Goal: Complete application form

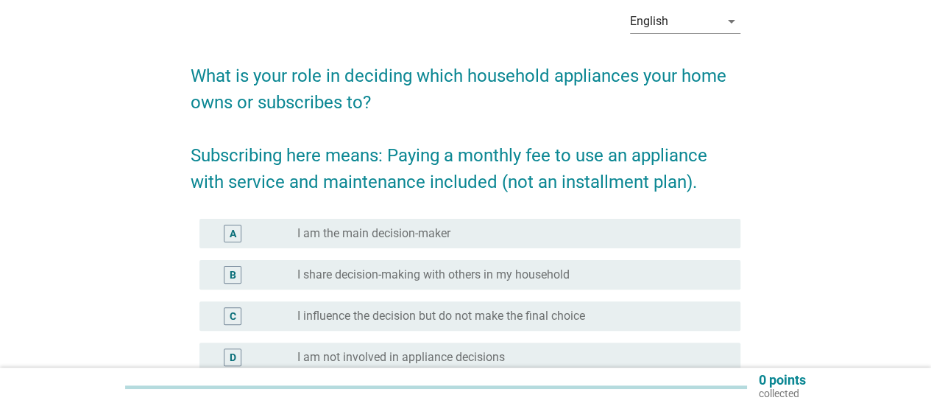
scroll to position [147, 0]
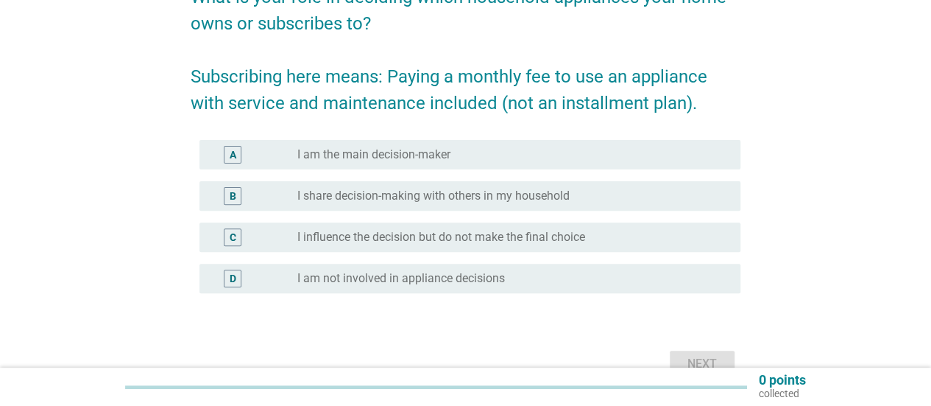
click at [398, 144] on div "A radio_button_unchecked I am the main decision-maker" at bounding box center [469, 154] width 541 height 29
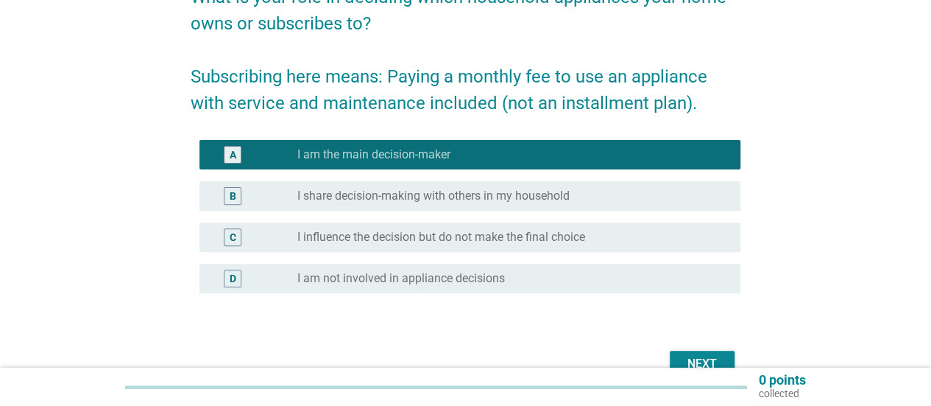
click at [697, 353] on button "Next" at bounding box center [702, 363] width 65 height 27
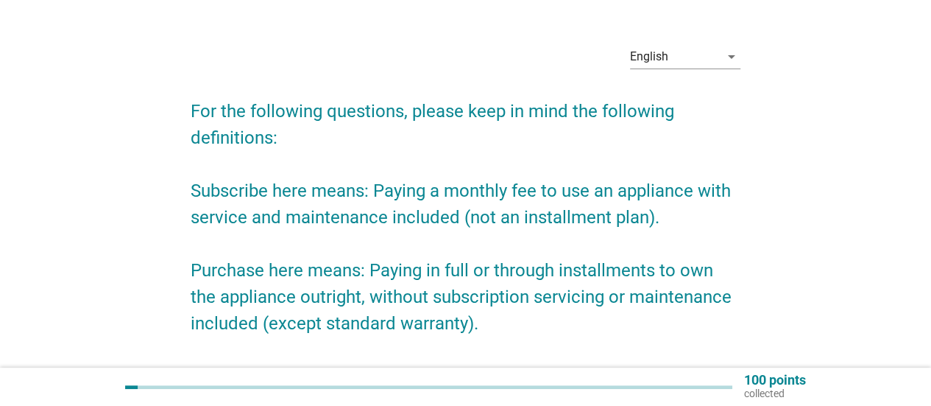
scroll to position [133, 0]
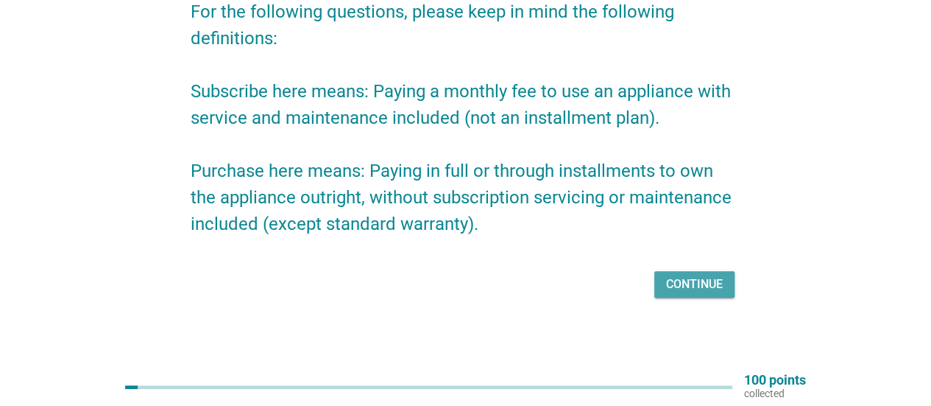
click at [695, 282] on div "Continue" at bounding box center [694, 284] width 57 height 18
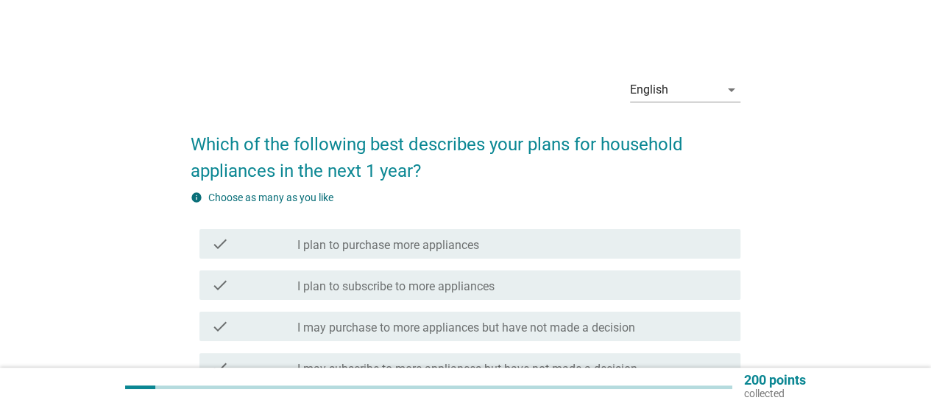
click at [430, 236] on div "check_box_outline_blank I plan to purchase more appliances" at bounding box center [512, 244] width 431 height 18
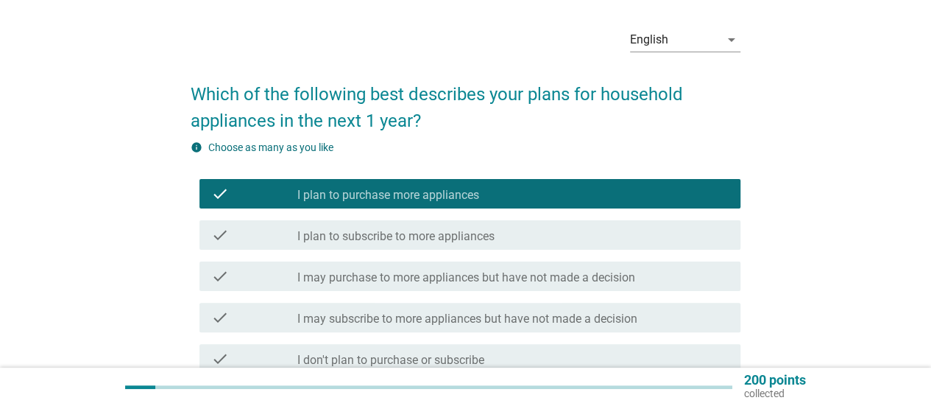
scroll to position [74, 0]
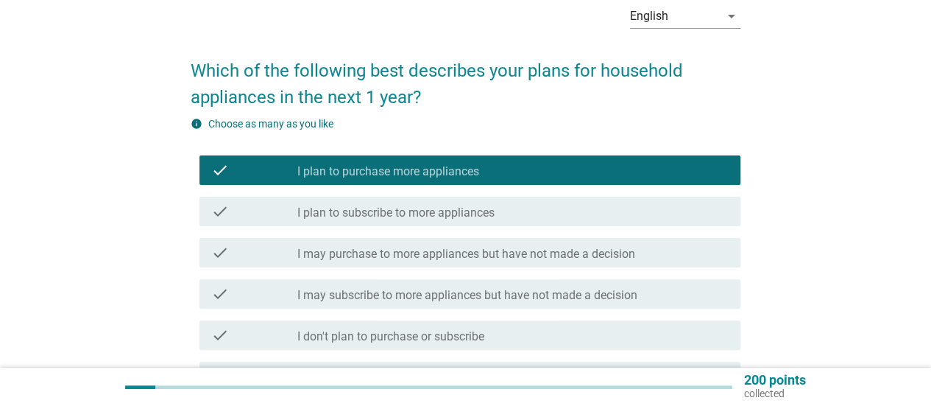
click at [469, 210] on label "I plan to subscribe to more appliances" at bounding box center [395, 212] width 197 height 15
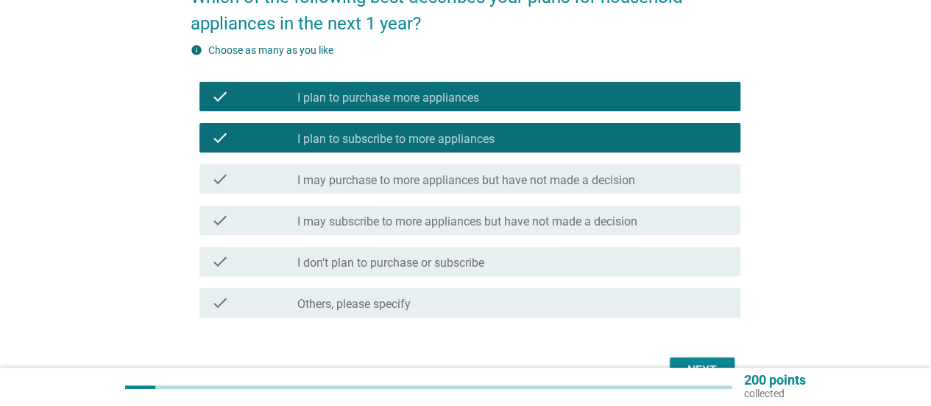
click at [451, 225] on label "I may subscribe to more appliances but have not made a decision" at bounding box center [467, 221] width 340 height 15
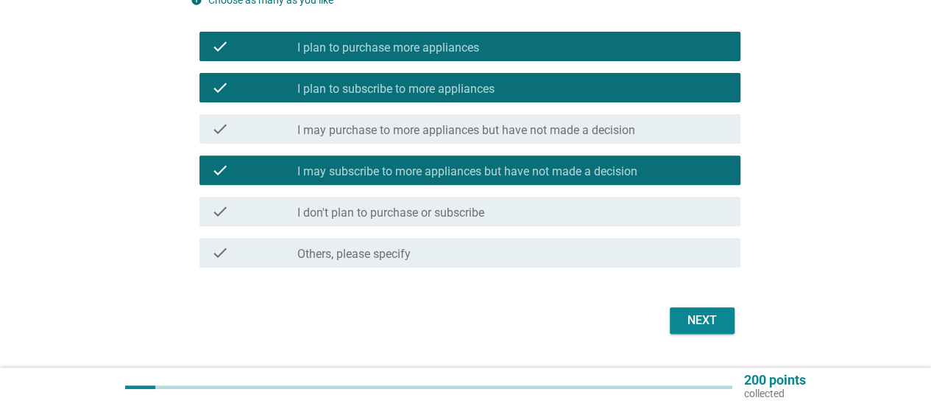
scroll to position [221, 0]
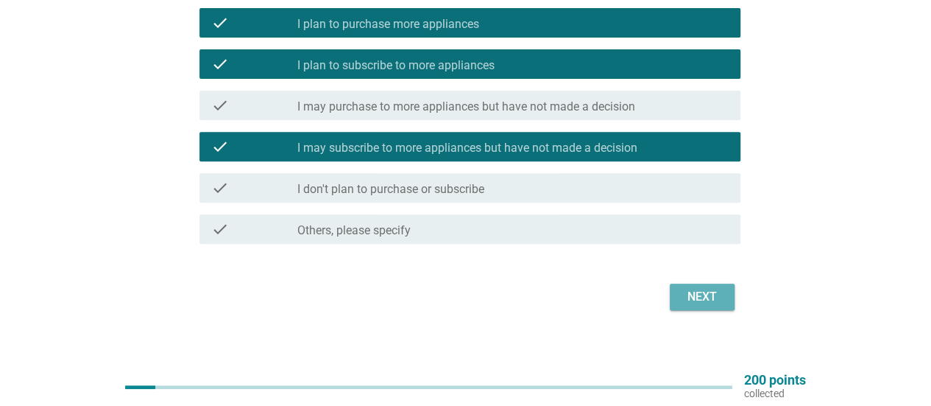
drag, startPoint x: 701, startPoint y: 287, endPoint x: 499, endPoint y: 280, distance: 201.8
click at [698, 286] on button "Next" at bounding box center [702, 296] width 65 height 27
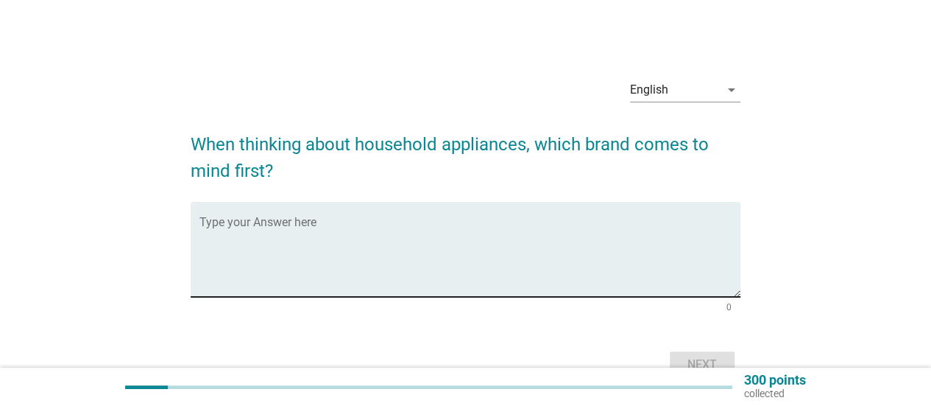
click at [474, 267] on textarea "Type your Answer here" at bounding box center [469, 257] width 541 height 77
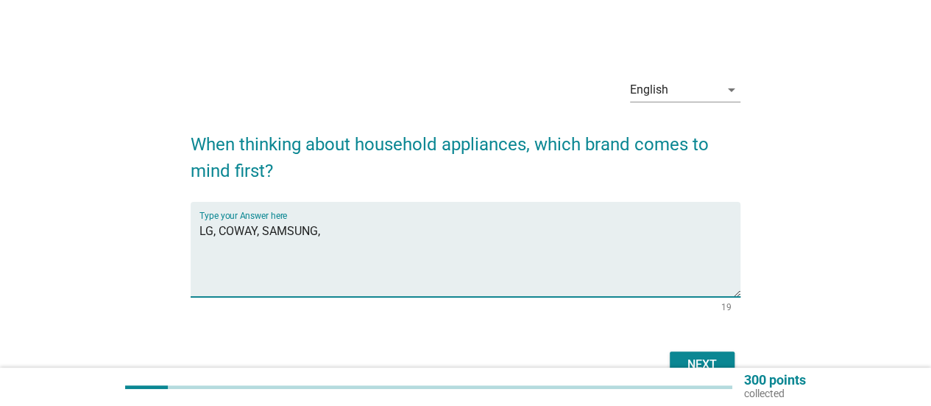
scroll to position [74, 0]
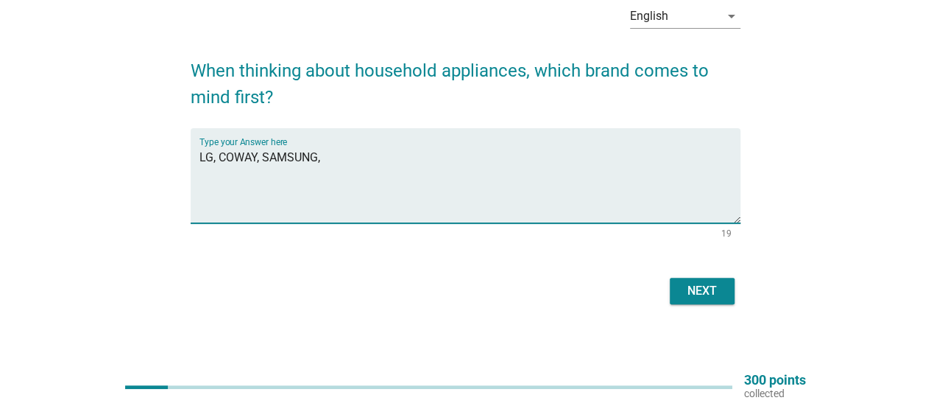
type textarea "LG, COWAY, SAMSUNG,"
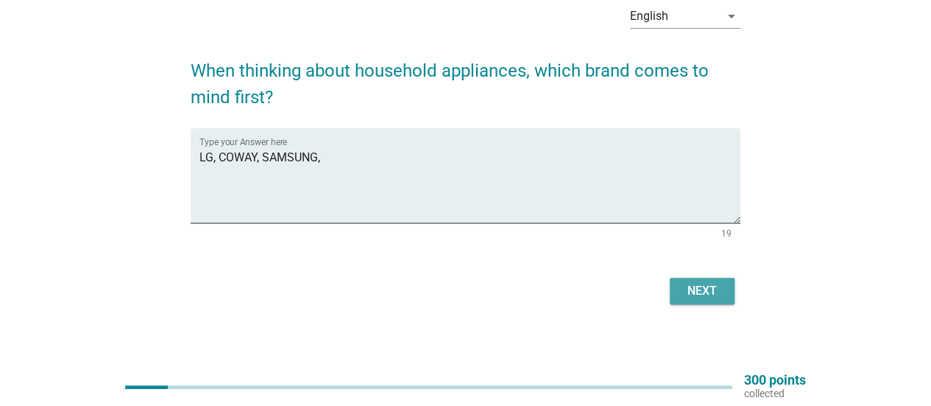
click at [699, 296] on div "Next" at bounding box center [702, 291] width 41 height 18
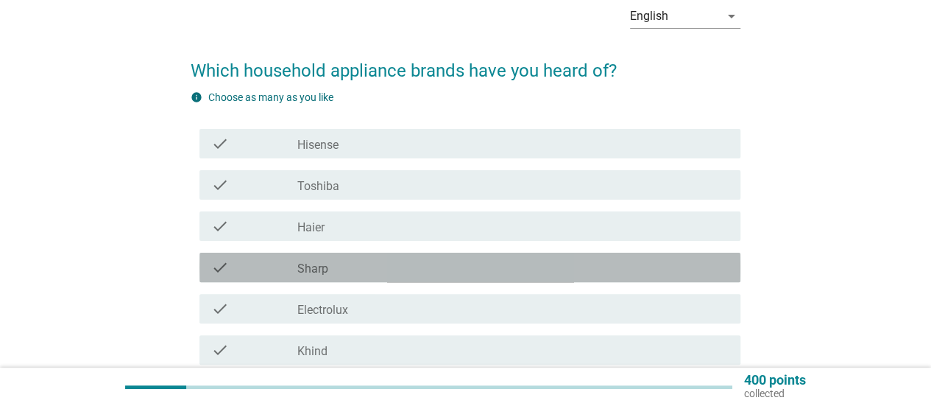
click at [356, 272] on div "check_box_outline_blank Sharp" at bounding box center [512, 267] width 431 height 18
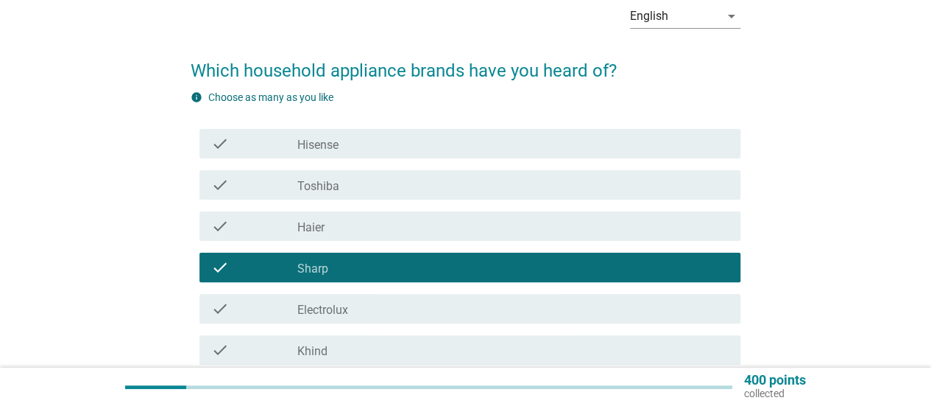
click at [351, 229] on div "check_box_outline_blank Haier" at bounding box center [512, 226] width 431 height 18
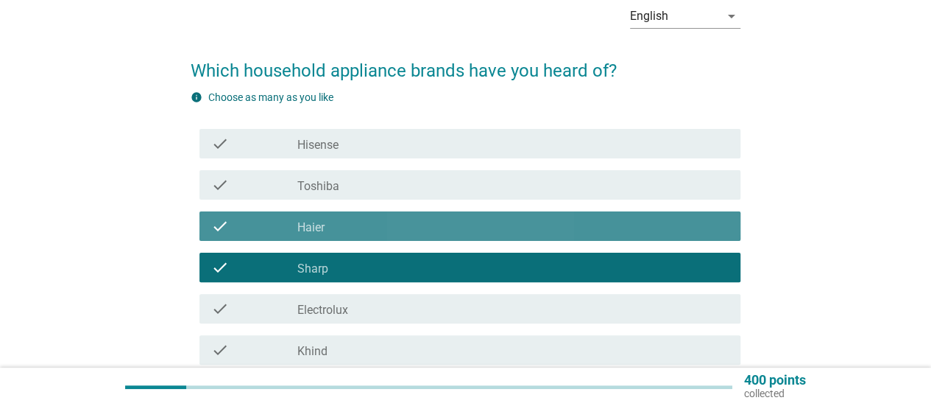
drag, startPoint x: 358, startPoint y: 182, endPoint x: 372, endPoint y: 147, distance: 37.6
click at [361, 180] on div "check_box_outline_blank Toshiba" at bounding box center [512, 185] width 431 height 18
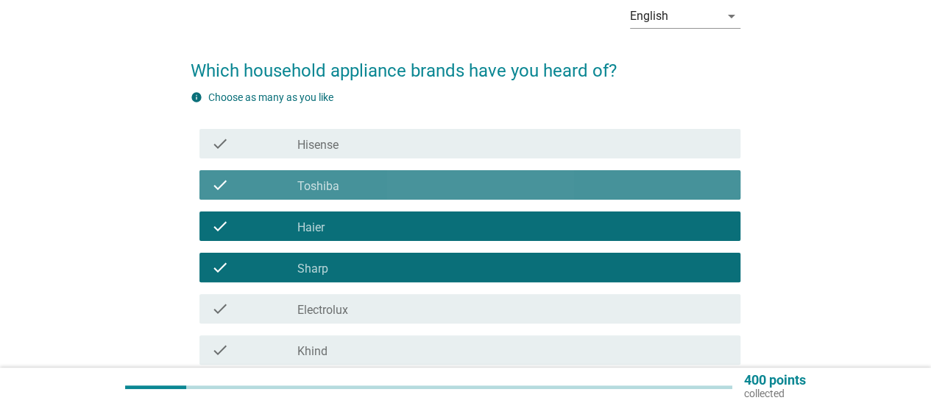
drag, startPoint x: 374, startPoint y: 145, endPoint x: 395, endPoint y: 217, distance: 75.0
click at [374, 146] on div "check_box_outline_blank Hisense" at bounding box center [512, 144] width 431 height 18
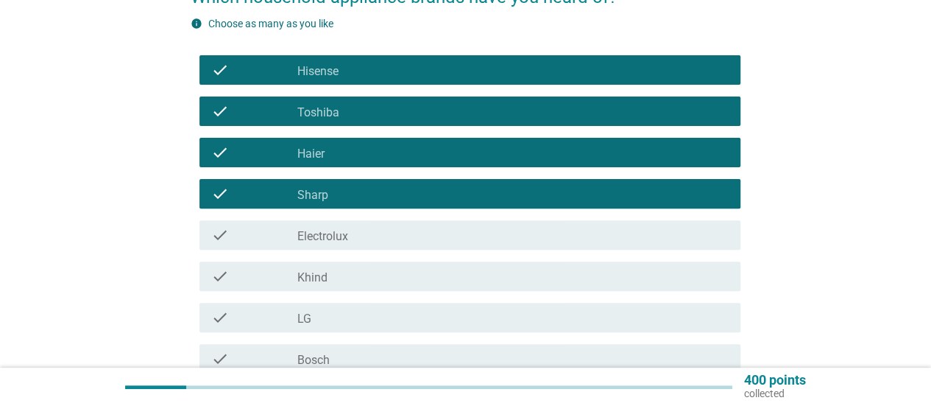
drag, startPoint x: 361, startPoint y: 241, endPoint x: 342, endPoint y: 278, distance: 41.5
click at [359, 243] on div "check_box_outline_blank Electrolux" at bounding box center [512, 235] width 431 height 18
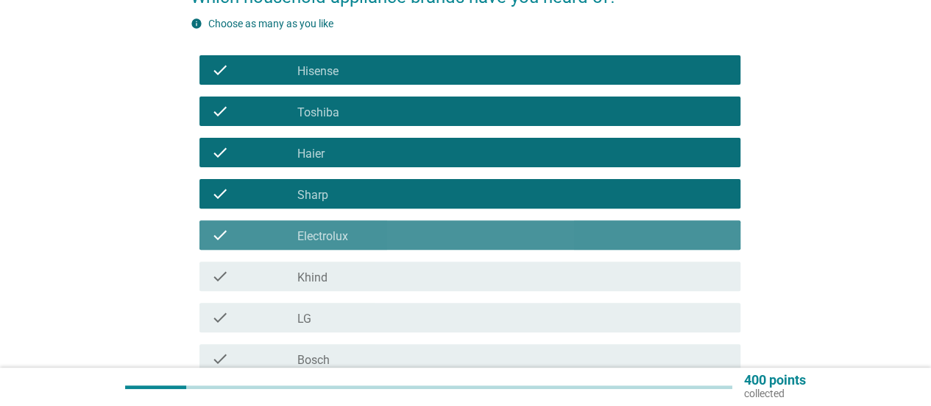
click at [342, 283] on div "check_box_outline_blank Khind" at bounding box center [512, 276] width 431 height 18
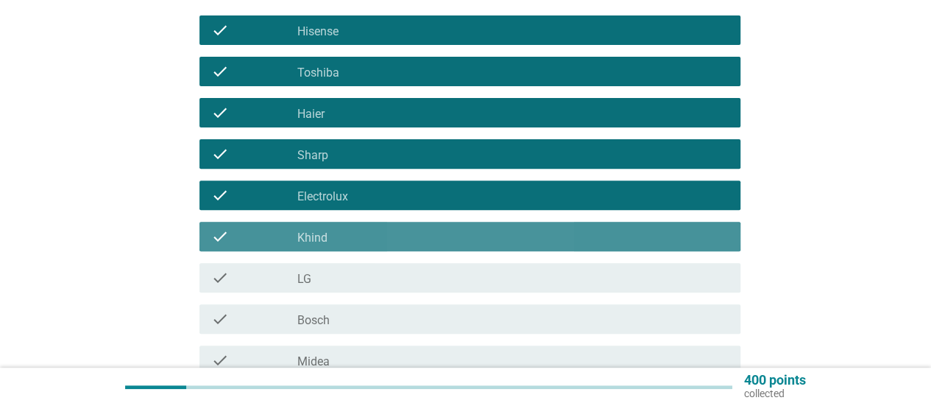
scroll to position [221, 0]
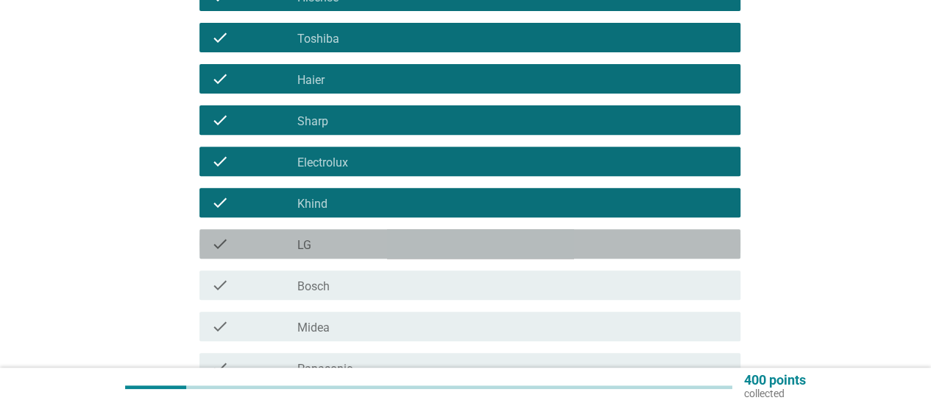
drag, startPoint x: 369, startPoint y: 230, endPoint x: 353, endPoint y: 279, distance: 51.2
click at [369, 230] on div "check check_box_outline_blank LG" at bounding box center [469, 243] width 541 height 29
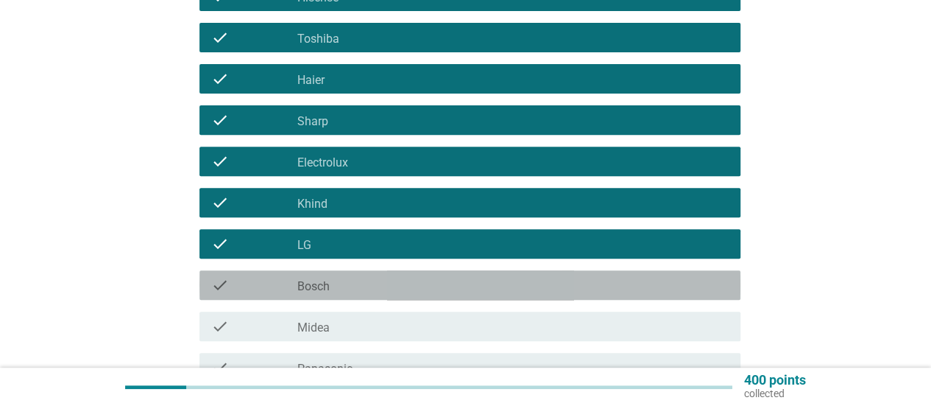
click at [348, 297] on div "check check_box_outline_blank Bosch" at bounding box center [469, 284] width 541 height 29
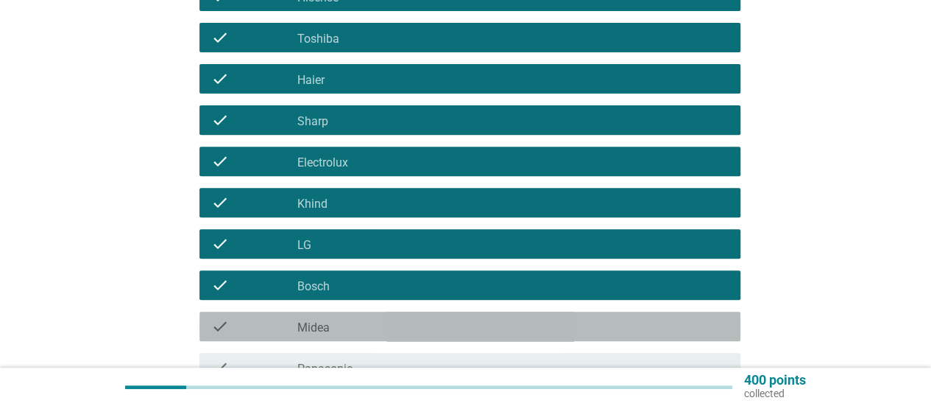
drag, startPoint x: 338, startPoint y: 331, endPoint x: 384, endPoint y: 272, distance: 75.0
click at [339, 329] on div "check_box_outline_blank Midea" at bounding box center [512, 326] width 431 height 18
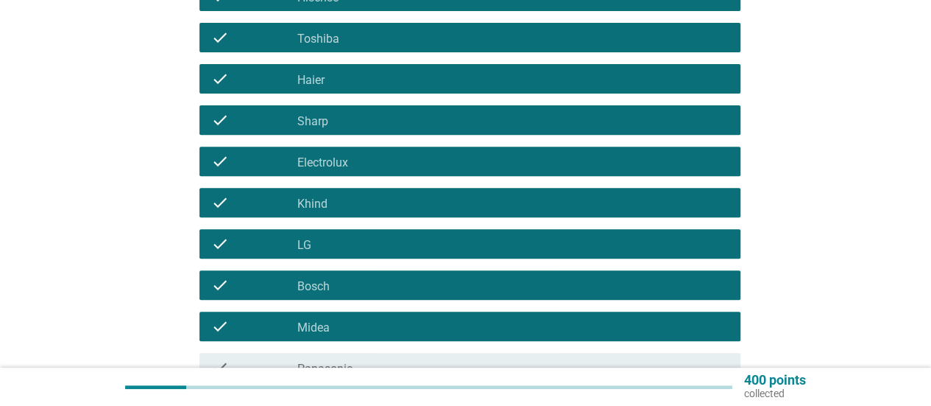
scroll to position [368, 0]
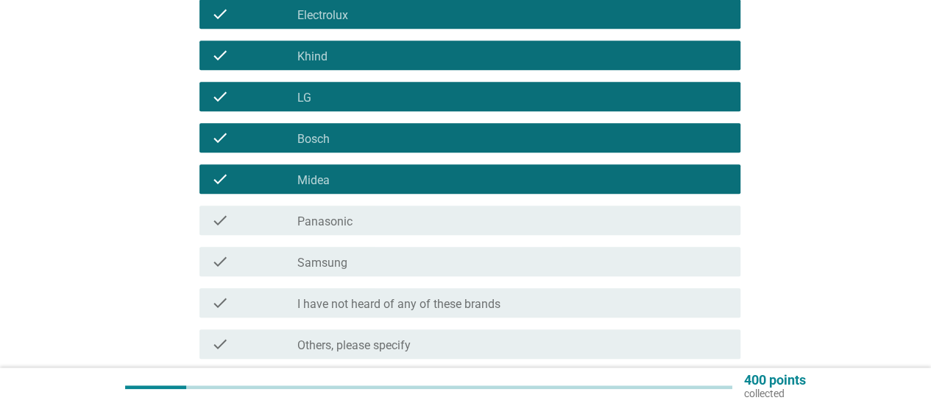
click at [364, 225] on div "check_box_outline_blank Panasonic" at bounding box center [512, 220] width 431 height 18
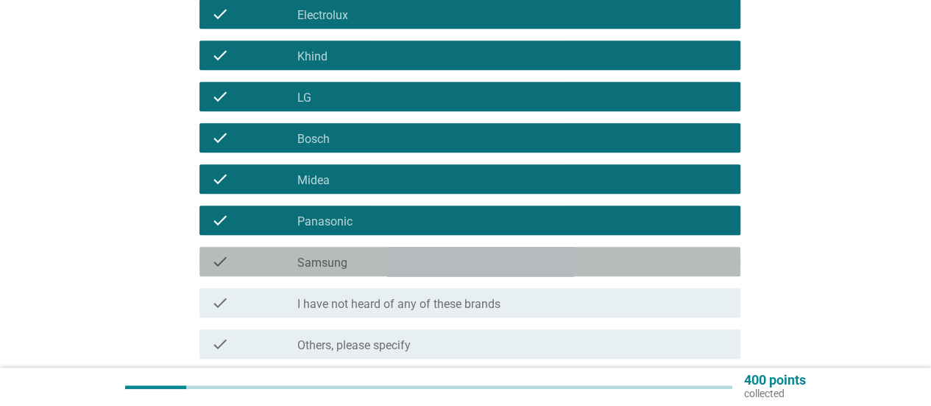
click at [353, 260] on div "check_box_outline_blank Samsung" at bounding box center [512, 261] width 431 height 18
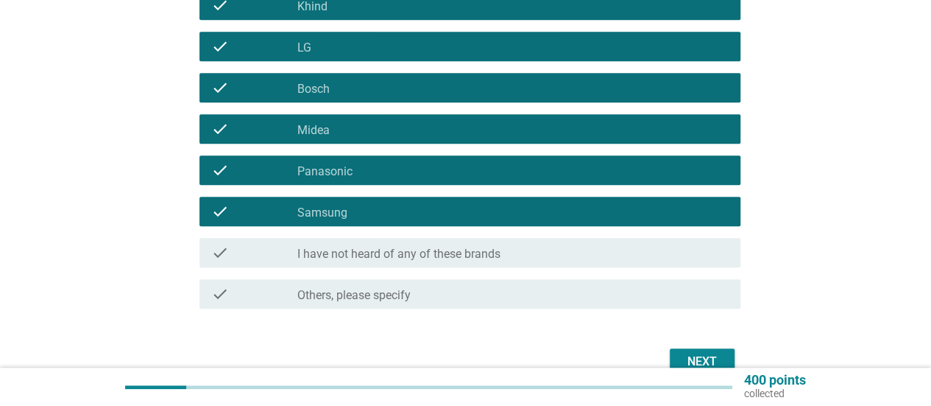
scroll to position [442, 0]
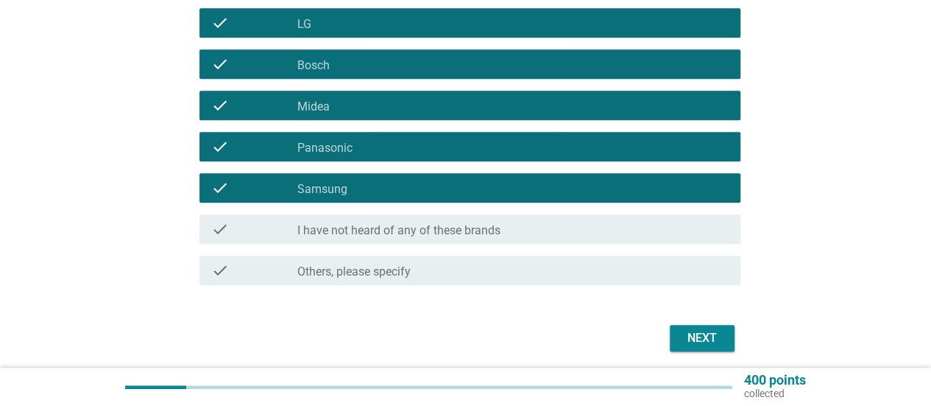
click at [465, 253] on div "check check_box_outline_blank Others, please specify" at bounding box center [466, 270] width 550 height 41
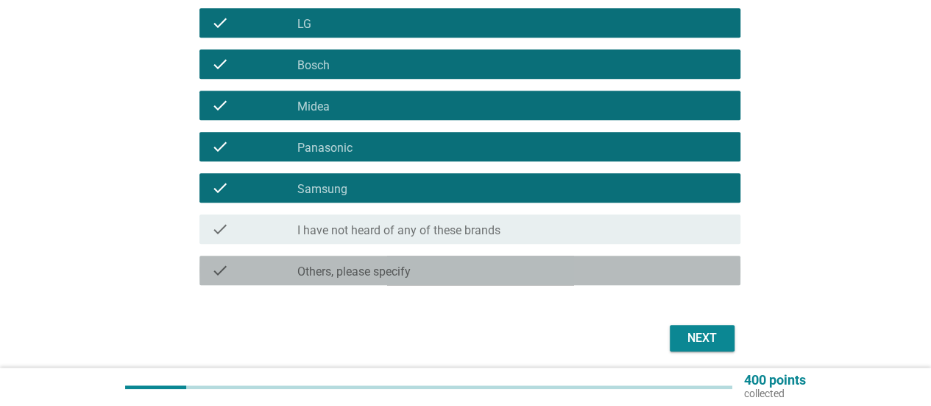
click at [456, 272] on div "check_box_outline_blank Others, please specify" at bounding box center [512, 270] width 431 height 18
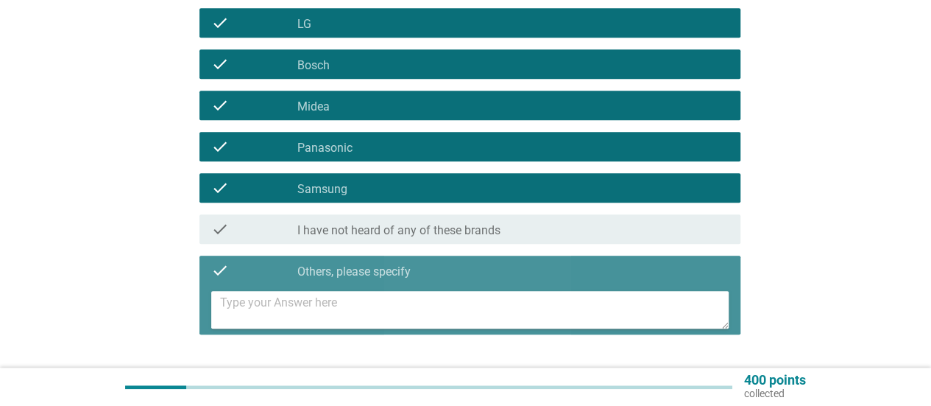
click at [411, 310] on textarea at bounding box center [474, 310] width 509 height 38
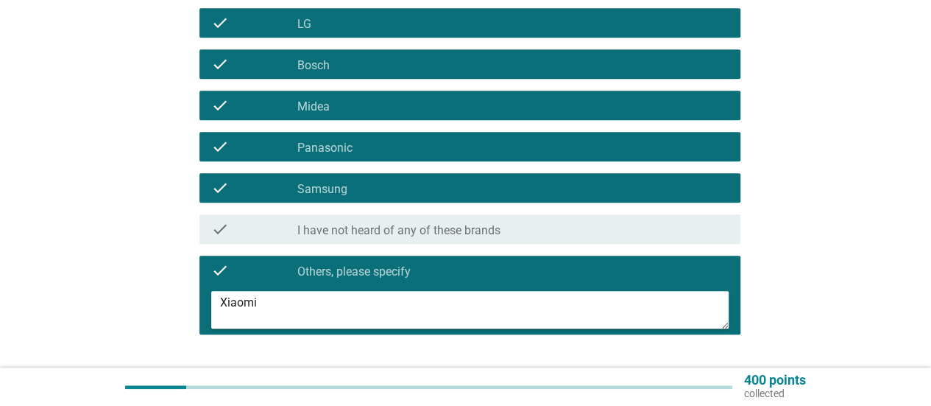
scroll to position [515, 0]
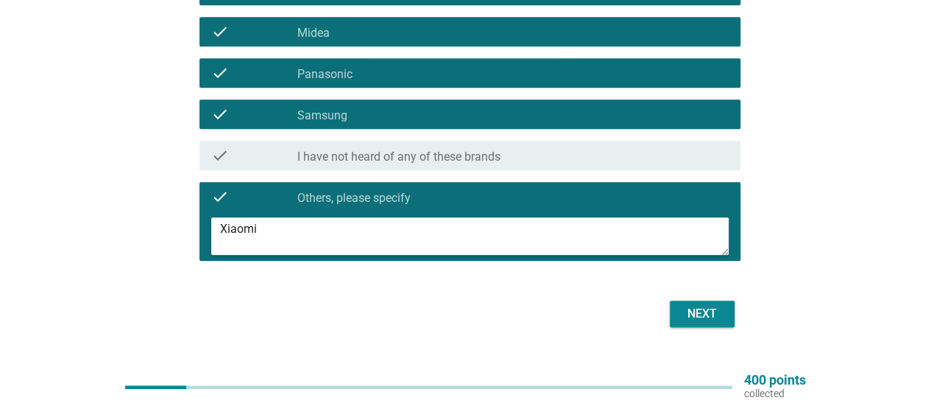
type textarea "Xiaomi"
drag, startPoint x: 696, startPoint y: 314, endPoint x: 586, endPoint y: 337, distance: 112.9
click at [696, 314] on div "Next" at bounding box center [702, 314] width 41 height 18
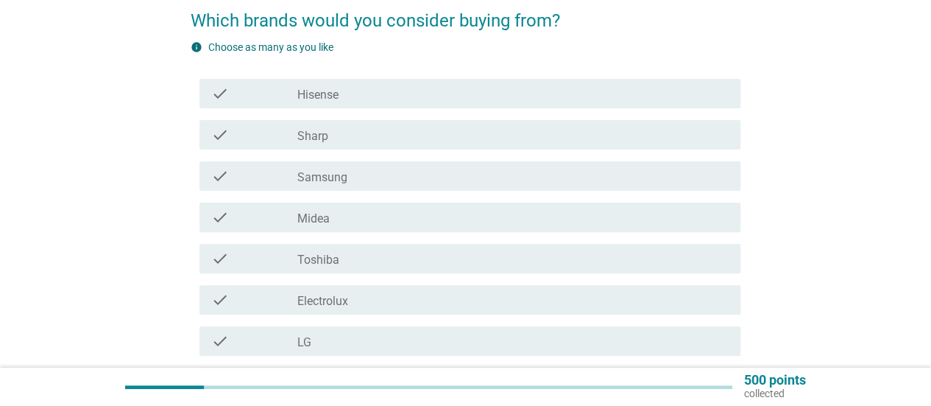
scroll to position [147, 0]
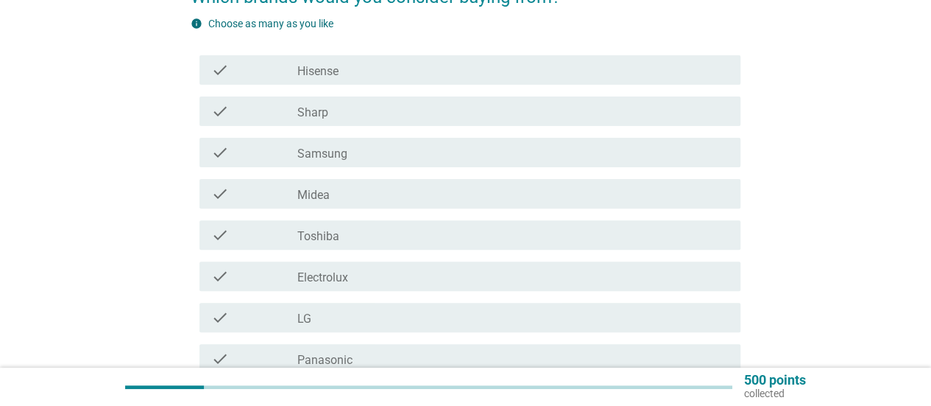
click at [343, 158] on label "Samsung" at bounding box center [322, 153] width 50 height 15
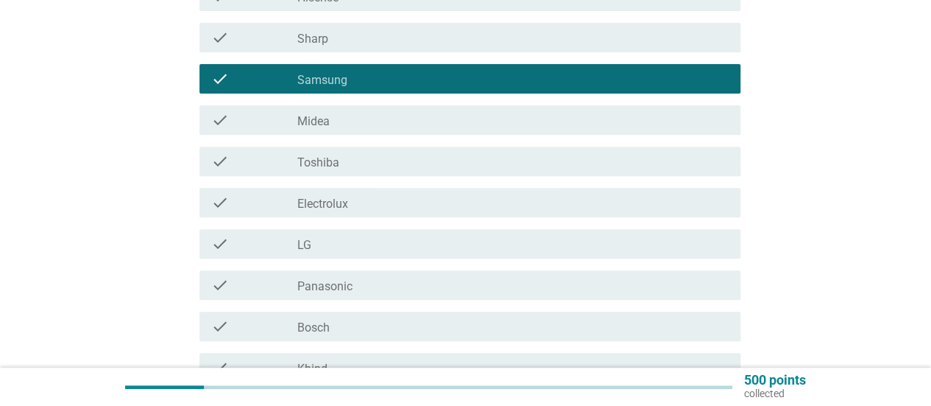
click at [364, 251] on div "check_box_outline_blank LG" at bounding box center [512, 244] width 431 height 18
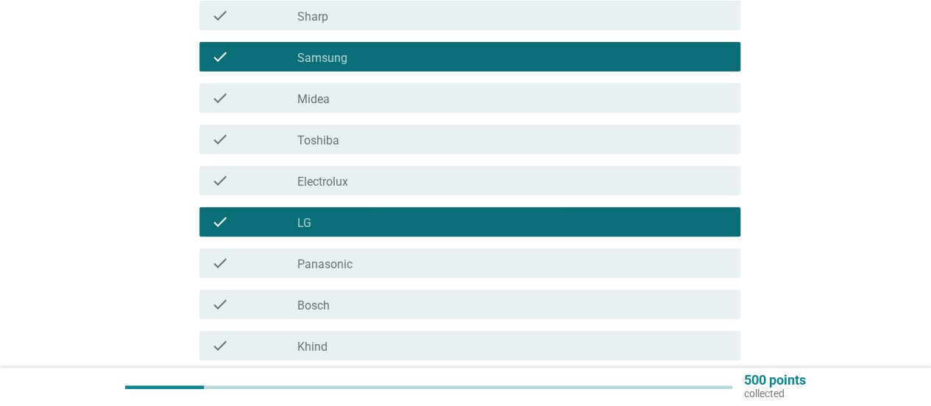
scroll to position [221, 0]
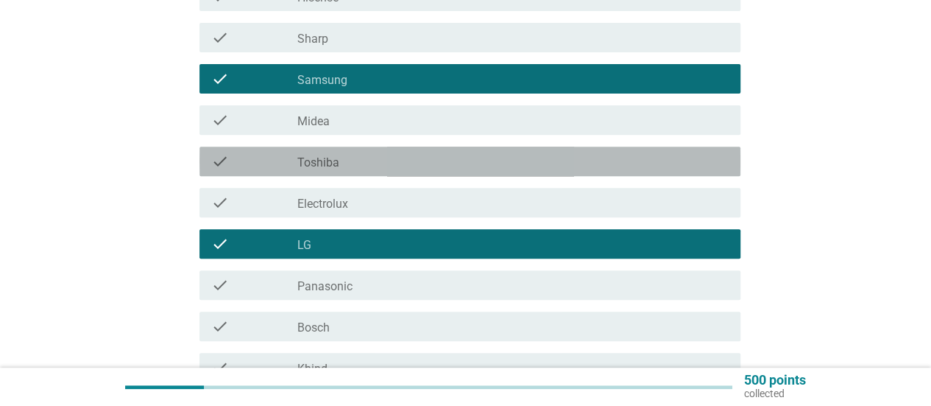
click at [356, 160] on div "check_box_outline_blank Toshiba" at bounding box center [512, 161] width 431 height 18
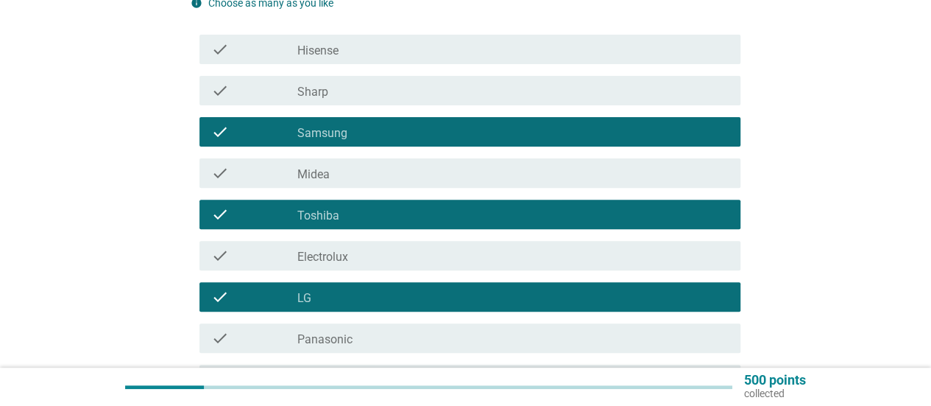
scroll to position [147, 0]
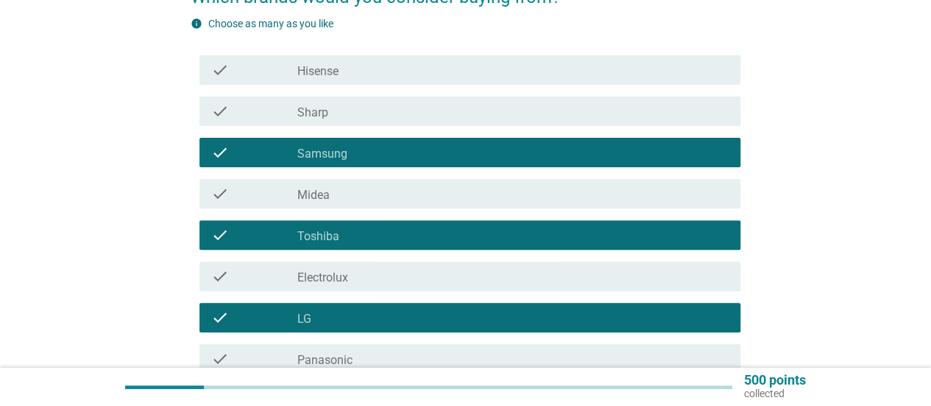
click at [347, 277] on label "Electrolux" at bounding box center [322, 277] width 51 height 15
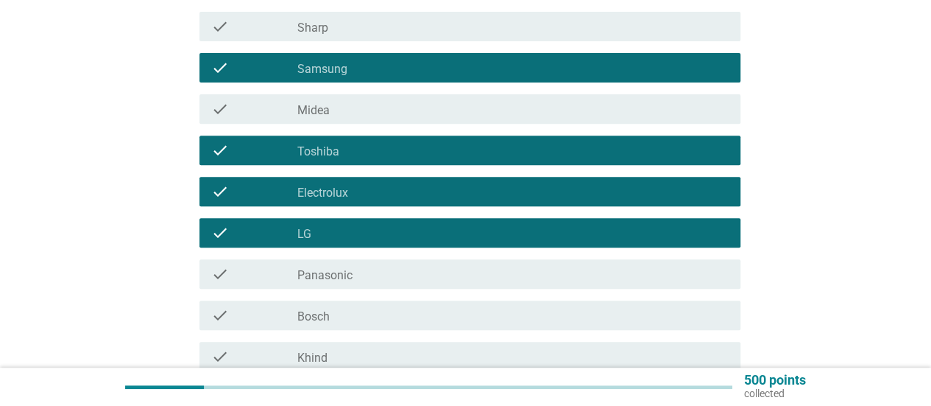
scroll to position [294, 0]
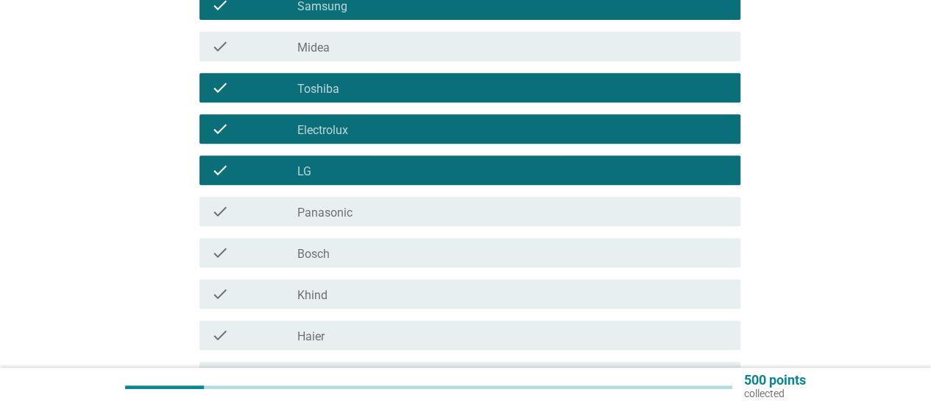
click at [368, 299] on div "check_box_outline_blank Khind" at bounding box center [512, 294] width 431 height 18
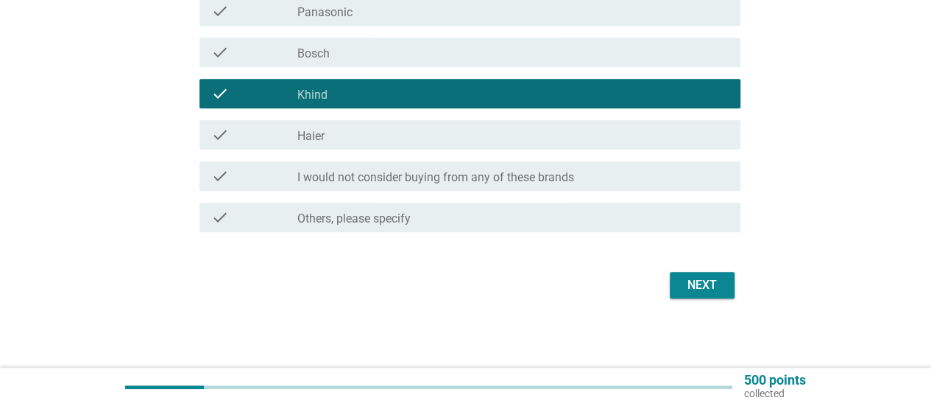
scroll to position [496, 0]
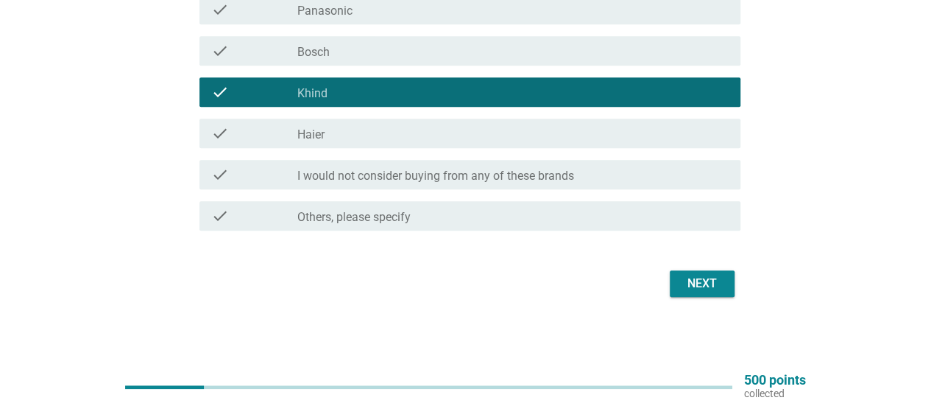
click at [705, 275] on div "Next" at bounding box center [702, 284] width 41 height 18
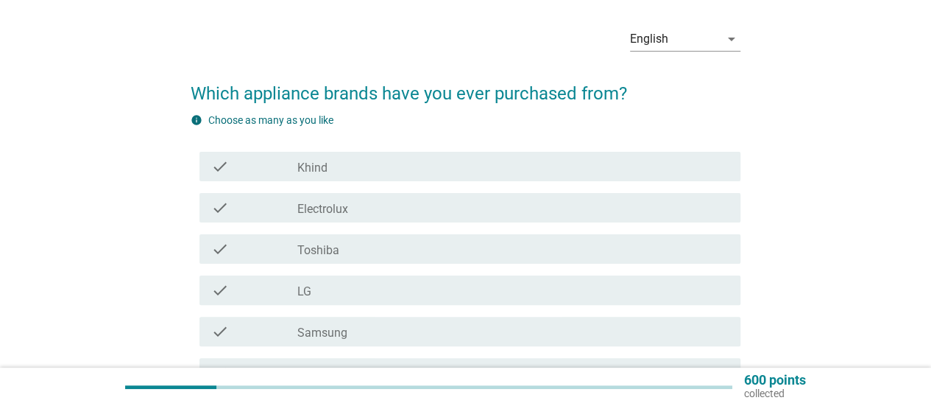
scroll to position [74, 0]
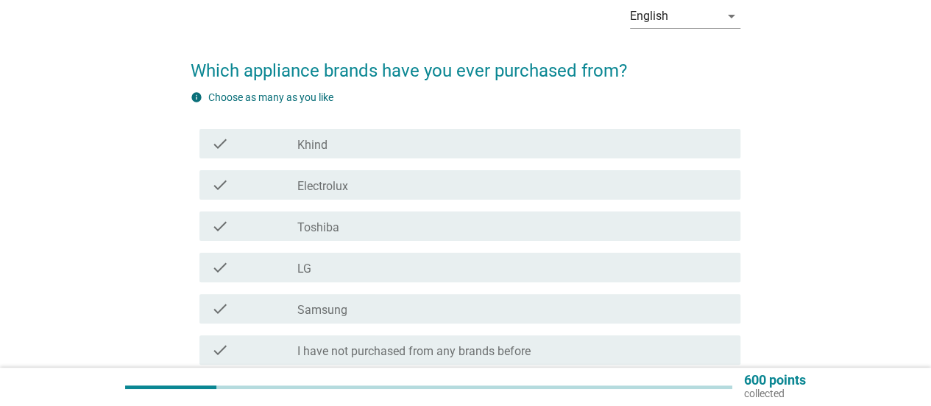
click at [364, 194] on div "check check_box Electrolux" at bounding box center [469, 184] width 541 height 29
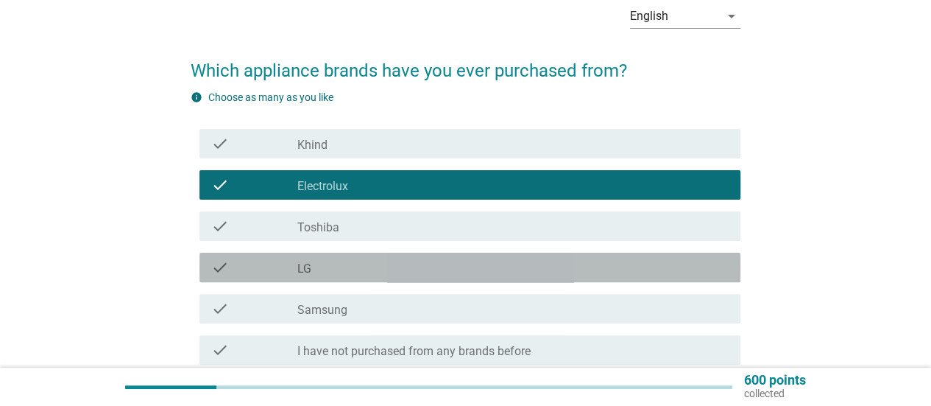
click at [339, 270] on div "check_box LG" at bounding box center [512, 267] width 431 height 18
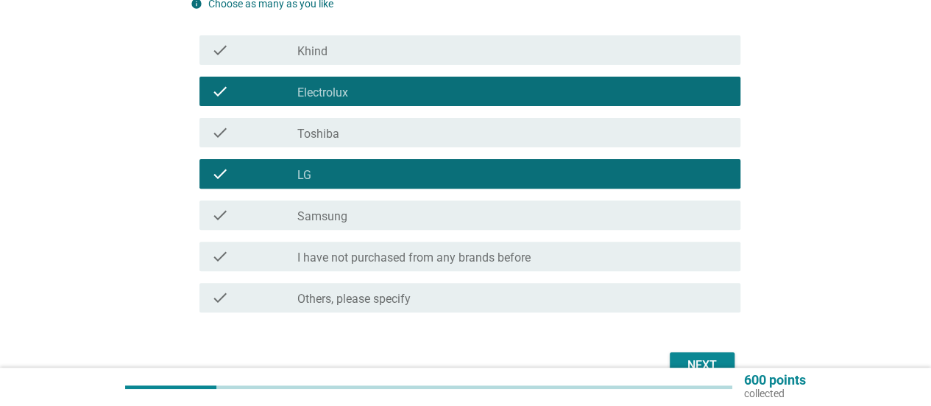
scroll to position [221, 0]
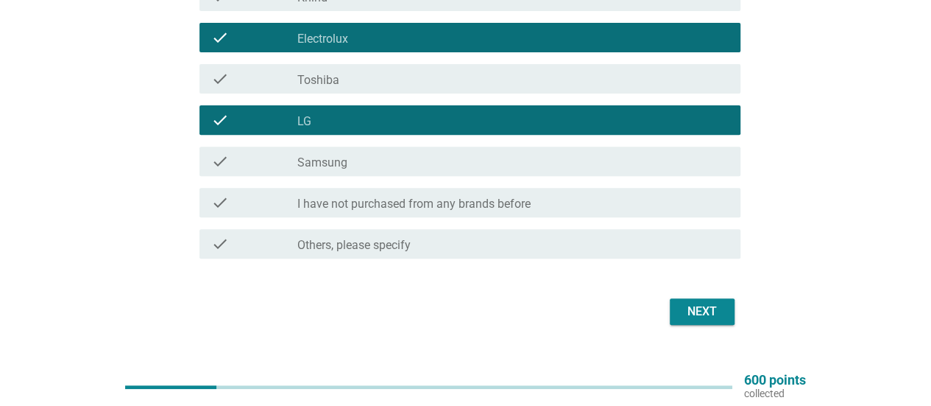
drag, startPoint x: 688, startPoint y: 313, endPoint x: 647, endPoint y: 311, distance: 41.3
click at [688, 313] on div "Next" at bounding box center [702, 312] width 41 height 18
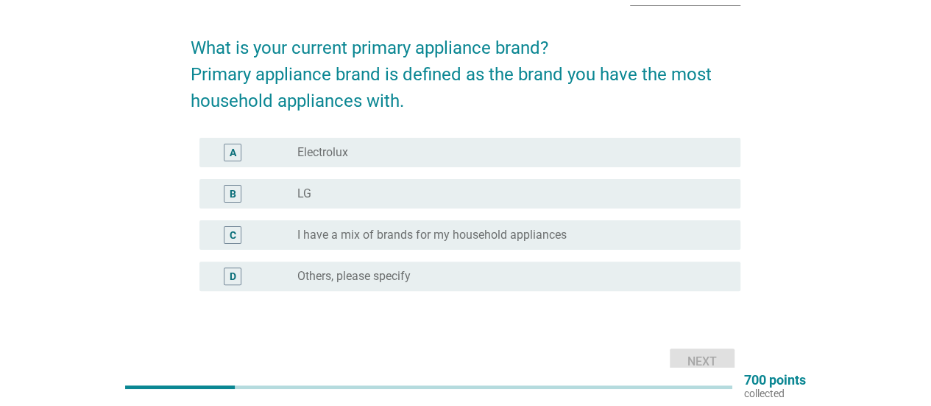
scroll to position [74, 0]
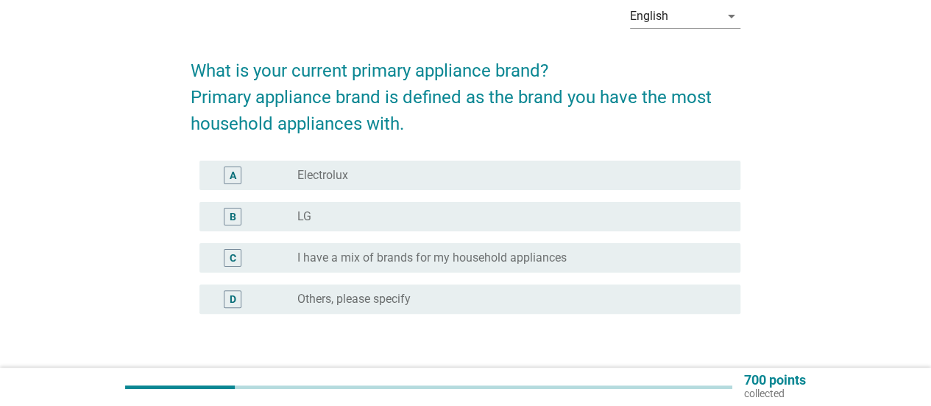
click at [384, 215] on div "radio_button_unchecked LG" at bounding box center [507, 216] width 420 height 15
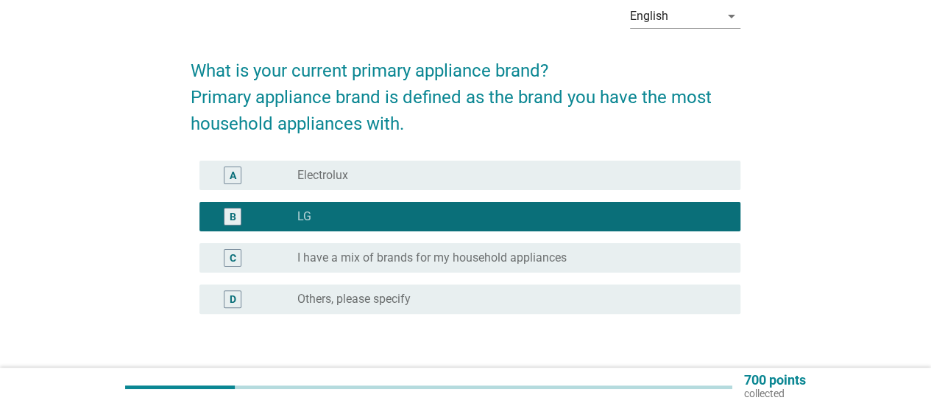
click at [370, 248] on div "C radio_button_unchecked I have a mix of brands for my household appliances" at bounding box center [469, 257] width 541 height 29
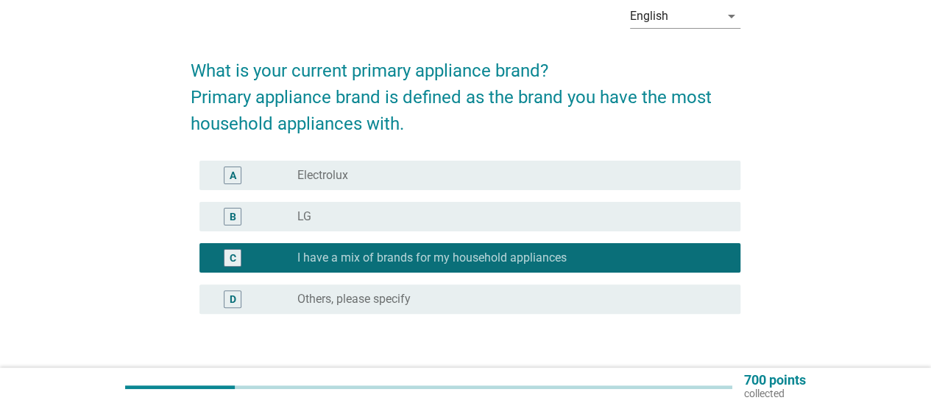
scroll to position [174, 0]
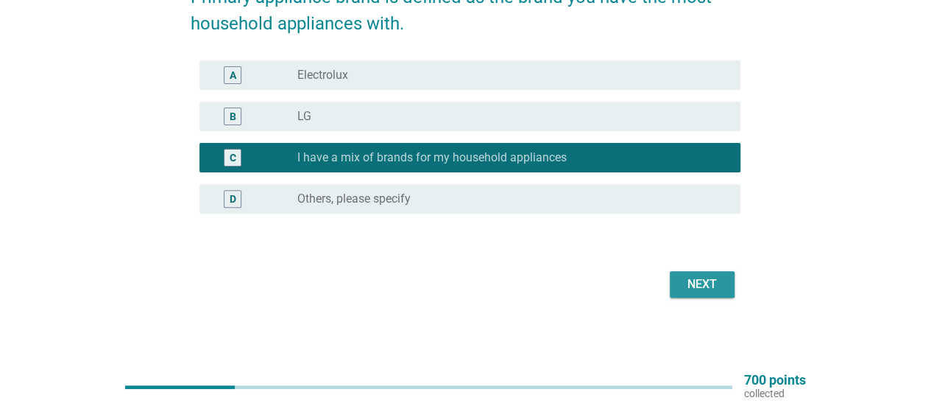
click at [724, 297] on button "Next" at bounding box center [702, 284] width 65 height 27
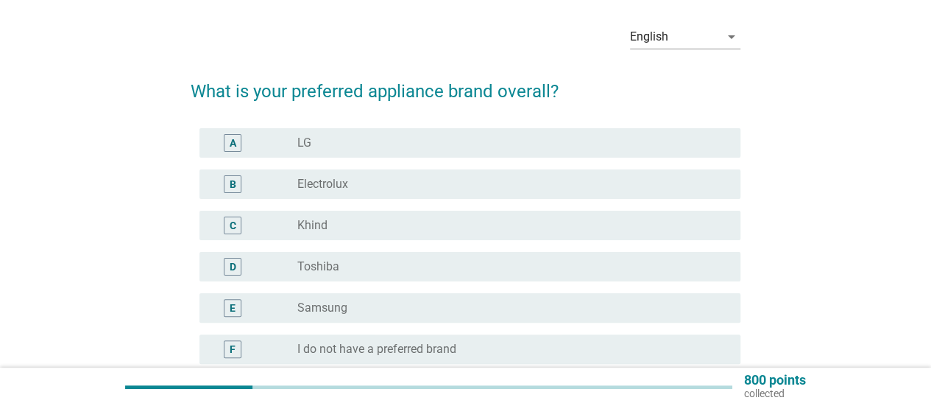
scroll to position [74, 0]
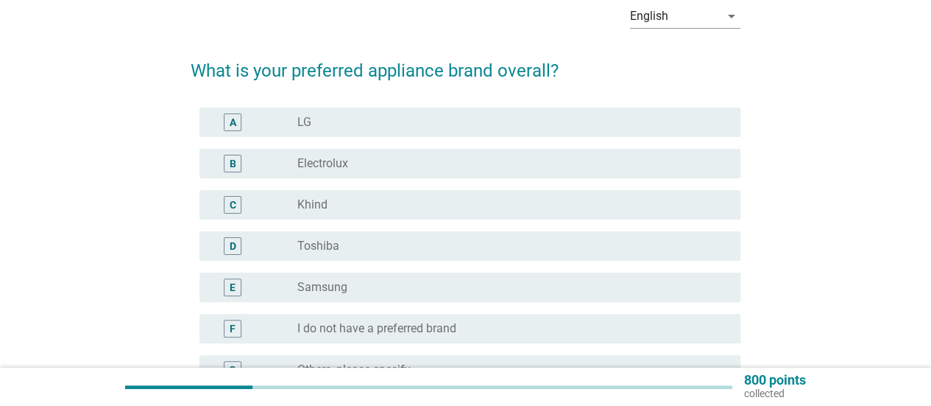
click at [362, 129] on div "radio_button_unchecked LG" at bounding box center [512, 122] width 431 height 18
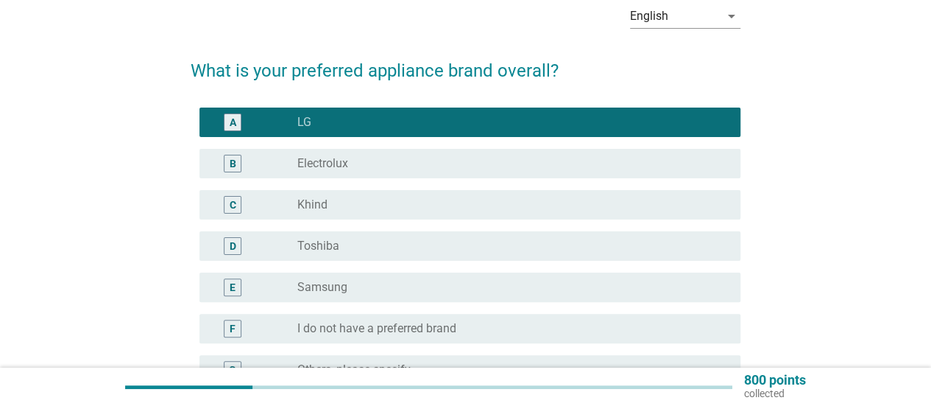
click at [364, 286] on div "radio_button_unchecked Samsung" at bounding box center [507, 287] width 420 height 15
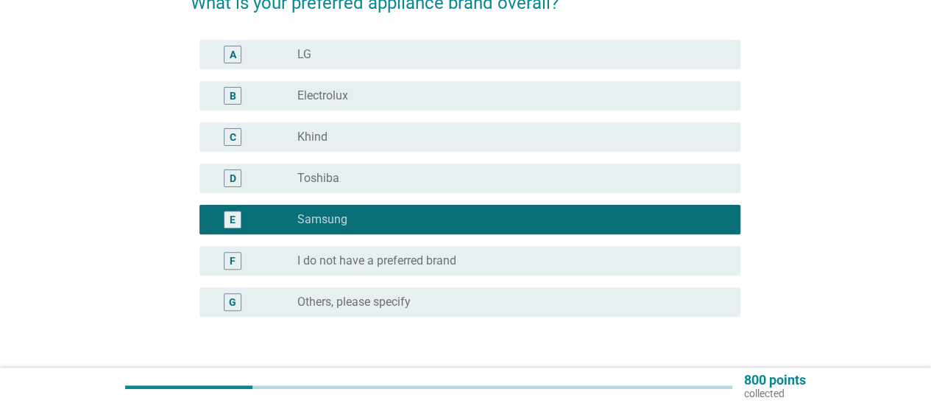
scroll to position [221, 0]
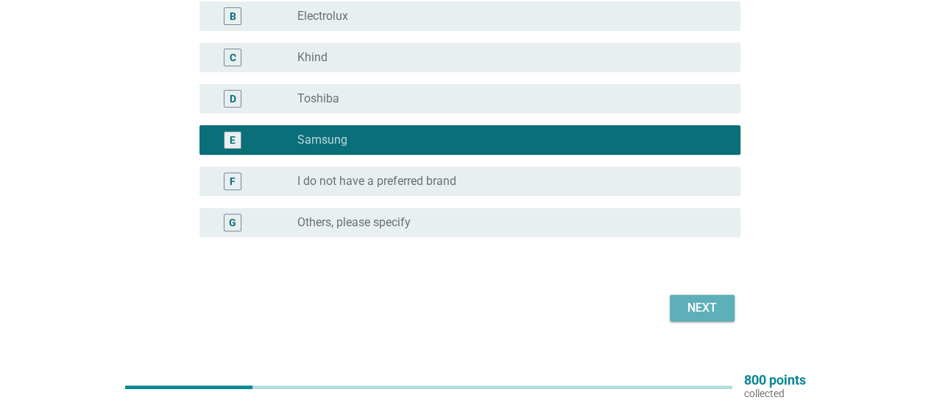
drag, startPoint x: 675, startPoint y: 305, endPoint x: 648, endPoint y: 305, distance: 27.2
click at [676, 305] on button "Next" at bounding box center [702, 307] width 65 height 27
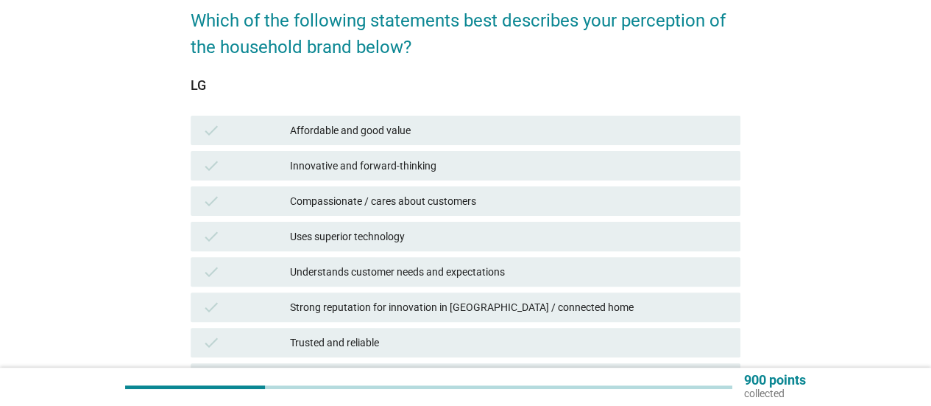
scroll to position [147, 0]
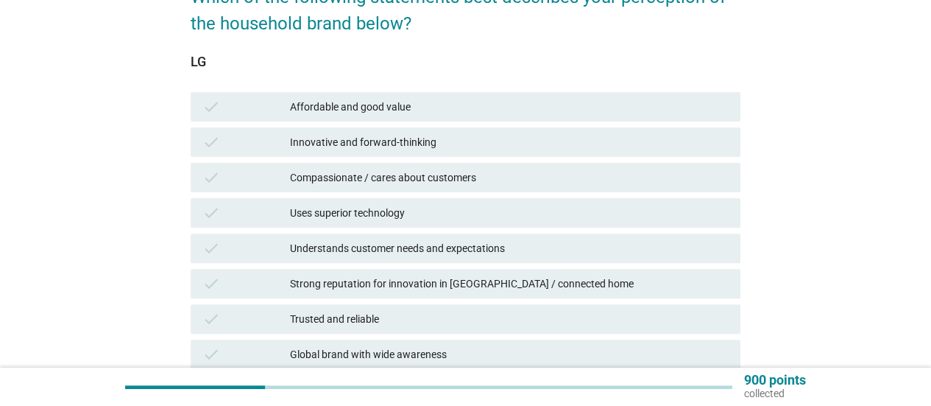
click at [379, 87] on div "LG check Affordable and good value check Innovative and forward-thinking check …" at bounding box center [466, 358] width 550 height 609
click at [378, 102] on div "Affordable and good value" at bounding box center [509, 107] width 439 height 18
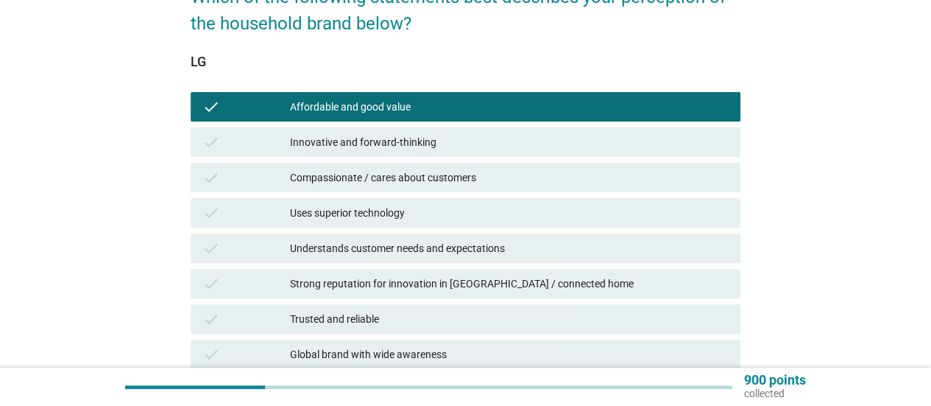
click at [424, 257] on div "check Understands customer needs and expectations" at bounding box center [466, 247] width 550 height 29
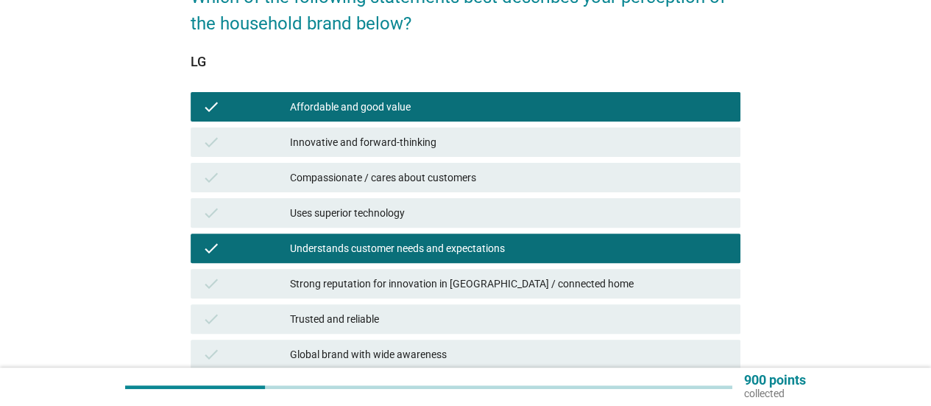
click at [385, 135] on div "Innovative and forward-thinking" at bounding box center [509, 142] width 439 height 18
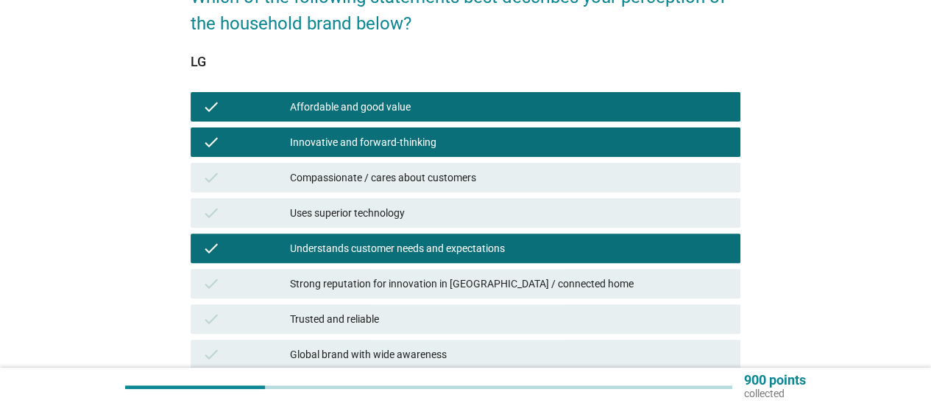
click at [426, 225] on div "check Uses superior technology" at bounding box center [466, 212] width 550 height 29
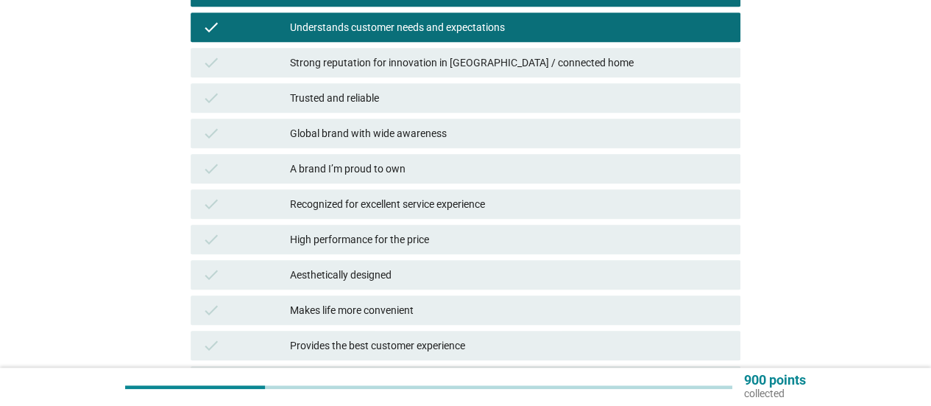
scroll to position [442, 0]
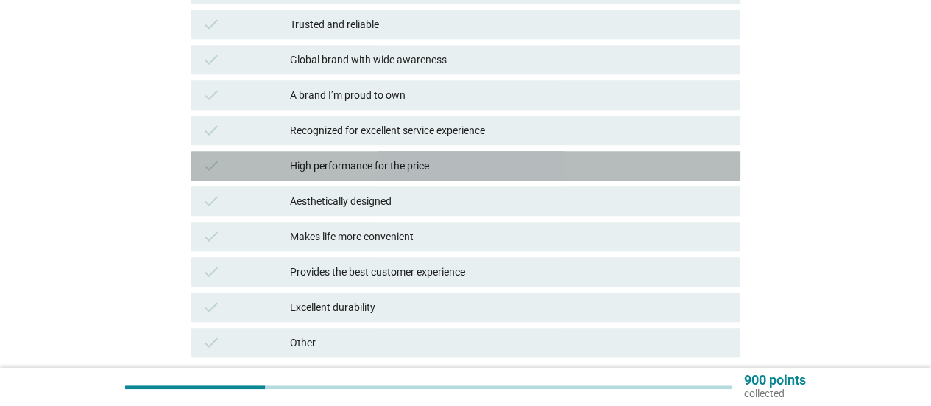
click at [448, 178] on div "check High performance for the price" at bounding box center [466, 165] width 550 height 29
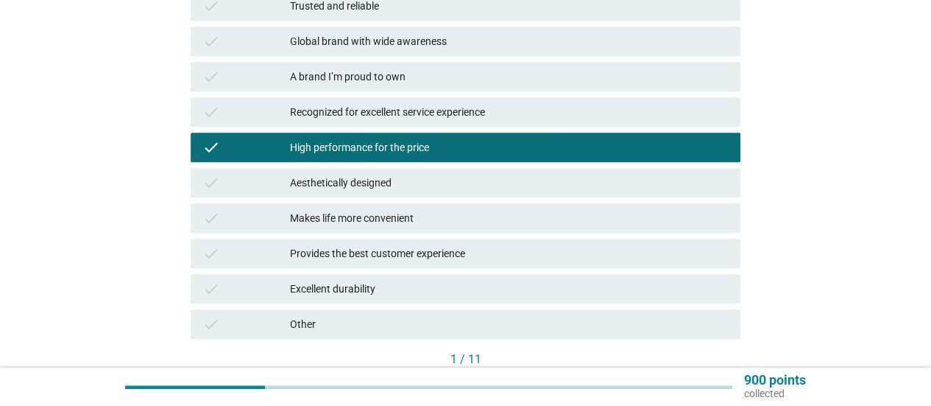
scroll to position [515, 0]
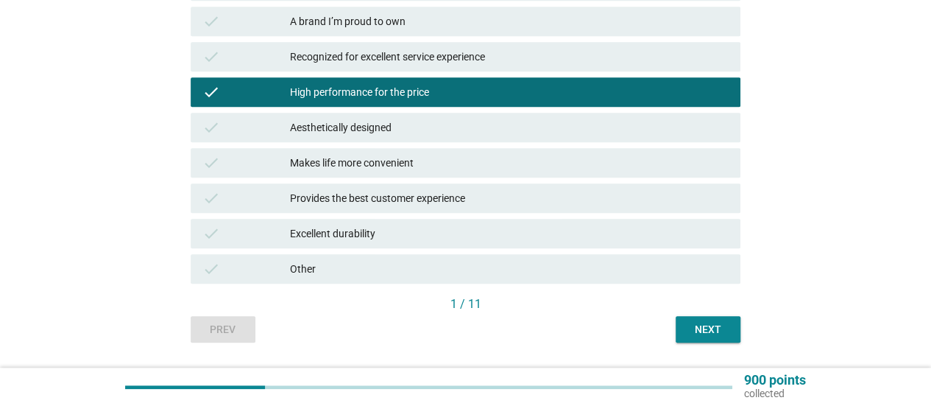
click at [474, 248] on div "check Excellent durability" at bounding box center [466, 233] width 556 height 35
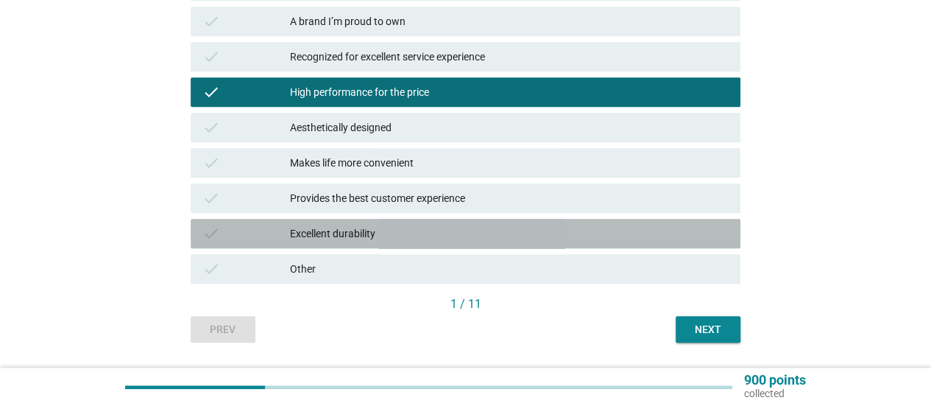
click at [473, 233] on div "Excellent durability" at bounding box center [509, 234] width 439 height 18
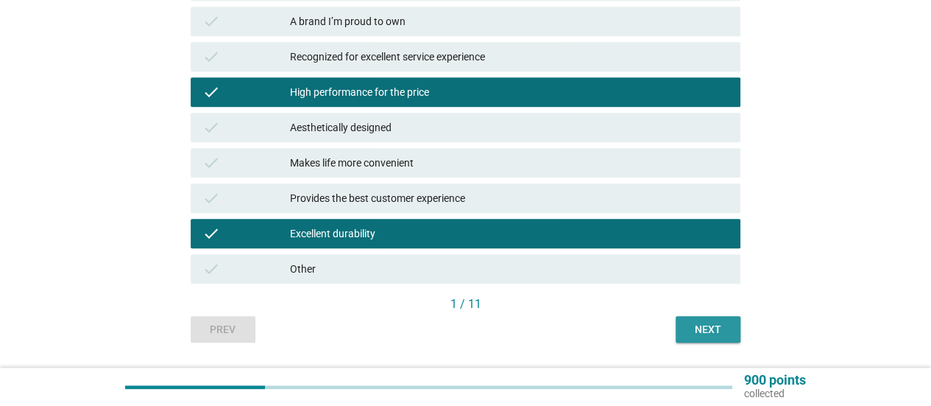
drag, startPoint x: 713, startPoint y: 331, endPoint x: 570, endPoint y: 322, distance: 143.8
click at [714, 331] on div "Next" at bounding box center [708, 329] width 41 height 15
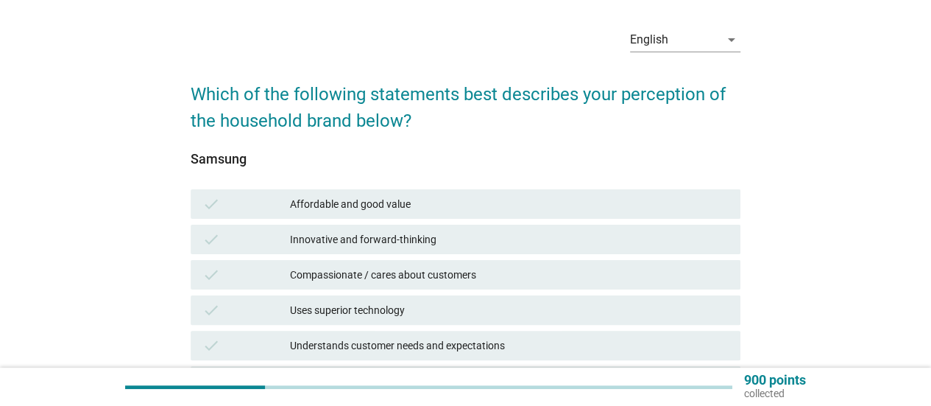
scroll to position [74, 0]
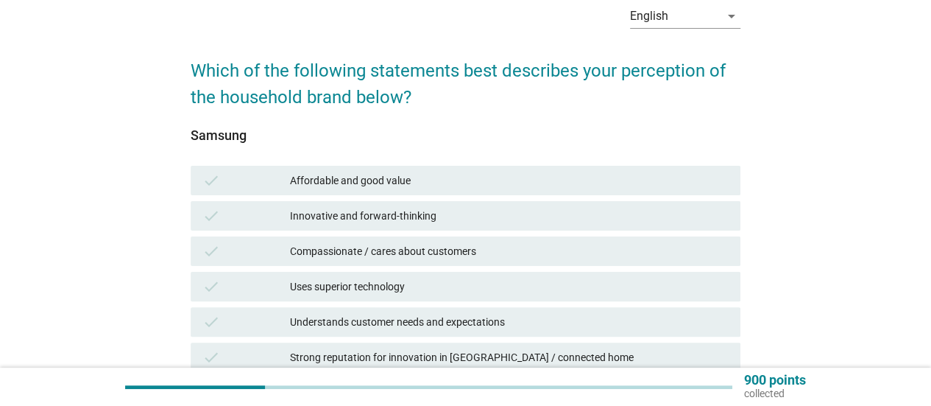
click at [470, 176] on div "Affordable and good value" at bounding box center [509, 181] width 439 height 18
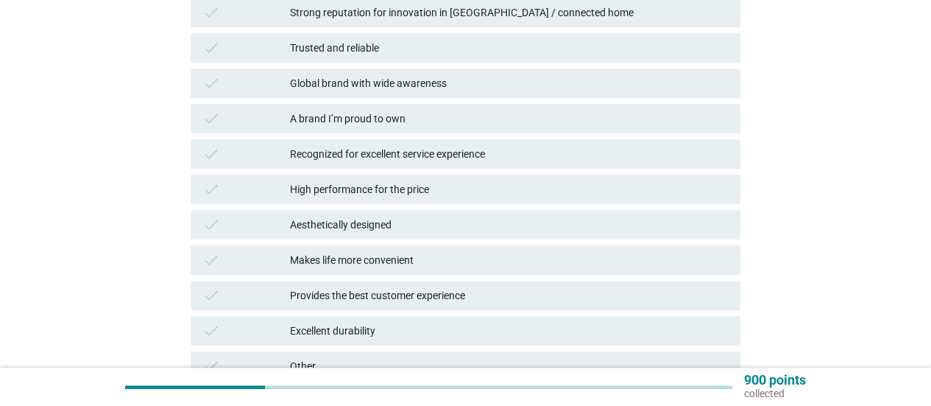
scroll to position [442, 0]
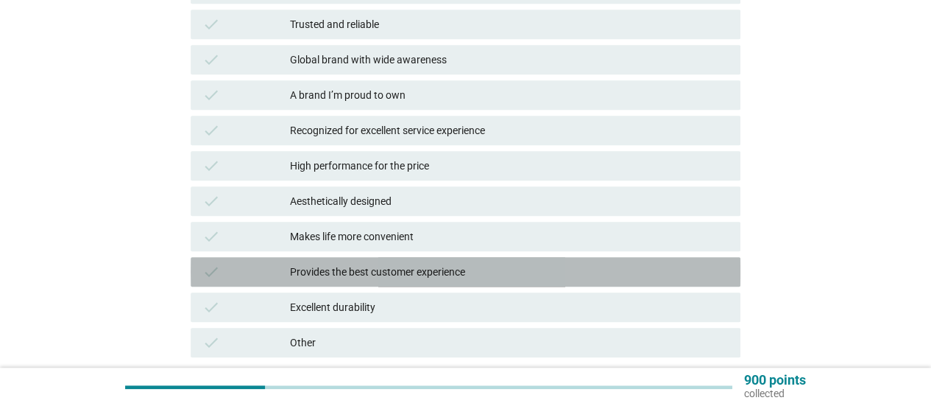
click at [434, 282] on div "check Provides the best customer experience" at bounding box center [466, 271] width 550 height 29
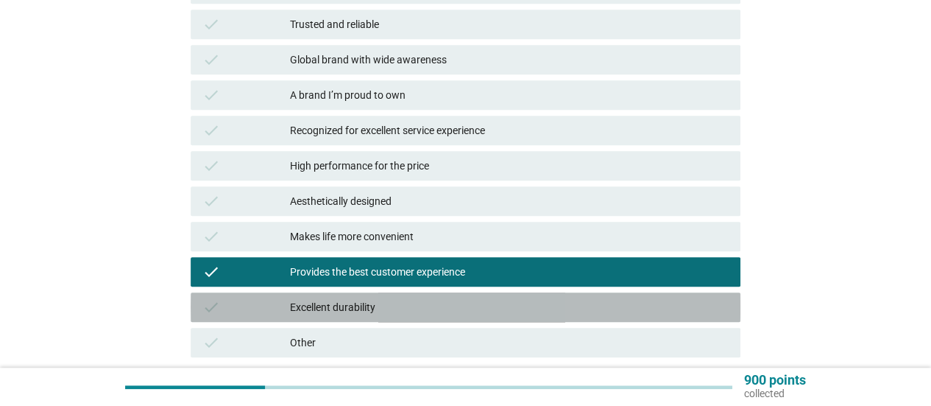
click at [411, 300] on div "Excellent durability" at bounding box center [509, 307] width 439 height 18
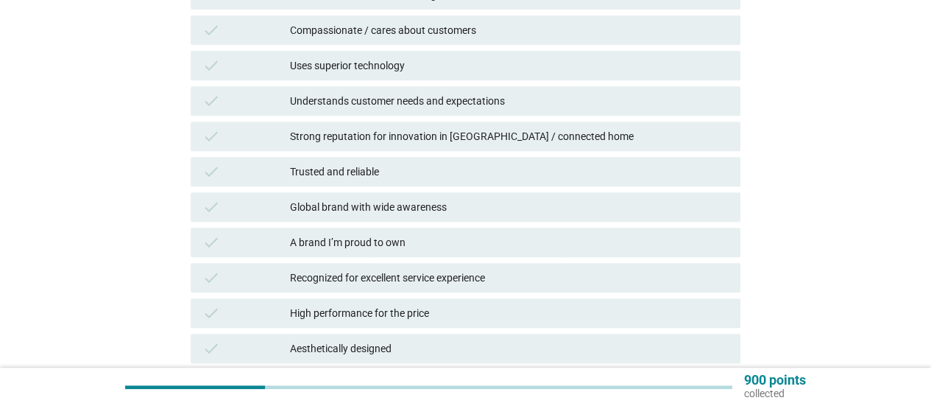
scroll to position [221, 0]
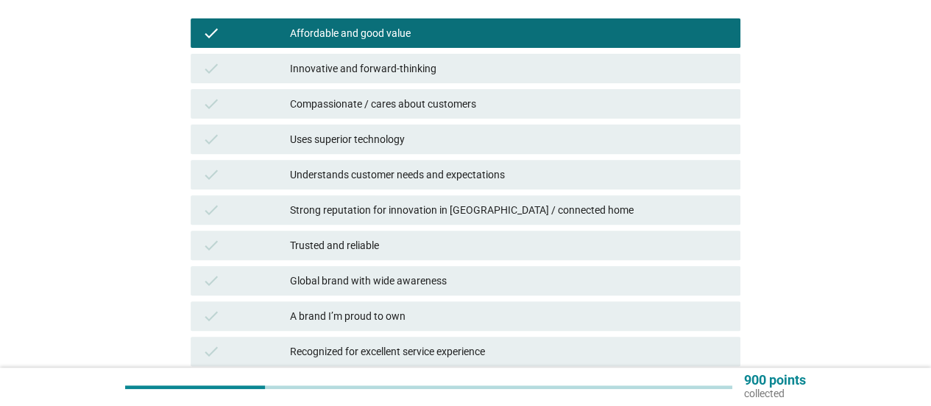
click at [387, 152] on div "check Uses superior technology" at bounding box center [466, 138] width 550 height 29
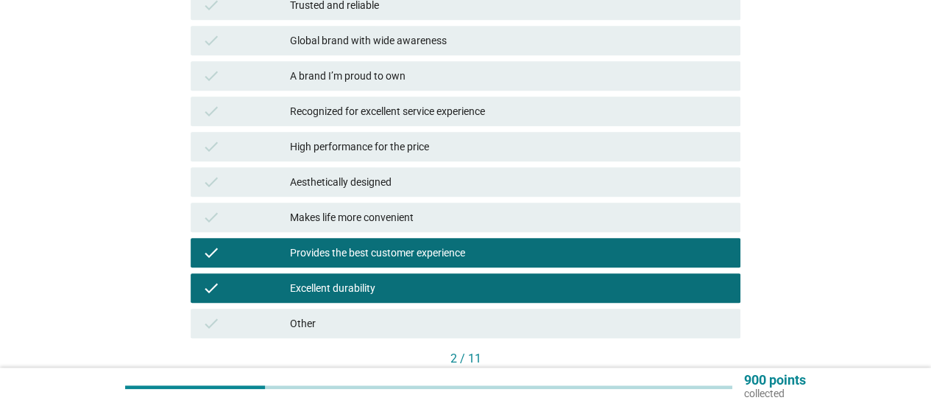
scroll to position [557, 0]
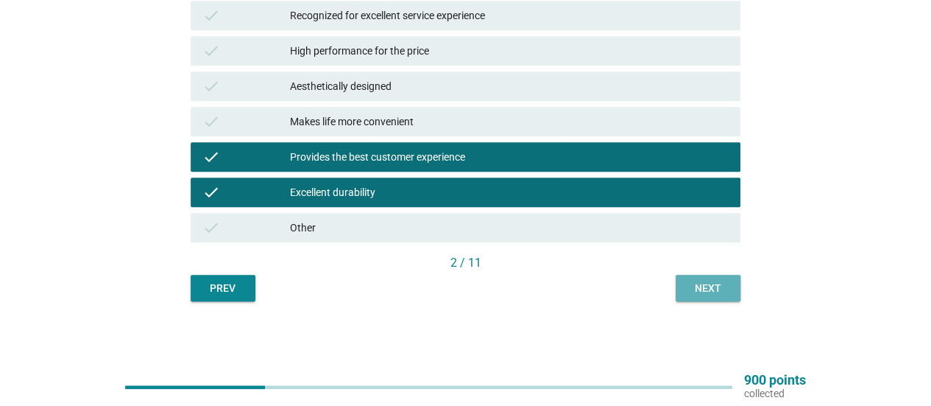
drag, startPoint x: 696, startPoint y: 275, endPoint x: 587, endPoint y: 273, distance: 109.0
click at [696, 275] on button "Next" at bounding box center [708, 288] width 65 height 27
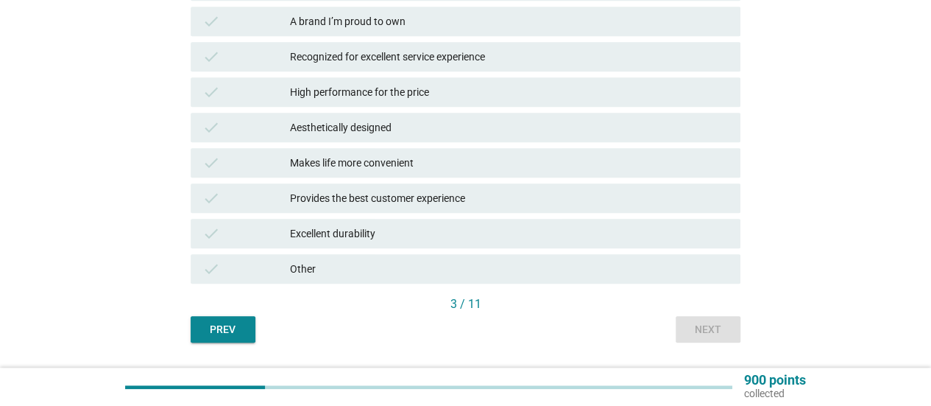
scroll to position [368, 0]
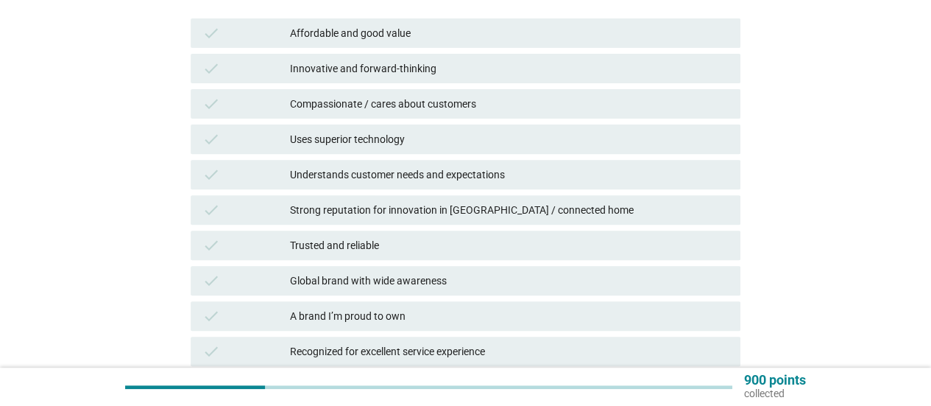
click at [390, 255] on div "check Trusted and reliable" at bounding box center [466, 244] width 550 height 29
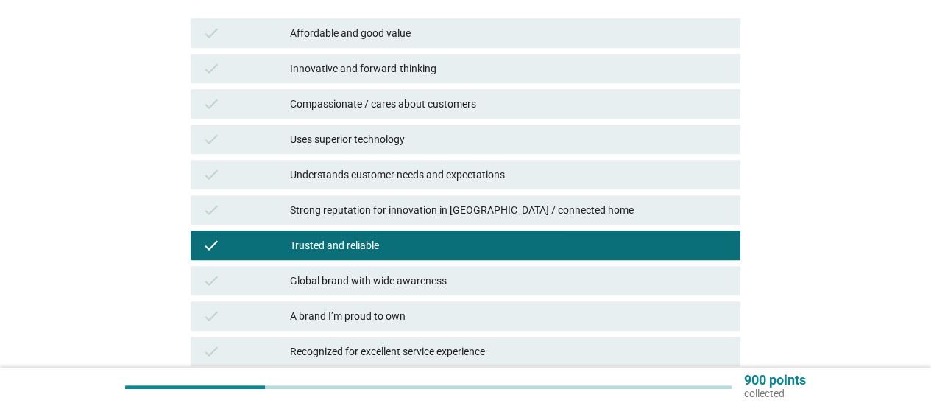
scroll to position [557, 0]
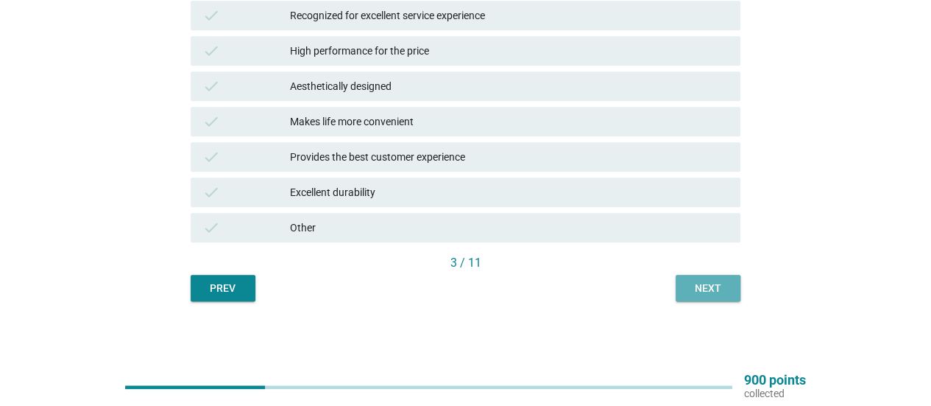
drag, startPoint x: 713, startPoint y: 292, endPoint x: 585, endPoint y: 295, distance: 127.4
click at [713, 292] on div "Next" at bounding box center [708, 287] width 41 height 15
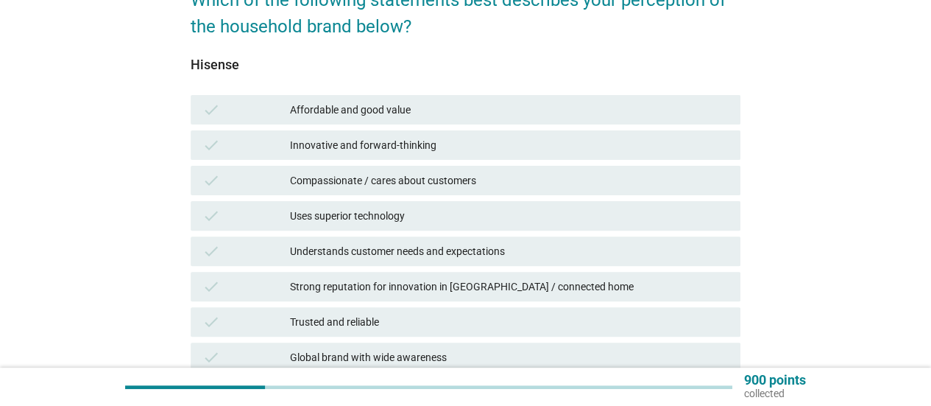
scroll to position [147, 0]
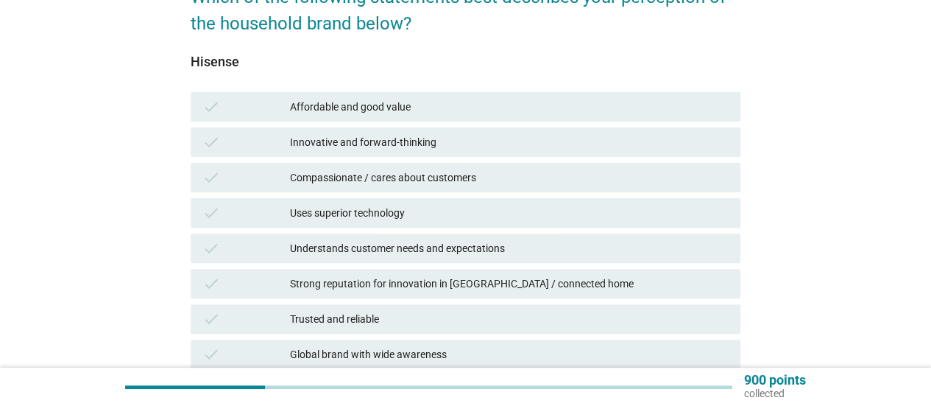
click at [370, 114] on div "Affordable and good value" at bounding box center [509, 107] width 439 height 18
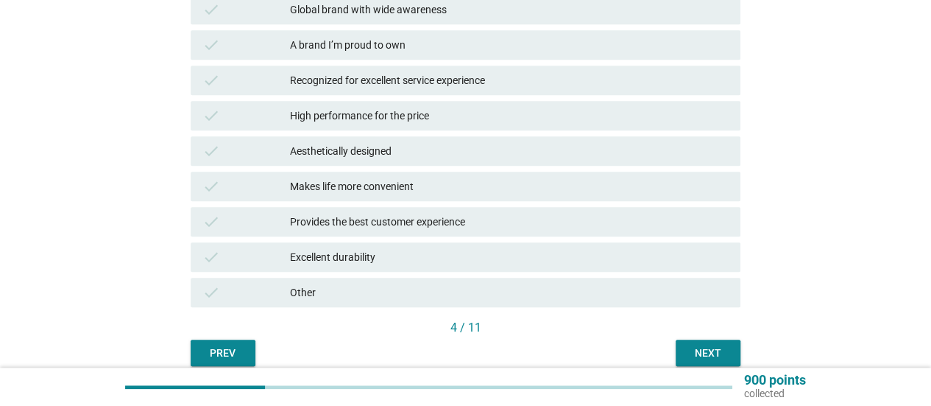
scroll to position [515, 0]
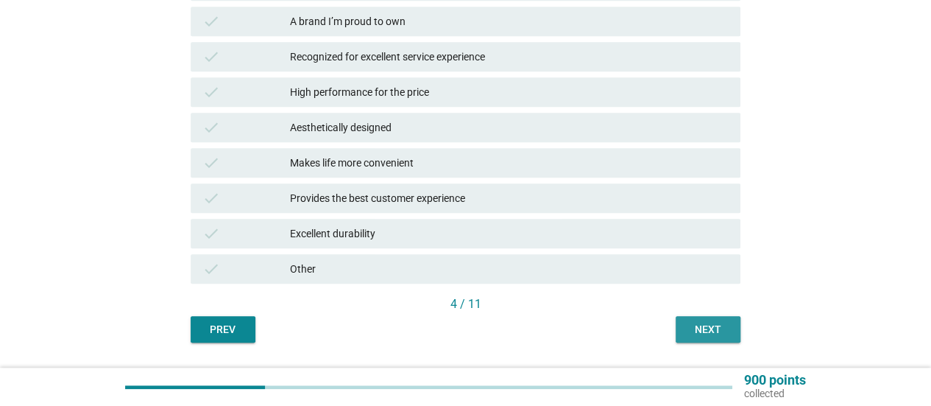
drag, startPoint x: 690, startPoint y: 325, endPoint x: 432, endPoint y: 289, distance: 260.1
click at [688, 323] on div "Next" at bounding box center [708, 329] width 41 height 15
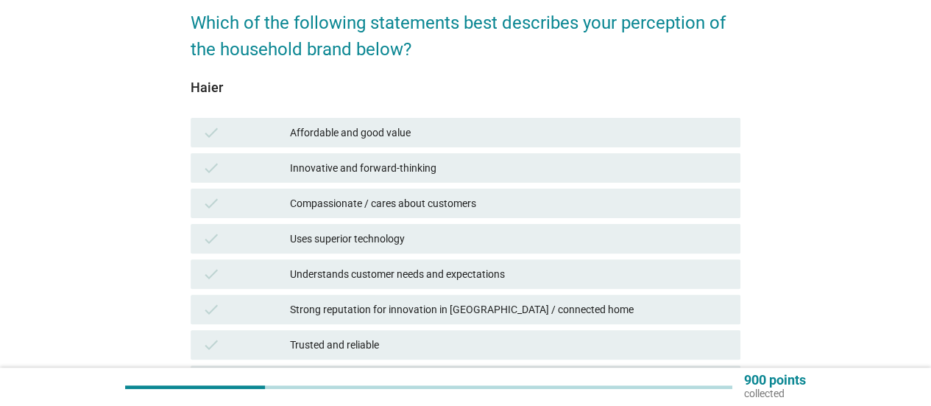
scroll to position [147, 0]
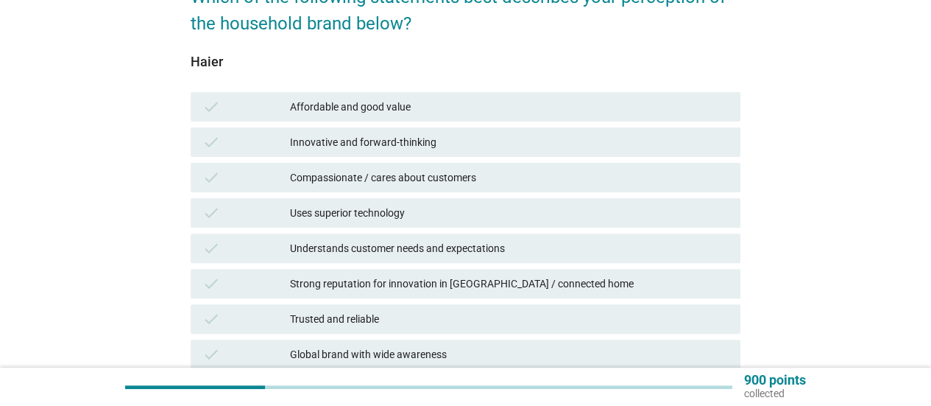
click at [389, 102] on div "Affordable and good value" at bounding box center [509, 107] width 439 height 18
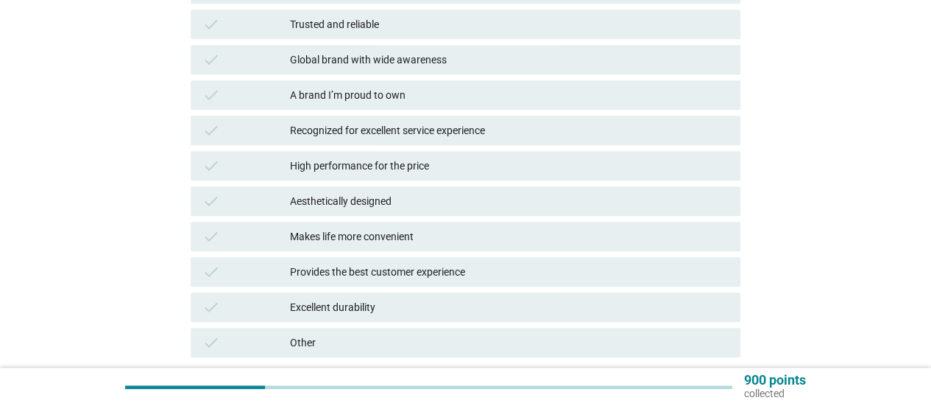
scroll to position [294, 0]
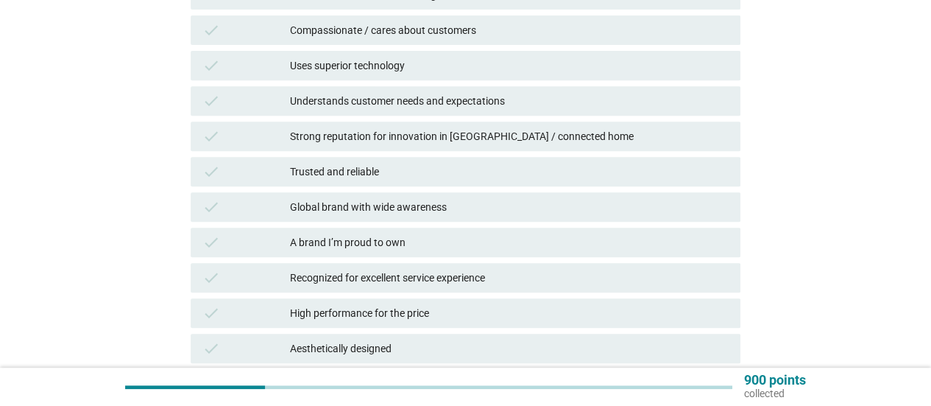
click at [387, 170] on div "Trusted and reliable" at bounding box center [509, 172] width 439 height 18
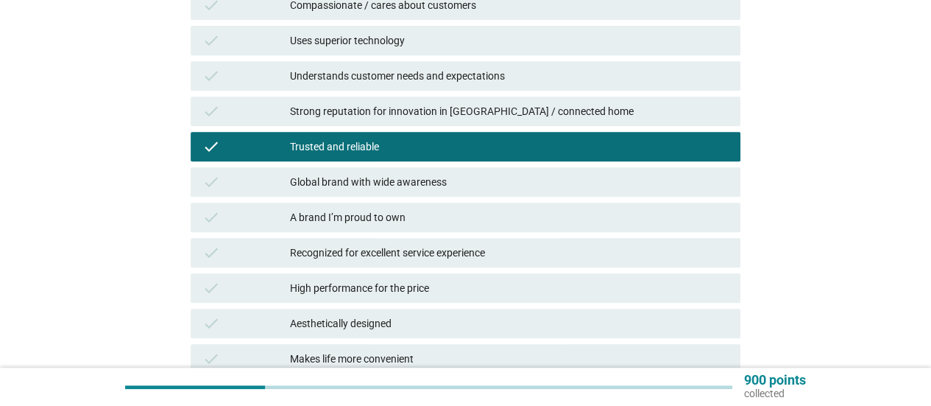
scroll to position [515, 0]
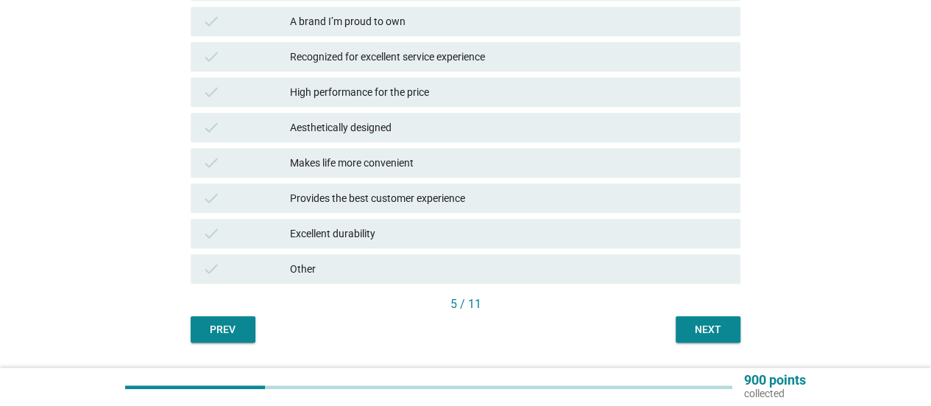
click at [710, 322] on div "Next" at bounding box center [708, 329] width 41 height 15
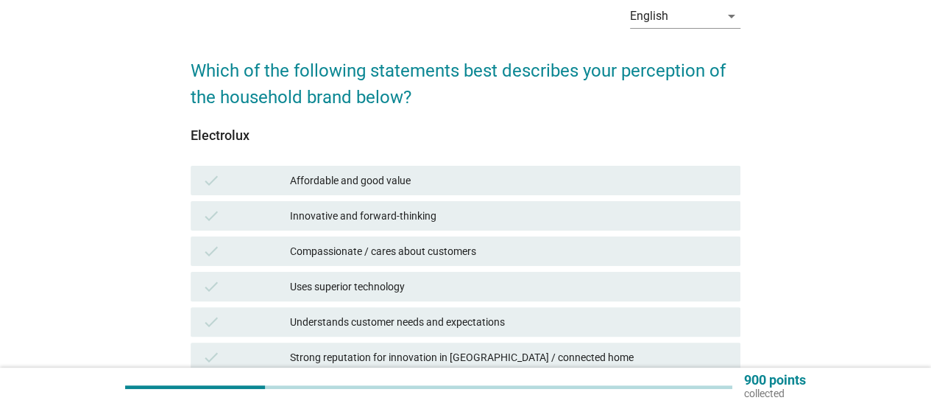
scroll to position [221, 0]
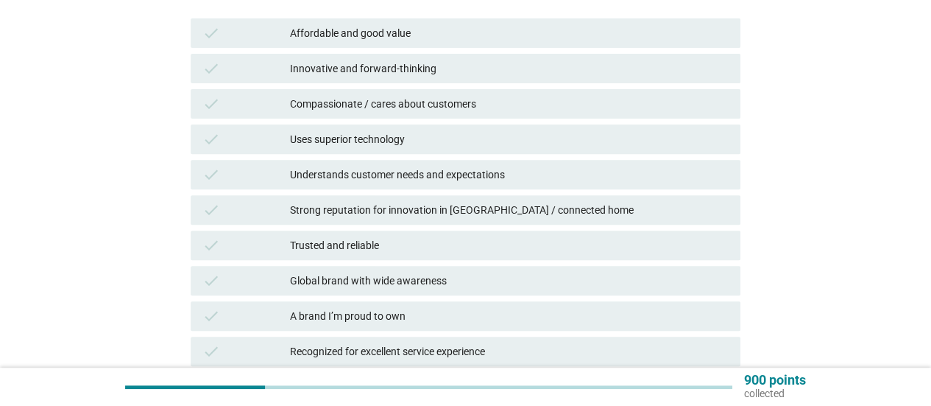
click at [384, 30] on div "Affordable and good value" at bounding box center [509, 33] width 439 height 18
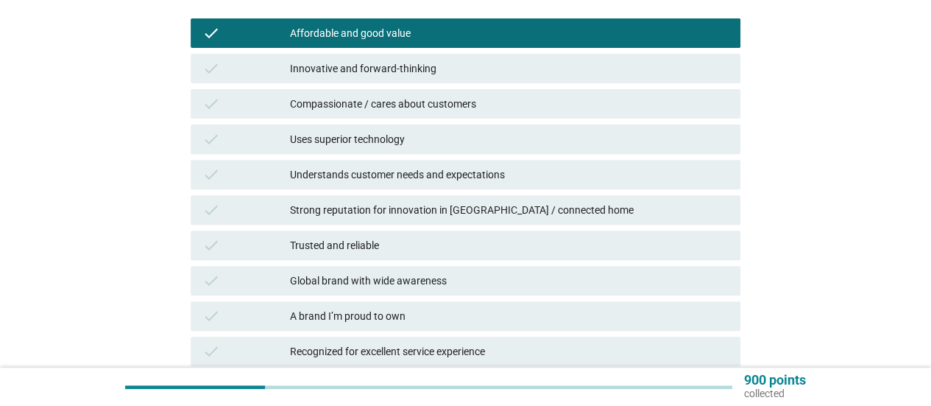
click at [387, 173] on div "Understands customer needs and expectations" at bounding box center [509, 175] width 439 height 18
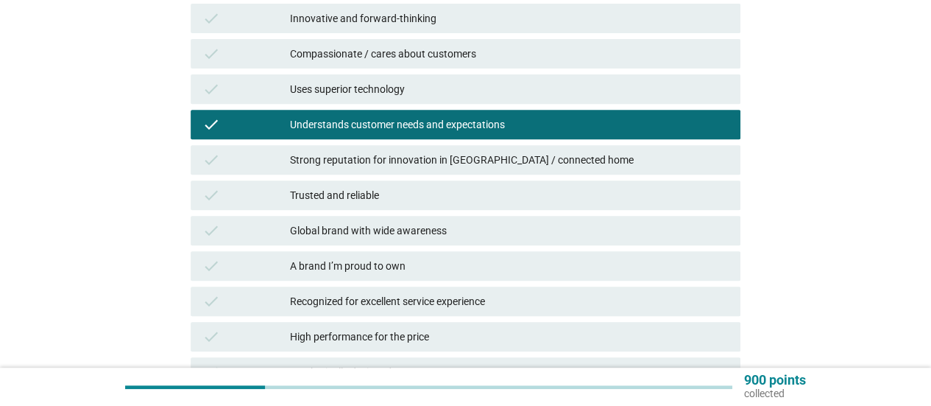
scroll to position [294, 0]
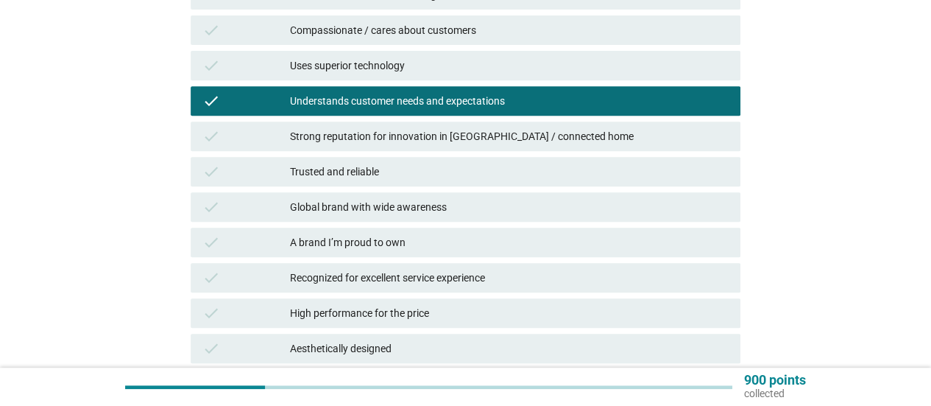
click at [418, 314] on div "High performance for the price" at bounding box center [509, 313] width 439 height 18
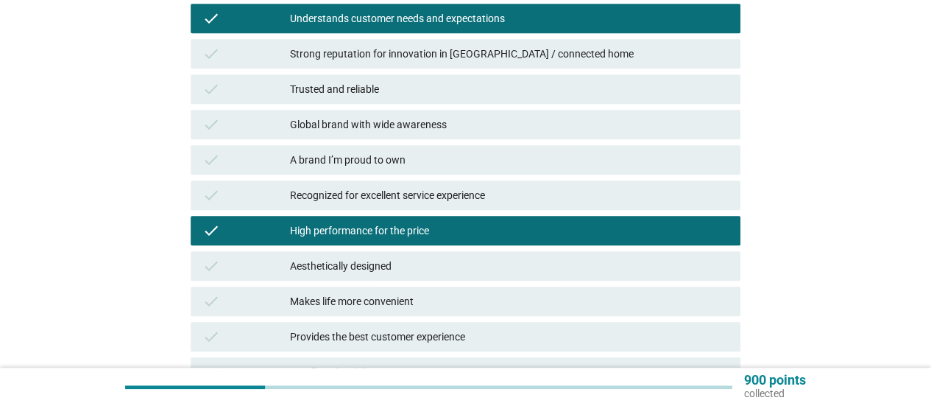
scroll to position [442, 0]
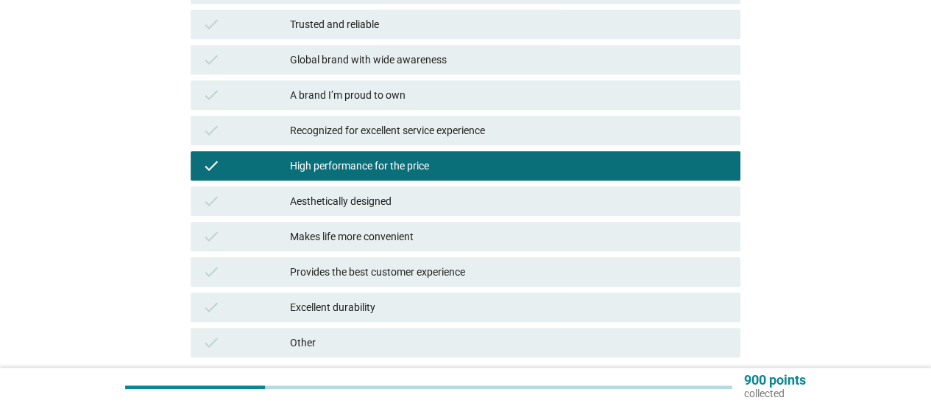
click at [402, 312] on div "Excellent durability" at bounding box center [509, 307] width 439 height 18
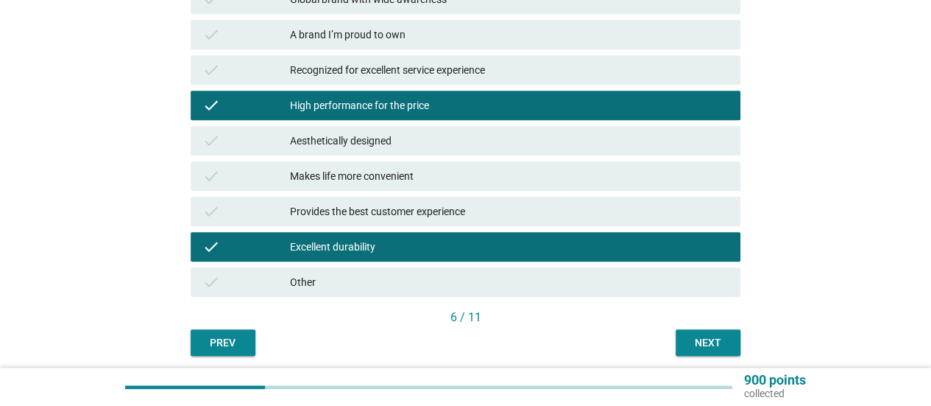
scroll to position [557, 0]
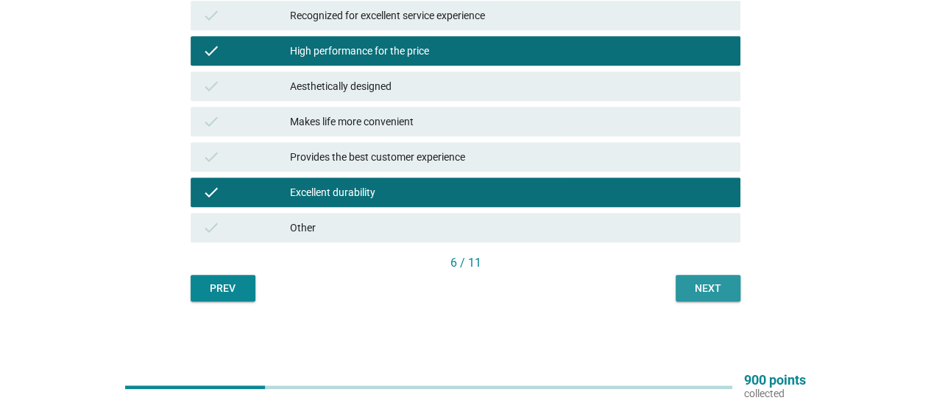
drag, startPoint x: 709, startPoint y: 286, endPoint x: 649, endPoint y: 297, distance: 60.5
click at [707, 286] on div "Next" at bounding box center [708, 287] width 41 height 15
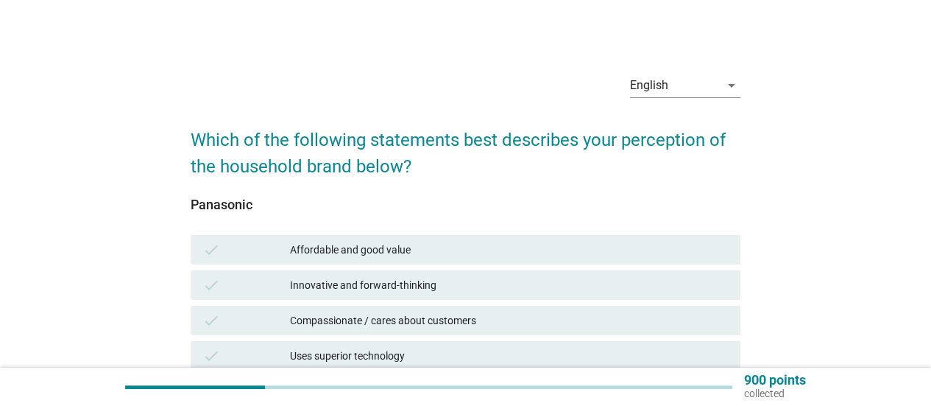
scroll to position [147, 0]
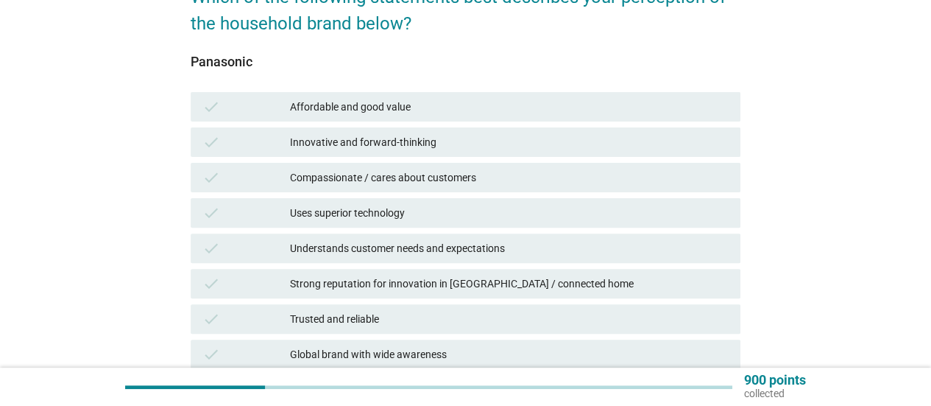
click at [340, 322] on div "Trusted and reliable" at bounding box center [509, 319] width 439 height 18
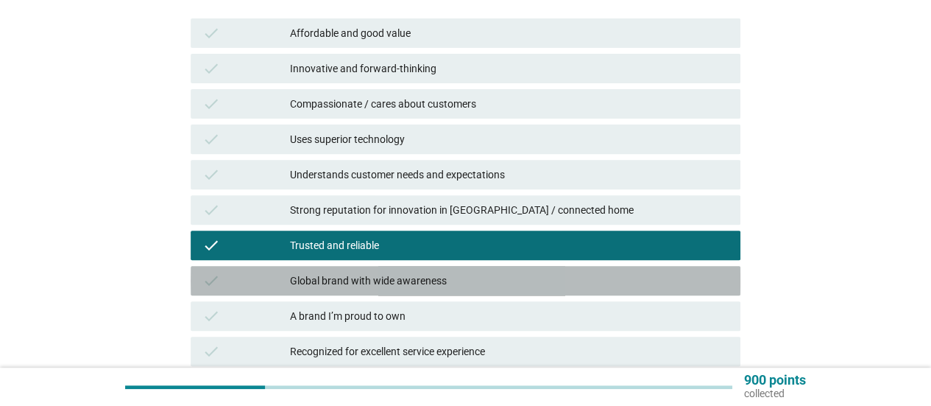
click at [379, 286] on div "Global brand with wide awareness" at bounding box center [509, 281] width 439 height 18
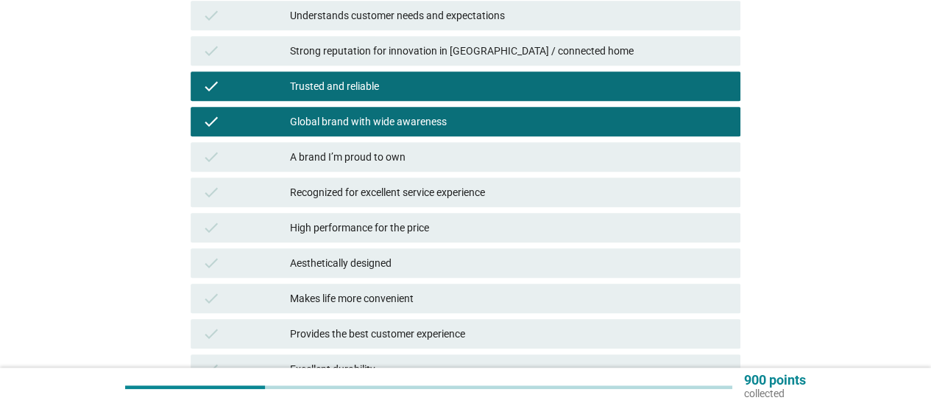
scroll to position [221, 0]
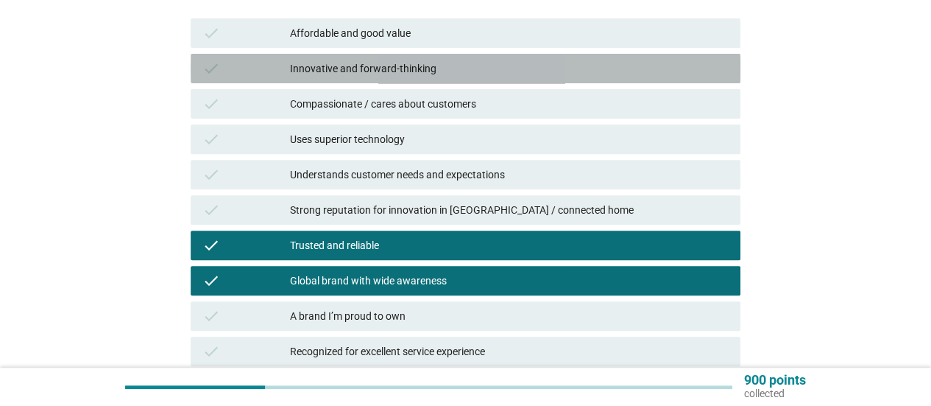
click at [370, 74] on div "Innovative and forward-thinking" at bounding box center [509, 69] width 439 height 18
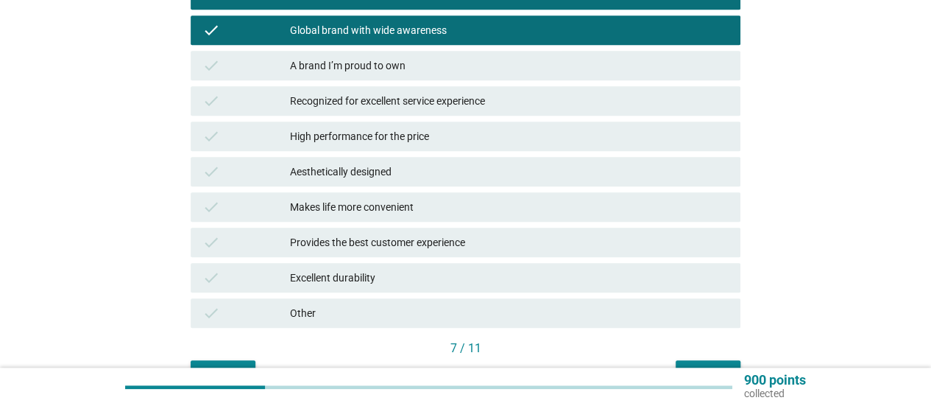
scroll to position [515, 0]
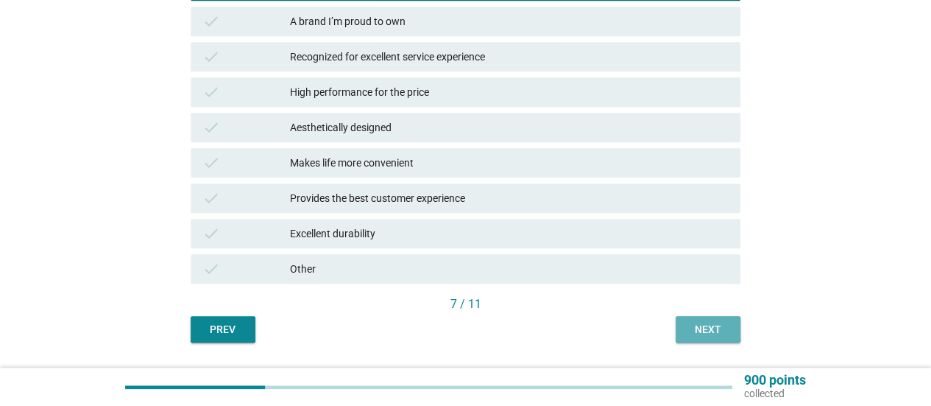
drag, startPoint x: 711, startPoint y: 327, endPoint x: 450, endPoint y: 276, distance: 266.2
click at [708, 325] on div "Next" at bounding box center [708, 329] width 41 height 15
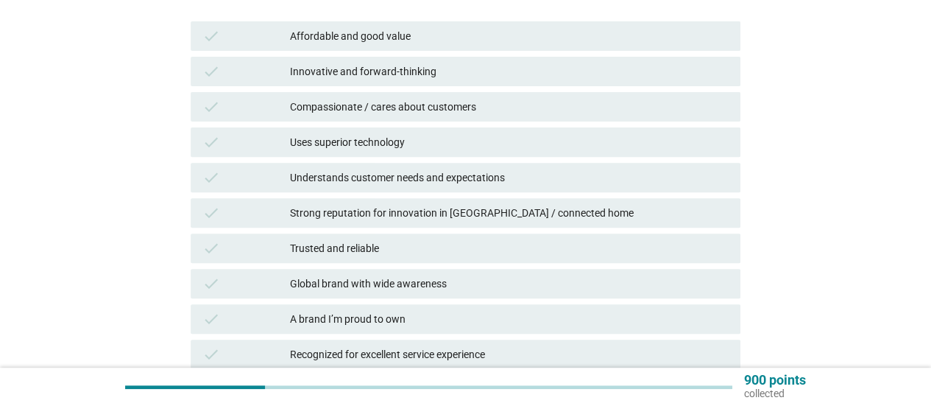
scroll to position [294, 0]
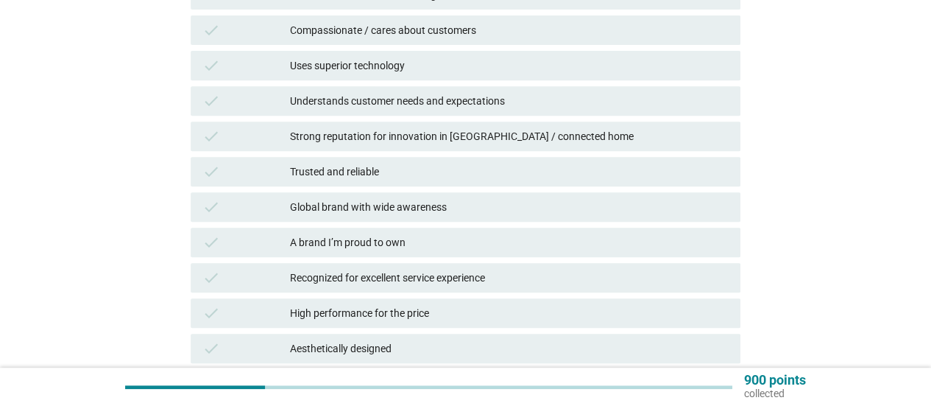
click at [396, 66] on div "Uses superior technology" at bounding box center [509, 66] width 439 height 18
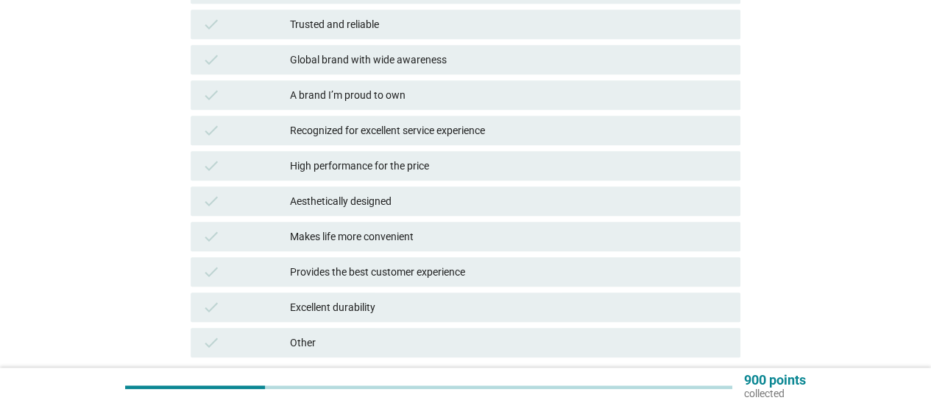
click at [410, 155] on div "check High performance for the price" at bounding box center [466, 165] width 550 height 29
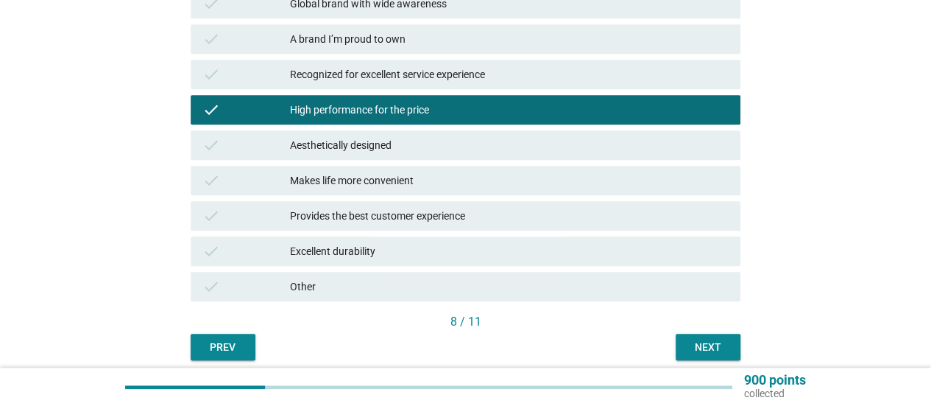
scroll to position [557, 0]
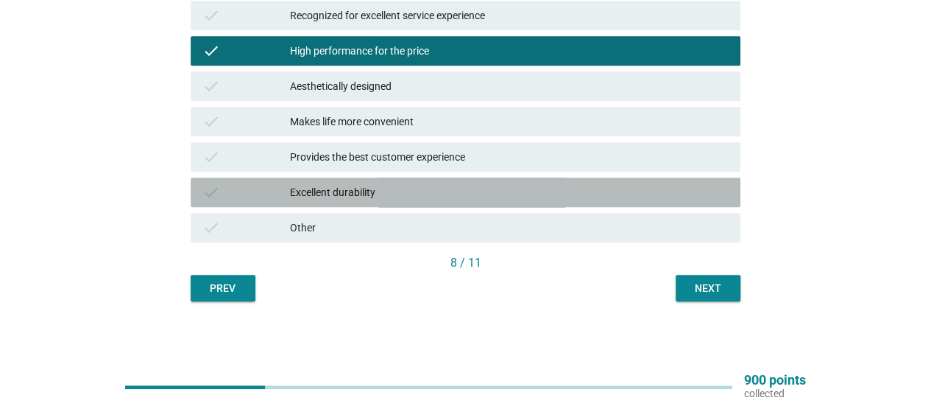
click at [505, 197] on div "Excellent durability" at bounding box center [509, 192] width 439 height 18
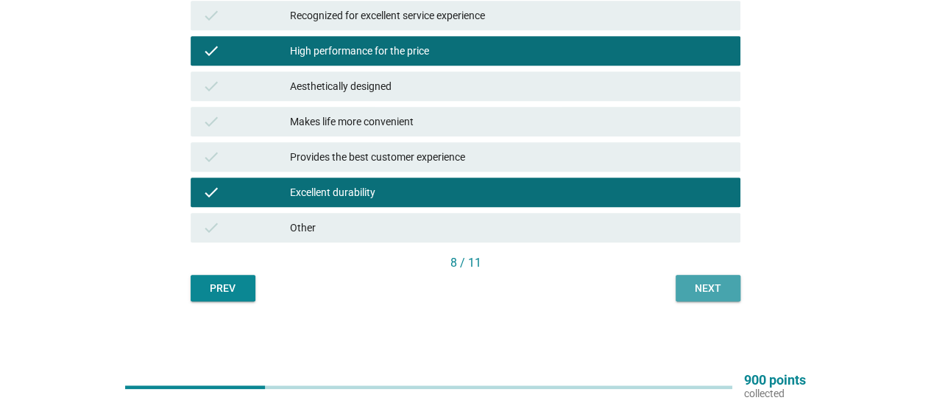
click at [711, 292] on div "Next" at bounding box center [708, 287] width 41 height 15
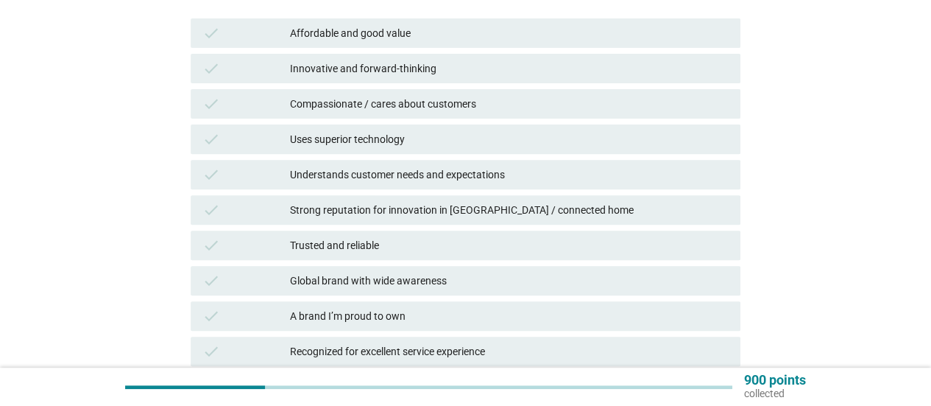
scroll to position [294, 0]
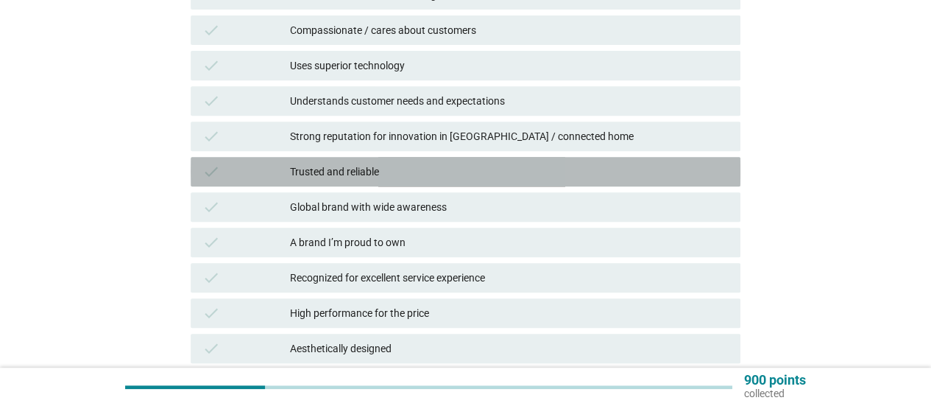
click at [421, 165] on div "Trusted and reliable" at bounding box center [509, 172] width 439 height 18
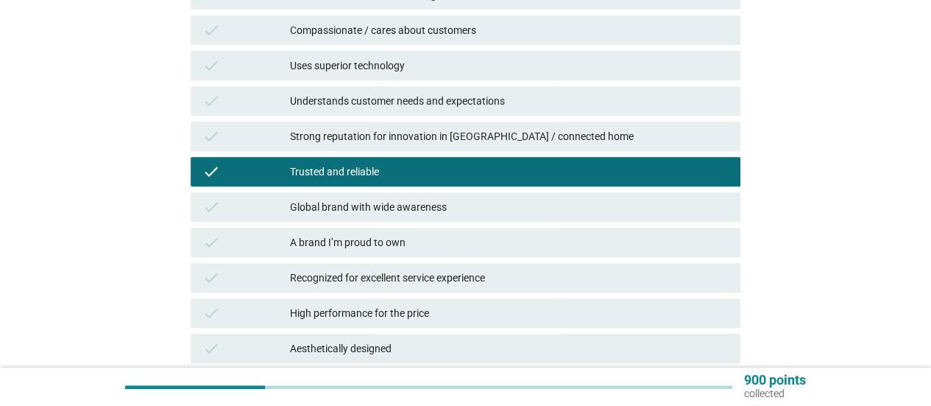
scroll to position [368, 0]
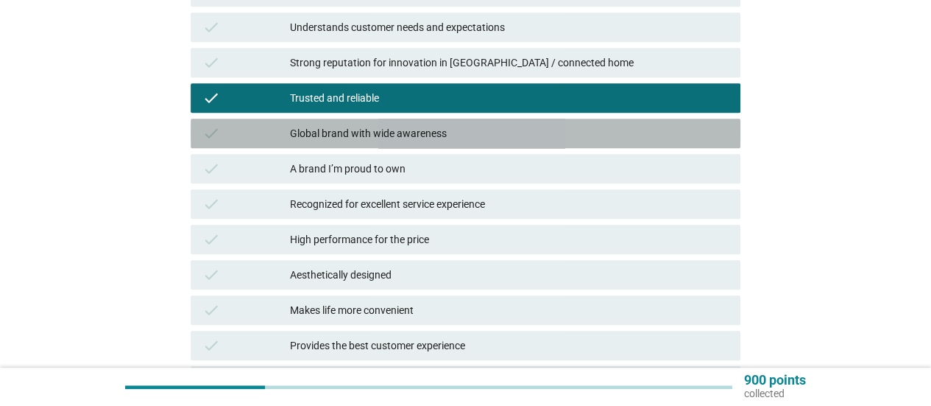
click at [449, 139] on div "Global brand with wide awareness" at bounding box center [509, 133] width 439 height 18
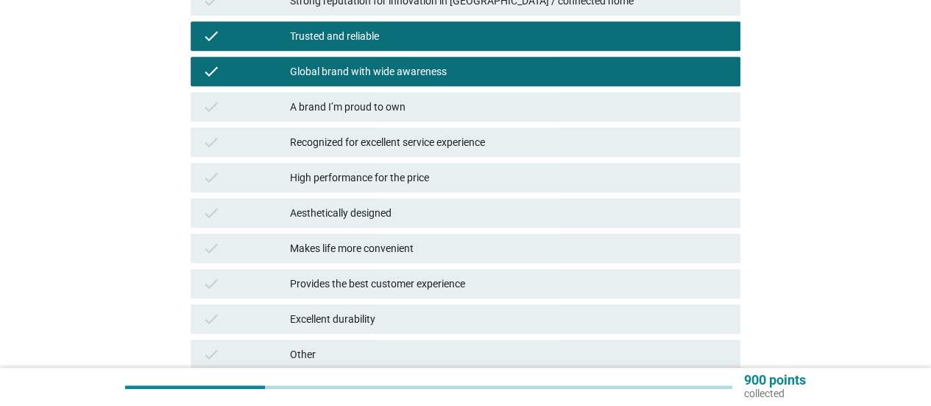
scroll to position [515, 0]
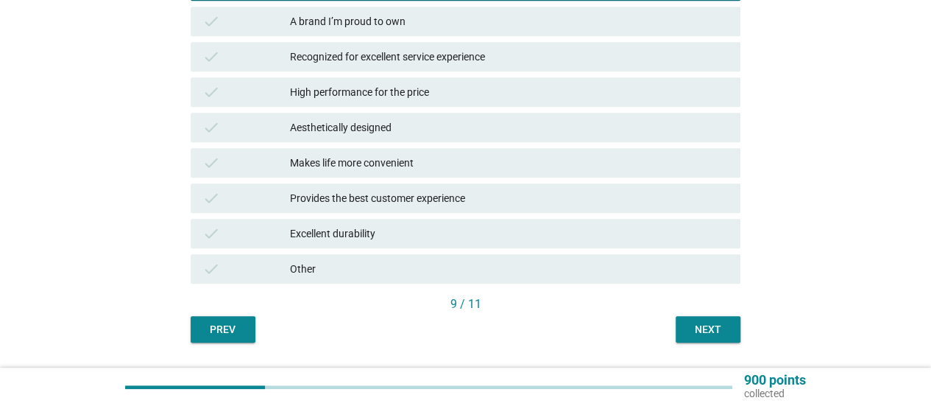
click at [702, 325] on div "Next" at bounding box center [708, 329] width 41 height 15
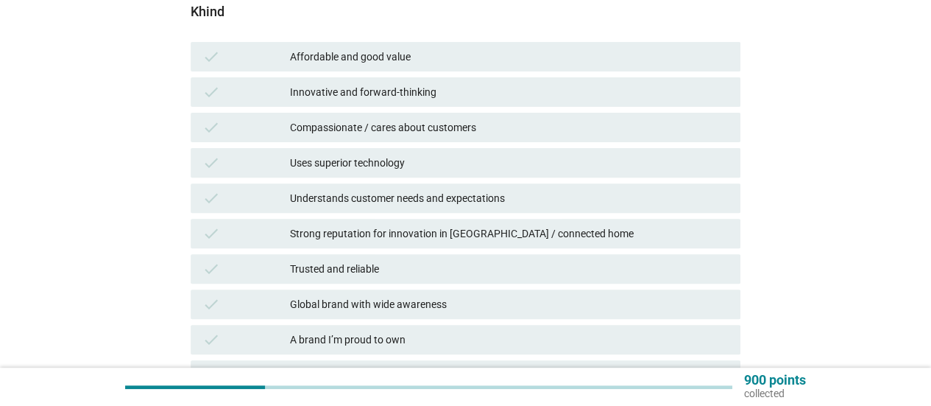
scroll to position [221, 0]
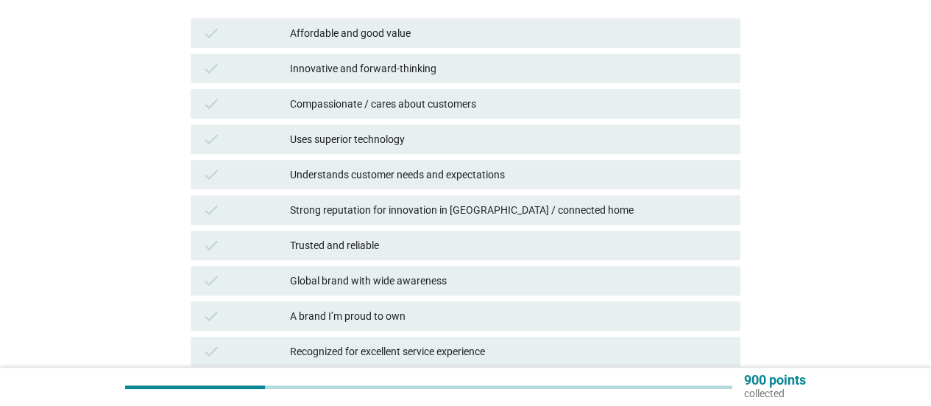
click at [400, 36] on div "Affordable and good value" at bounding box center [509, 33] width 439 height 18
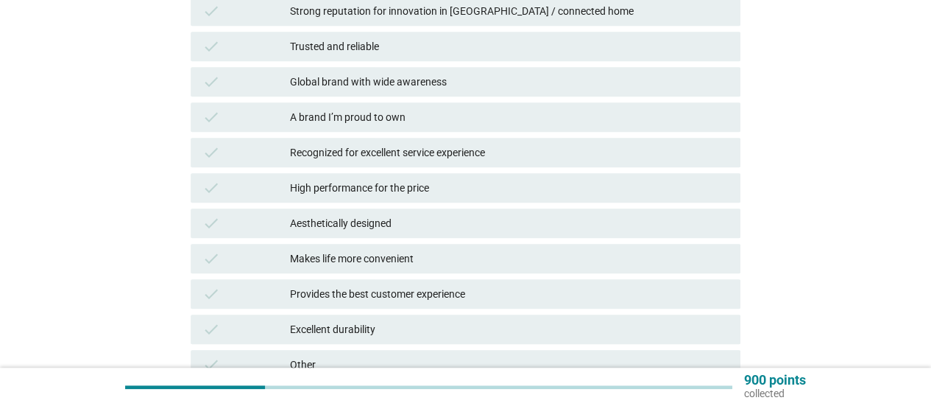
scroll to position [442, 0]
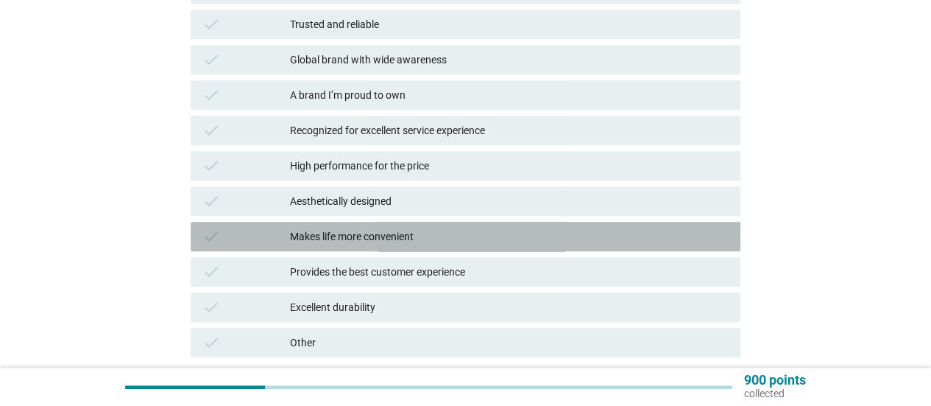
click at [395, 236] on div "Makes life more convenient" at bounding box center [509, 236] width 439 height 18
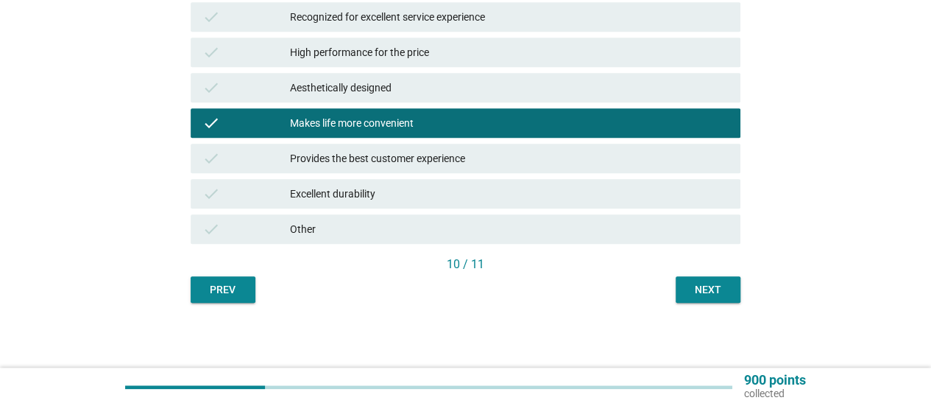
scroll to position [557, 0]
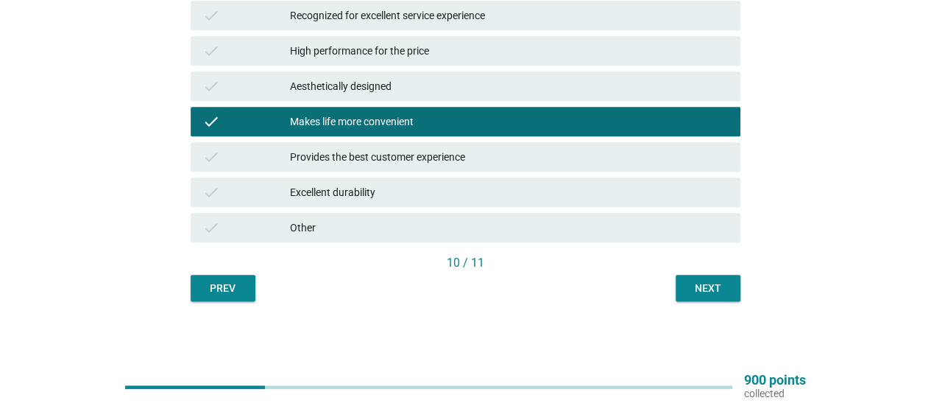
click at [707, 277] on button "Next" at bounding box center [708, 288] width 65 height 27
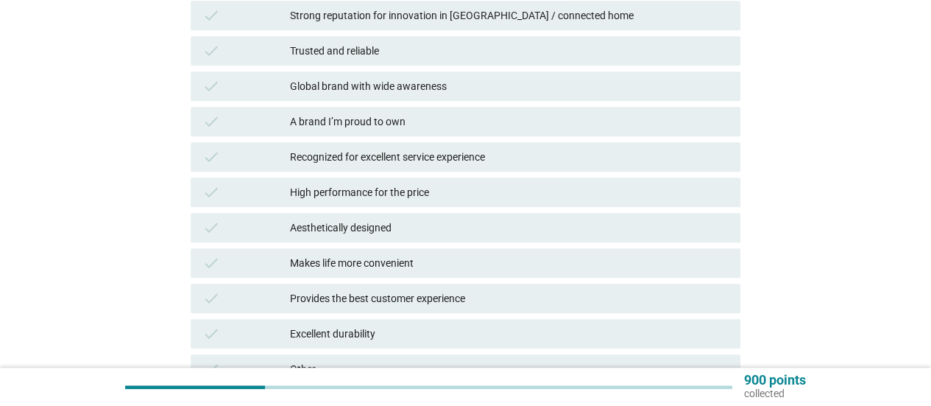
scroll to position [0, 0]
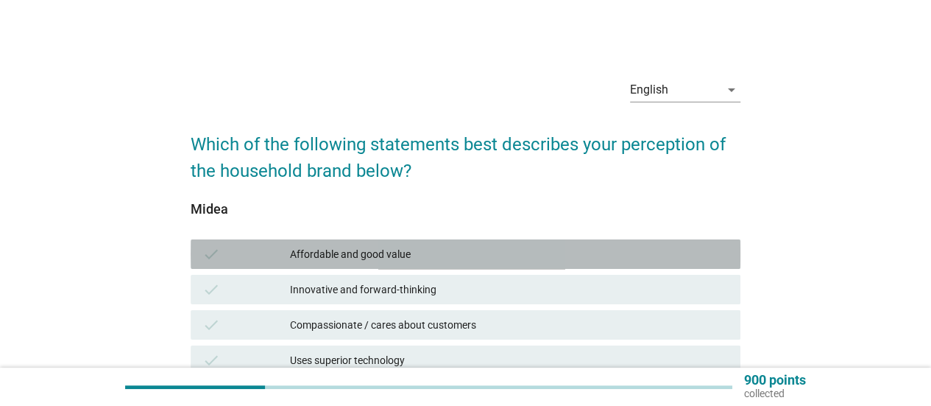
drag, startPoint x: 442, startPoint y: 258, endPoint x: 496, endPoint y: 273, distance: 56.4
click at [442, 260] on div "Affordable and good value" at bounding box center [509, 254] width 439 height 18
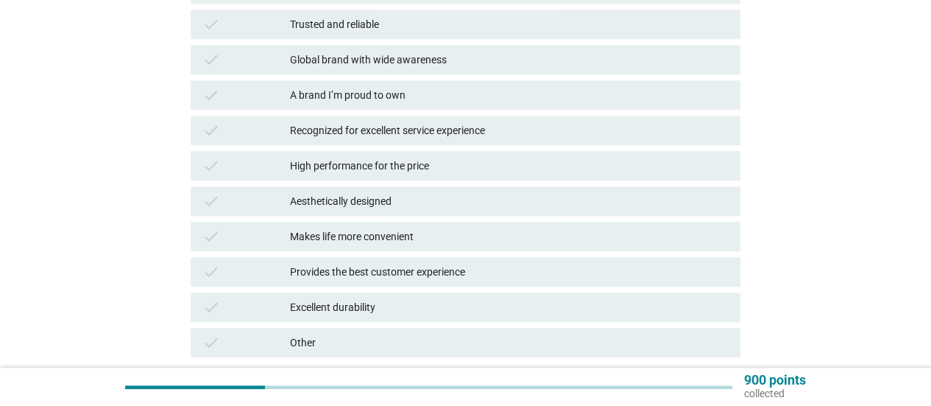
scroll to position [557, 0]
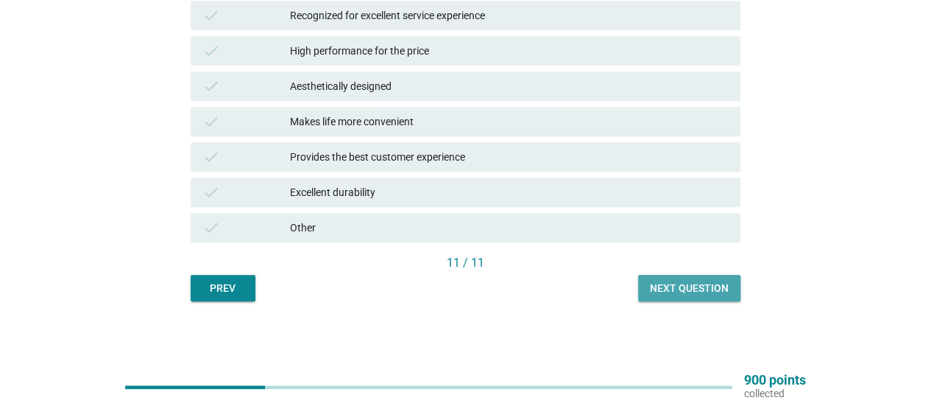
click at [703, 285] on div "Next question" at bounding box center [689, 287] width 79 height 15
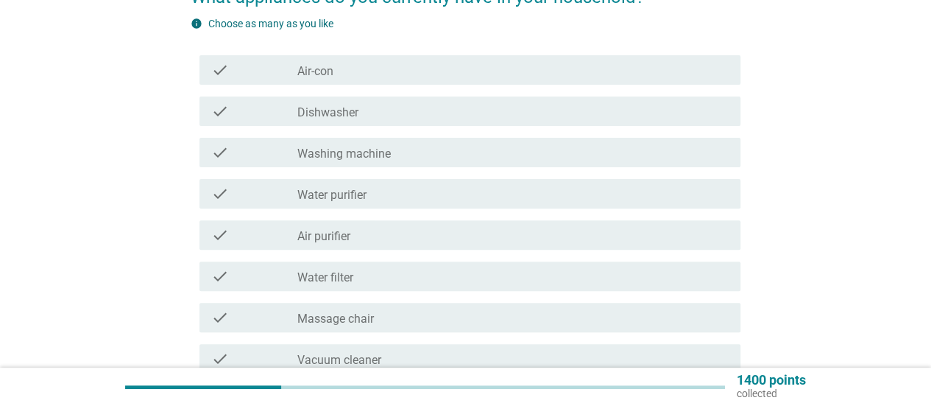
scroll to position [74, 0]
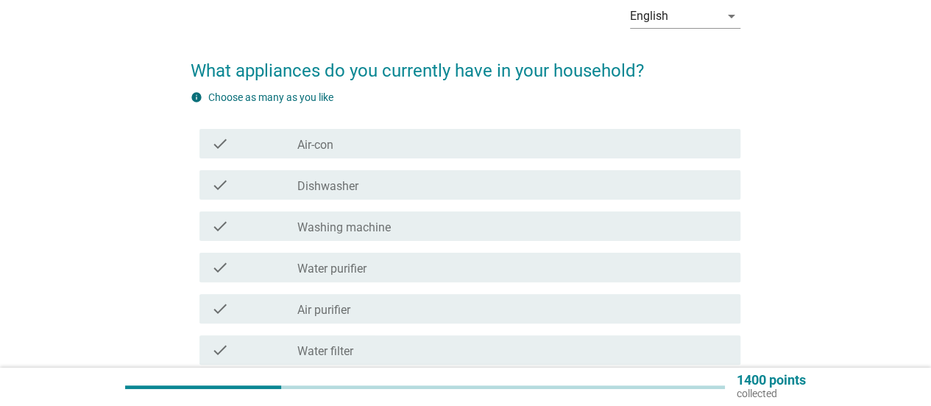
click at [434, 146] on div "check_box_outline_blank Air-con" at bounding box center [512, 144] width 431 height 18
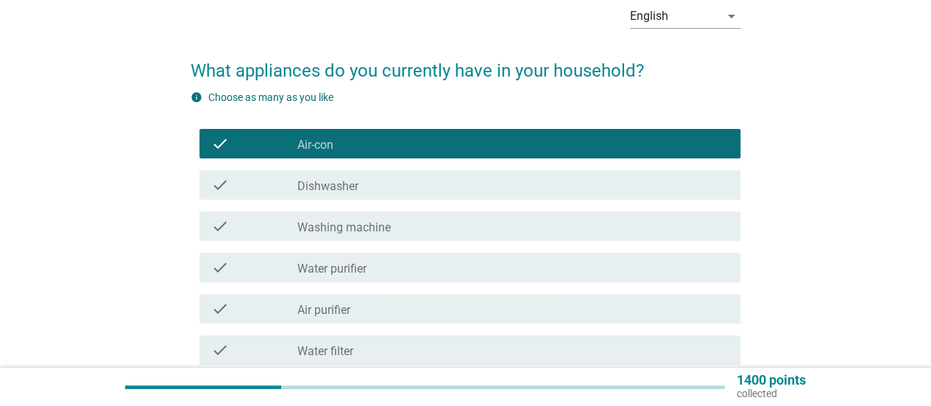
drag, startPoint x: 408, startPoint y: 225, endPoint x: 421, endPoint y: 216, distance: 15.9
click at [409, 225] on div "check_box_outline_blank Washing machine" at bounding box center [512, 226] width 431 height 18
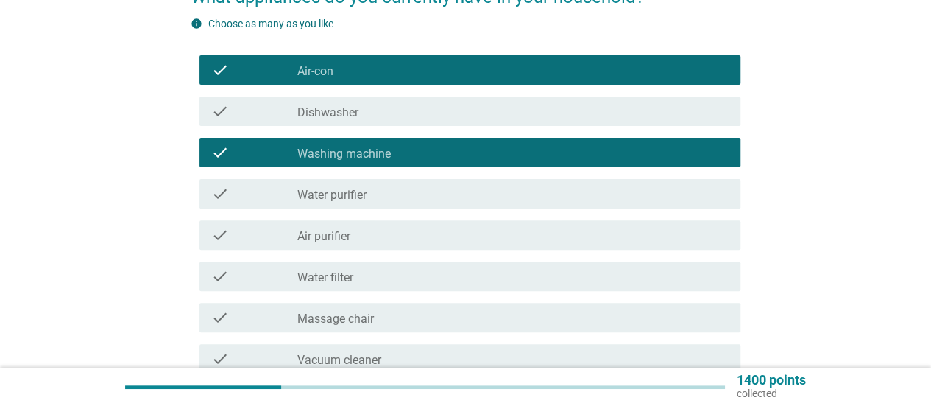
click at [425, 192] on div "check_box_outline_blank Water purifier" at bounding box center [512, 194] width 431 height 18
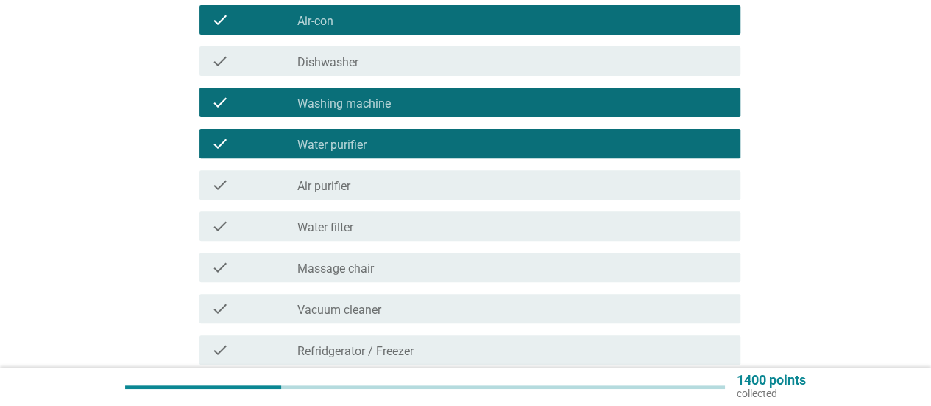
scroll to position [221, 0]
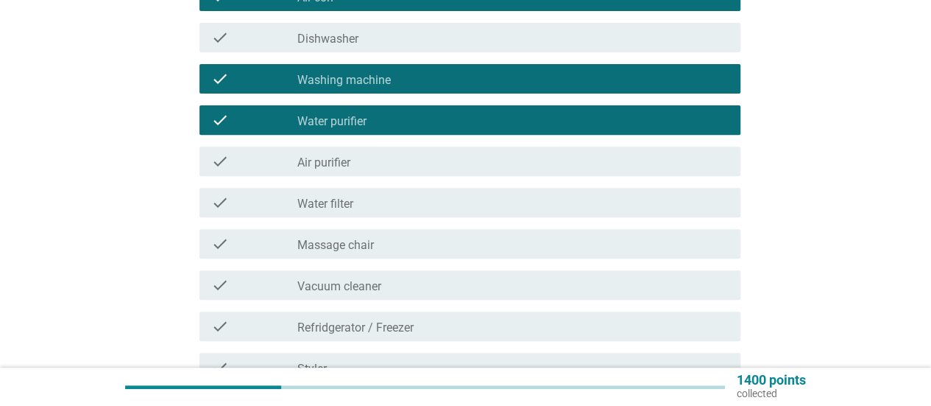
click at [418, 169] on div "check_box_outline_blank Air purifier" at bounding box center [512, 161] width 431 height 18
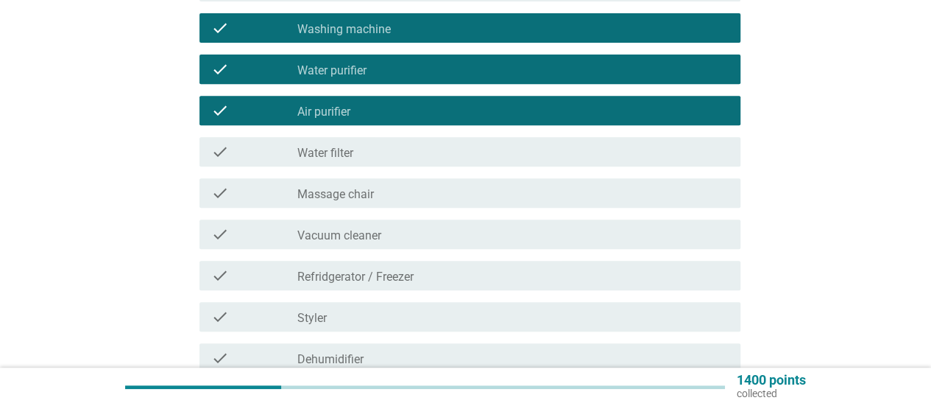
scroll to position [294, 0]
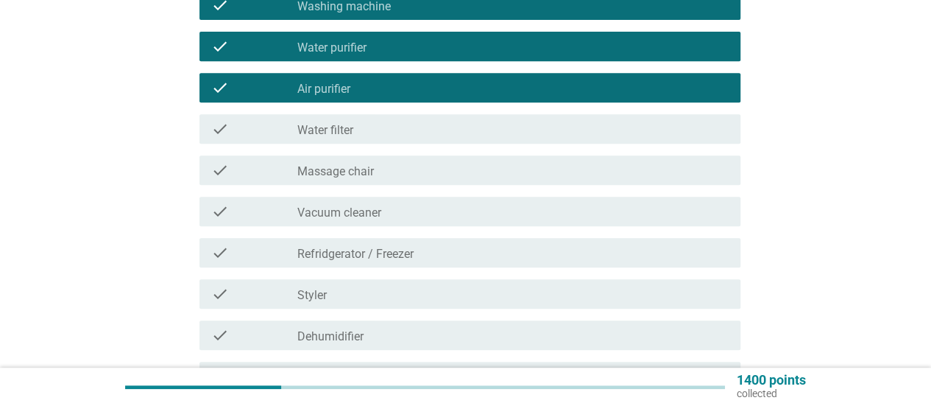
click at [423, 138] on div "check check_box_outline_blank Water filter" at bounding box center [469, 128] width 541 height 29
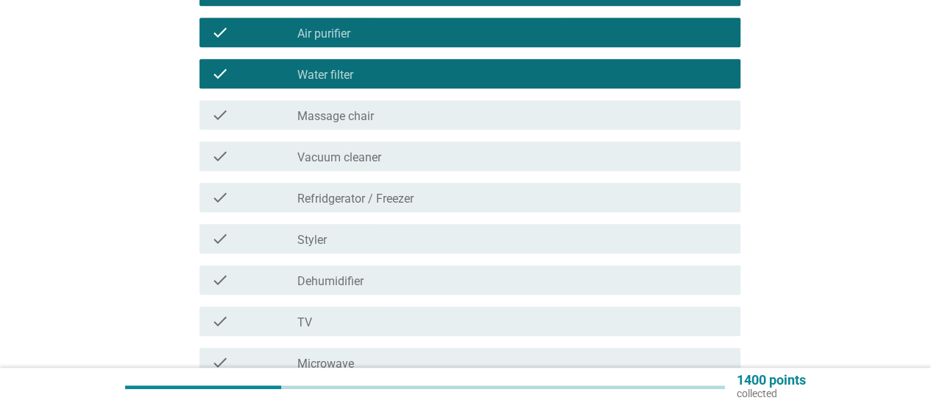
scroll to position [368, 0]
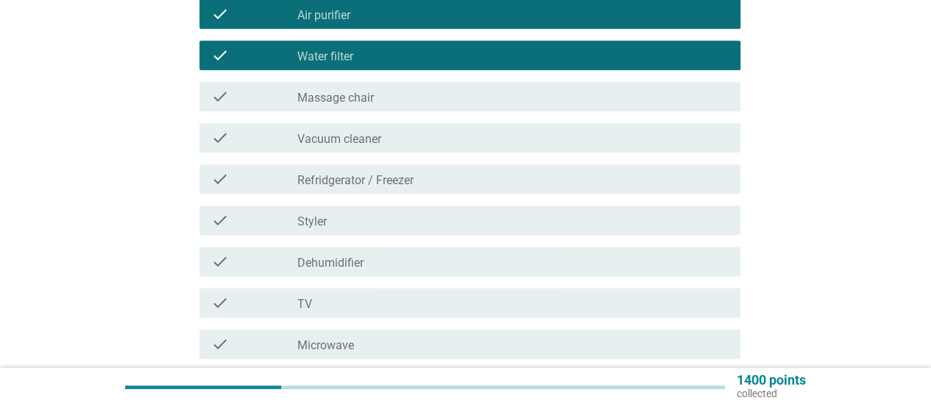
click at [431, 132] on div "check_box_outline_blank Vacuum cleaner" at bounding box center [512, 138] width 431 height 18
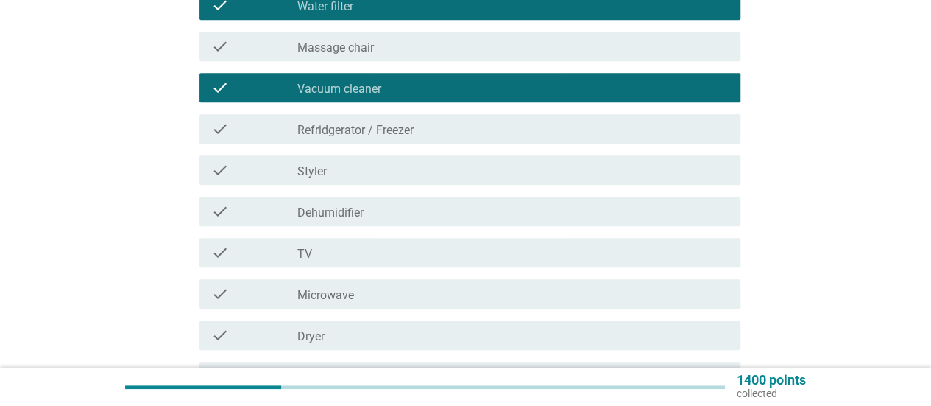
scroll to position [442, 0]
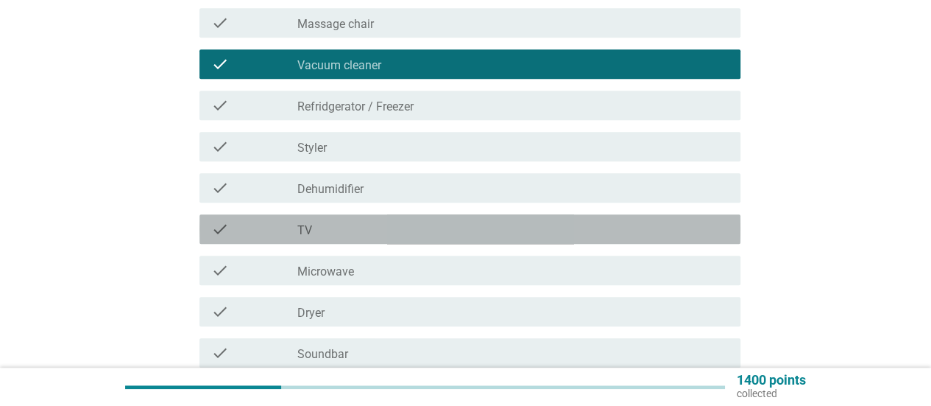
click at [384, 236] on div "check_box_outline_blank TV" at bounding box center [512, 229] width 431 height 18
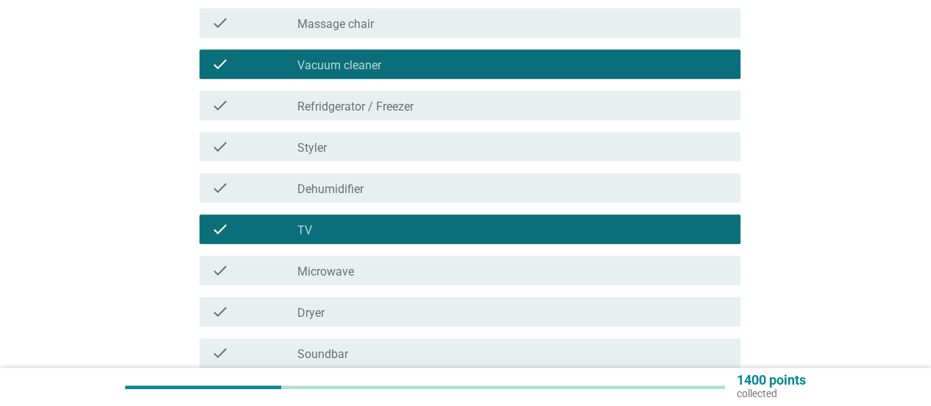
click at [372, 276] on div "check_box_outline_blank Microwave" at bounding box center [512, 270] width 431 height 18
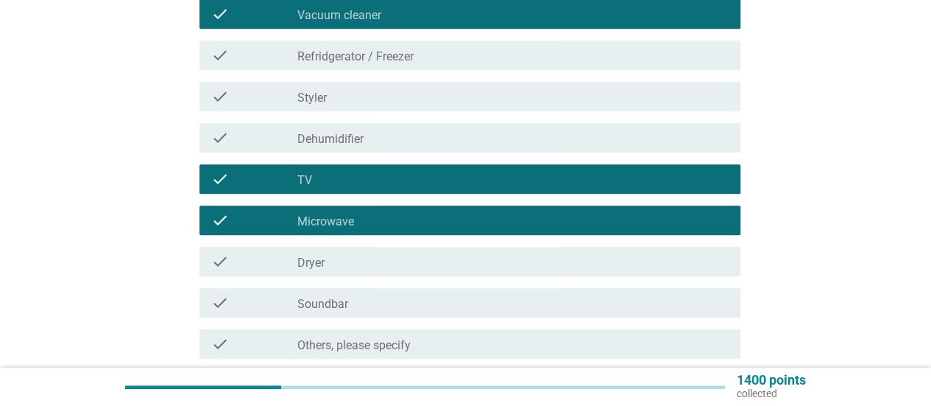
scroll to position [515, 0]
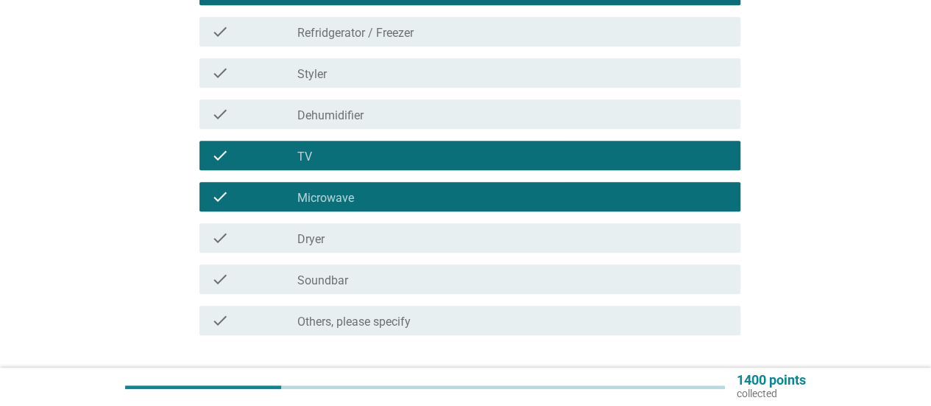
click at [431, 241] on div "check_box_outline_blank Dryer" at bounding box center [512, 238] width 431 height 18
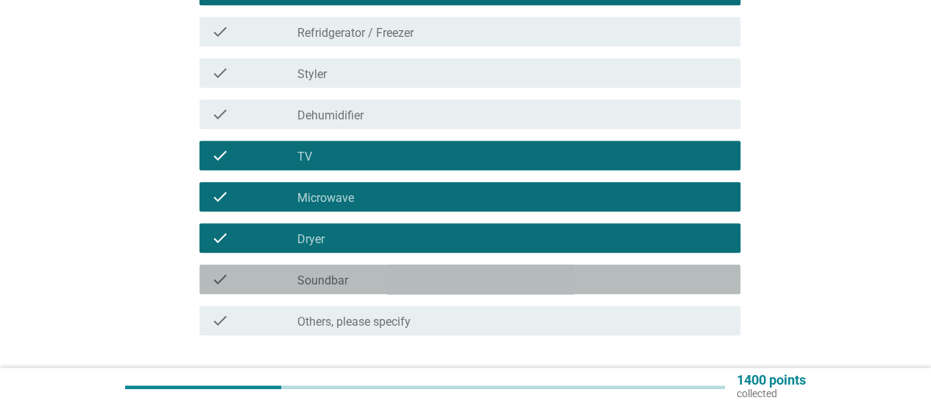
click at [414, 283] on div "check_box_outline_blank Soundbar" at bounding box center [512, 279] width 431 height 18
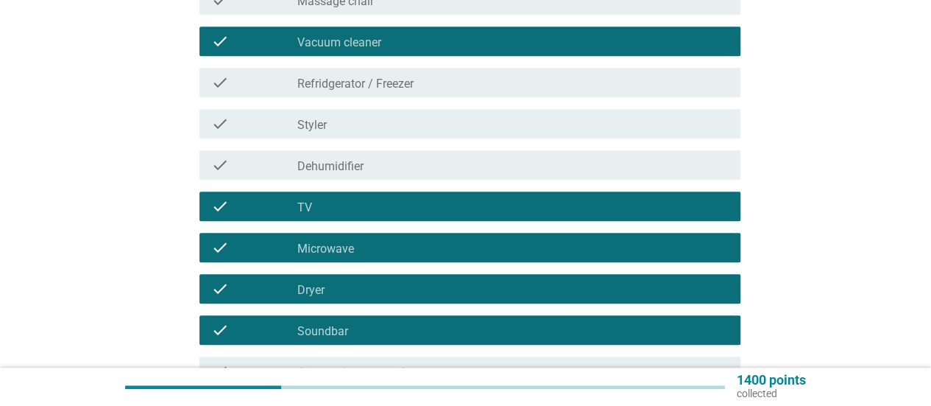
scroll to position [442, 0]
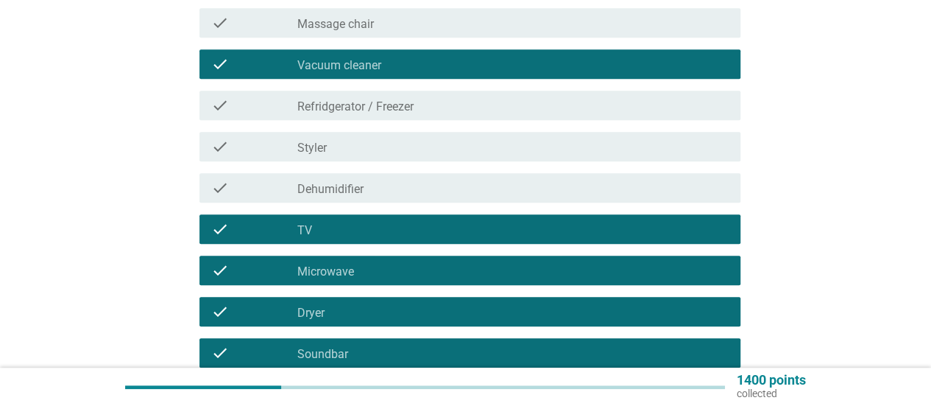
click at [432, 103] on div "check_box_outline_blank Refridgerator / [PERSON_NAME]" at bounding box center [512, 105] width 431 height 18
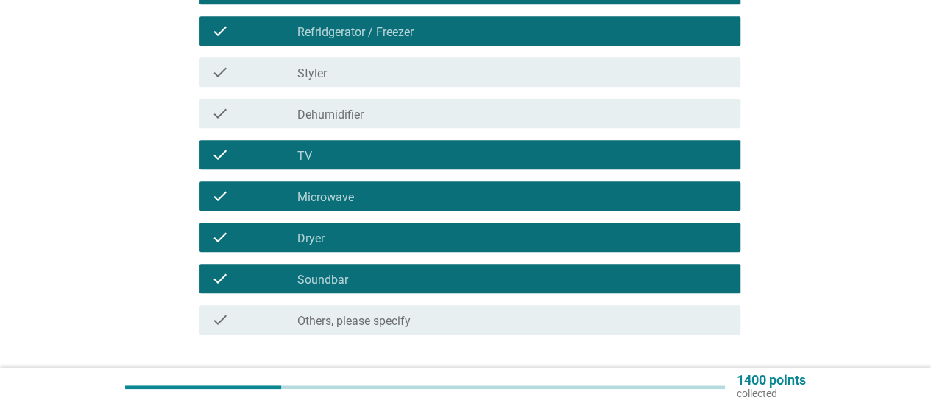
scroll to position [620, 0]
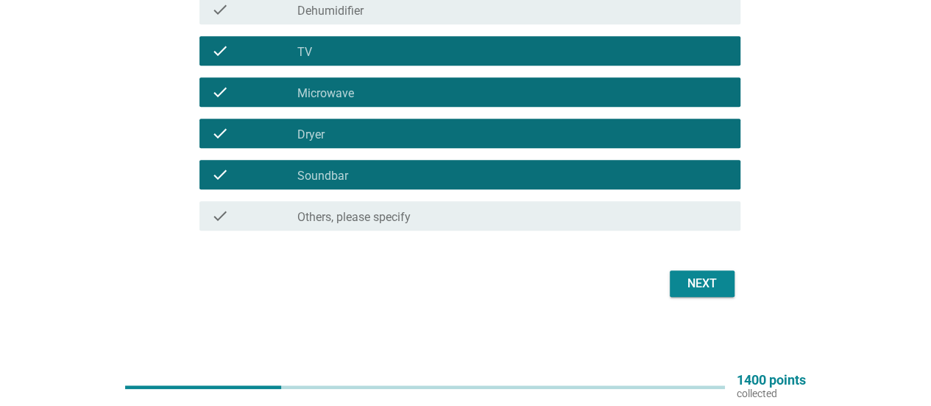
click at [696, 283] on div "Next" at bounding box center [702, 284] width 41 height 18
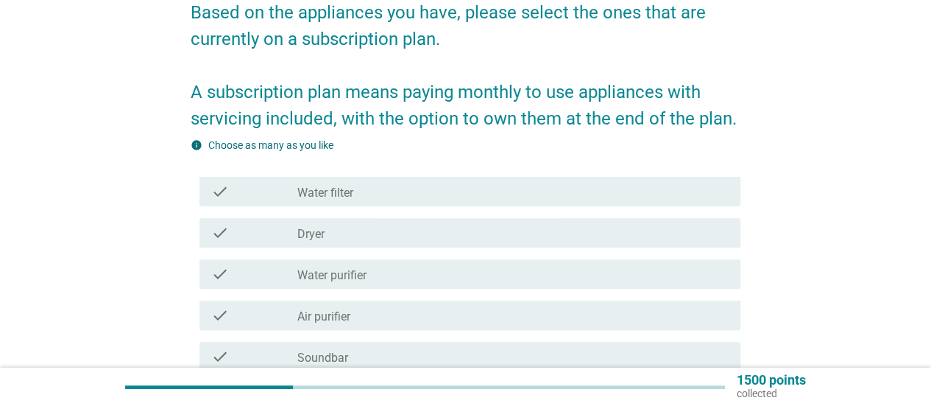
scroll to position [221, 0]
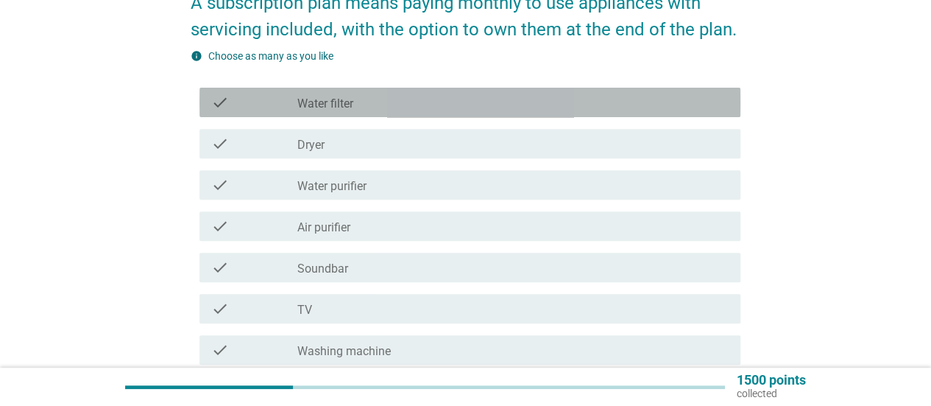
click at [358, 108] on div "check_box_outline_blank Water filter" at bounding box center [512, 102] width 431 height 18
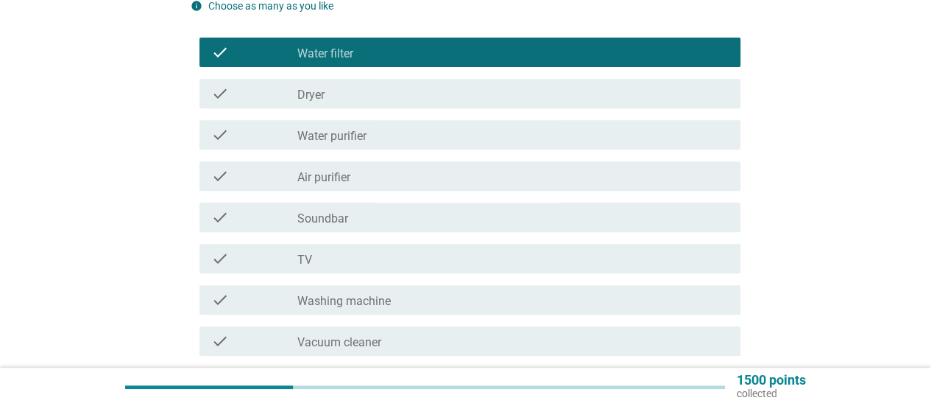
scroll to position [294, 0]
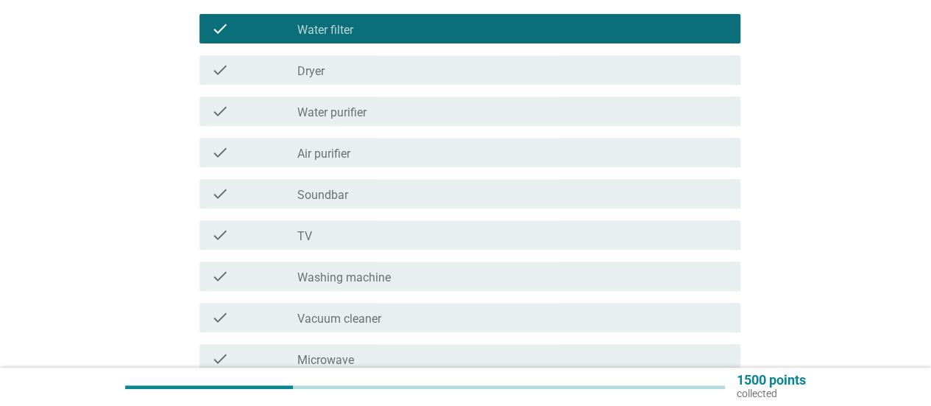
drag, startPoint x: 370, startPoint y: 275, endPoint x: 435, endPoint y: 233, distance: 77.8
click at [370, 275] on label "Washing machine" at bounding box center [343, 277] width 93 height 15
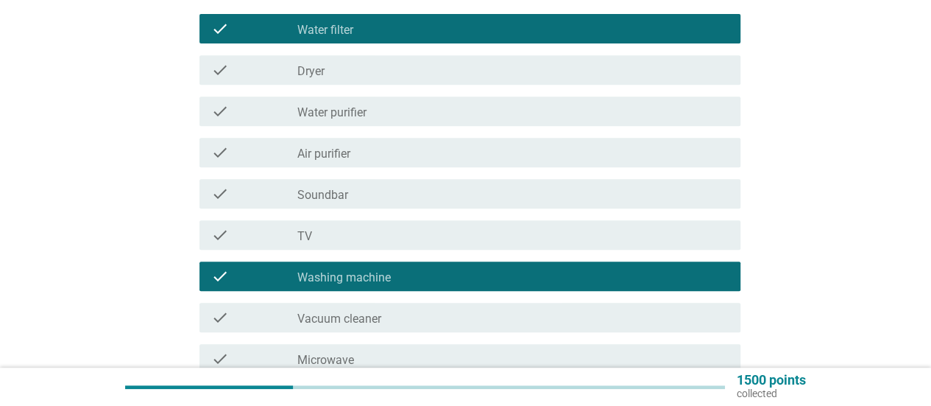
click at [381, 276] on label "Washing machine" at bounding box center [343, 277] width 93 height 15
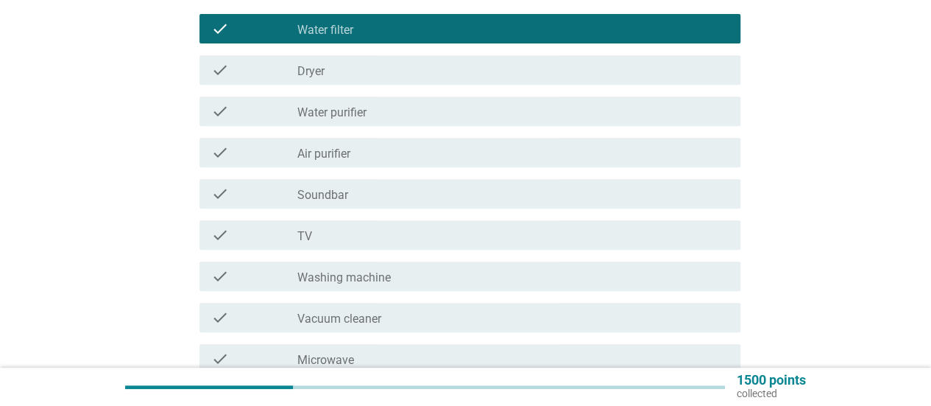
click at [322, 237] on div "check_box_outline_blank TV" at bounding box center [512, 235] width 431 height 18
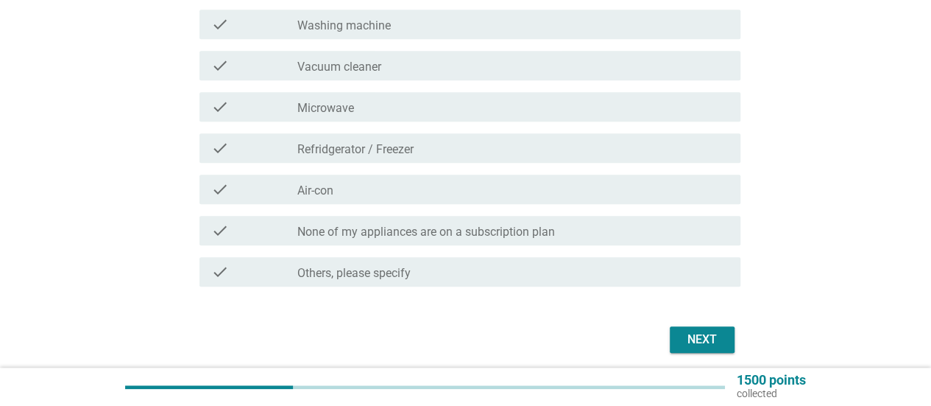
scroll to position [589, 0]
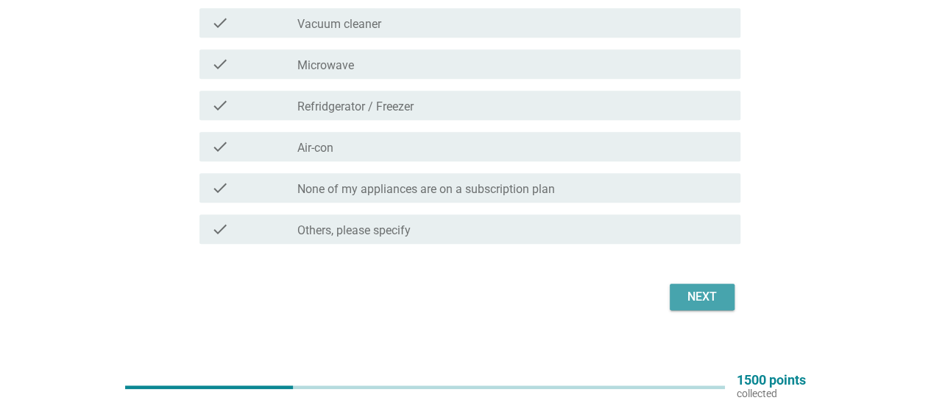
click at [688, 289] on div "Next" at bounding box center [702, 297] width 41 height 18
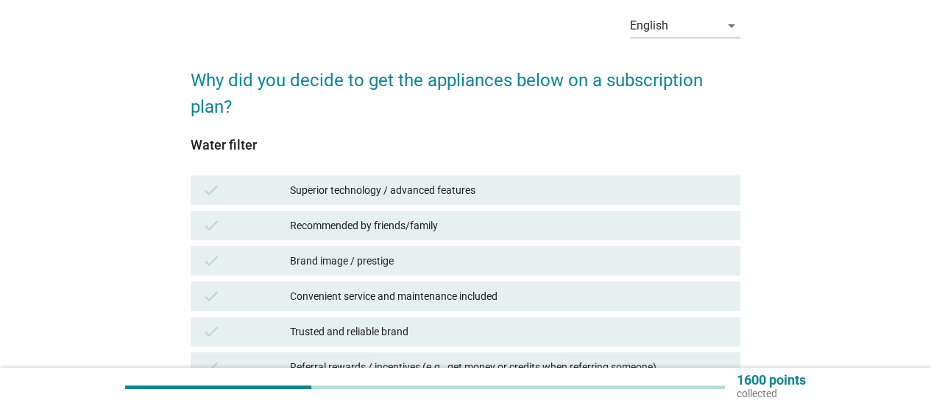
scroll to position [147, 0]
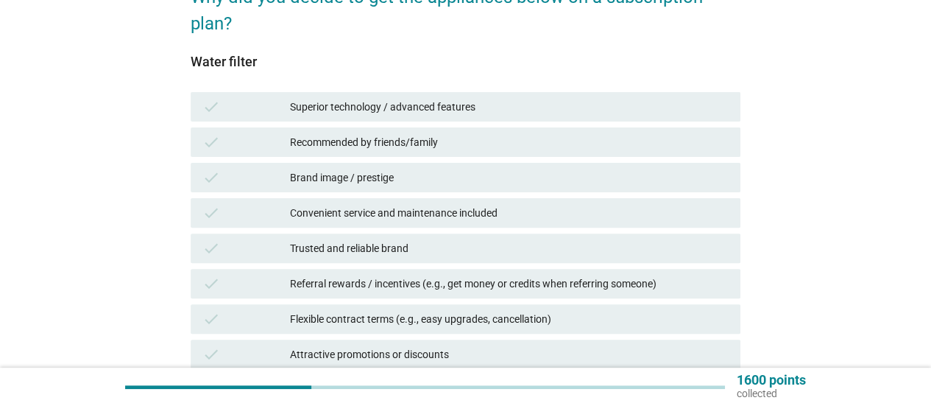
click at [398, 145] on div "Recommended by friends/family" at bounding box center [509, 142] width 439 height 18
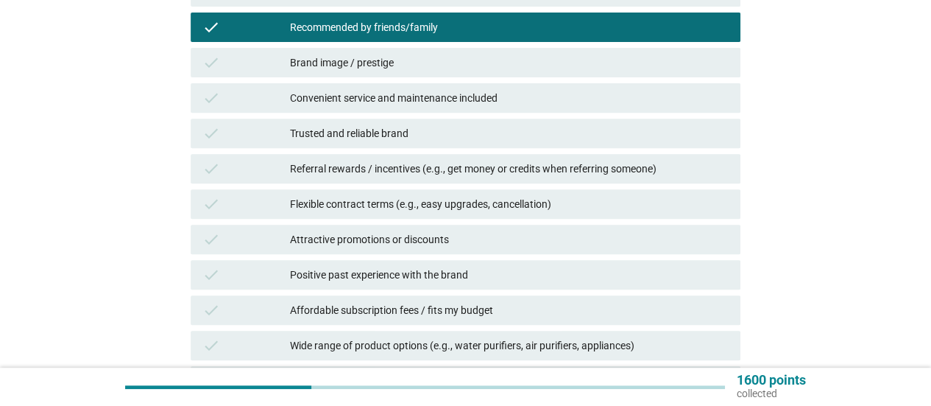
scroll to position [294, 0]
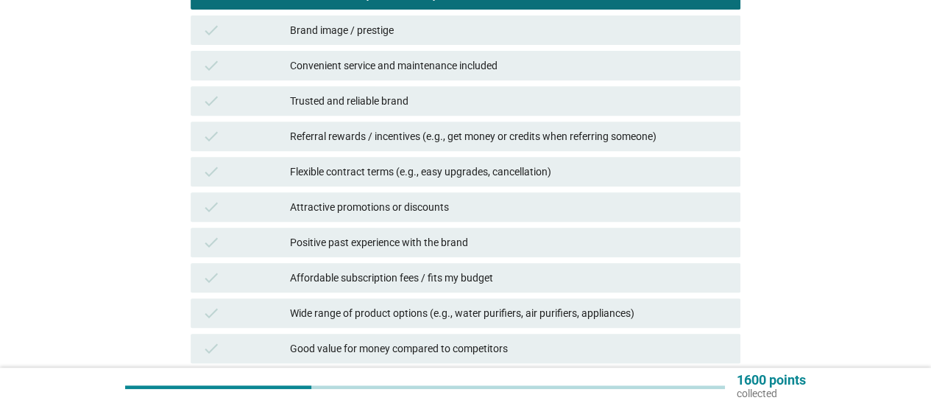
click at [364, 168] on div "Flexible contract terms (e.g., easy upgrades, cancellation)" at bounding box center [509, 172] width 439 height 18
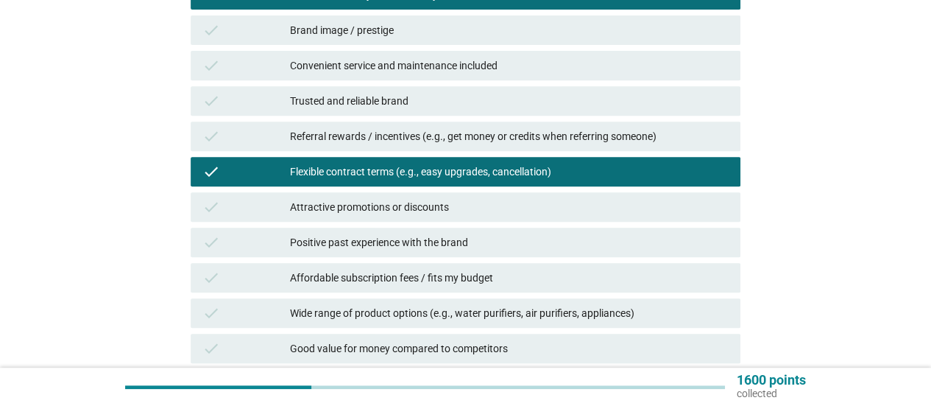
click at [359, 152] on div "check Referral rewards / incentives (e.g., get money or credits when referring …" at bounding box center [466, 136] width 556 height 35
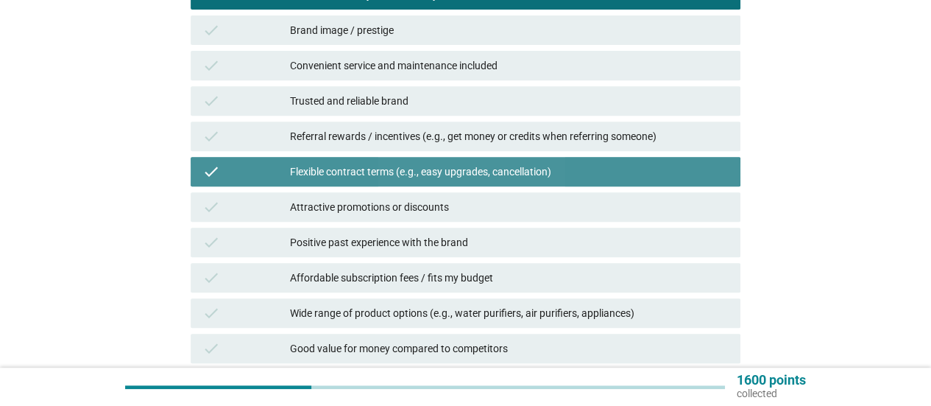
click at [357, 168] on div "Flexible contract terms (e.g., easy upgrades, cancellation)" at bounding box center [509, 172] width 439 height 18
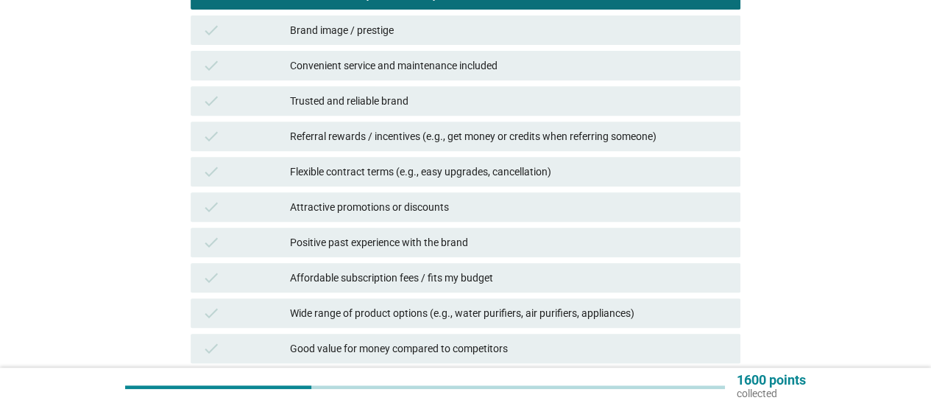
click at [399, 283] on div "Affordable subscription fees / fits my budget" at bounding box center [509, 278] width 439 height 18
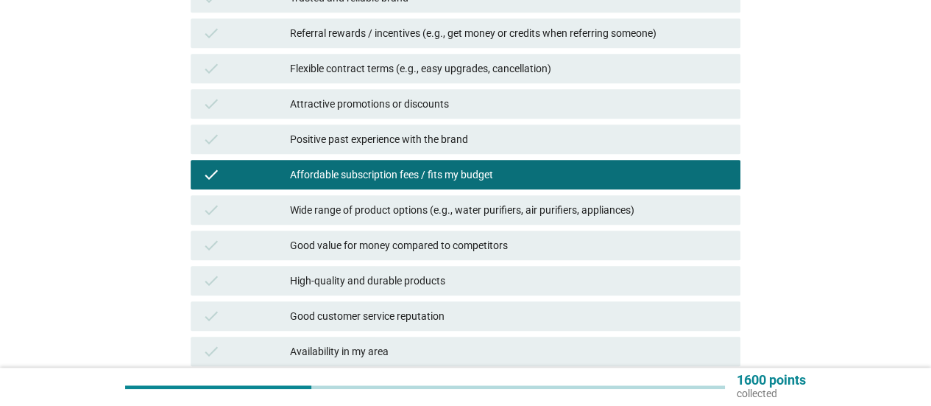
scroll to position [442, 0]
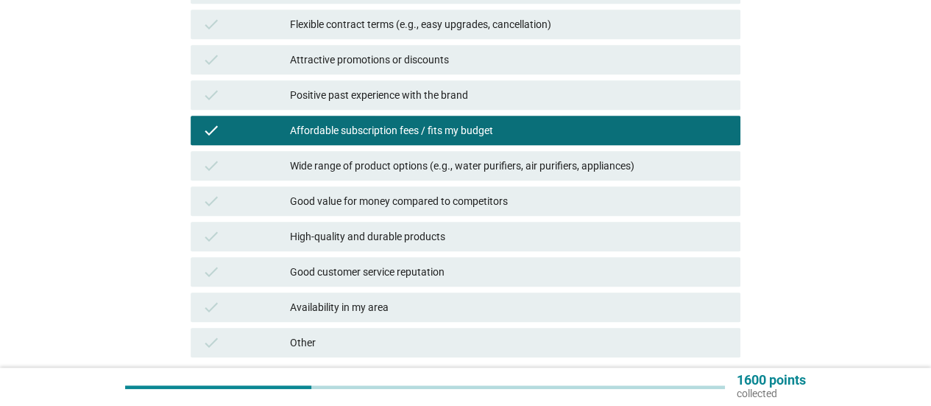
click at [394, 236] on div "High-quality and durable products" at bounding box center [509, 236] width 439 height 18
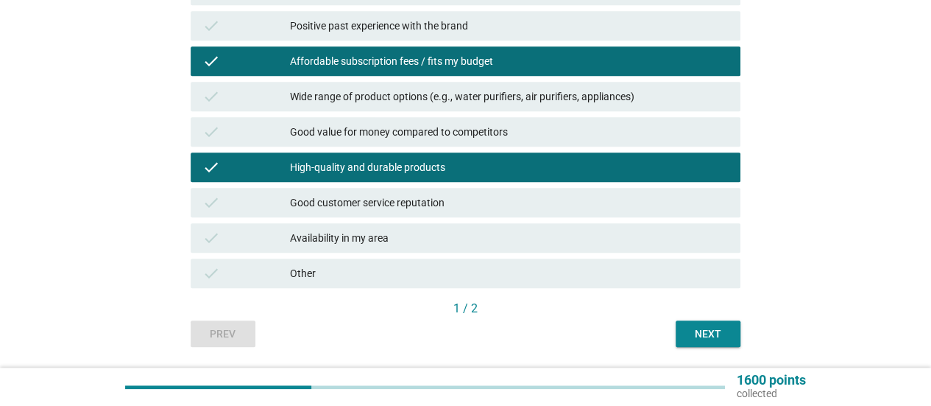
scroll to position [557, 0]
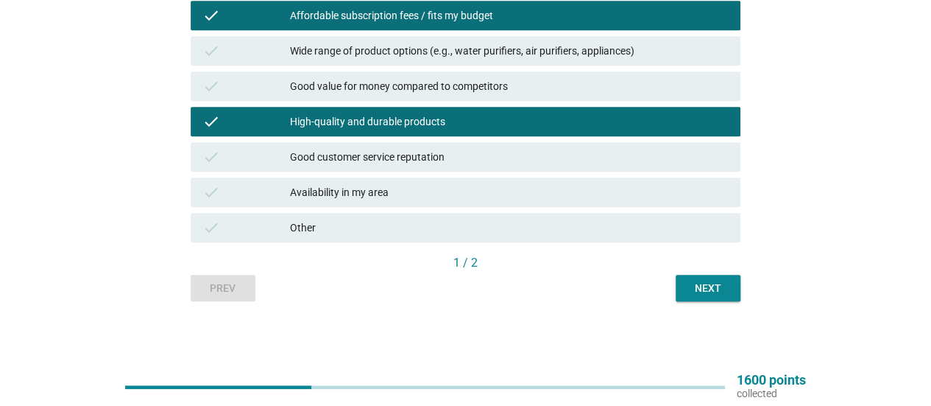
click at [689, 290] on div "Next" at bounding box center [708, 287] width 41 height 15
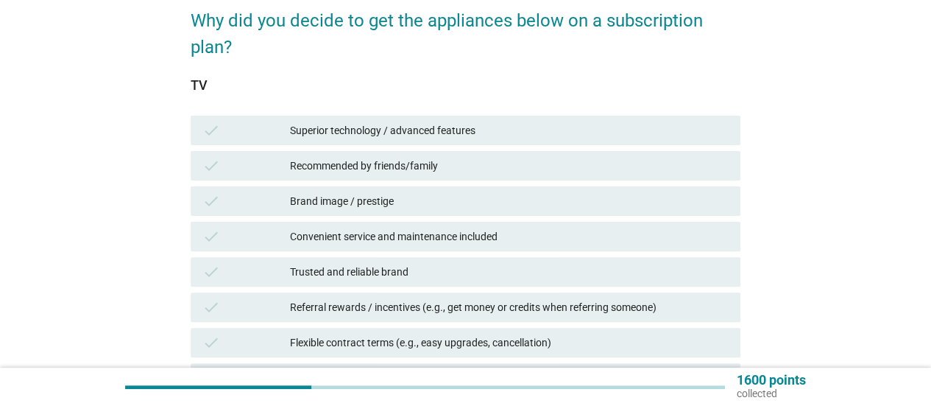
scroll to position [147, 0]
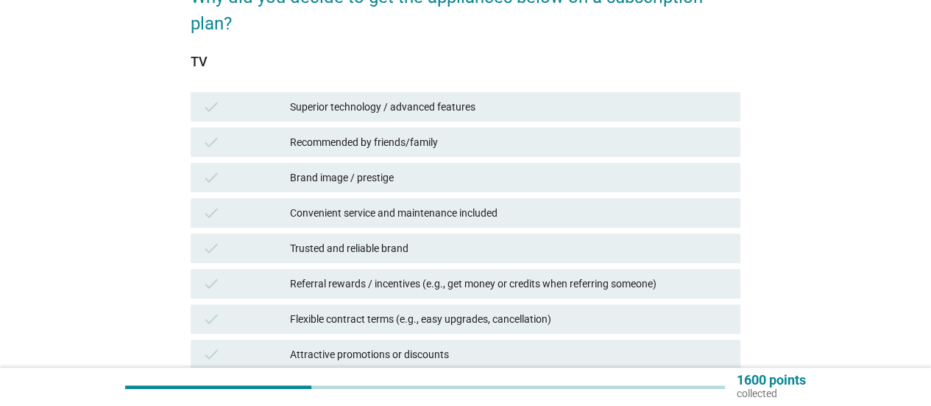
click at [399, 182] on div "Brand image / prestige" at bounding box center [509, 178] width 439 height 18
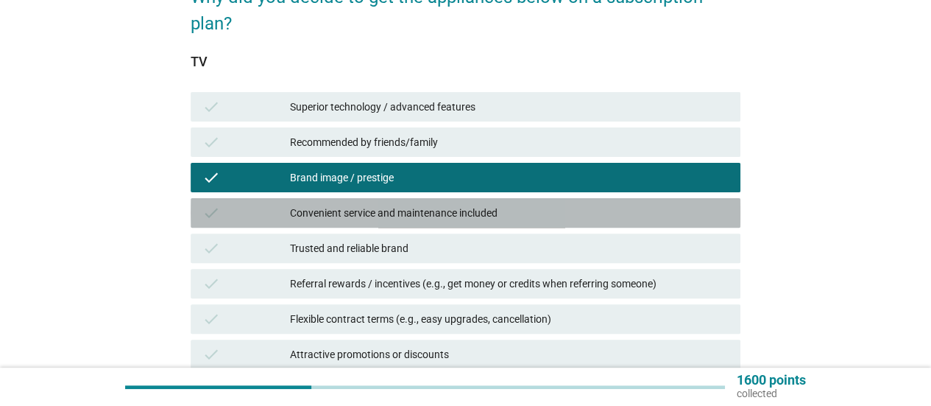
click at [387, 221] on div "Convenient service and maintenance included" at bounding box center [509, 213] width 439 height 18
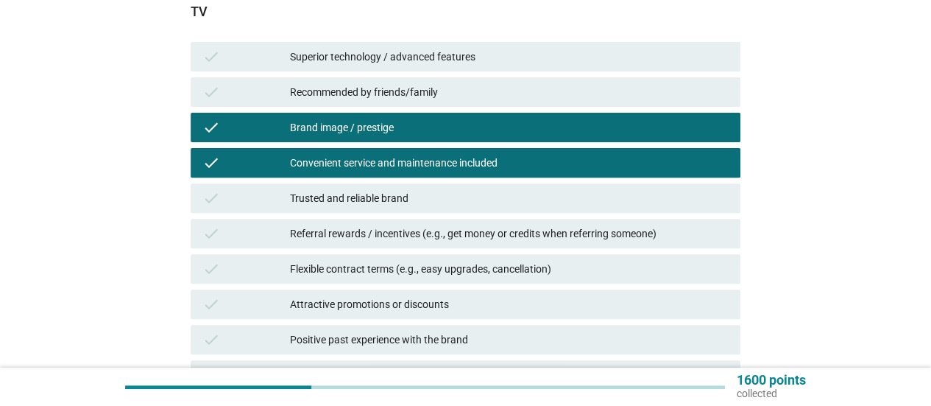
scroll to position [221, 0]
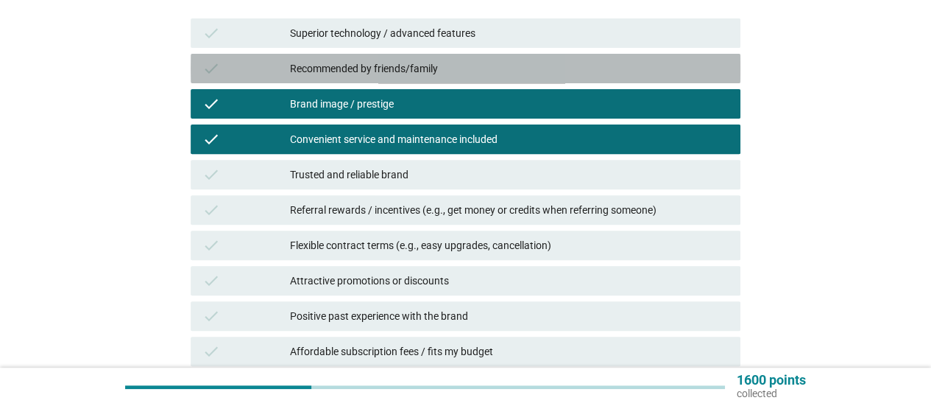
click at [432, 63] on div "Recommended by friends/family" at bounding box center [509, 69] width 439 height 18
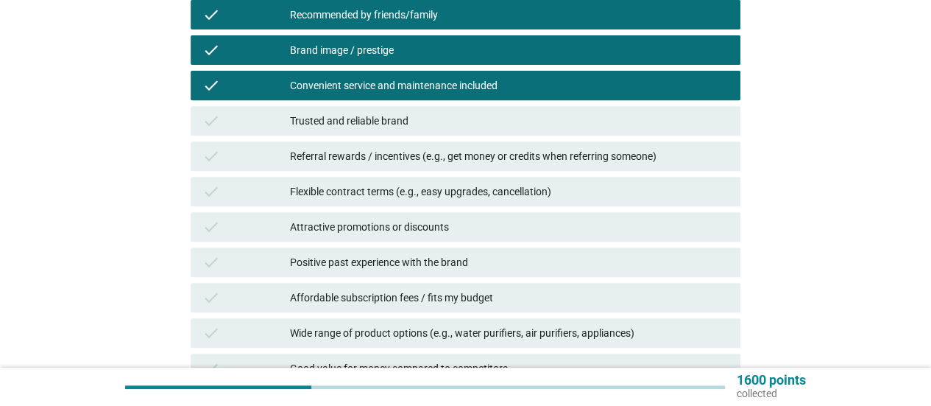
scroll to position [294, 0]
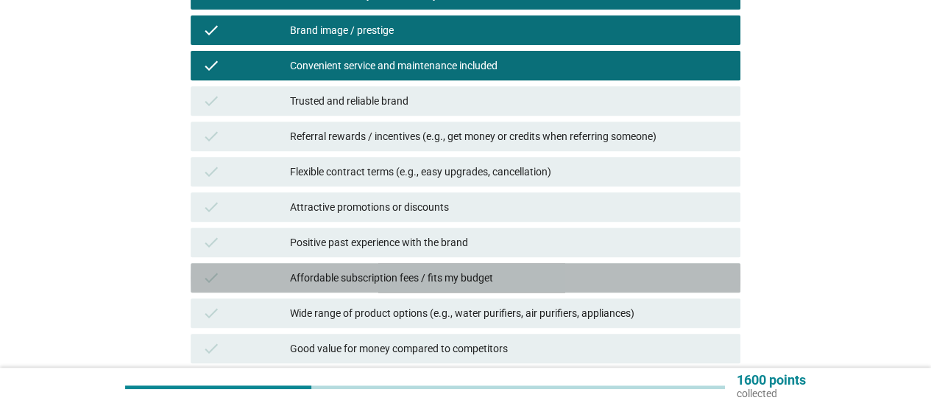
click at [445, 281] on div "Affordable subscription fees / fits my budget" at bounding box center [509, 278] width 439 height 18
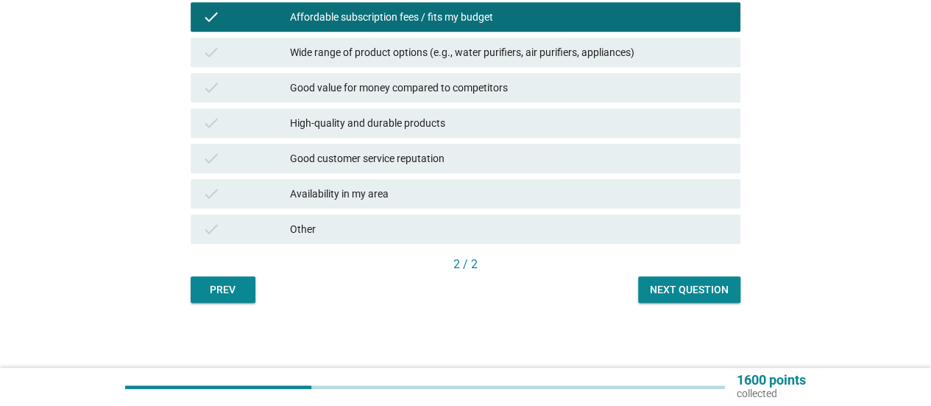
scroll to position [557, 0]
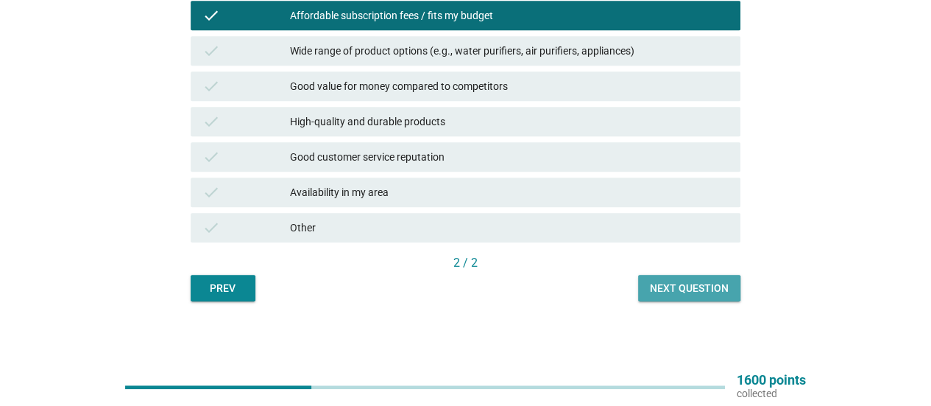
click at [668, 288] on div "Next question" at bounding box center [689, 287] width 79 height 15
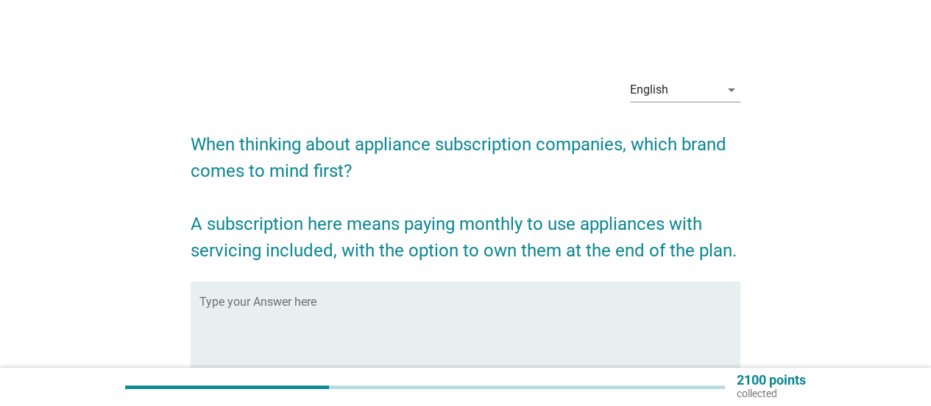
scroll to position [74, 0]
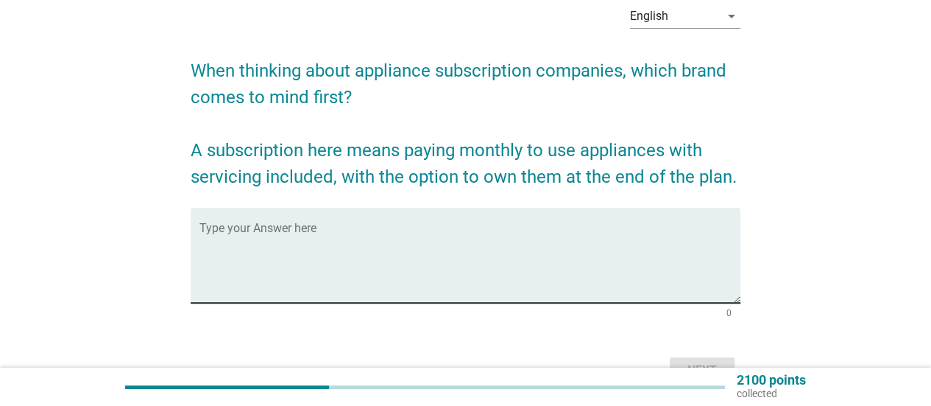
click at [397, 241] on textarea "Type your Answer here" at bounding box center [469, 263] width 541 height 77
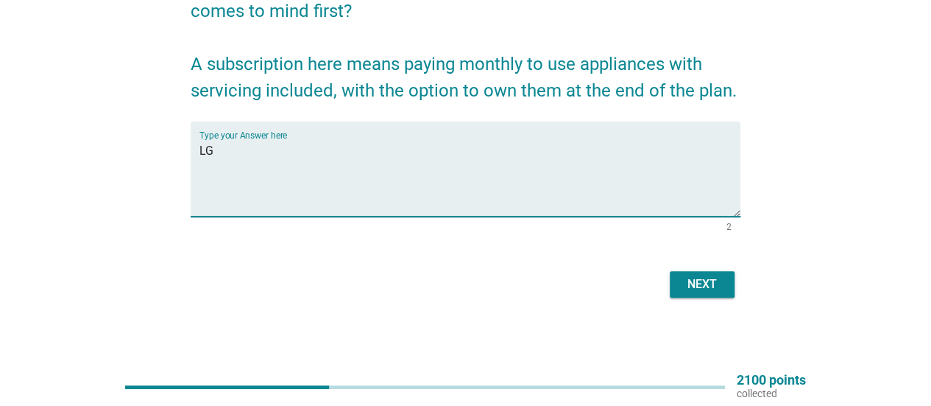
scroll to position [160, 0]
type textarea "LG"
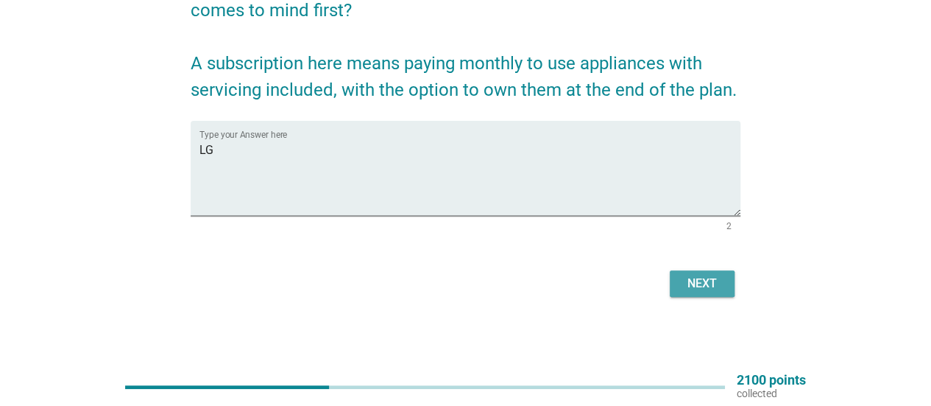
click at [713, 292] on button "Next" at bounding box center [702, 283] width 65 height 27
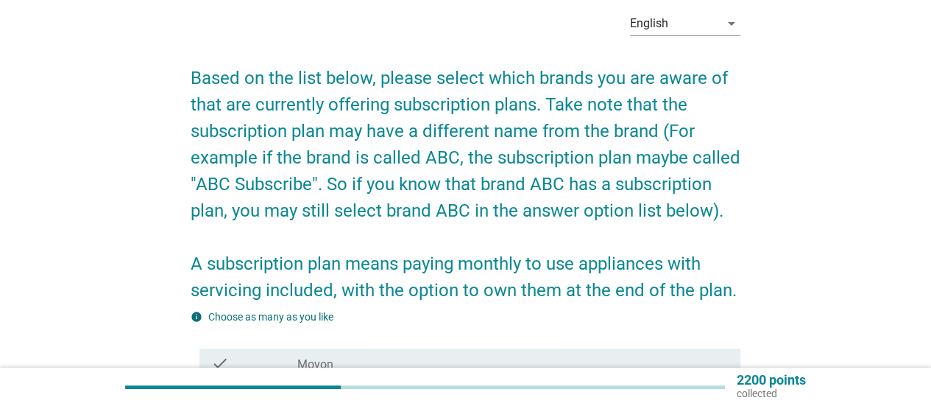
scroll to position [0, 0]
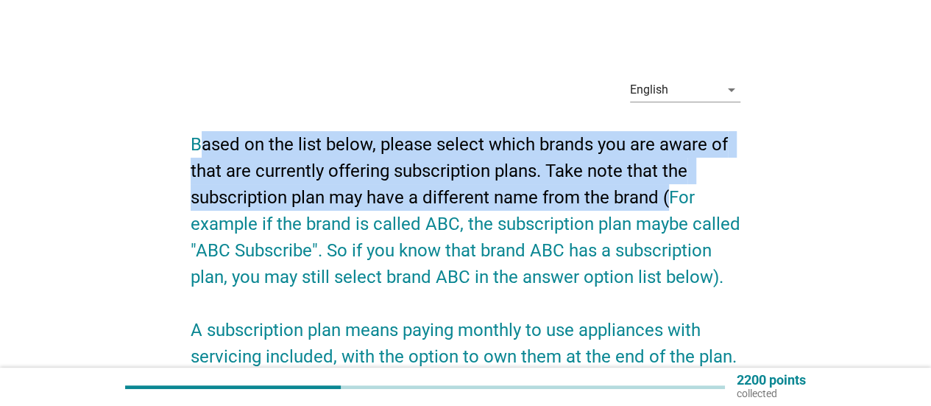
drag, startPoint x: 216, startPoint y: 145, endPoint x: 663, endPoint y: 191, distance: 448.4
click at [667, 188] on h2 "Based on the list below, please select which brands you are aware of that are c…" at bounding box center [466, 242] width 550 height 253
click at [606, 201] on h2 "Based on the list below, please select which brands you are aware of that are c…" at bounding box center [466, 242] width 550 height 253
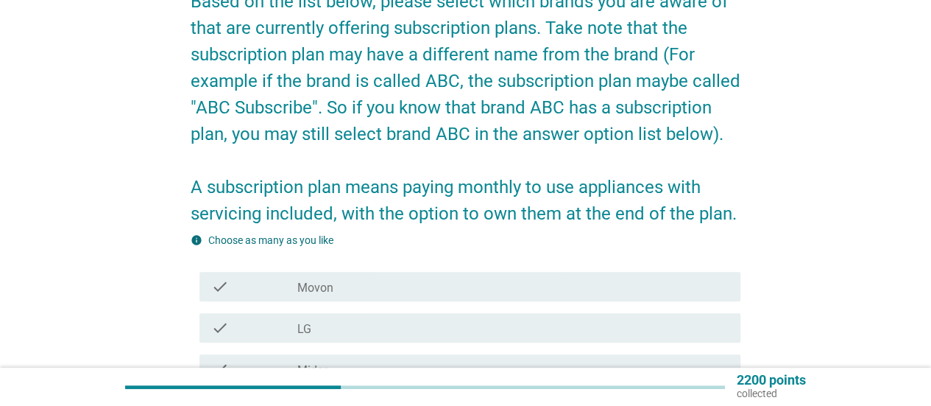
scroll to position [221, 0]
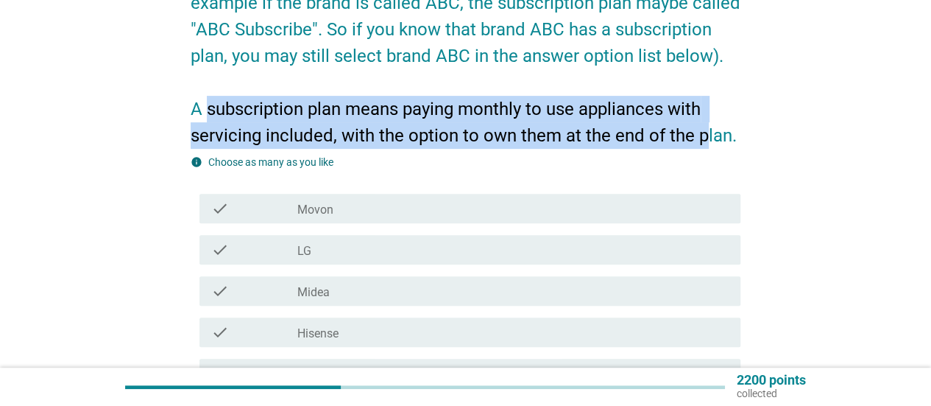
drag, startPoint x: 208, startPoint y: 110, endPoint x: 654, endPoint y: 141, distance: 447.1
click at [701, 129] on h2 "Based on the list below, please select which brands you are aware of that are c…" at bounding box center [466, 21] width 550 height 253
click at [629, 138] on h2 "Based on the list below, please select which brands you are aware of that are c…" at bounding box center [466, 21] width 550 height 253
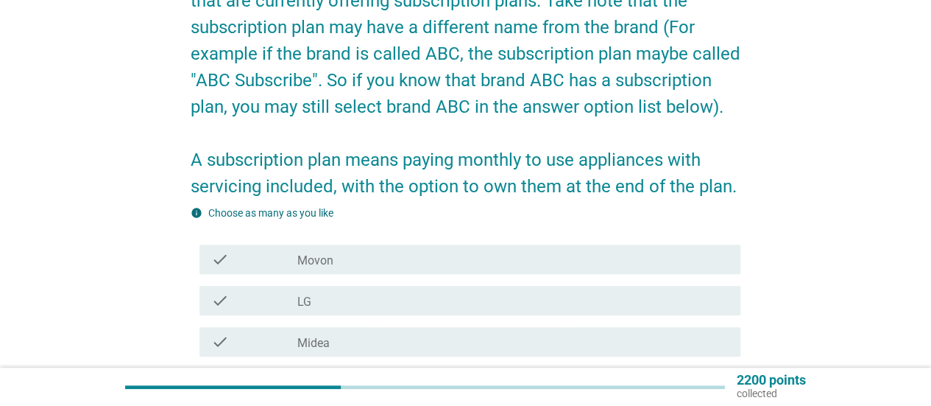
scroll to position [147, 0]
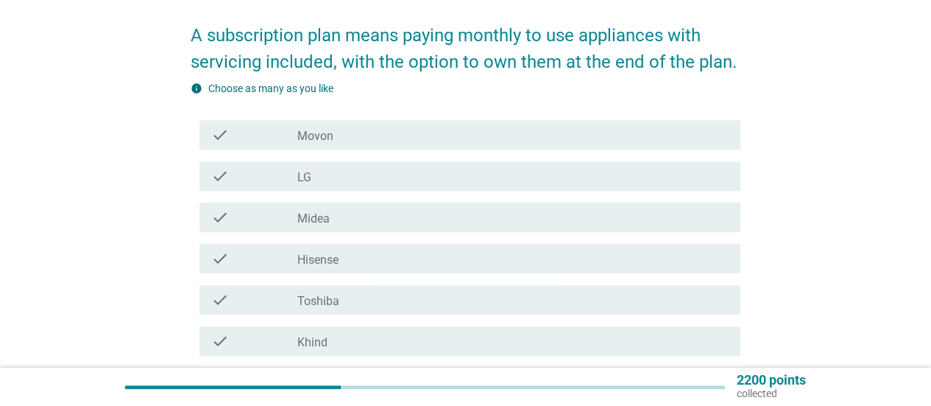
click at [362, 172] on div "check_box_outline_blank LG" at bounding box center [512, 176] width 431 height 18
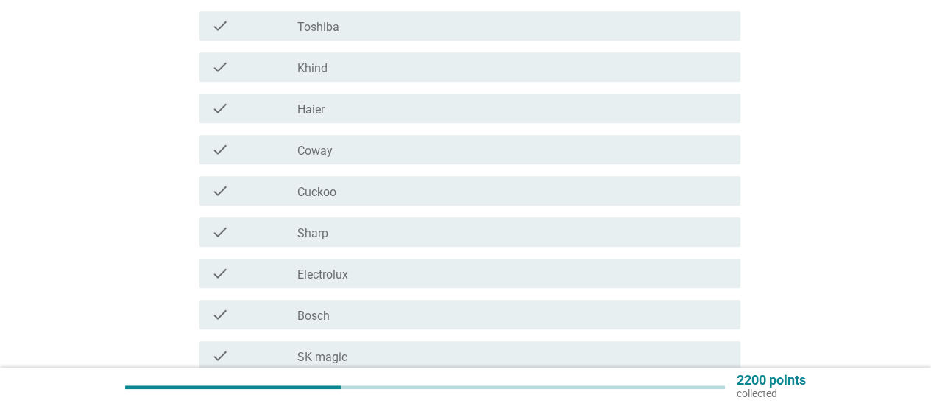
scroll to position [589, 0]
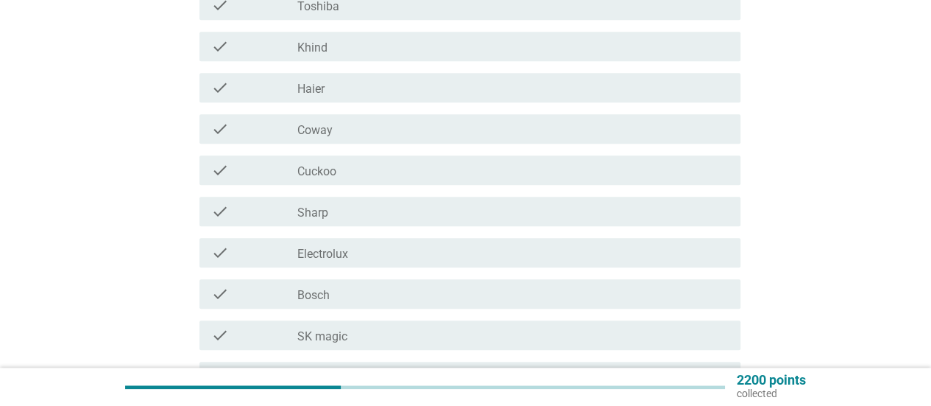
click at [420, 138] on div "check check_box_outline_blank Coway" at bounding box center [469, 128] width 541 height 29
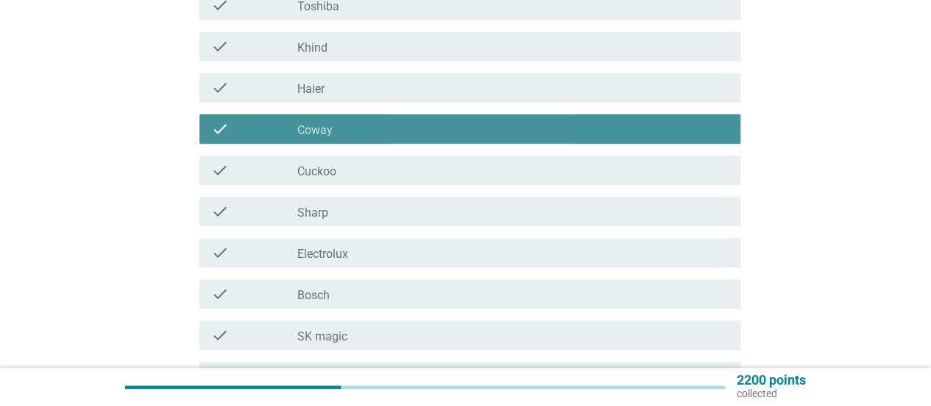
click at [403, 155] on div "check check_box_outline_blank Cuckoo" at bounding box center [466, 169] width 550 height 41
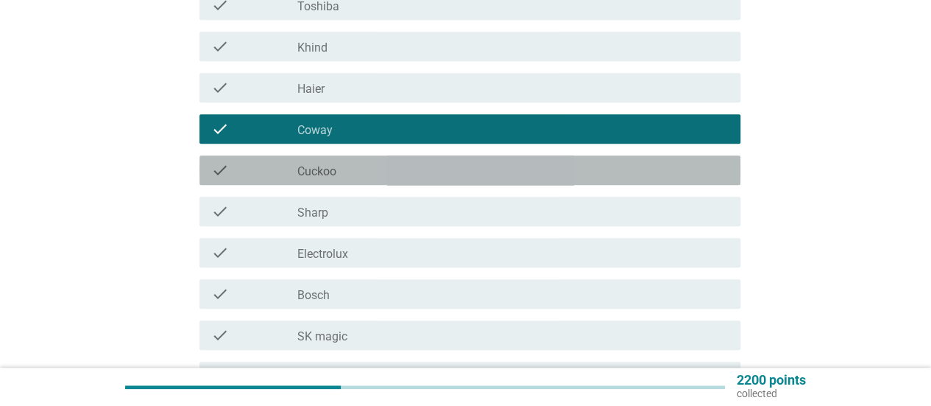
click at [403, 167] on div "check_box_outline_blank Cuckoo" at bounding box center [512, 170] width 431 height 18
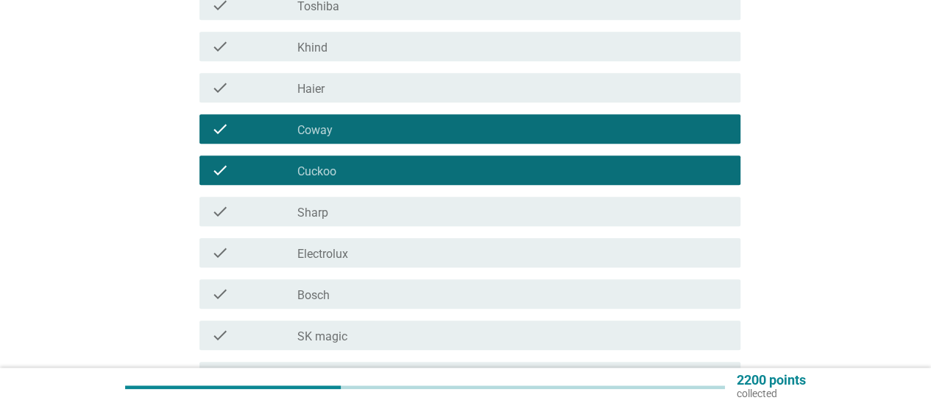
click at [406, 258] on div "check_box_outline_blank Electrolux" at bounding box center [512, 253] width 431 height 18
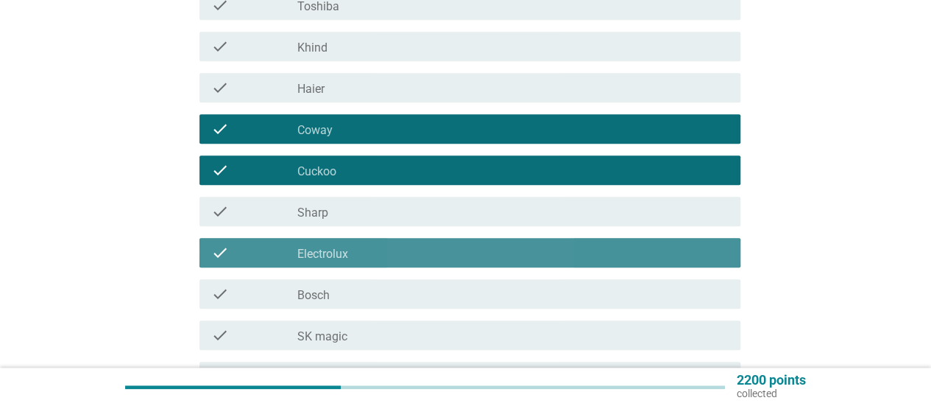
click at [405, 259] on div "check_box_outline_blank Electrolux" at bounding box center [512, 253] width 431 height 18
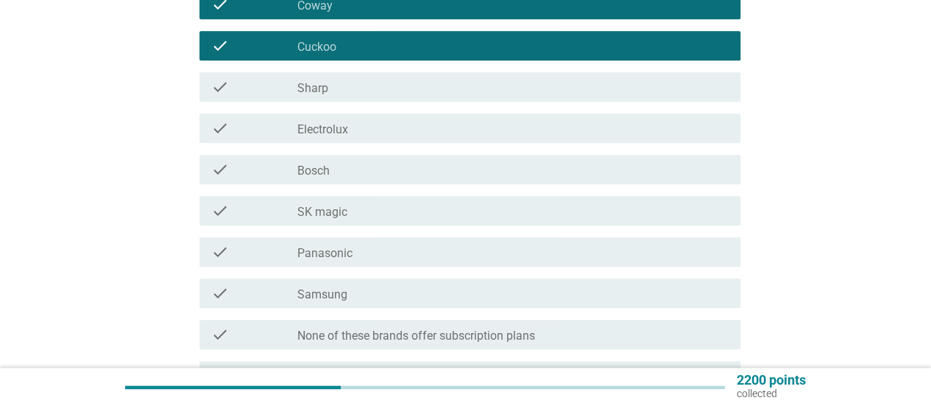
scroll to position [736, 0]
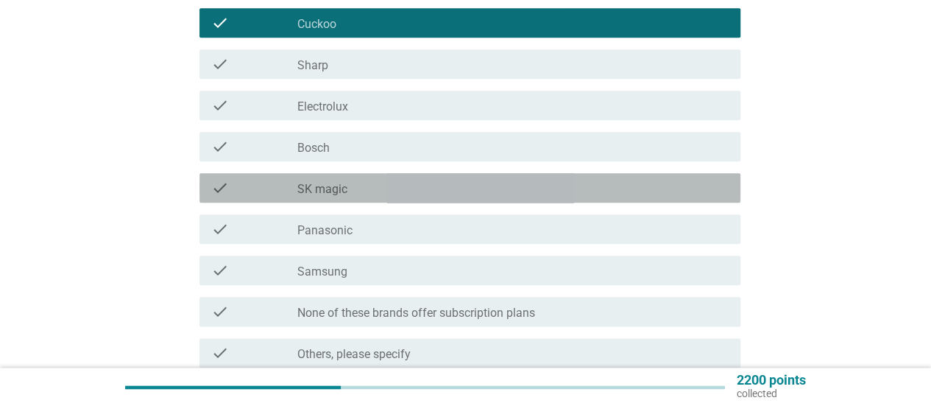
click at [451, 183] on div "check_box_outline_blank SK magic" at bounding box center [512, 188] width 431 height 18
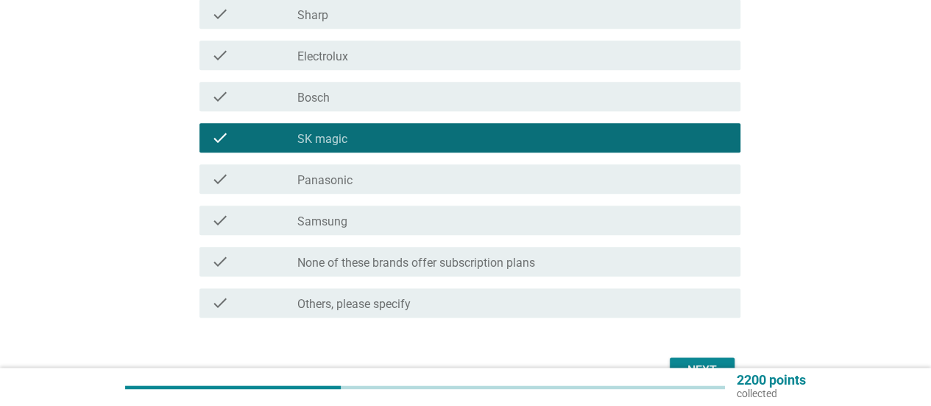
scroll to position [810, 0]
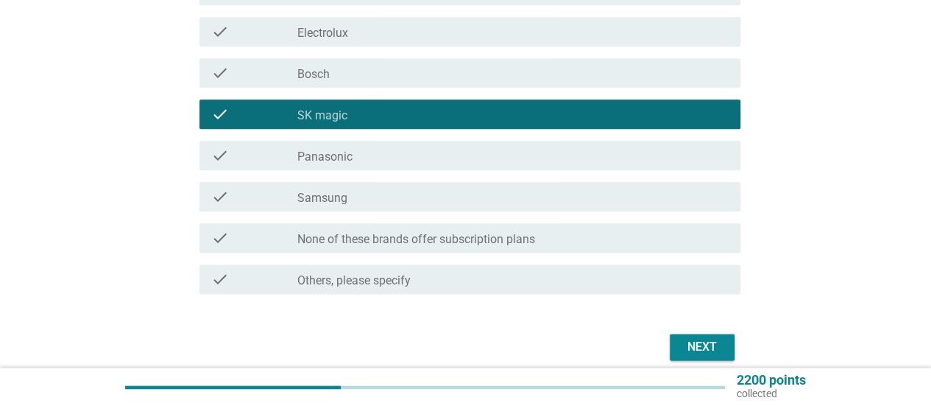
click at [448, 195] on div "check_box_outline_blank Samsung" at bounding box center [512, 197] width 431 height 18
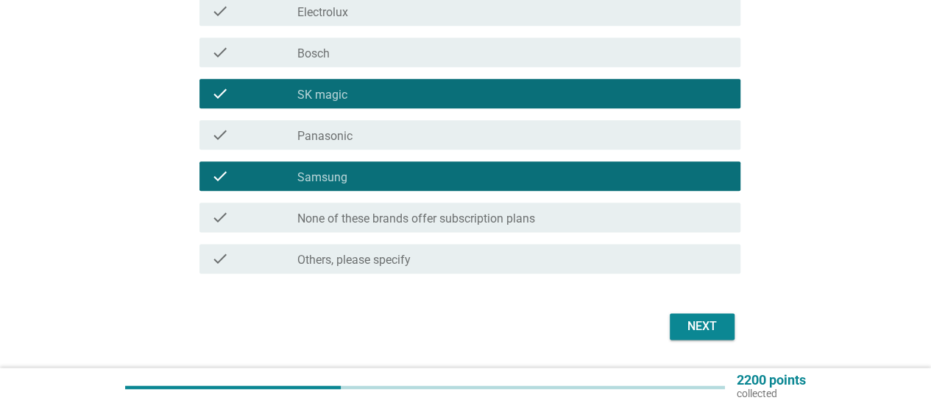
scroll to position [873, 0]
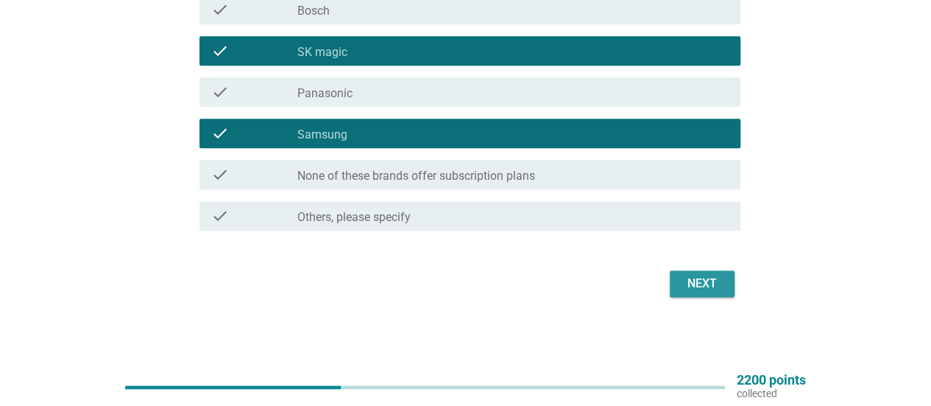
click at [709, 286] on div "Next" at bounding box center [702, 284] width 41 height 18
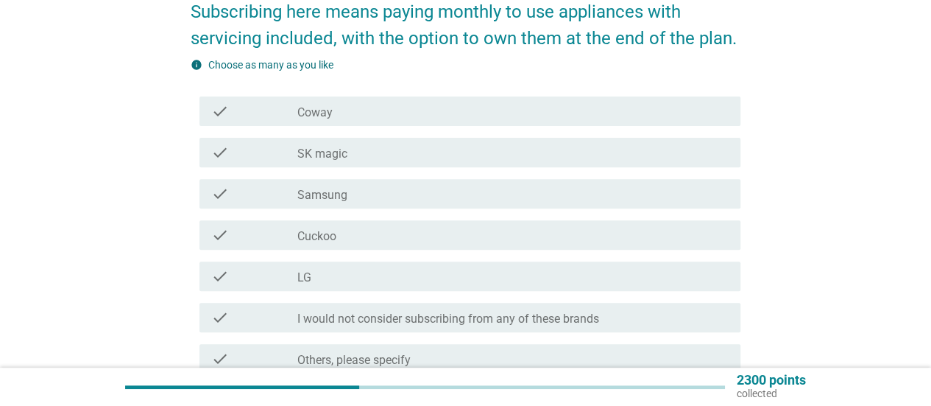
scroll to position [294, 0]
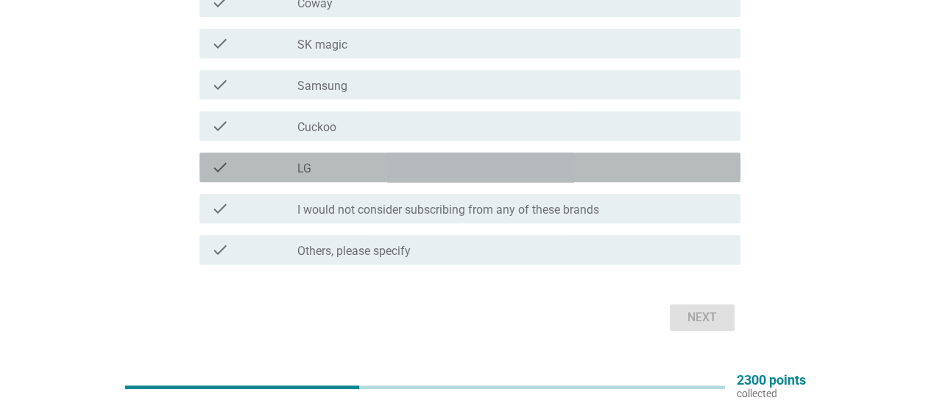
click at [393, 166] on div "check_box LG" at bounding box center [512, 167] width 431 height 18
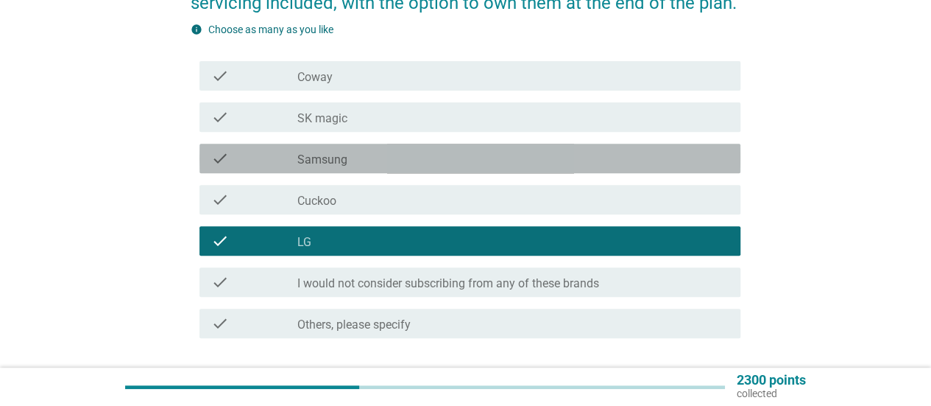
click at [386, 162] on div "check_box Samsung" at bounding box center [512, 158] width 431 height 18
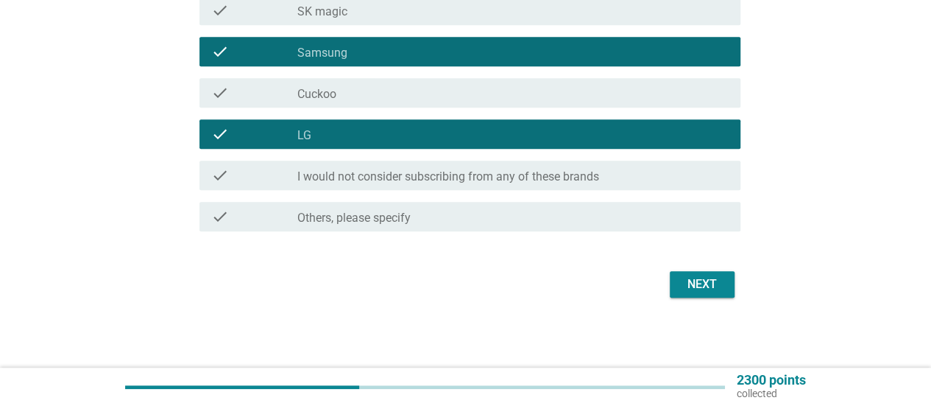
scroll to position [328, 0]
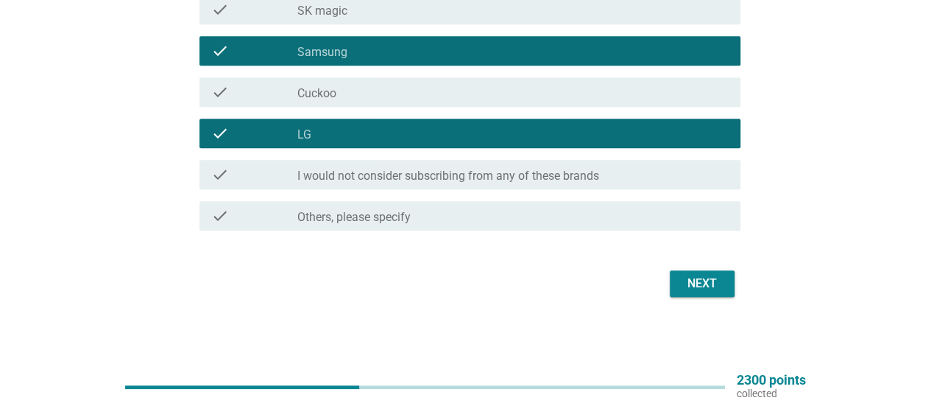
click at [702, 278] on div "Next" at bounding box center [702, 284] width 41 height 18
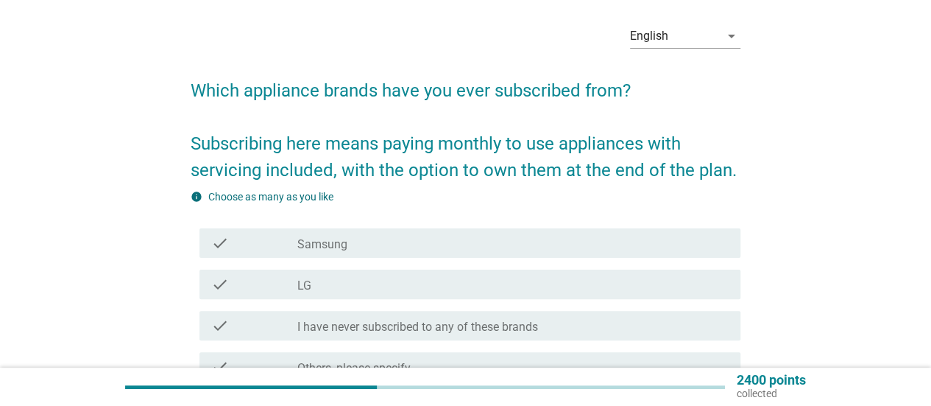
scroll to position [74, 0]
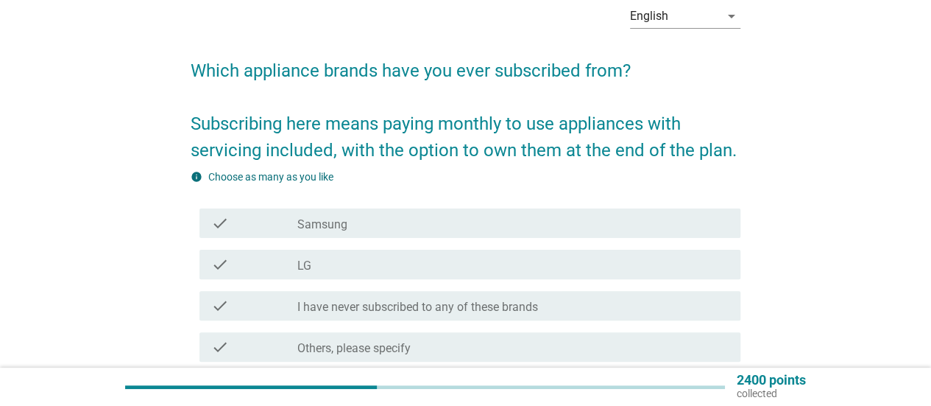
drag, startPoint x: 353, startPoint y: 255, endPoint x: 524, endPoint y: 239, distance: 171.5
click at [353, 256] on div "check_box LG" at bounding box center [512, 264] width 431 height 18
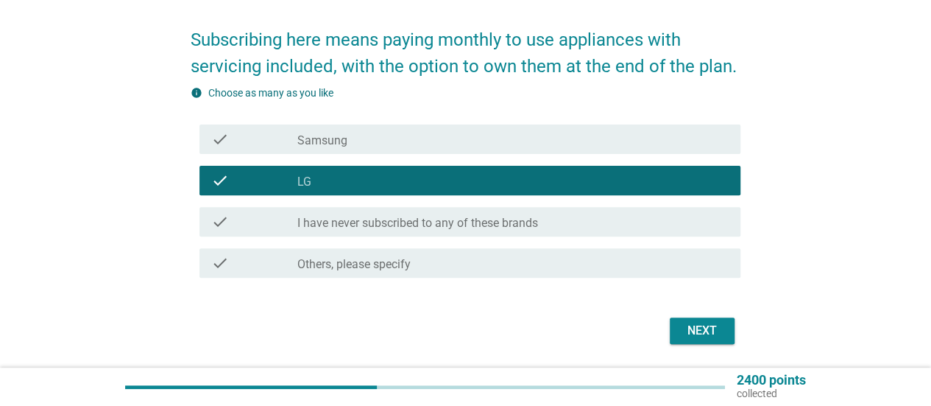
scroll to position [205, 0]
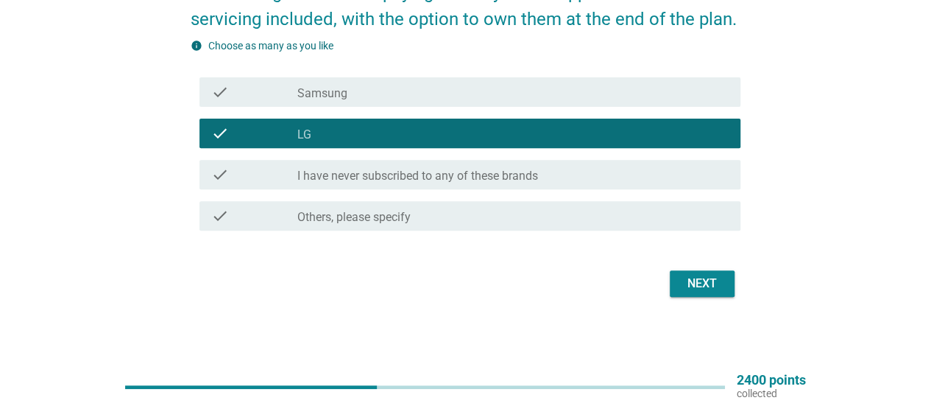
click at [684, 267] on div "Next" at bounding box center [466, 283] width 550 height 35
drag, startPoint x: 676, startPoint y: 280, endPoint x: 632, endPoint y: 283, distance: 43.5
click at [676, 281] on button "Next" at bounding box center [702, 283] width 65 height 27
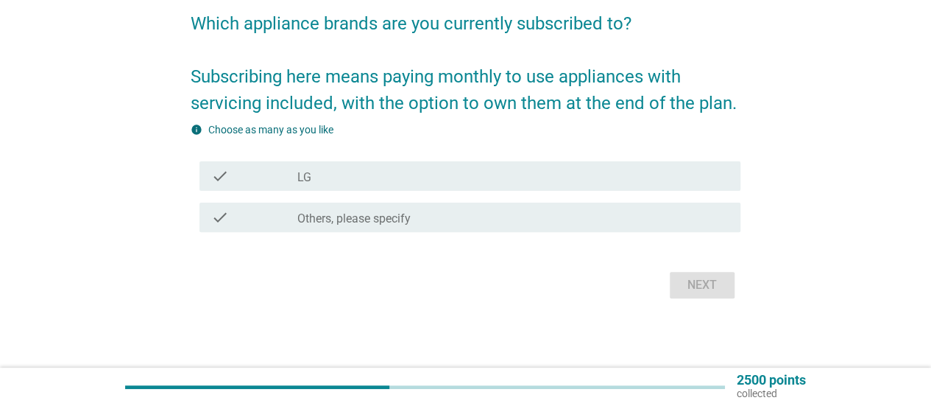
scroll to position [122, 0]
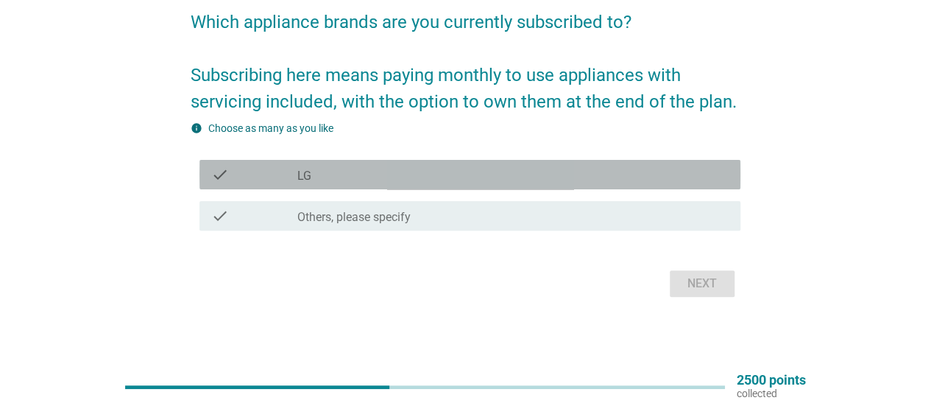
click at [356, 172] on div "check_box LG" at bounding box center [512, 175] width 431 height 18
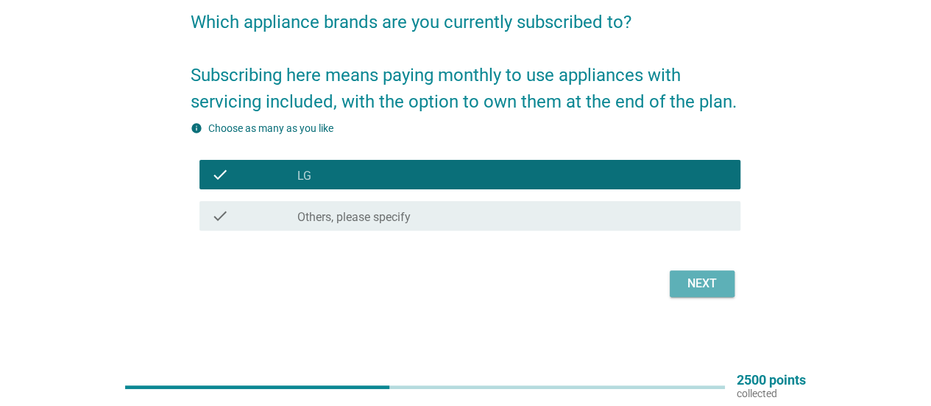
drag, startPoint x: 688, startPoint y: 285, endPoint x: 501, endPoint y: 294, distance: 187.2
click at [688, 285] on div "Next" at bounding box center [702, 284] width 41 height 18
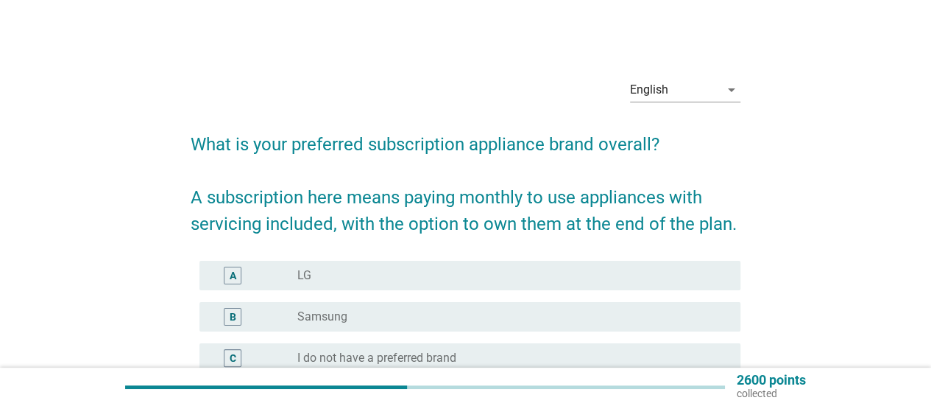
click at [333, 278] on div "radio_button_unchecked LG" at bounding box center [507, 275] width 420 height 15
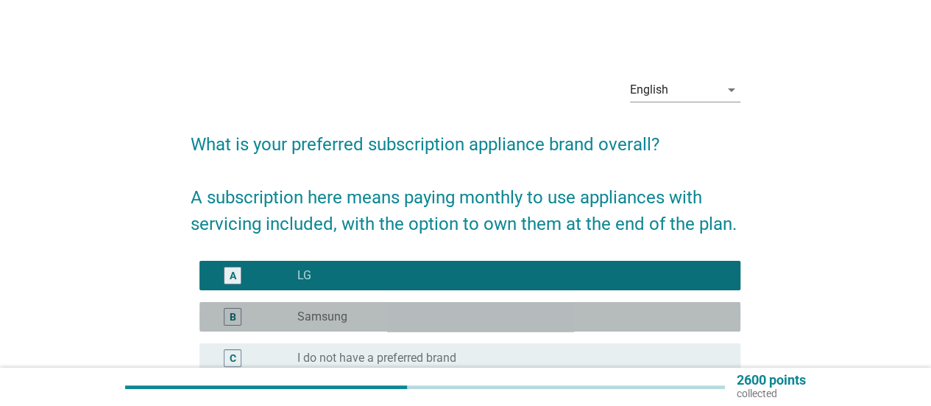
click at [347, 331] on div "B radio_button_unchecked Samsung" at bounding box center [469, 316] width 541 height 29
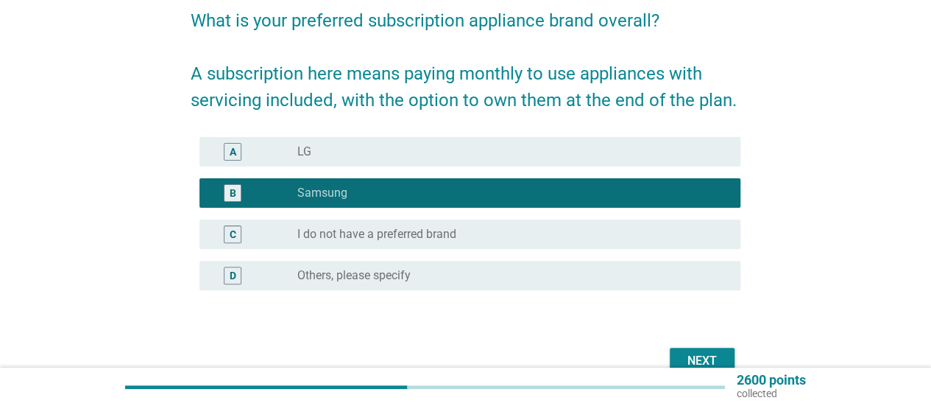
scroll to position [147, 0]
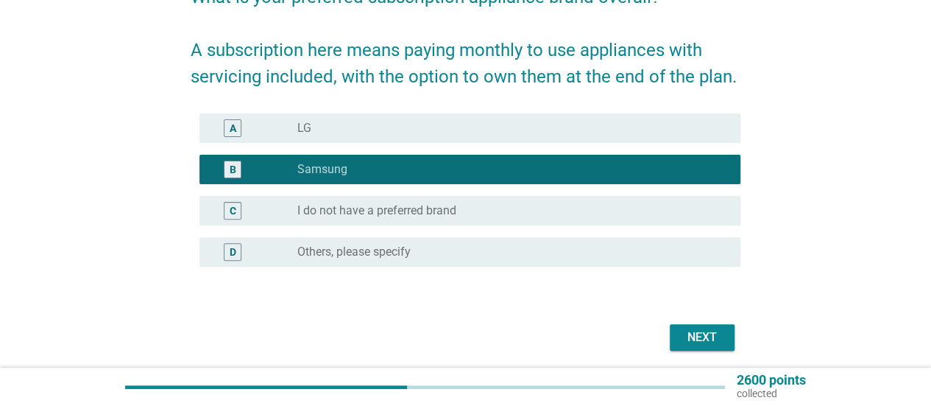
click at [691, 335] on div "Next" at bounding box center [702, 337] width 41 height 18
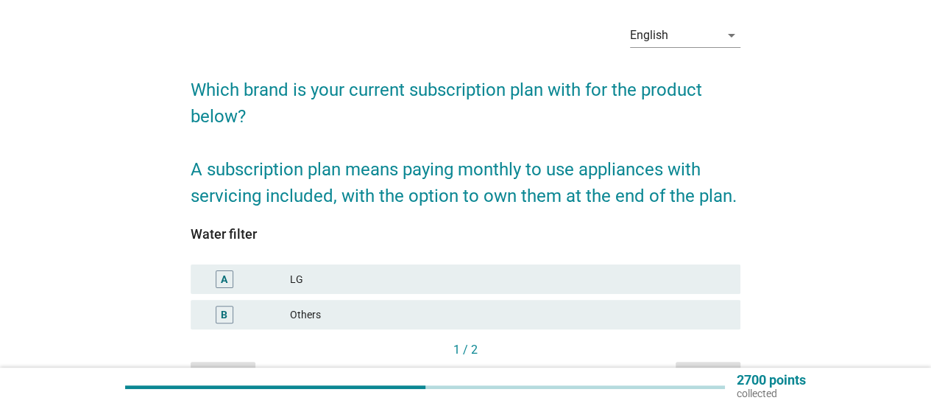
scroll to position [74, 0]
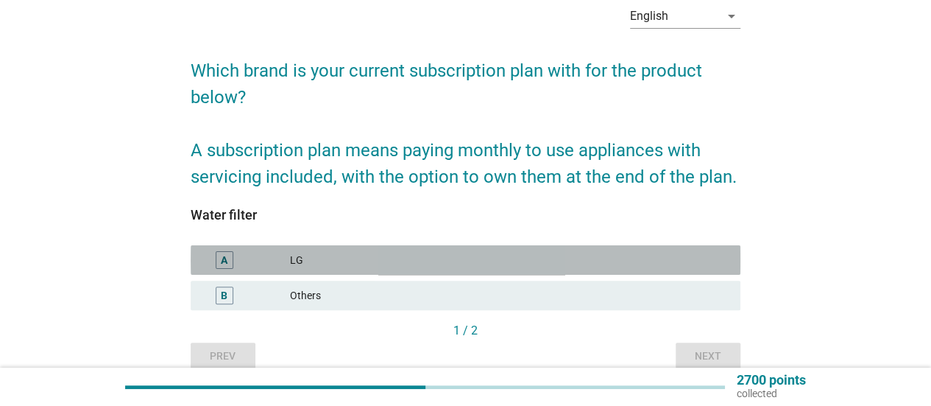
click at [364, 253] on div "LG" at bounding box center [509, 260] width 439 height 18
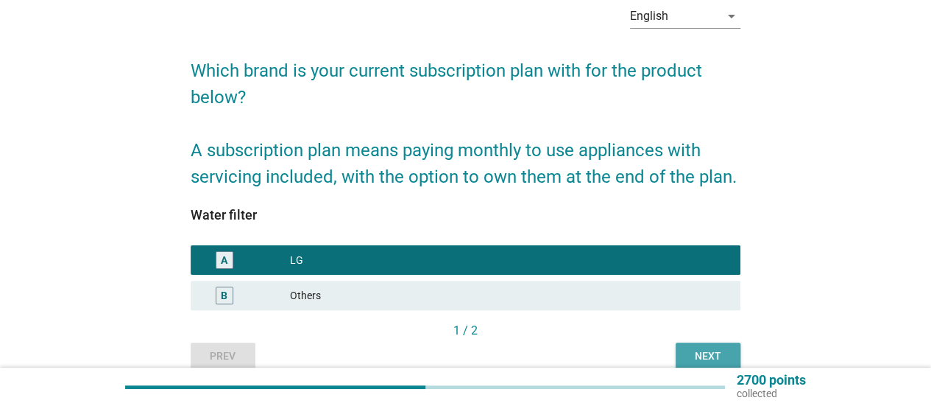
click at [726, 349] on div "Next" at bounding box center [708, 355] width 41 height 15
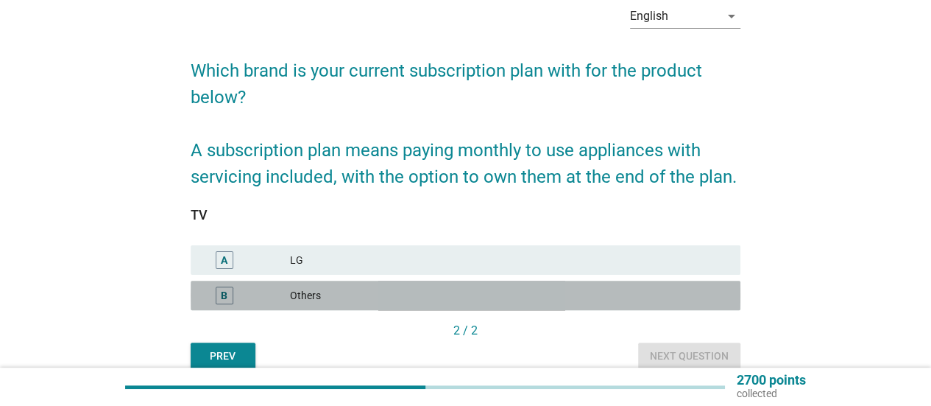
click at [418, 303] on div "Others" at bounding box center [509, 295] width 439 height 18
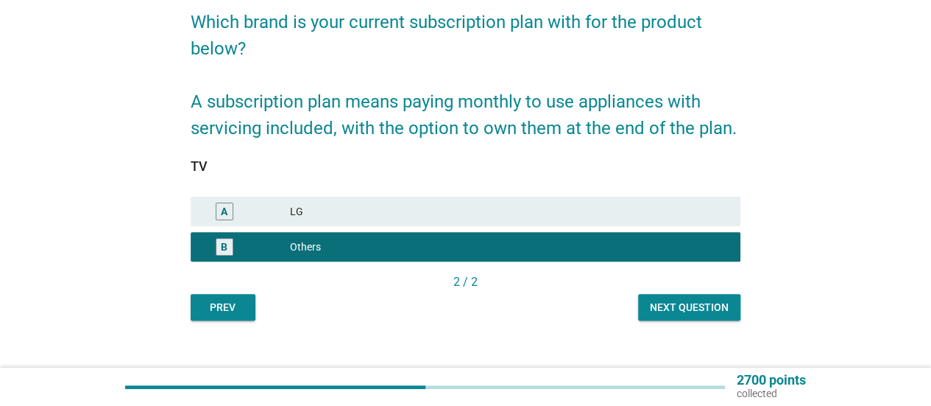
scroll to position [141, 0]
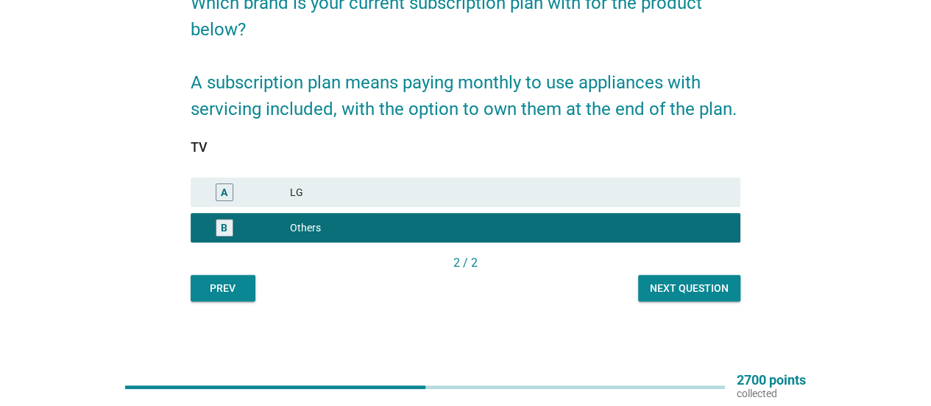
click at [647, 294] on button "Next question" at bounding box center [689, 288] width 102 height 27
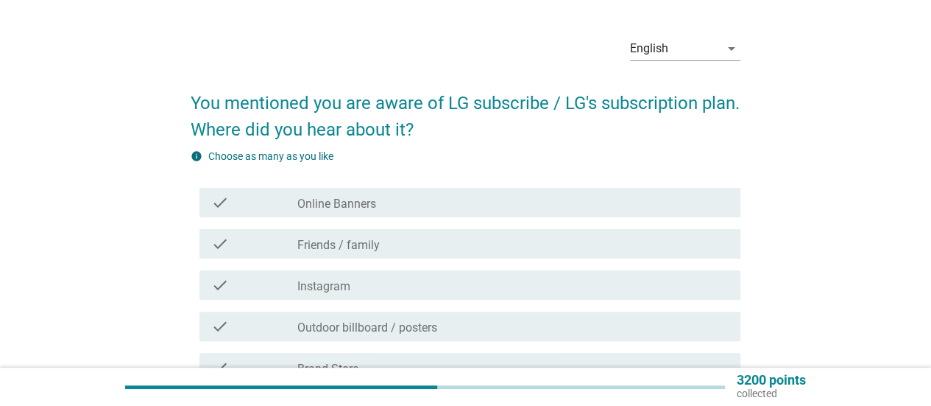
scroll to position [74, 0]
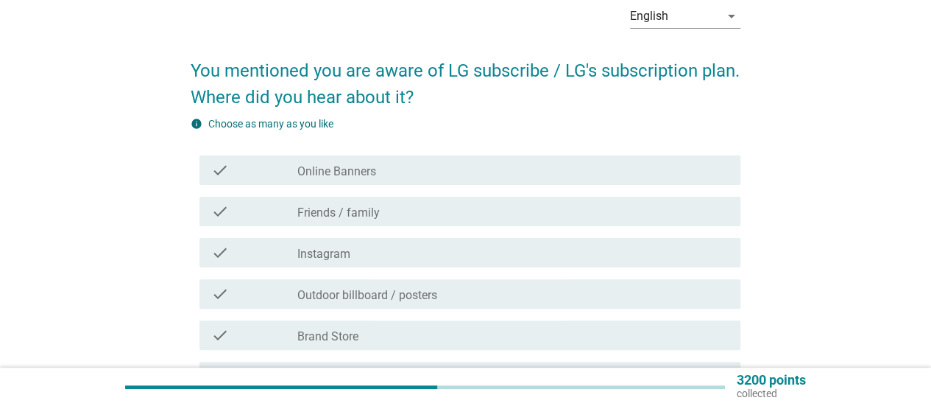
click at [389, 226] on div "check check_box_outline_blank Friends / family" at bounding box center [466, 211] width 550 height 41
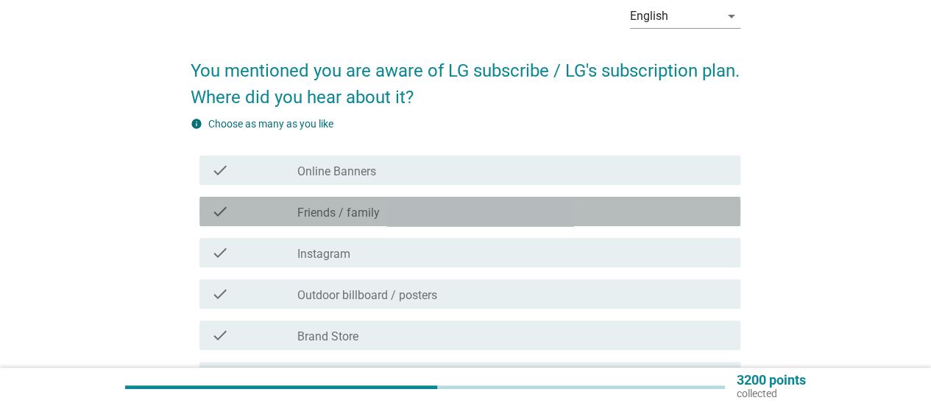
click at [457, 216] on div "check_box_outline_blank Friends / family" at bounding box center [512, 211] width 431 height 18
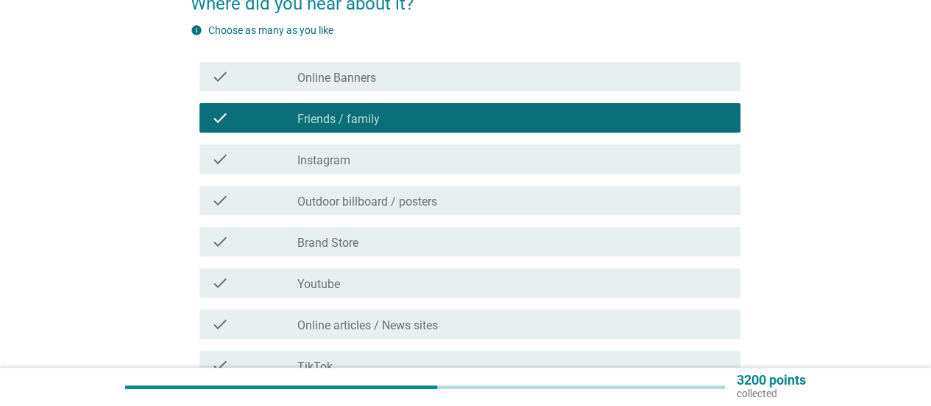
scroll to position [221, 0]
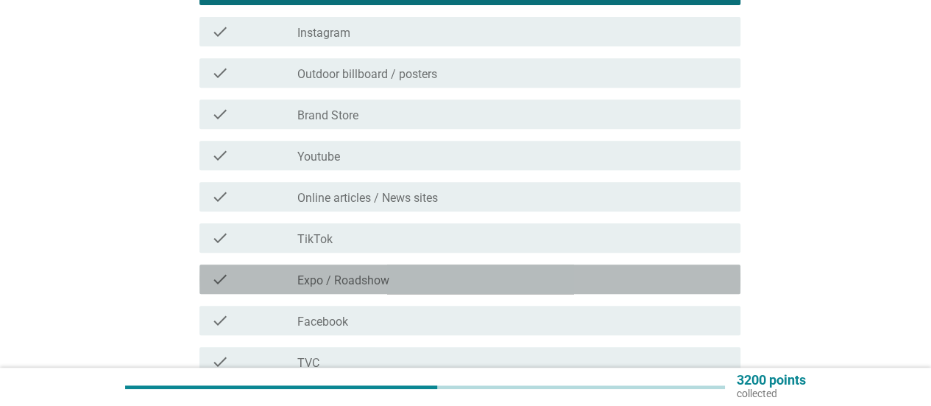
drag, startPoint x: 408, startPoint y: 272, endPoint x: 417, endPoint y: 270, distance: 9.1
click at [408, 273] on div "check_box_outline_blank Expo / Roadshow" at bounding box center [512, 279] width 431 height 18
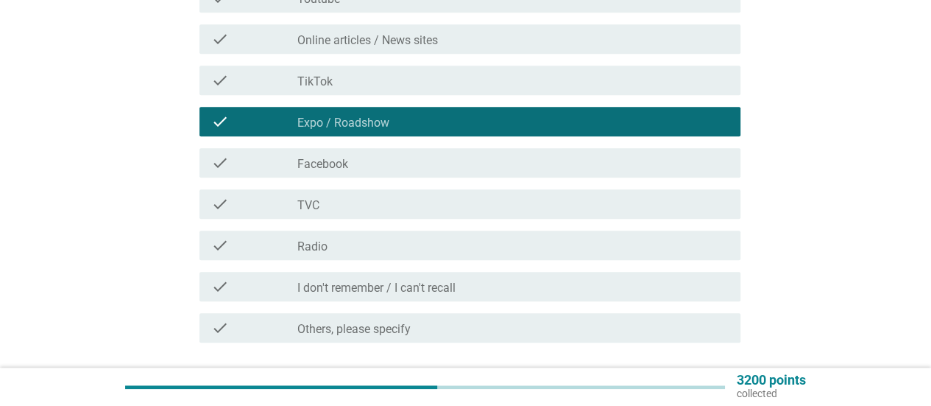
scroll to position [515, 0]
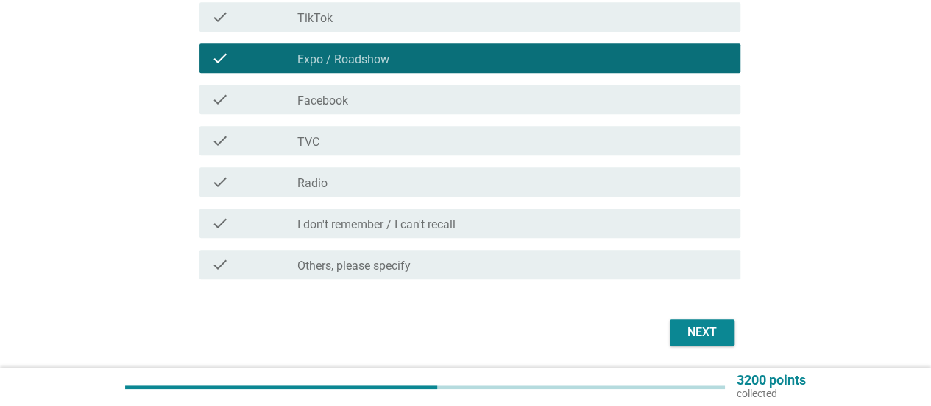
click at [707, 329] on div "Next" at bounding box center [702, 332] width 41 height 18
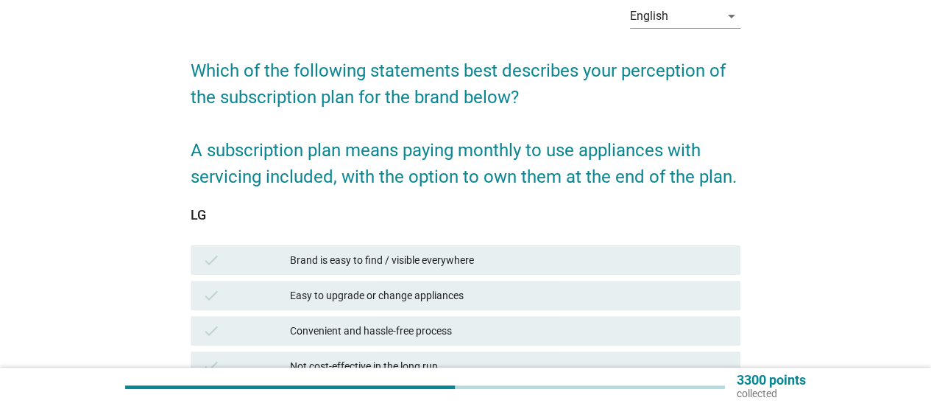
scroll to position [147, 0]
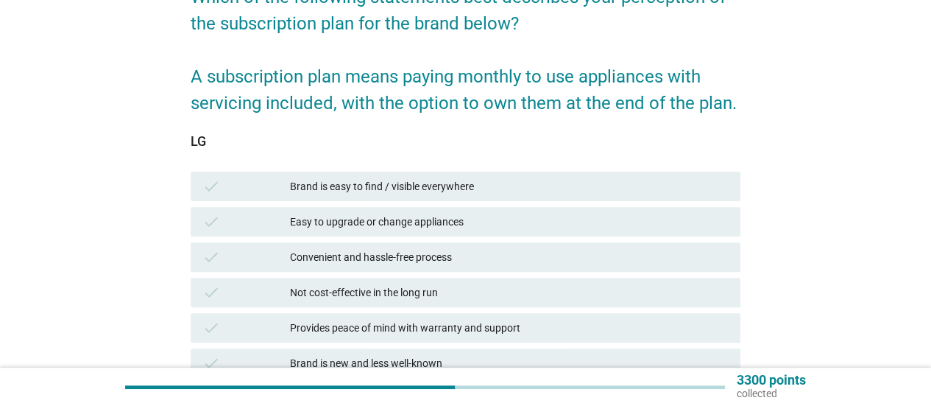
click at [433, 189] on div "Brand is easy to find / visible everywhere" at bounding box center [509, 186] width 439 height 18
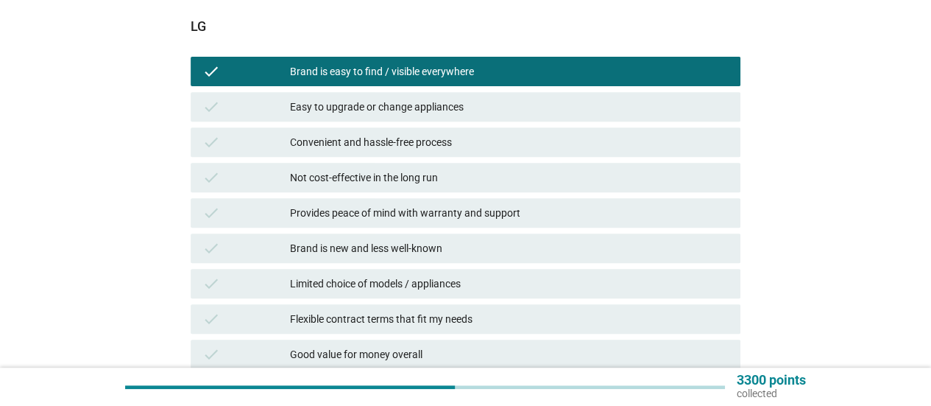
scroll to position [294, 0]
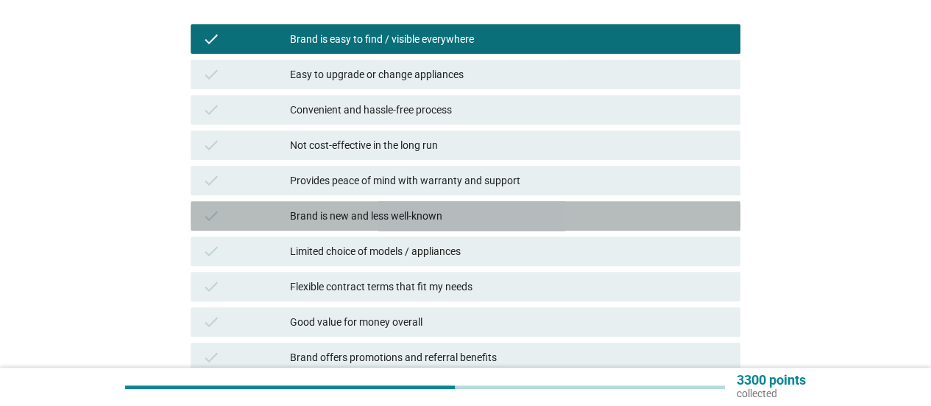
click at [439, 224] on div "Brand is new and less well-known" at bounding box center [509, 216] width 439 height 18
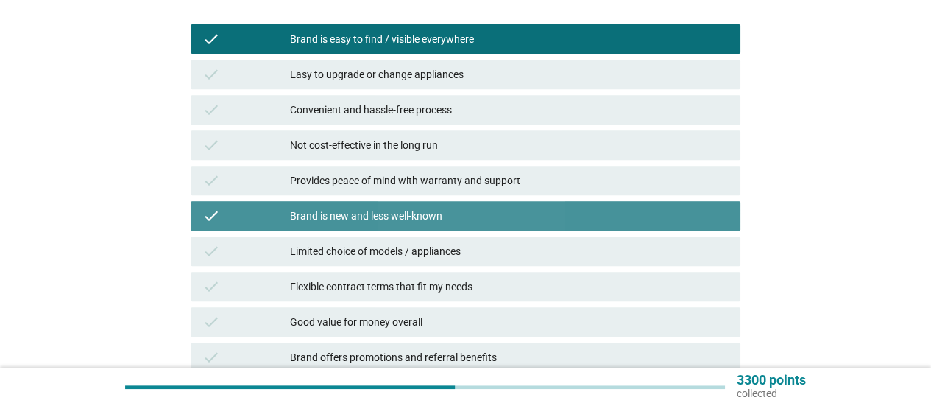
click at [439, 224] on div "Brand is new and less well-known" at bounding box center [509, 216] width 439 height 18
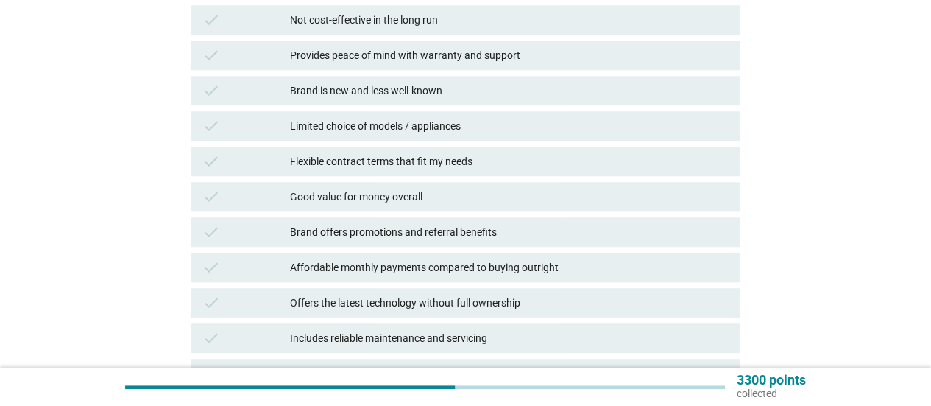
scroll to position [442, 0]
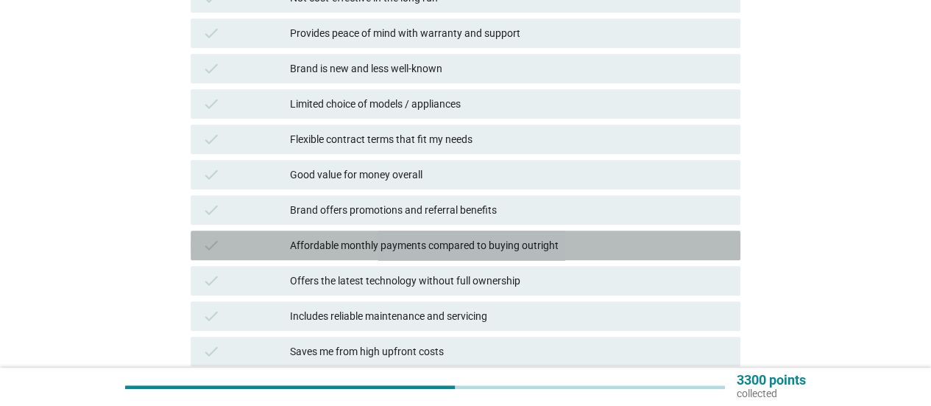
click at [520, 248] on div "Affordable monthly payments compared to buying outright" at bounding box center [509, 245] width 439 height 18
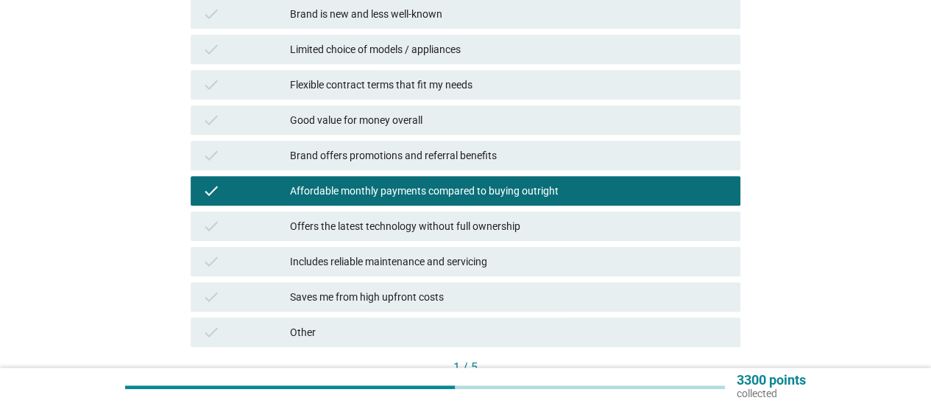
scroll to position [515, 0]
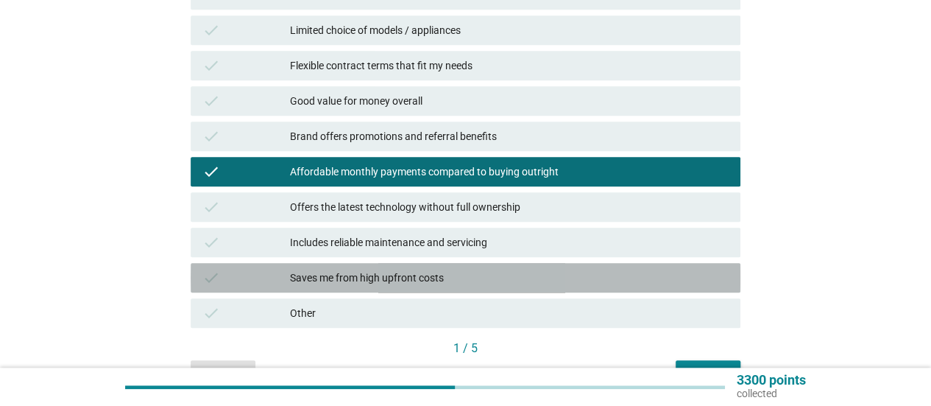
click at [484, 280] on div "Saves me from high upfront costs" at bounding box center [509, 278] width 439 height 18
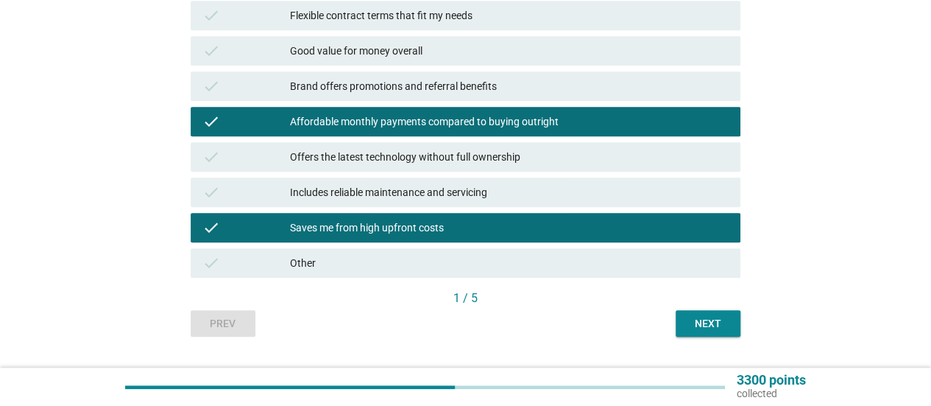
scroll to position [589, 0]
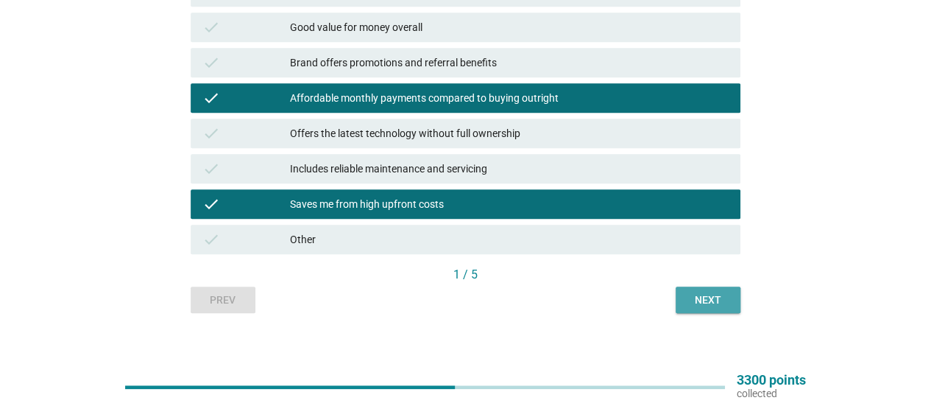
drag, startPoint x: 709, startPoint y: 286, endPoint x: 699, endPoint y: 289, distance: 10.0
click at [679, 301] on button "Next" at bounding box center [708, 299] width 65 height 27
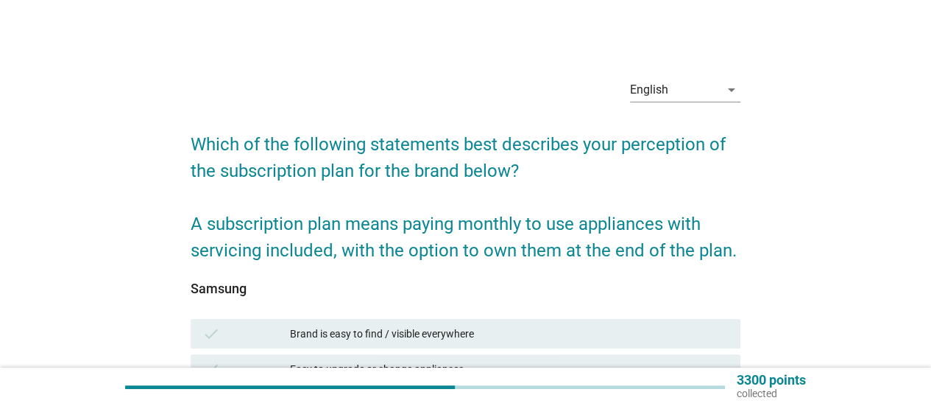
scroll to position [147, 0]
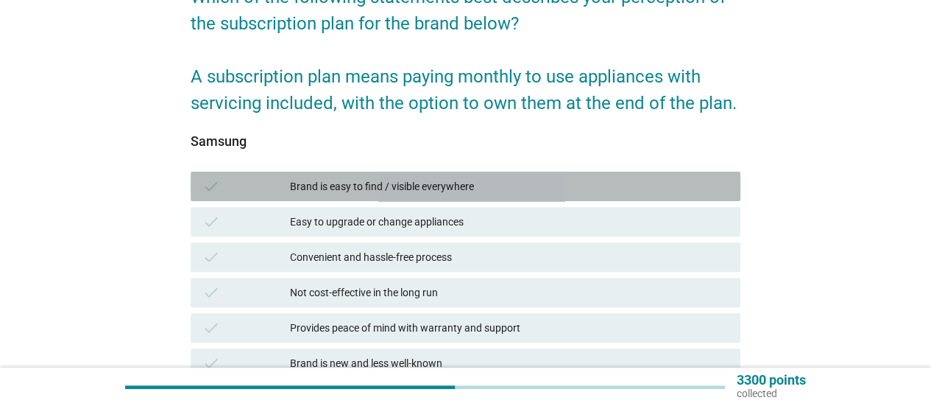
click at [434, 197] on div "check Brand is easy to find / visible everywhere" at bounding box center [466, 186] width 550 height 29
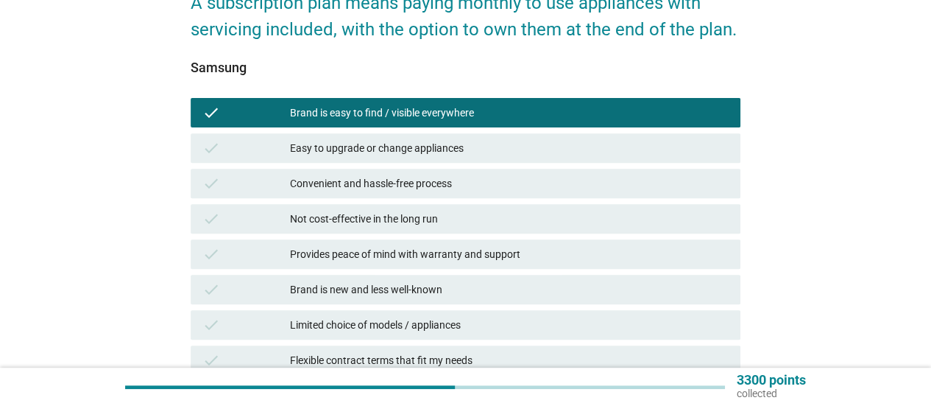
scroll to position [294, 0]
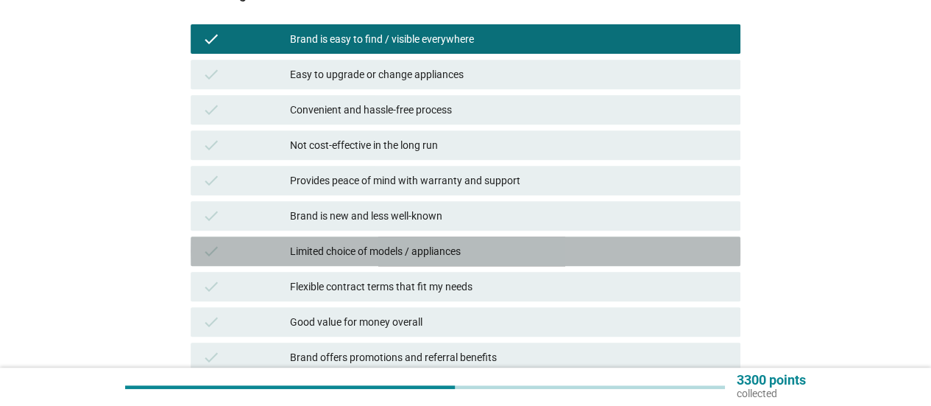
click at [462, 254] on div "Limited choice of models / appliances" at bounding box center [509, 251] width 439 height 18
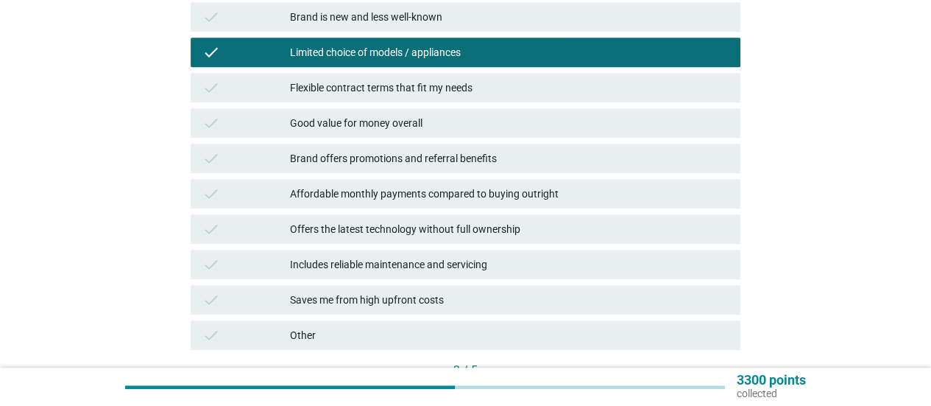
scroll to position [515, 0]
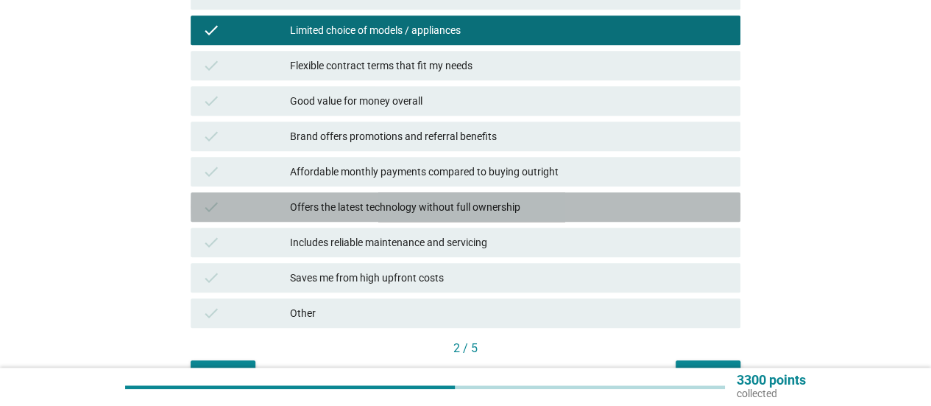
click at [427, 214] on div "Offers the latest technology without full ownership" at bounding box center [509, 207] width 439 height 18
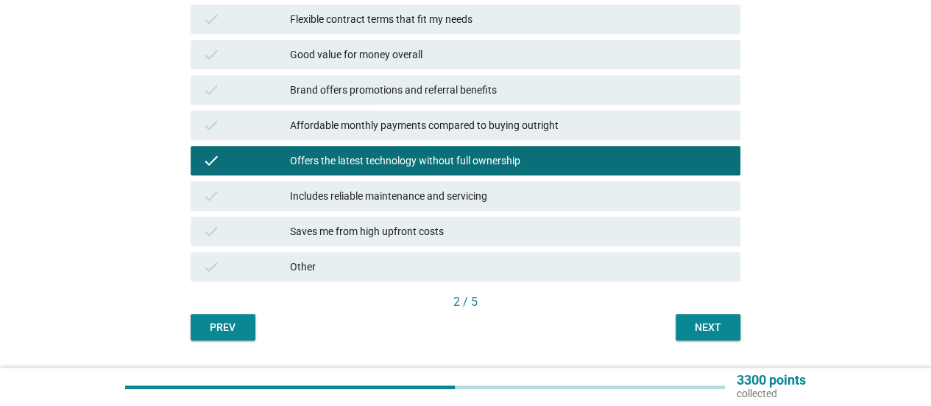
scroll to position [601, 0]
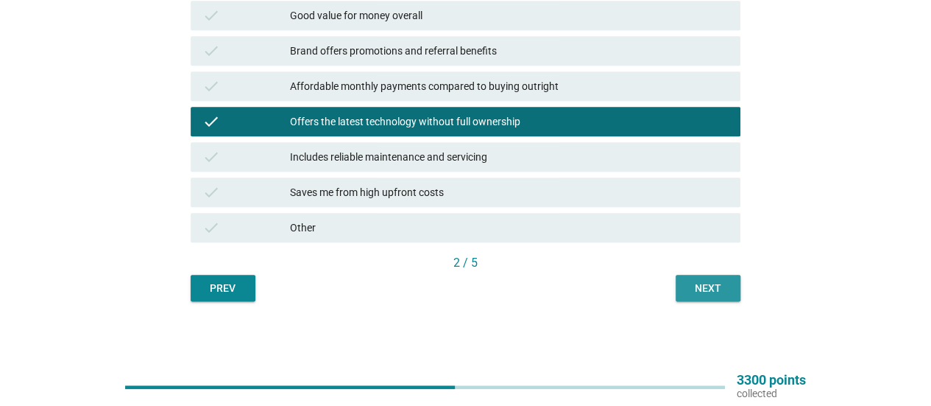
drag, startPoint x: 724, startPoint y: 282, endPoint x: 668, endPoint y: 280, distance: 56.0
click at [724, 283] on div "Next" at bounding box center [708, 287] width 41 height 15
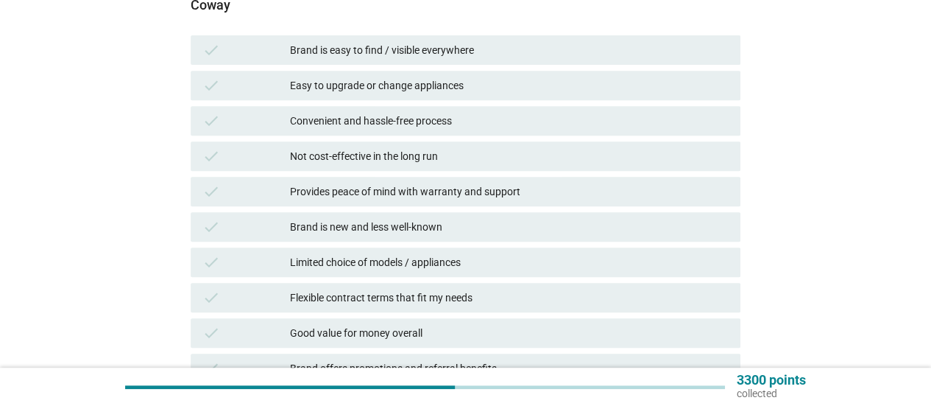
scroll to position [221, 0]
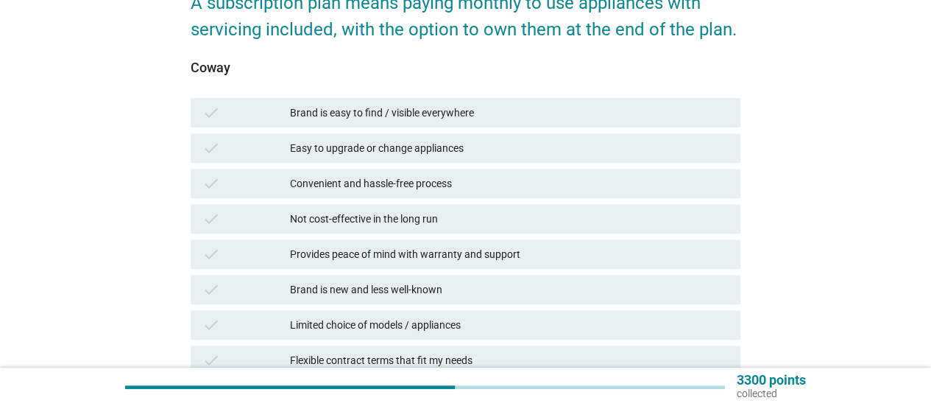
click at [451, 113] on div "Brand is easy to find / visible everywhere" at bounding box center [509, 113] width 439 height 18
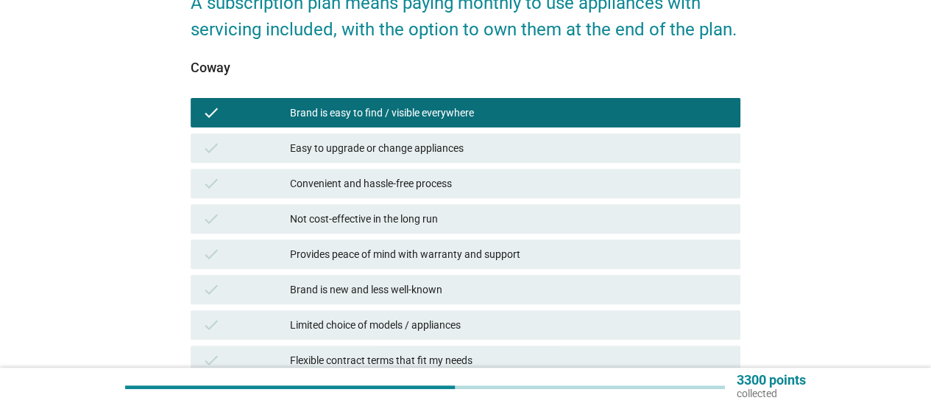
scroll to position [368, 0]
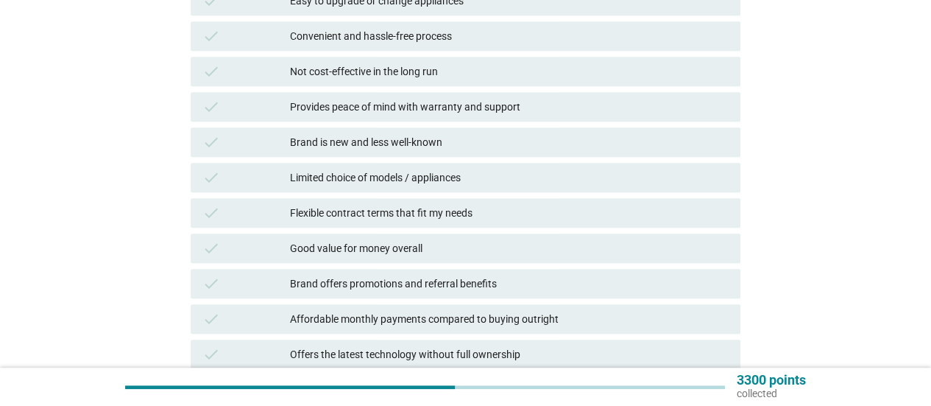
click at [420, 172] on div "Limited choice of models / appliances" at bounding box center [509, 178] width 439 height 18
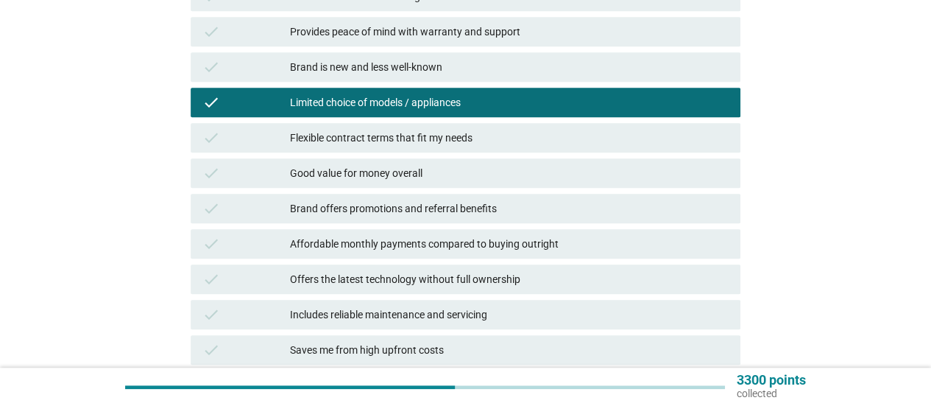
scroll to position [515, 0]
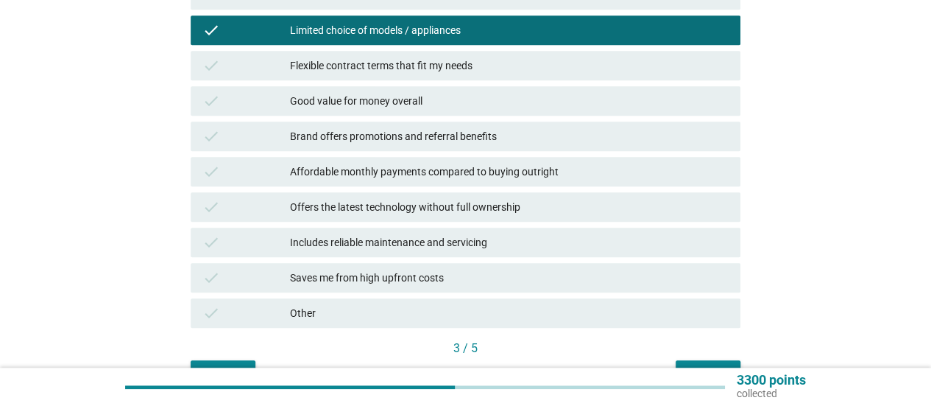
drag, startPoint x: 476, startPoint y: 241, endPoint x: 579, endPoint y: 250, distance: 102.6
click at [476, 242] on div "Includes reliable maintenance and servicing" at bounding box center [509, 242] width 439 height 18
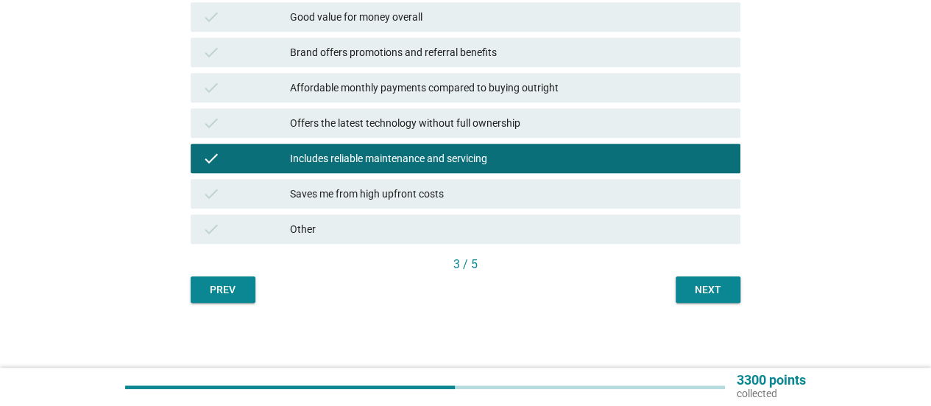
scroll to position [601, 0]
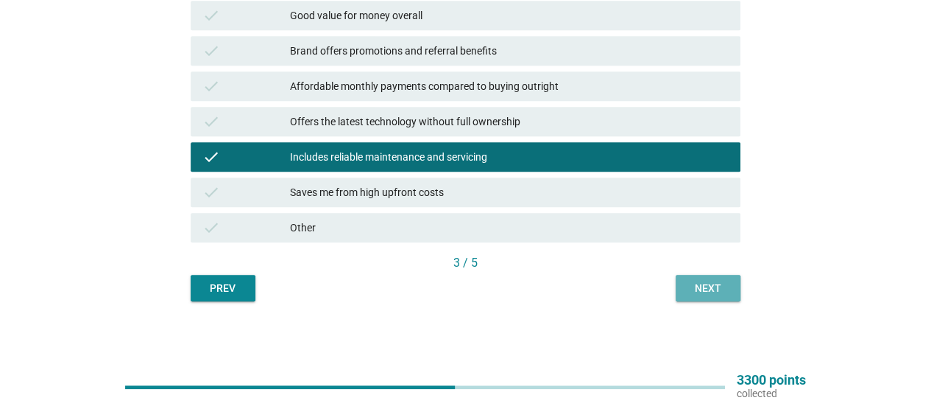
drag, startPoint x: 695, startPoint y: 289, endPoint x: 529, endPoint y: 270, distance: 166.7
click at [695, 290] on div "Next" at bounding box center [708, 287] width 41 height 15
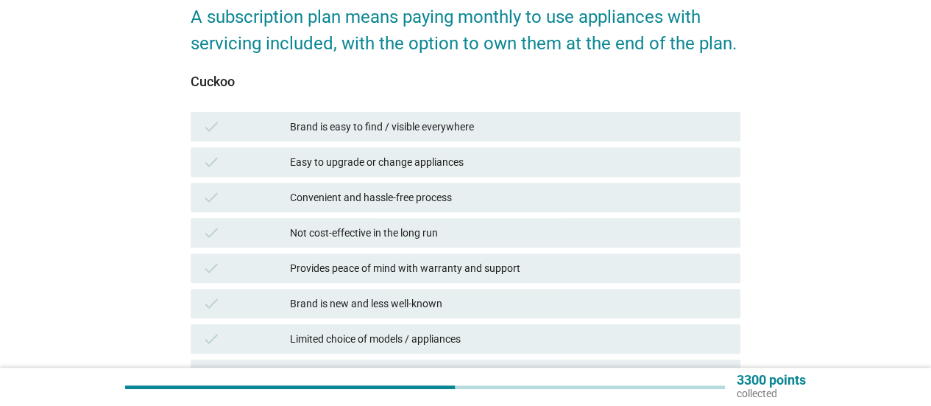
scroll to position [221, 0]
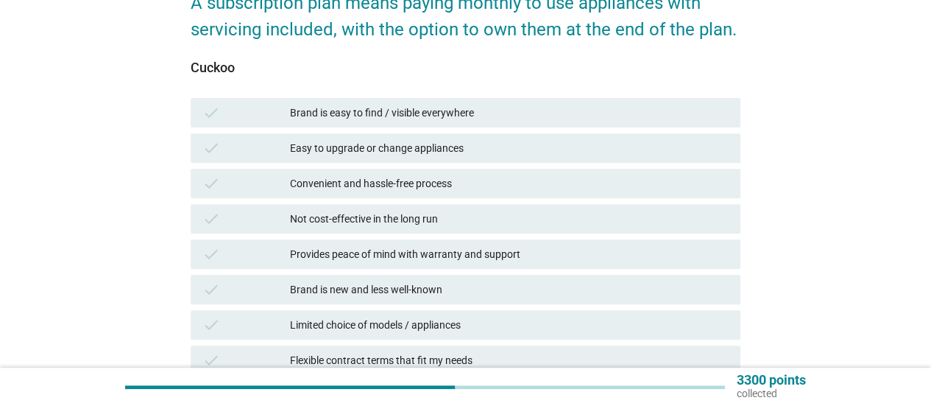
click at [442, 222] on div "Not cost-effective in the long run" at bounding box center [509, 219] width 439 height 18
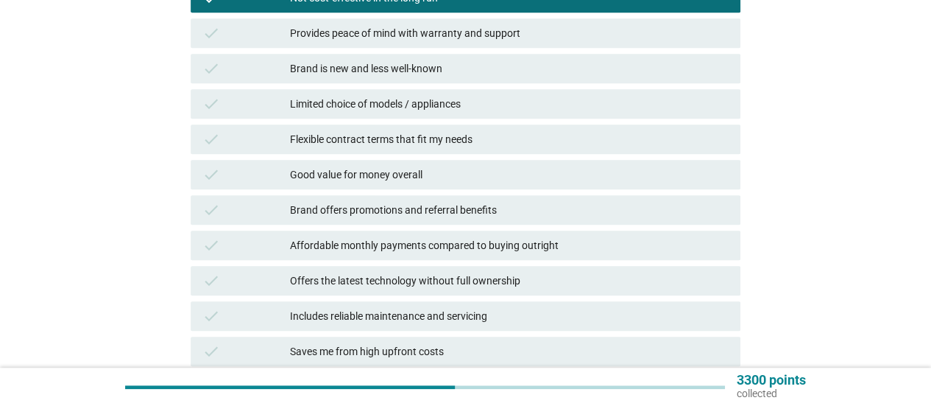
scroll to position [515, 0]
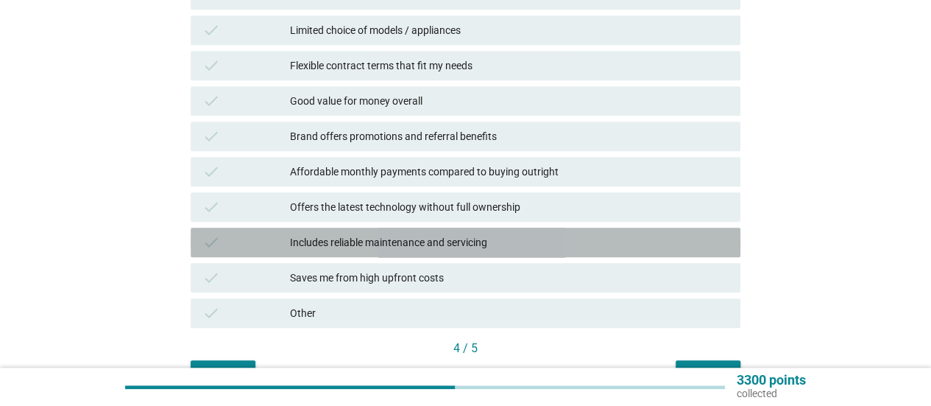
click at [468, 247] on div "Includes reliable maintenance and servicing" at bounding box center [509, 242] width 439 height 18
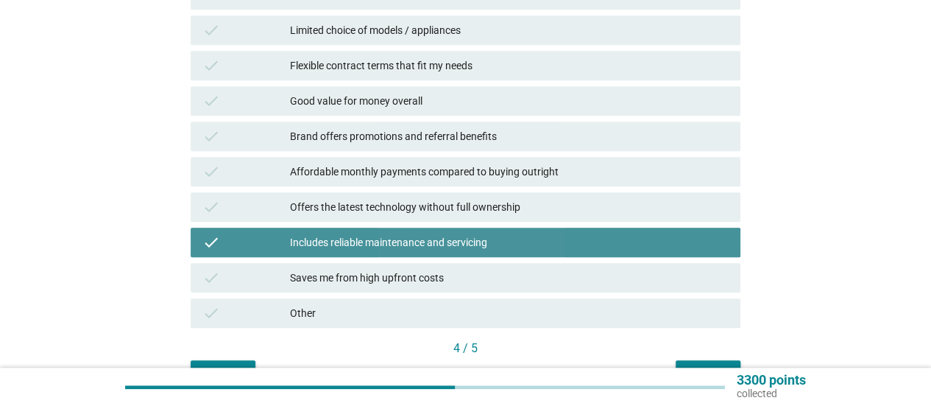
click at [464, 245] on div "Includes reliable maintenance and servicing" at bounding box center [509, 242] width 439 height 18
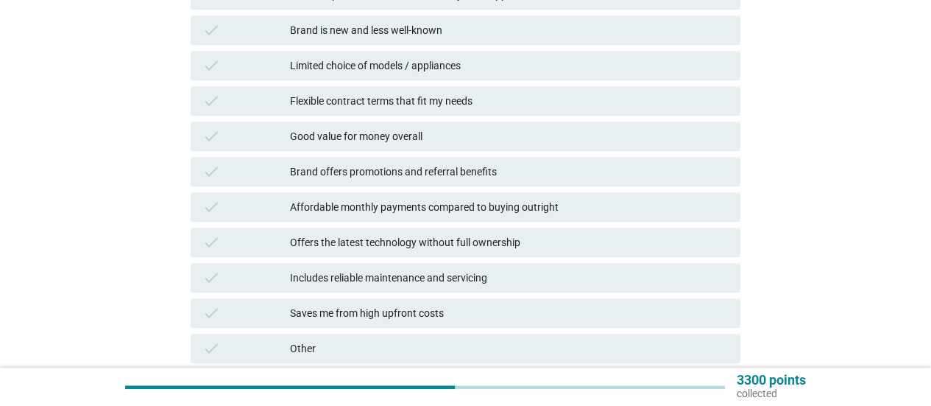
scroll to position [601, 0]
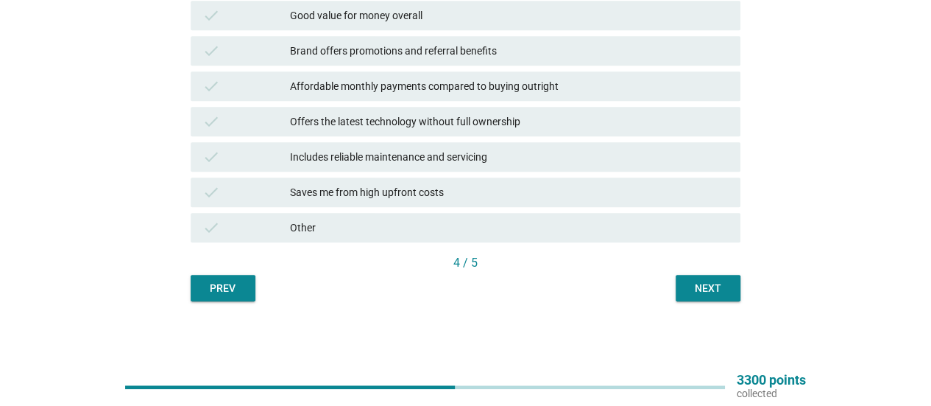
click at [706, 289] on div "Next" at bounding box center [708, 287] width 41 height 15
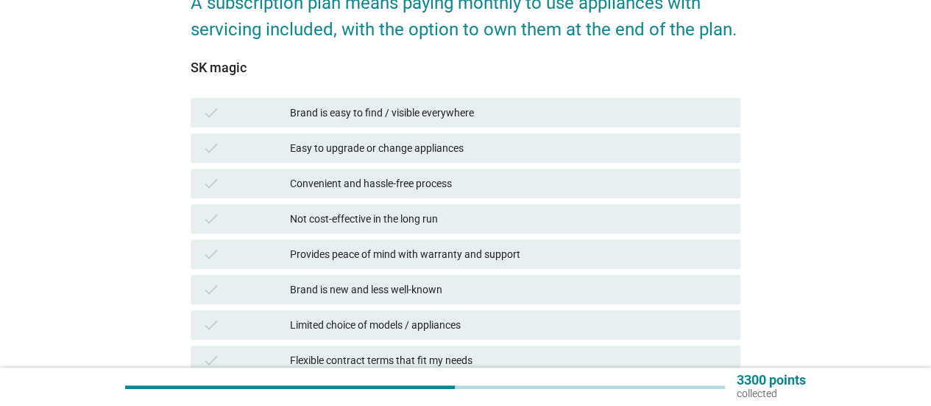
scroll to position [294, 0]
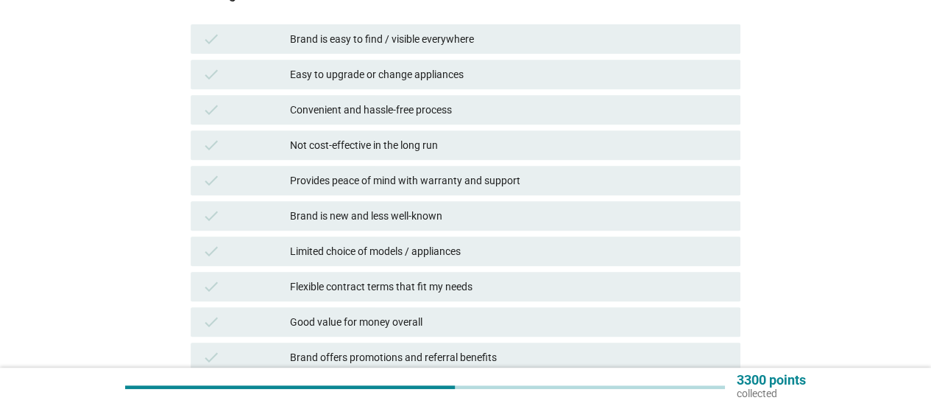
click at [403, 218] on div "Brand is new and less well-known" at bounding box center [509, 216] width 439 height 18
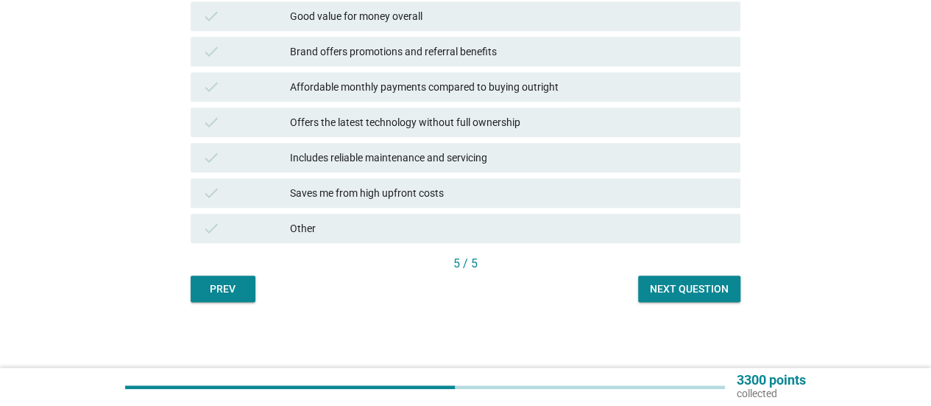
scroll to position [601, 0]
click at [704, 297] on button "Next question" at bounding box center [689, 288] width 102 height 27
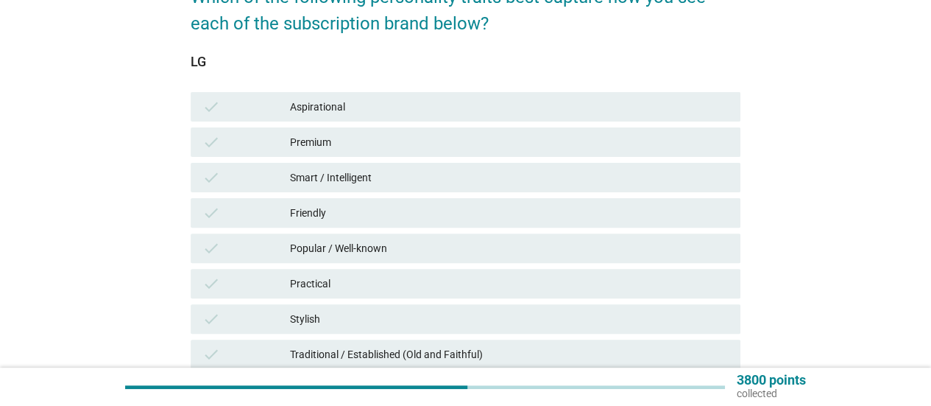
scroll to position [294, 0]
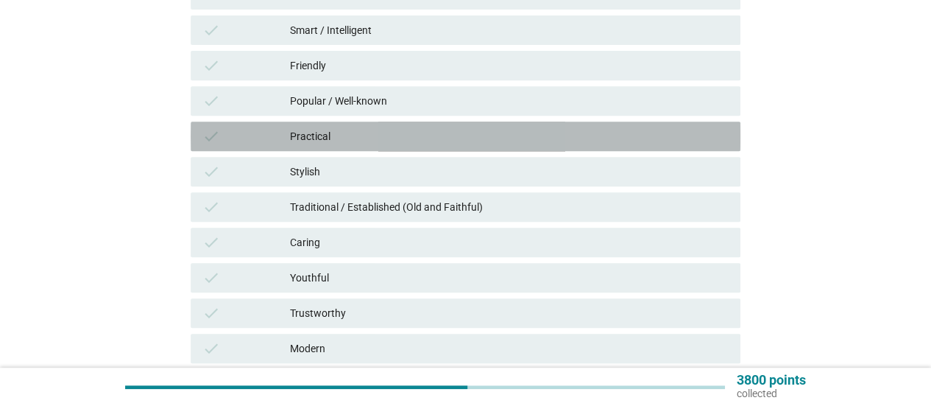
click at [350, 133] on div "Practical" at bounding box center [509, 136] width 439 height 18
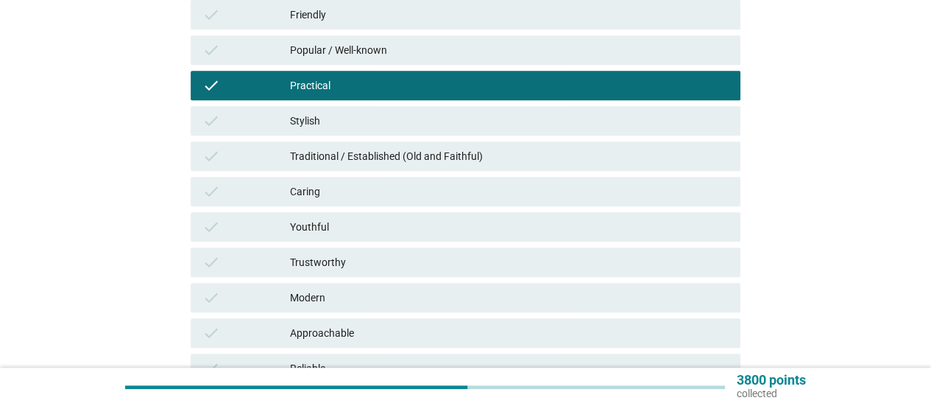
scroll to position [368, 0]
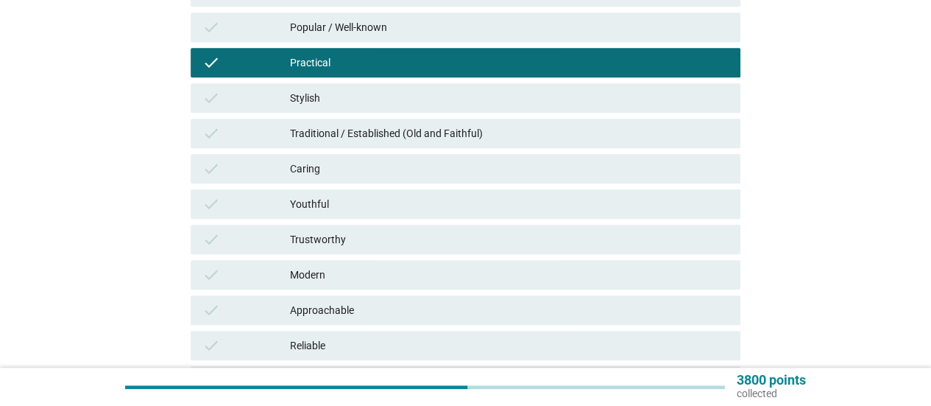
click at [371, 224] on div "check Trustworthy" at bounding box center [466, 239] width 556 height 35
click at [375, 241] on div "Trustworthy" at bounding box center [509, 239] width 439 height 18
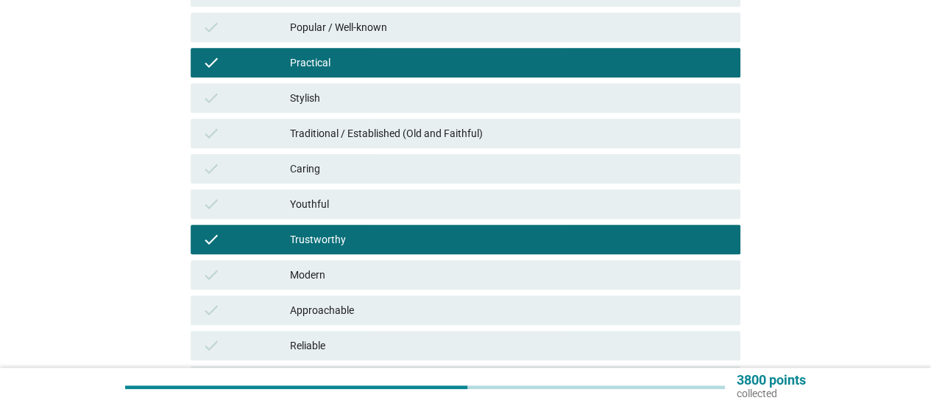
click at [364, 339] on div "Reliable" at bounding box center [509, 345] width 439 height 18
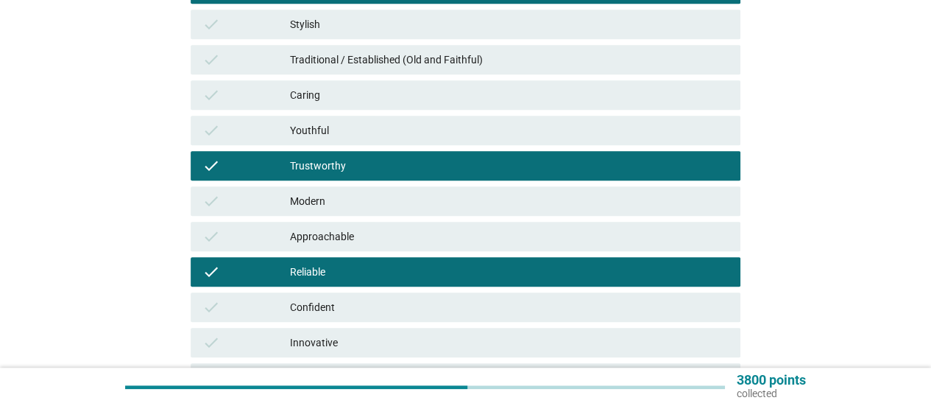
scroll to position [592, 0]
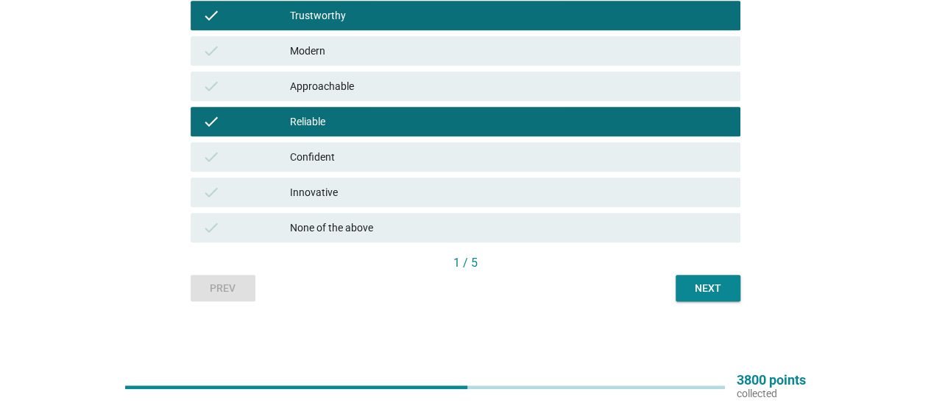
click at [729, 286] on button "Next" at bounding box center [708, 288] width 65 height 27
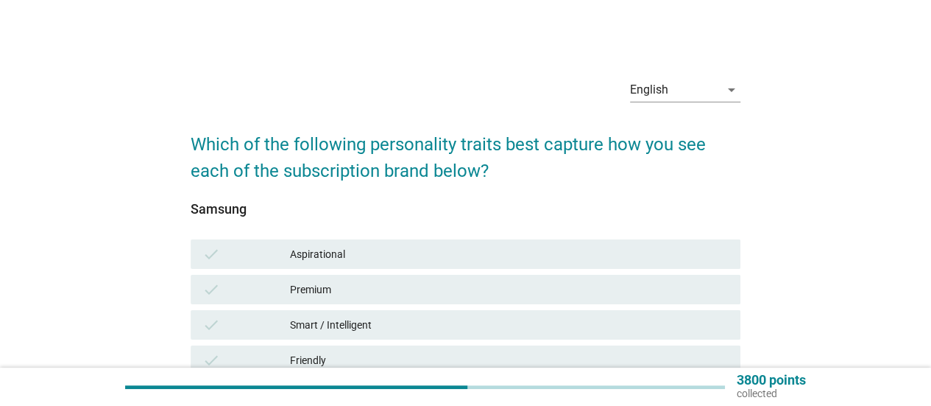
scroll to position [74, 0]
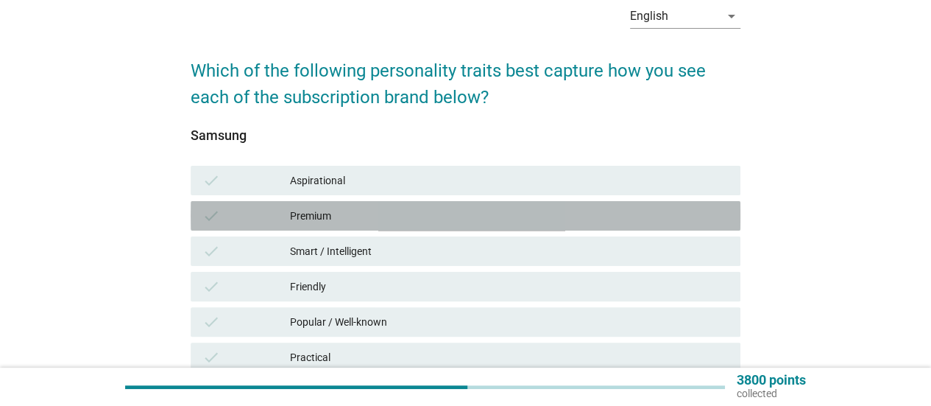
click at [369, 214] on div "Premium" at bounding box center [509, 216] width 439 height 18
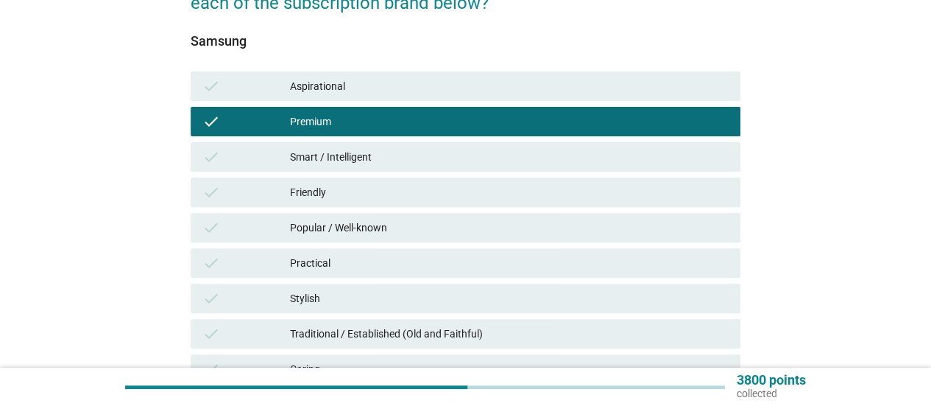
scroll to position [221, 0]
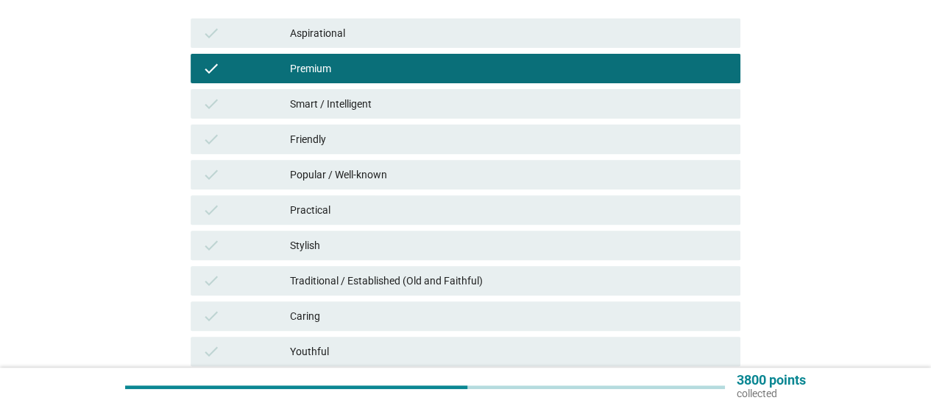
drag, startPoint x: 386, startPoint y: 169, endPoint x: 396, endPoint y: 176, distance: 12.7
click at [386, 170] on div "Popular / Well-known" at bounding box center [509, 175] width 439 height 18
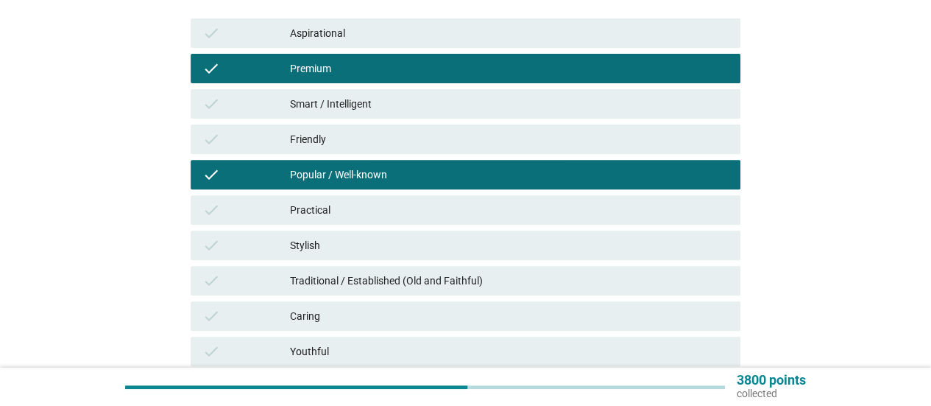
click at [420, 96] on div "Smart / Intelligent" at bounding box center [509, 104] width 439 height 18
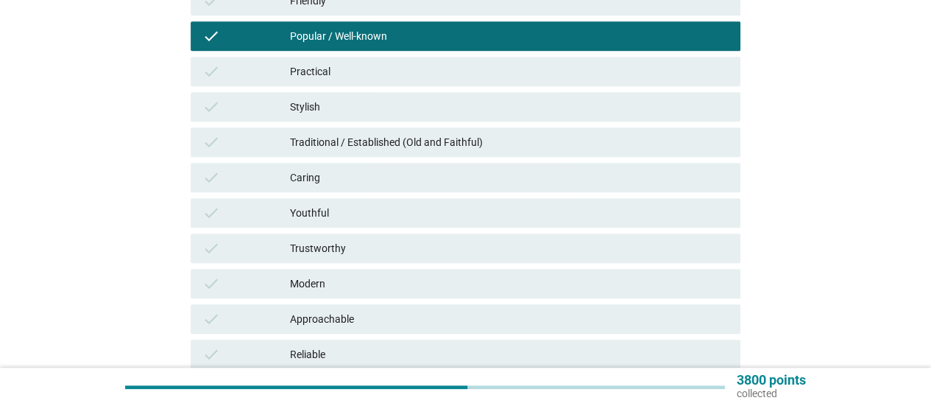
scroll to position [442, 0]
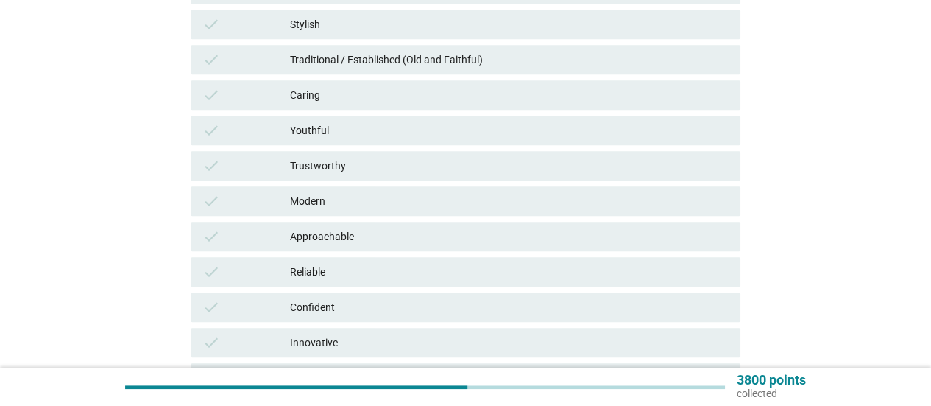
click at [417, 201] on div "Modern" at bounding box center [509, 201] width 439 height 18
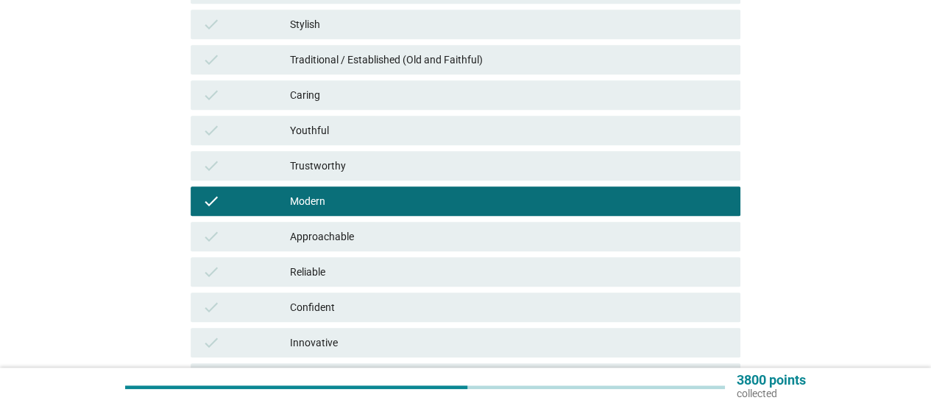
scroll to position [515, 0]
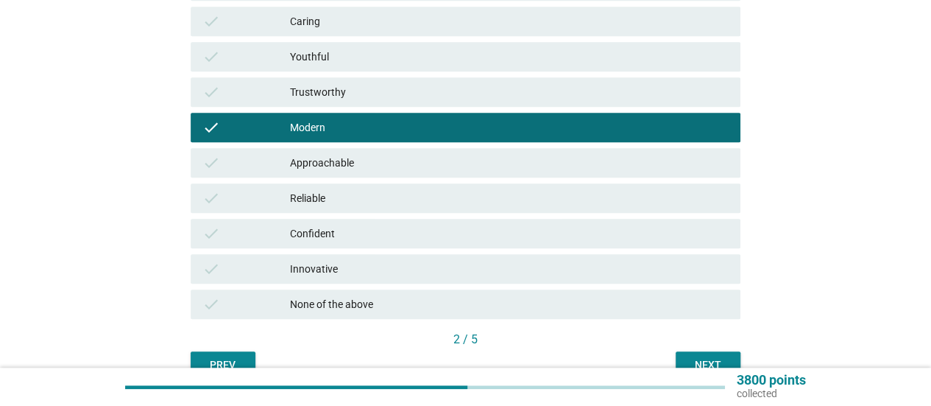
click at [440, 197] on div "Reliable" at bounding box center [509, 198] width 439 height 18
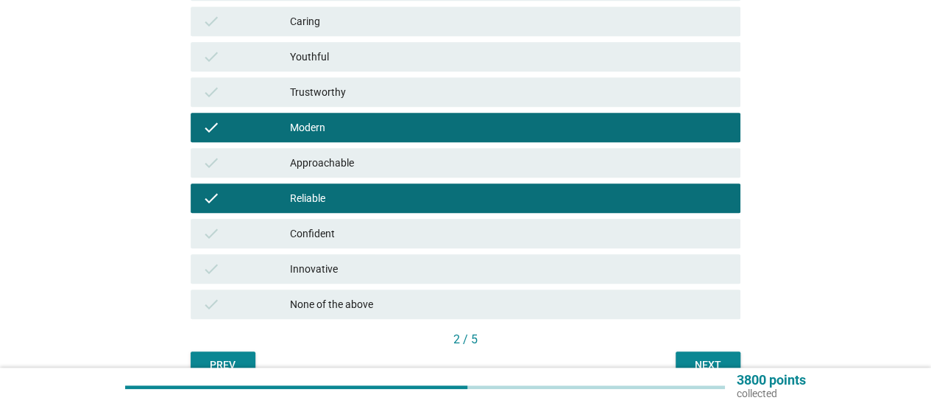
click at [373, 242] on div "check Confident" at bounding box center [466, 233] width 550 height 29
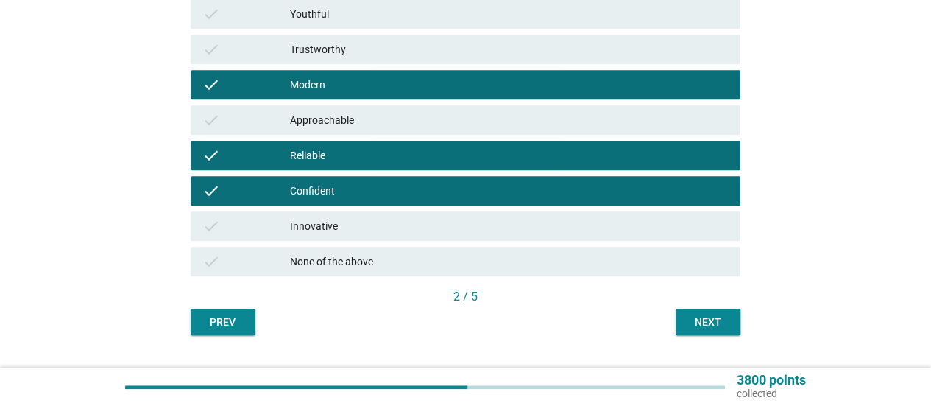
scroll to position [592, 0]
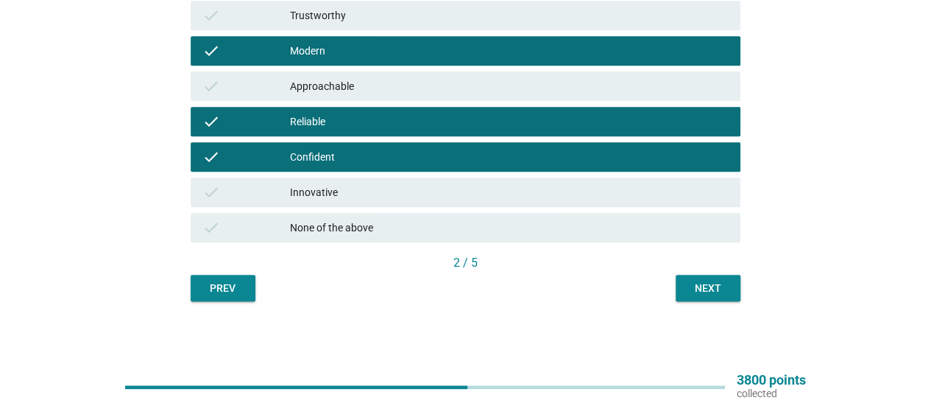
click at [682, 293] on button "Next" at bounding box center [708, 288] width 65 height 27
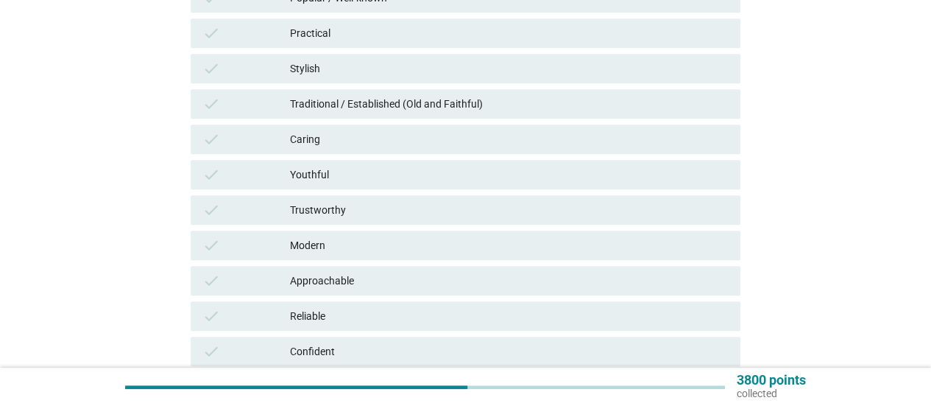
scroll to position [294, 0]
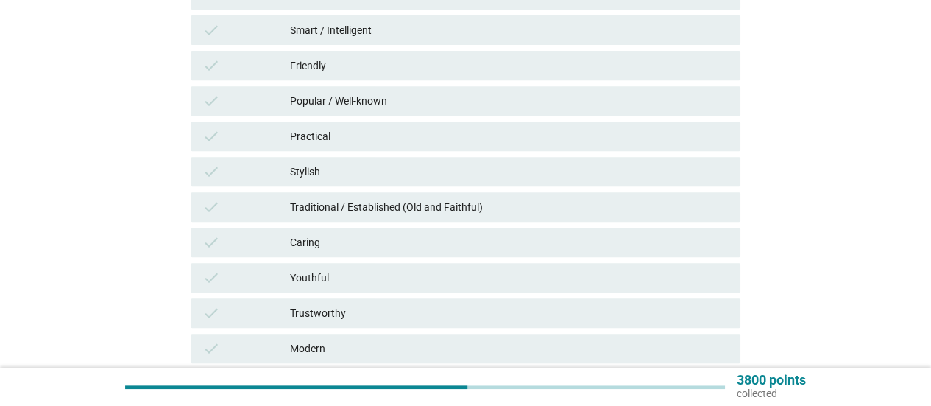
click at [406, 214] on div "Traditional / Established (Old and Faithful)" at bounding box center [509, 207] width 439 height 18
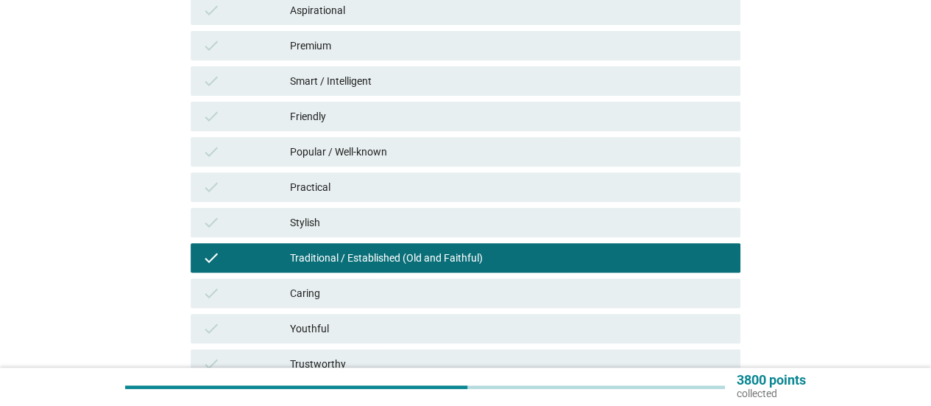
scroll to position [221, 0]
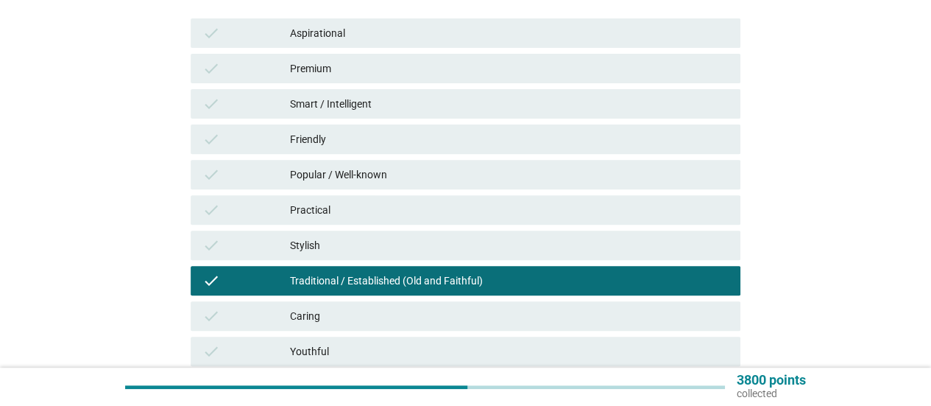
click at [396, 283] on div "Traditional / Established (Old and Faithful)" at bounding box center [509, 281] width 439 height 18
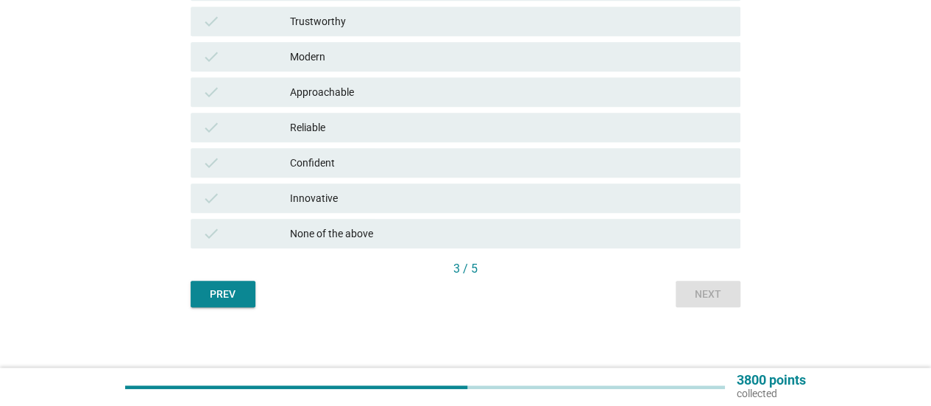
scroll to position [589, 0]
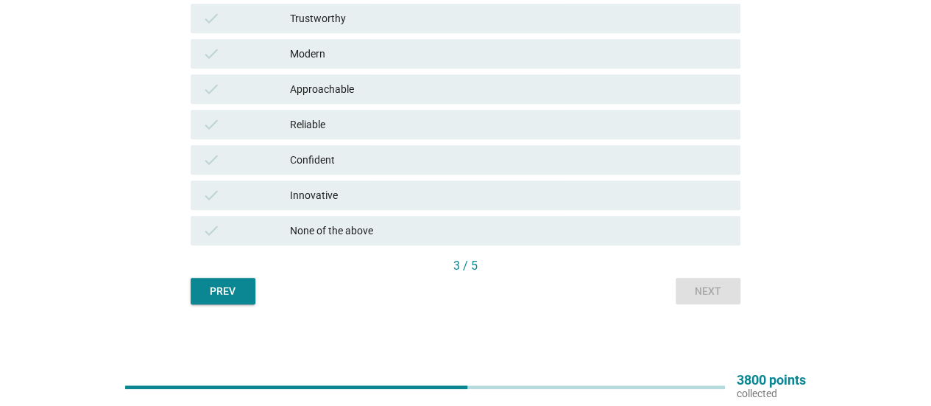
click at [311, 229] on div "None of the above" at bounding box center [509, 231] width 439 height 18
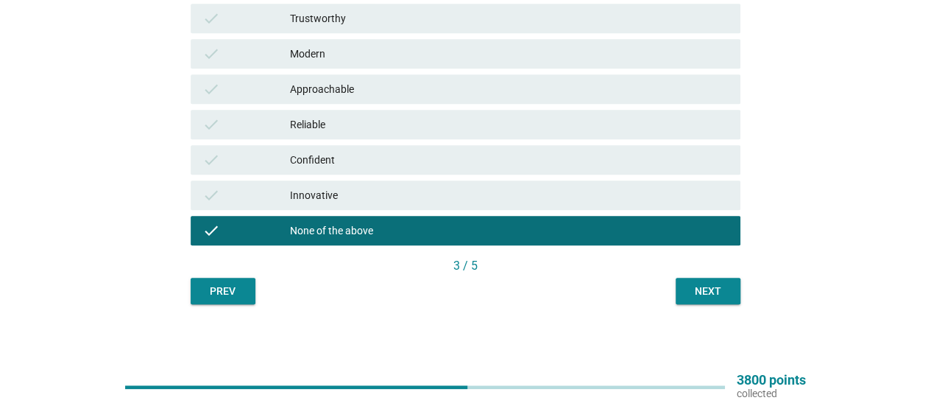
click at [693, 292] on div "Next" at bounding box center [708, 290] width 41 height 15
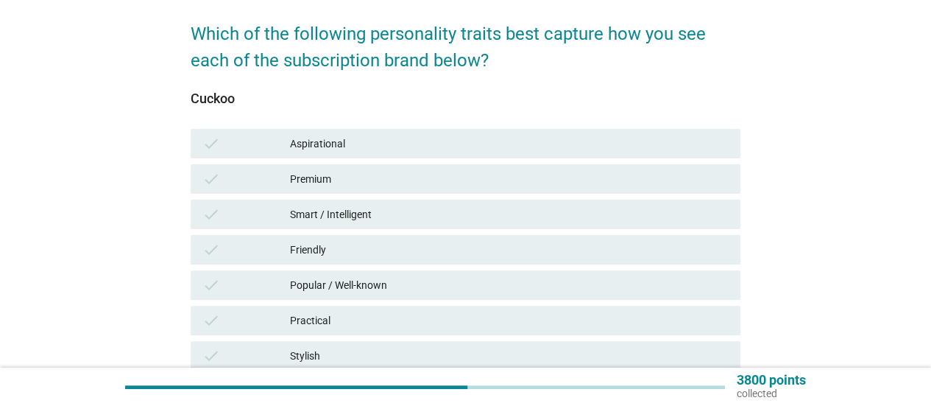
scroll to position [294, 0]
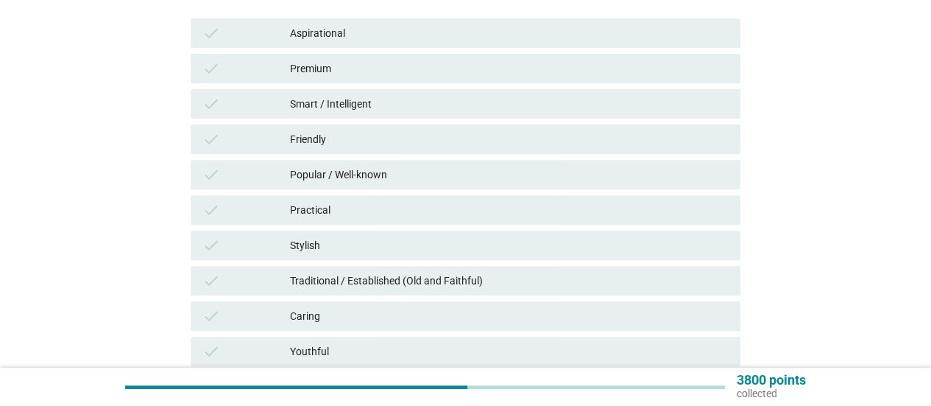
drag, startPoint x: 386, startPoint y: 177, endPoint x: 400, endPoint y: 187, distance: 16.9
click at [386, 178] on div "Popular / Well-known" at bounding box center [509, 175] width 439 height 18
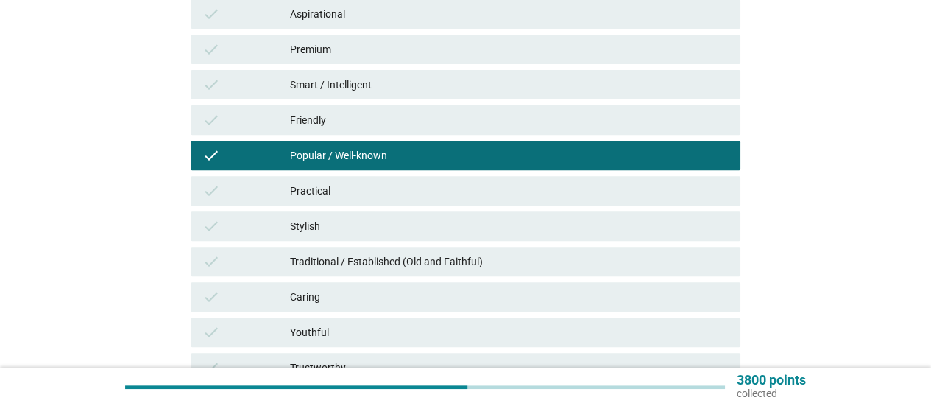
scroll to position [221, 0]
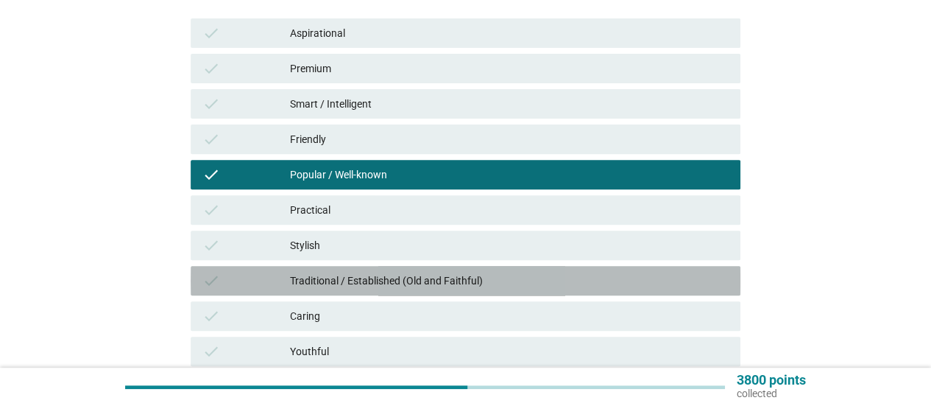
click at [387, 282] on div "Traditional / Established (Old and Faithful)" at bounding box center [509, 281] width 439 height 18
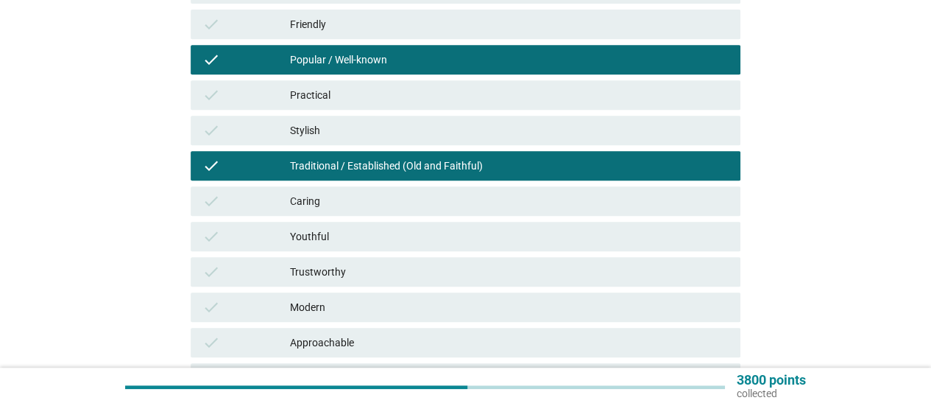
scroll to position [589, 0]
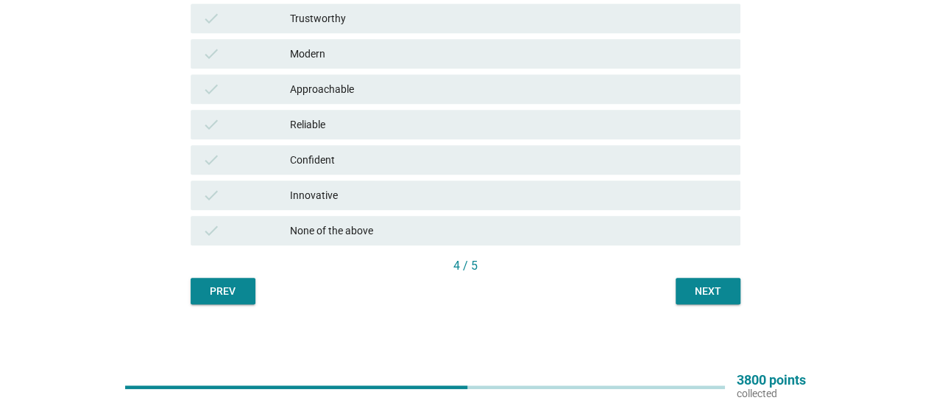
click at [707, 300] on button "Next" at bounding box center [708, 291] width 65 height 27
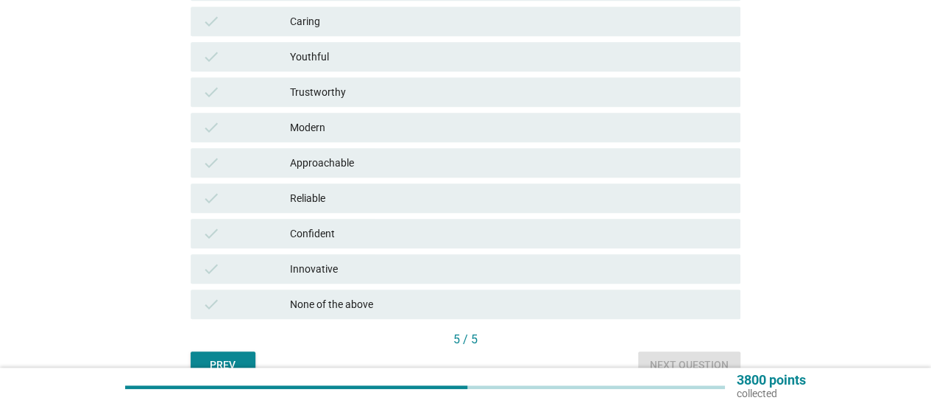
click at [389, 298] on div "None of the above" at bounding box center [509, 304] width 439 height 18
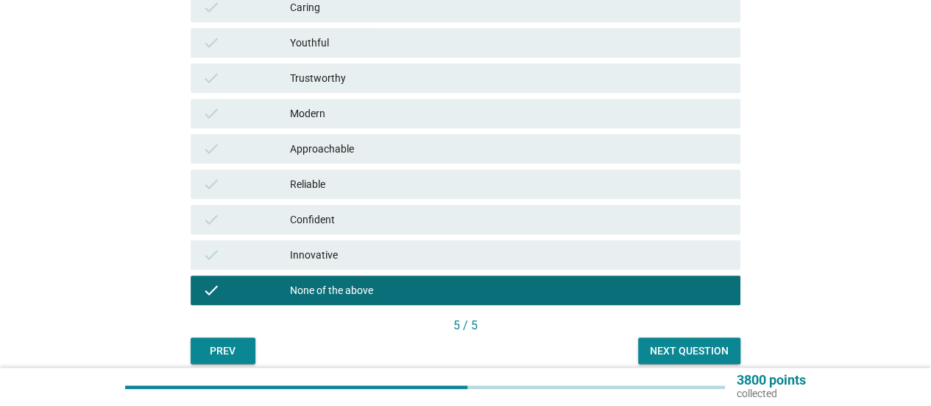
scroll to position [592, 0]
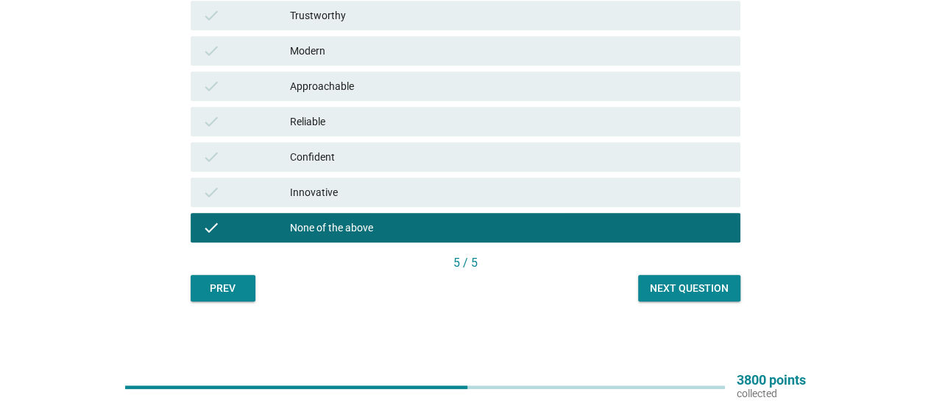
click at [698, 285] on div "Next question" at bounding box center [689, 287] width 79 height 15
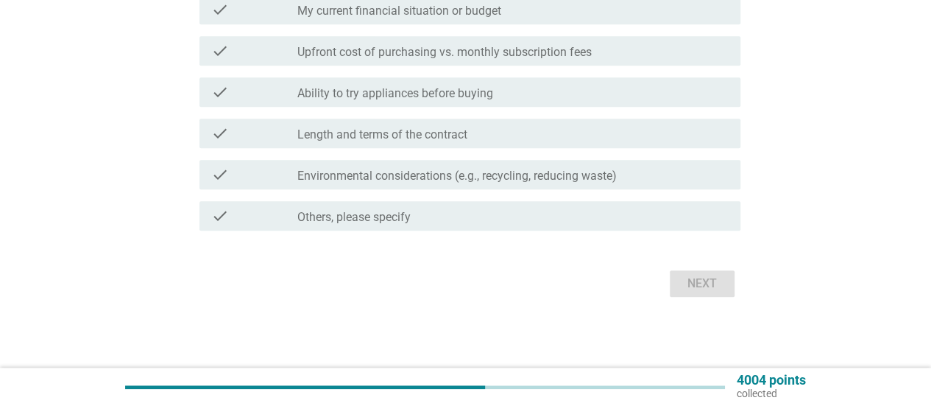
scroll to position [0, 0]
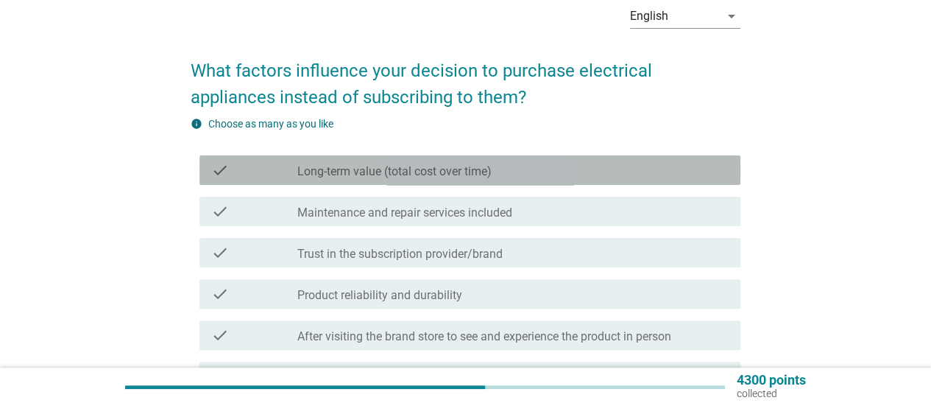
click at [462, 171] on label "Long-term value (total cost over time)" at bounding box center [394, 171] width 194 height 15
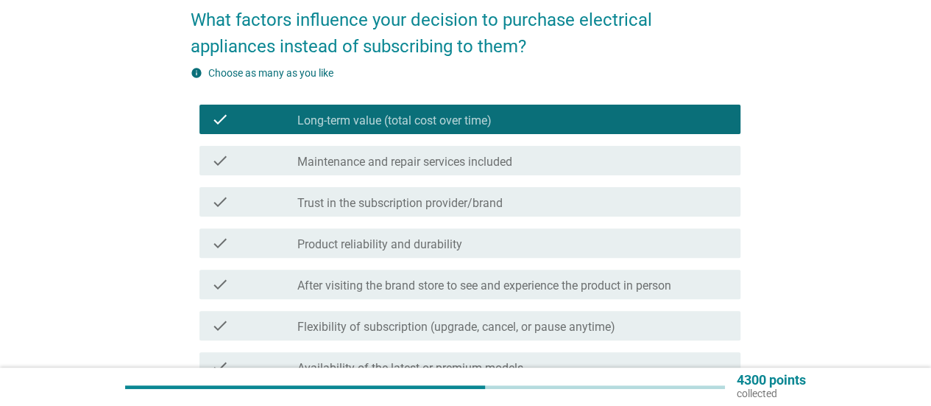
scroll to position [147, 0]
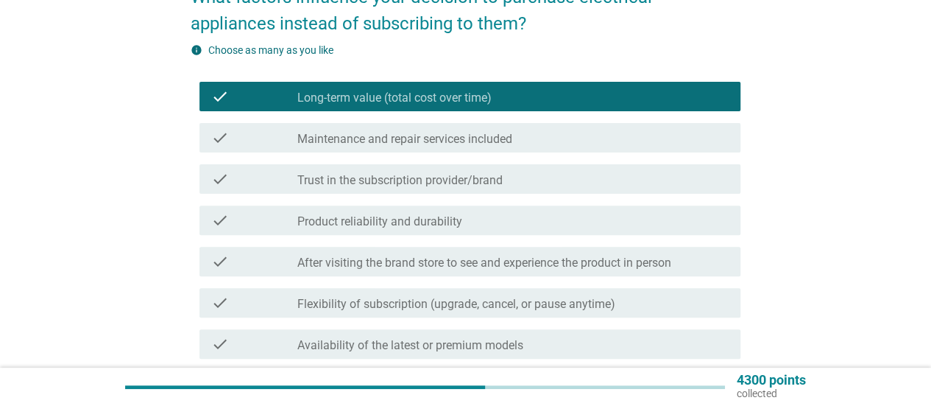
click at [498, 123] on div "check check_box_outline_blank Maintenance and repair services included" at bounding box center [466, 137] width 550 height 41
click at [511, 146] on label "Maintenance and repair services included" at bounding box center [404, 139] width 215 height 15
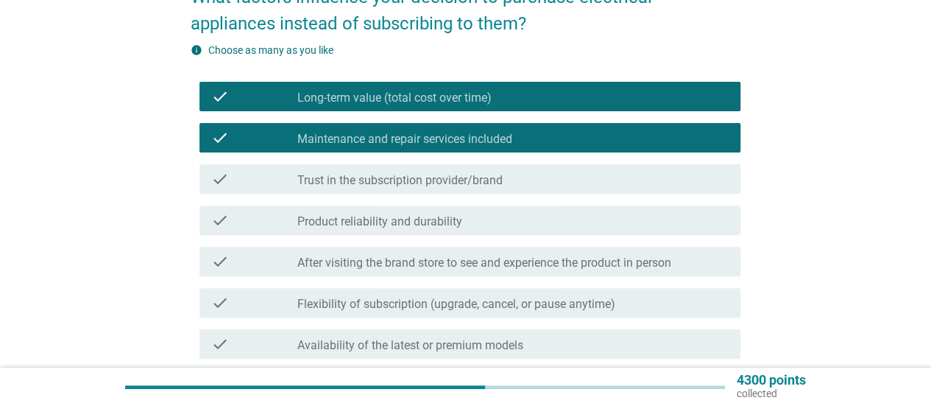
click at [505, 180] on div "check_box_outline_blank Trust in the subscription provider/brand" at bounding box center [512, 179] width 431 height 18
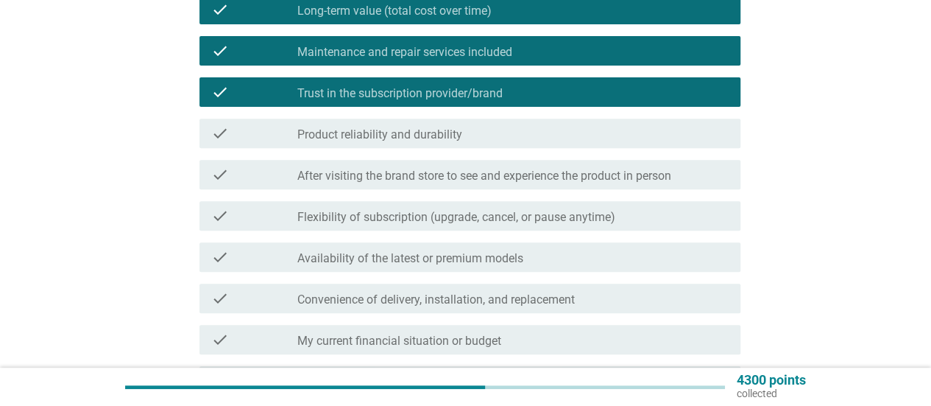
scroll to position [294, 0]
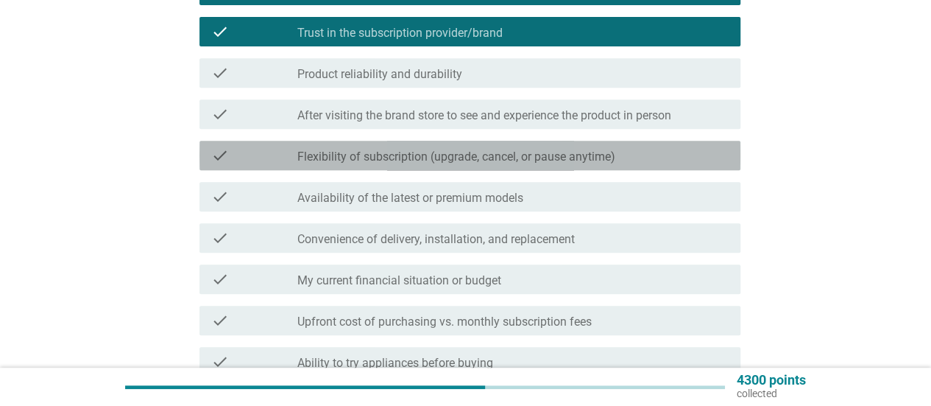
click at [406, 156] on label "Flexibility of subscription (upgrade, cancel, or pause anytime)" at bounding box center [456, 156] width 318 height 15
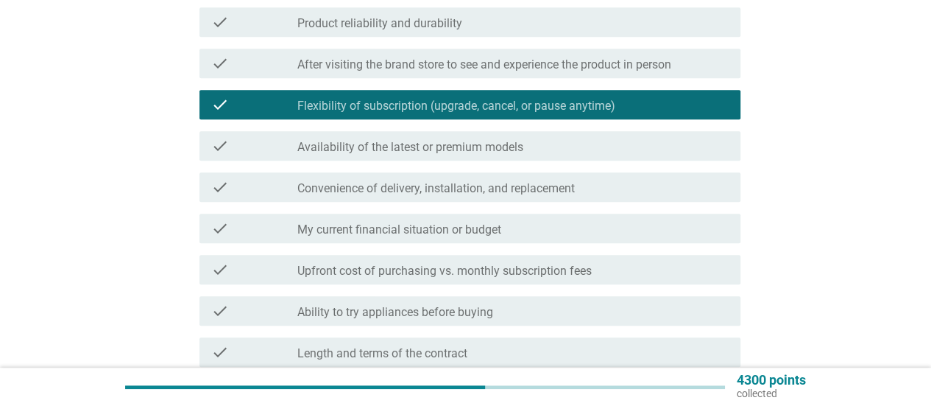
scroll to position [368, 0]
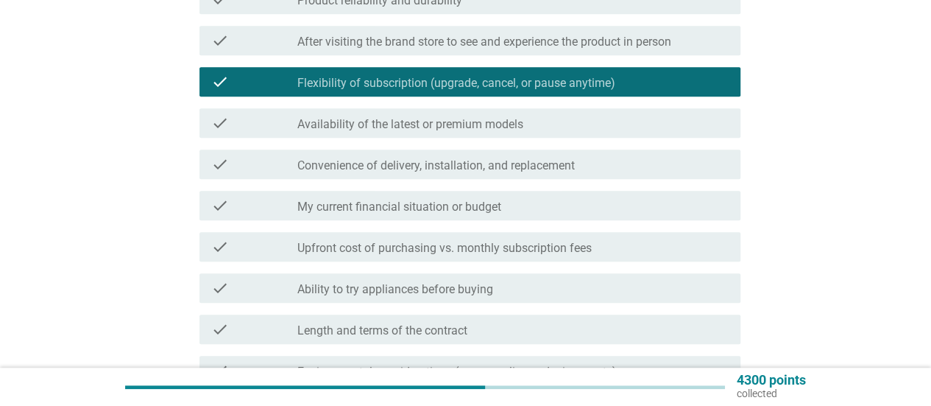
click at [436, 207] on label "My current financial situation or budget" at bounding box center [399, 206] width 204 height 15
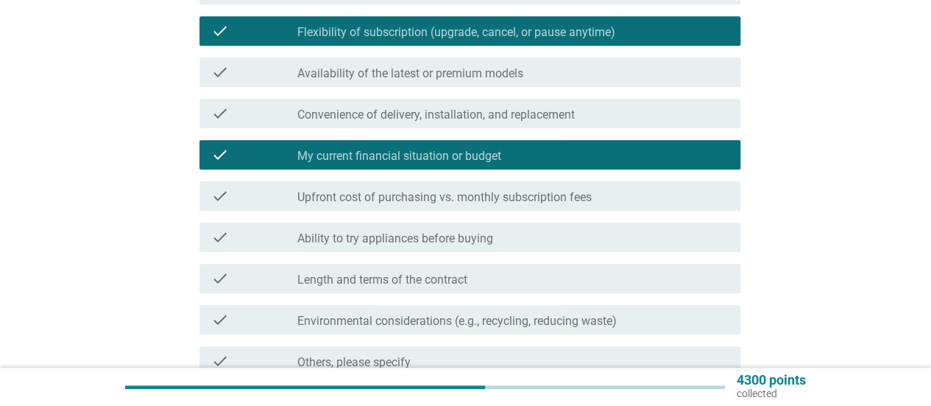
scroll to position [442, 0]
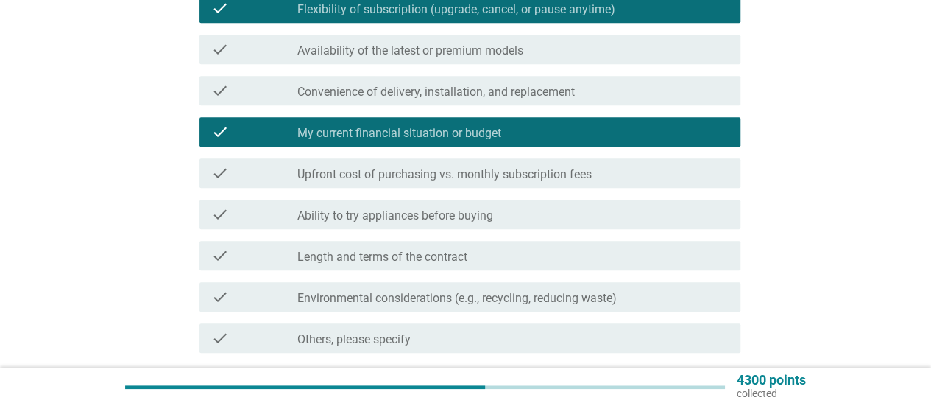
click at [466, 172] on label "Upfront cost of purchasing vs. monthly subscription fees" at bounding box center [444, 174] width 294 height 15
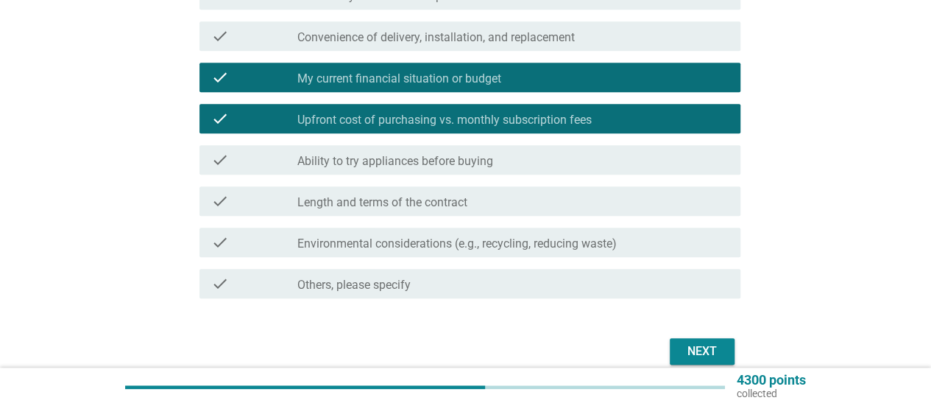
scroll to position [515, 0]
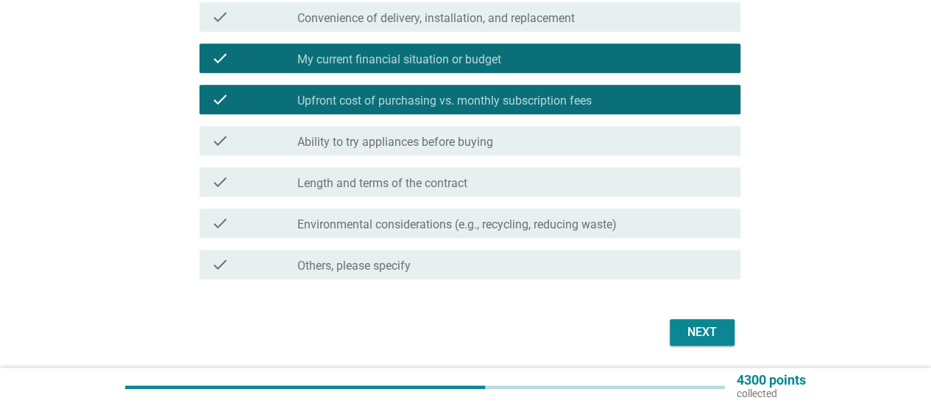
click at [423, 146] on label "Ability to try appliances before buying" at bounding box center [395, 142] width 196 height 15
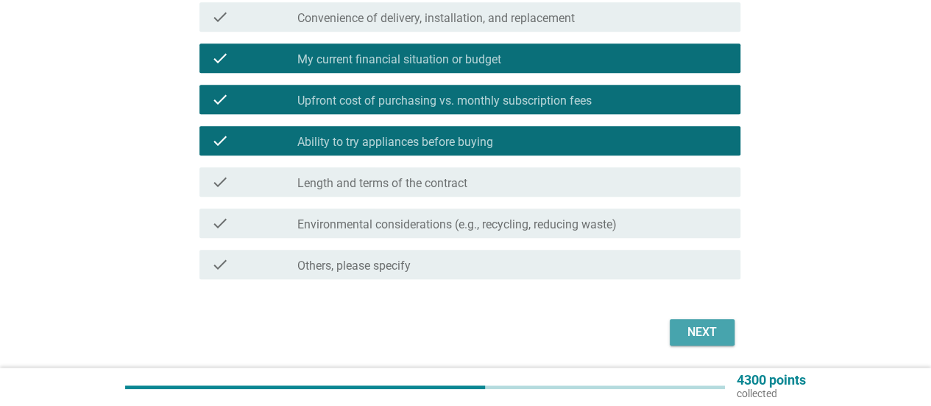
click at [687, 331] on div "Next" at bounding box center [702, 332] width 41 height 18
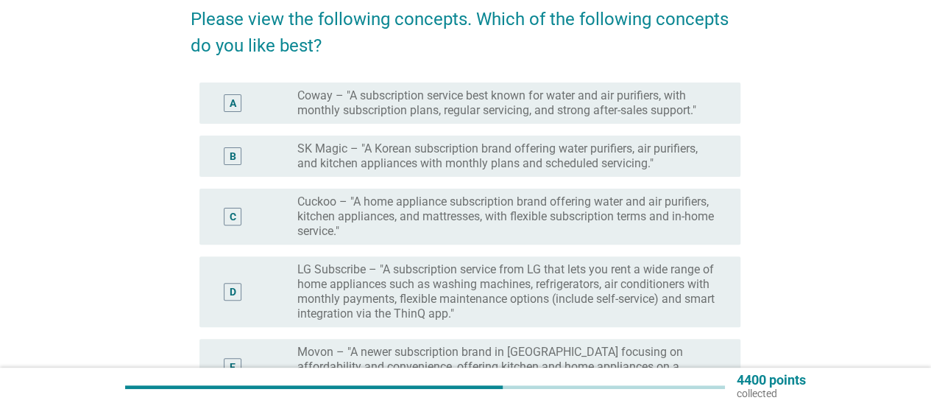
scroll to position [147, 0]
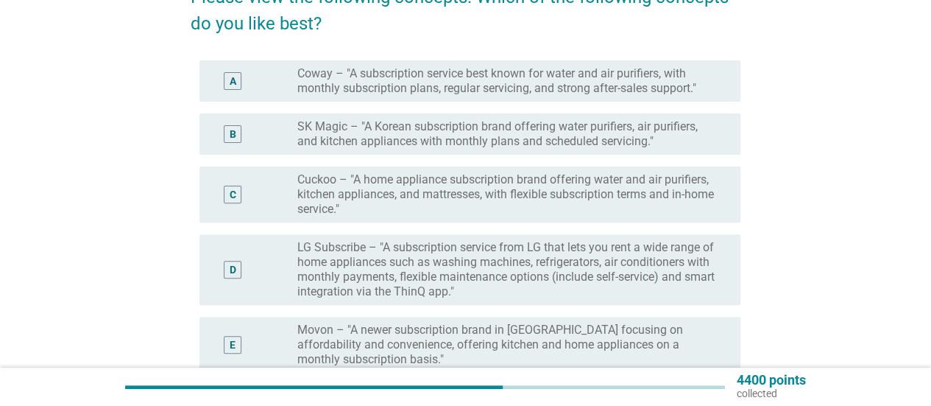
drag, startPoint x: 514, startPoint y: 281, endPoint x: 490, endPoint y: 255, distance: 35.5
click at [510, 227] on div "A radio_button_unchecked Coway – "A subscription service best known for water a…" at bounding box center [466, 236] width 550 height 365
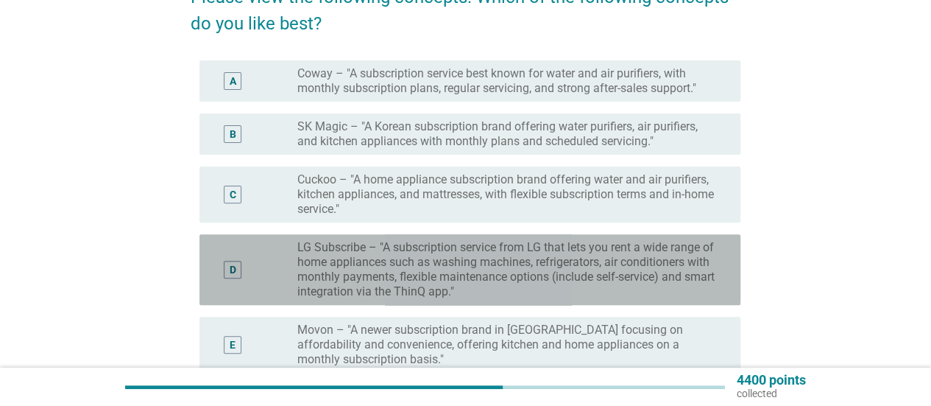
click at [481, 264] on label "LG Subscribe – "A subscription service from LG that lets you rent a wide range …" at bounding box center [507, 269] width 420 height 59
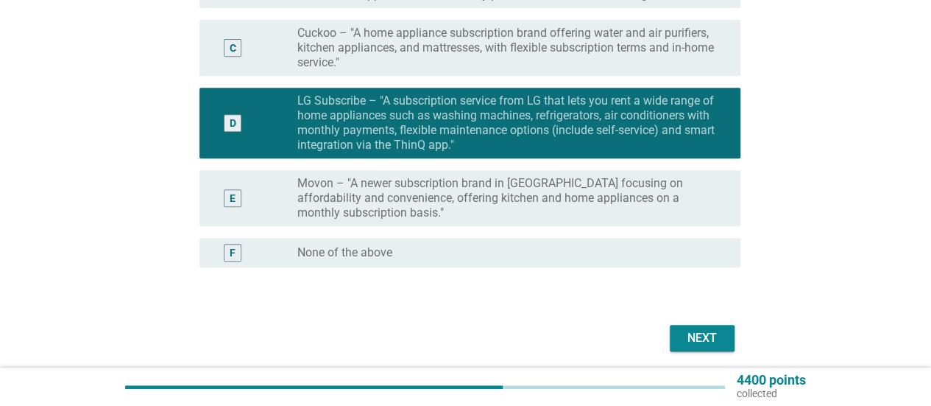
scroll to position [294, 0]
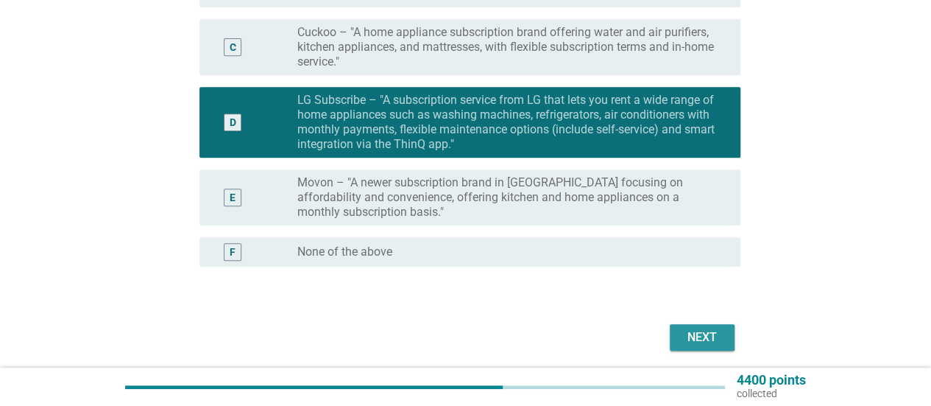
click at [696, 336] on div "Next" at bounding box center [702, 337] width 41 height 18
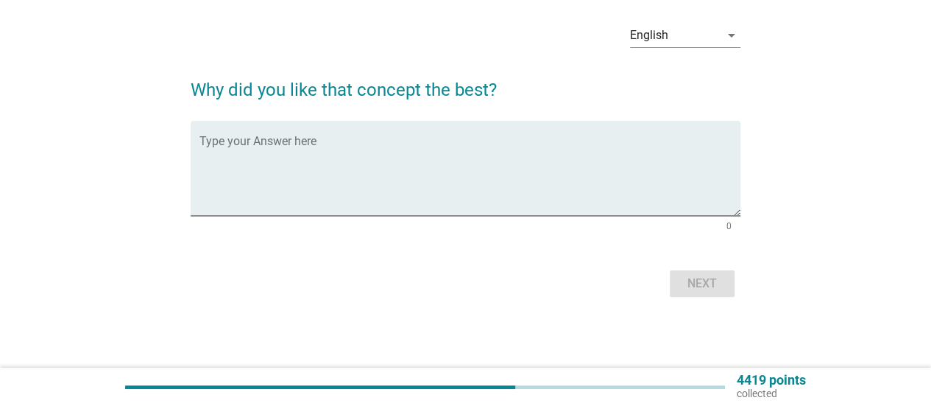
scroll to position [0, 0]
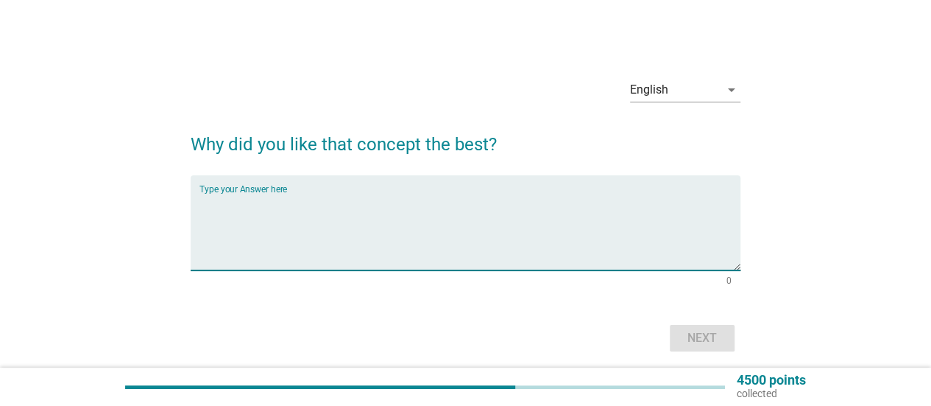
click at [460, 250] on textarea "Type your Answer here" at bounding box center [469, 231] width 541 height 77
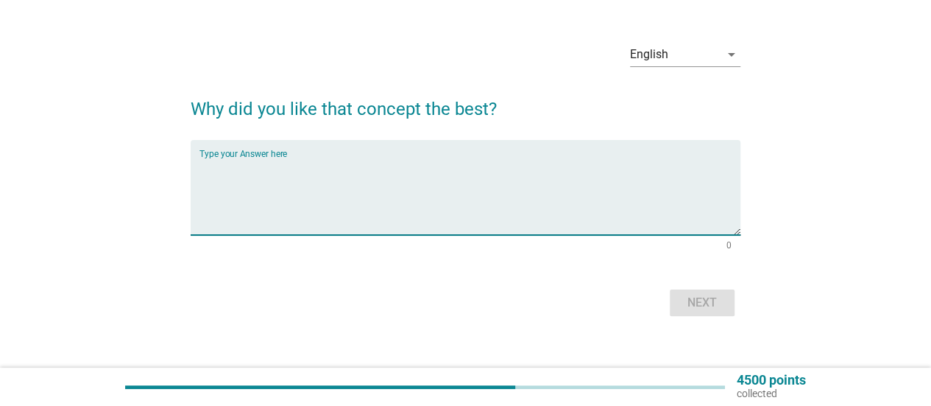
scroll to position [54, 0]
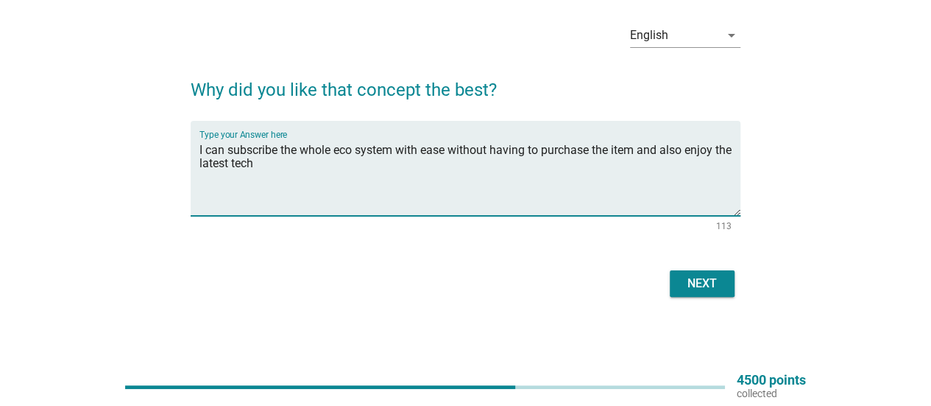
type textarea "I can subscribe the whole eco system with ease without having to purchase the i…"
click at [716, 283] on div "Next" at bounding box center [702, 284] width 41 height 18
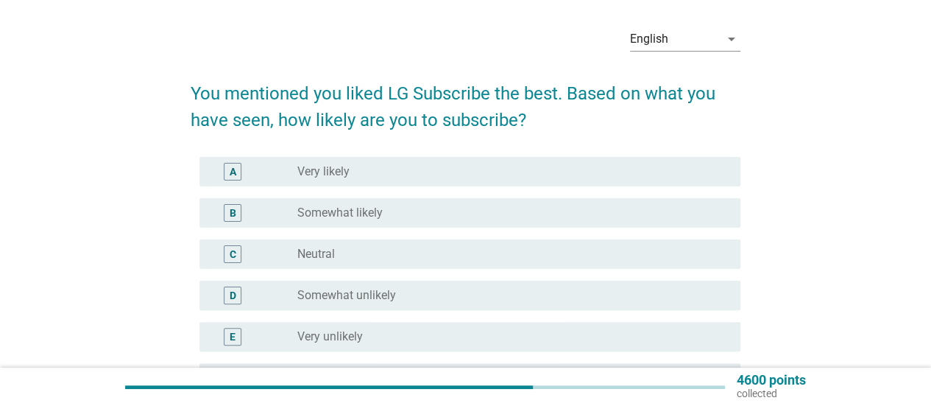
scroll to position [74, 0]
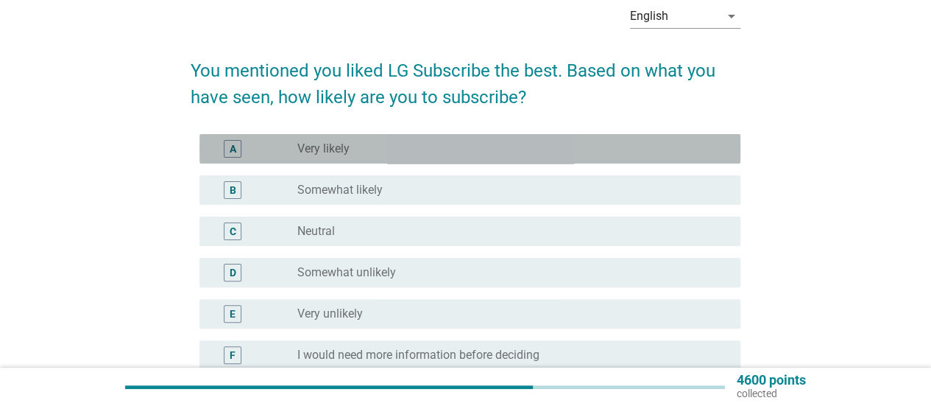
click at [425, 161] on div "A radio_button_unchecked Very likely" at bounding box center [469, 148] width 541 height 29
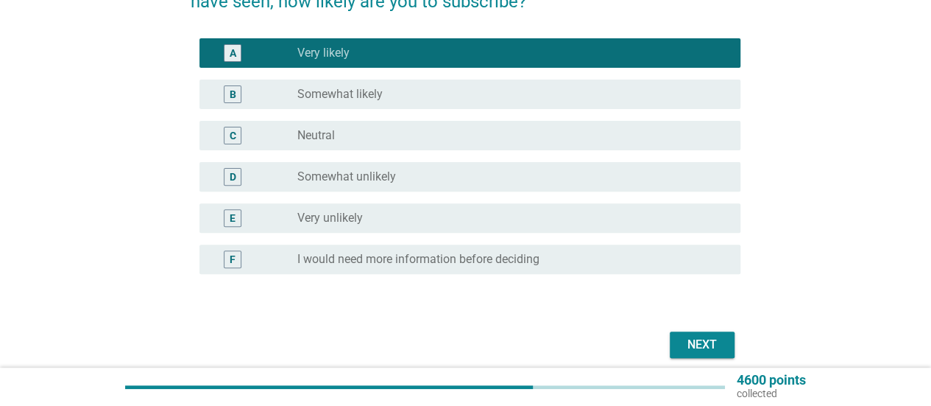
scroll to position [230, 0]
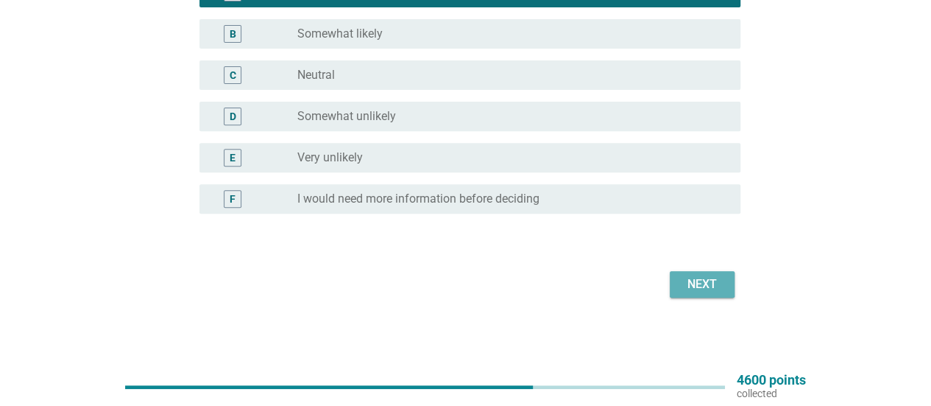
drag, startPoint x: 726, startPoint y: 284, endPoint x: 679, endPoint y: 281, distance: 47.2
click at [726, 285] on button "Next" at bounding box center [702, 284] width 65 height 27
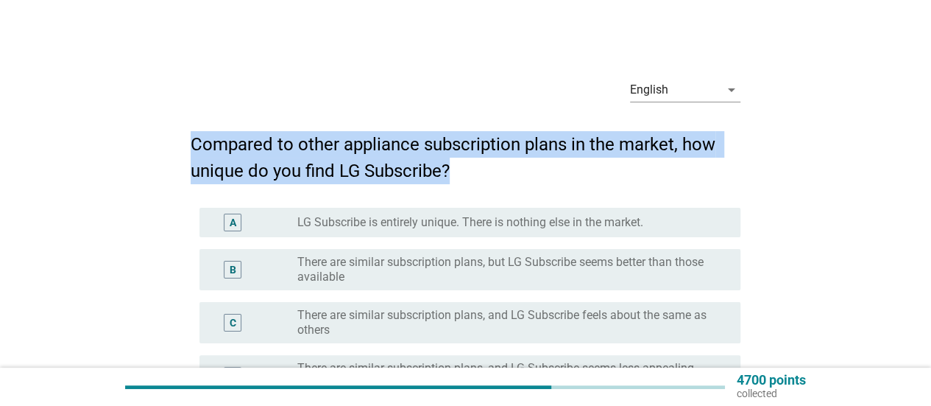
drag, startPoint x: 403, startPoint y: 174, endPoint x: 511, endPoint y: 166, distance: 107.8
click at [163, 147] on div "English arrow_drop_down Compared to other appliance subscription plans in the m…" at bounding box center [465, 301] width 861 height 495
click at [523, 169] on h2 "Compared to other appliance subscription plans in the market, how unique do you…" at bounding box center [466, 150] width 550 height 68
click at [574, 166] on h2 "Compared to other appliance subscription plans in the market, how unique do you…" at bounding box center [466, 150] width 550 height 68
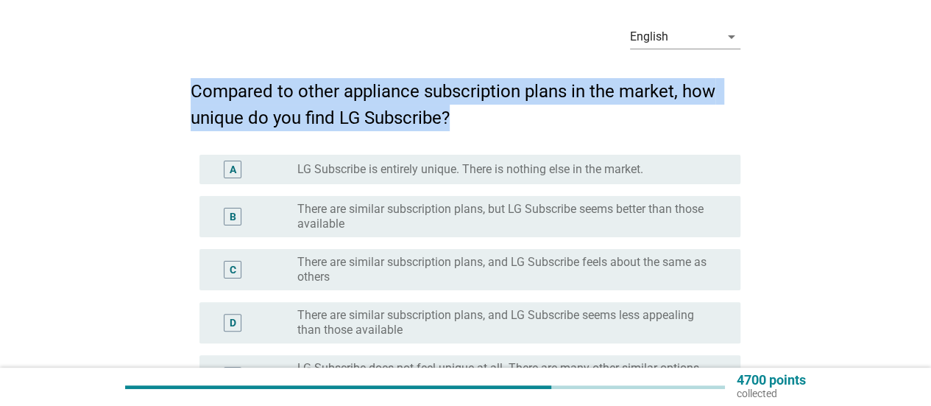
scroll to position [74, 0]
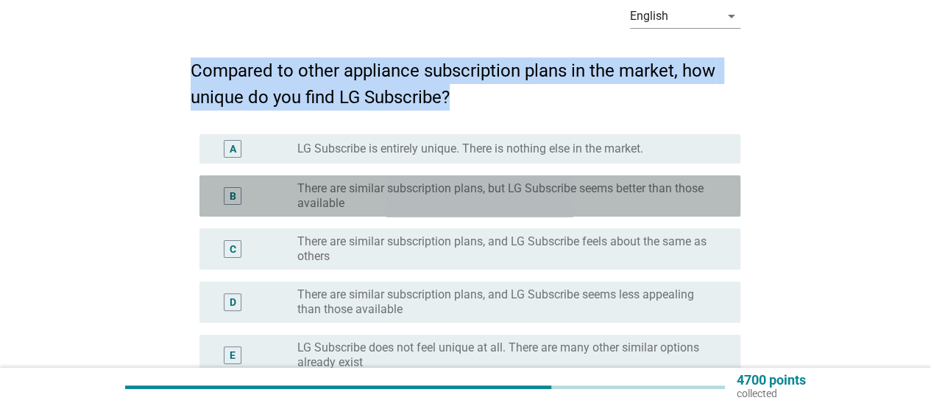
click at [577, 199] on label "There are similar subscription plans, but LG Subscribe seems better than those …" at bounding box center [507, 195] width 420 height 29
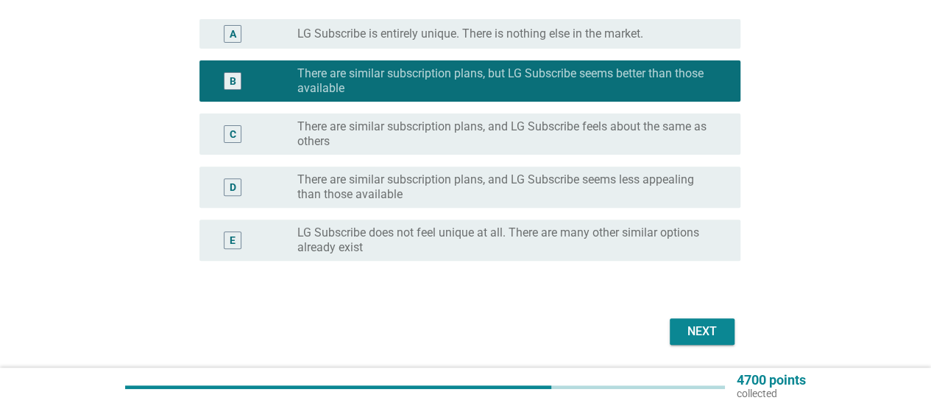
scroll to position [221, 0]
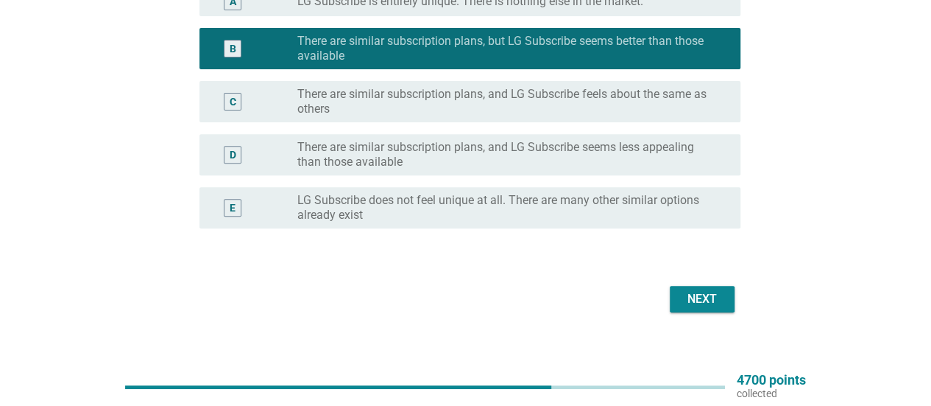
drag, startPoint x: 686, startPoint y: 291, endPoint x: 624, endPoint y: 289, distance: 61.9
click at [685, 291] on div "Next" at bounding box center [702, 299] width 41 height 18
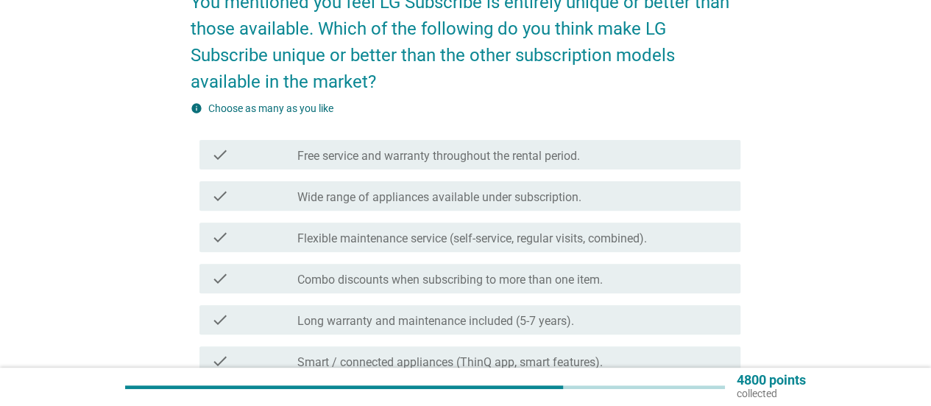
scroll to position [147, 0]
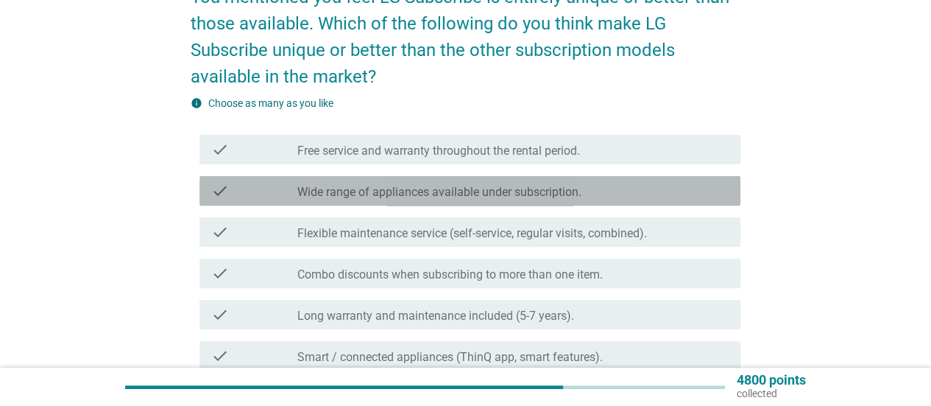
click at [559, 192] on label "Wide range of appliances available under subscription." at bounding box center [439, 192] width 284 height 15
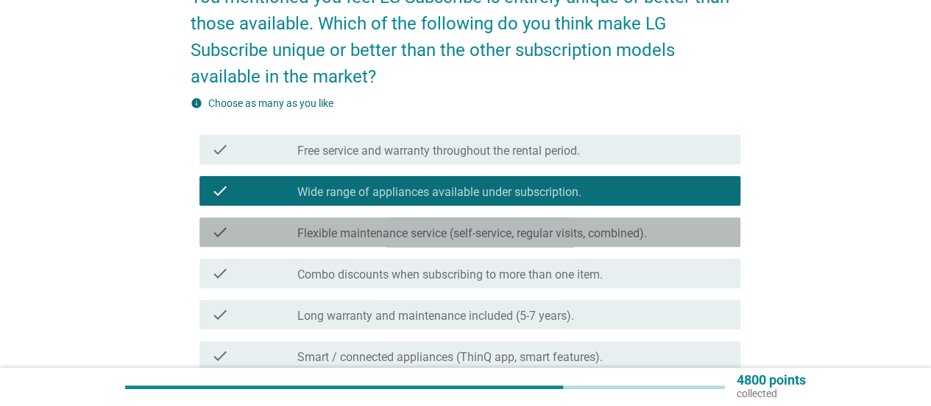
click at [594, 238] on label "Flexible maintenance service (self-service, regular visits, combined)." at bounding box center [472, 233] width 350 height 15
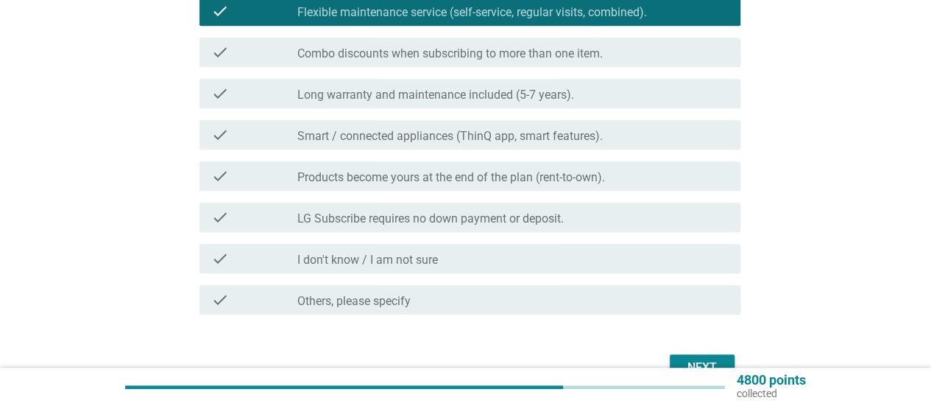
scroll to position [442, 0]
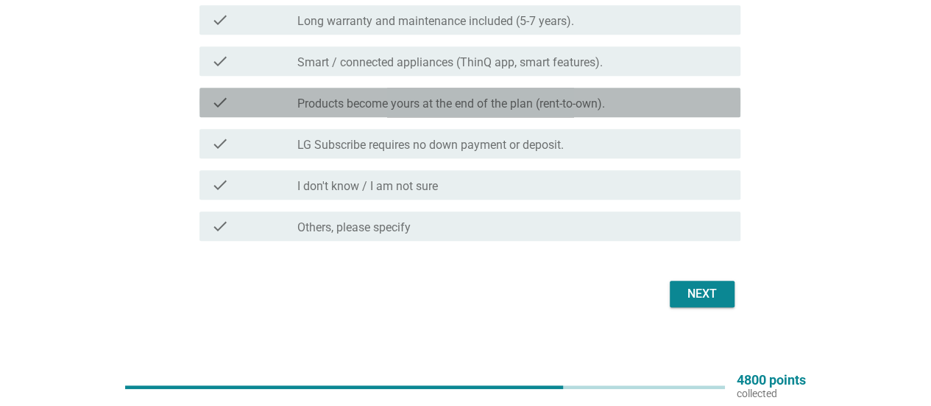
click at [609, 107] on div "check_box_outline_blank Products become yours at the end of the plan (rent-to-o…" at bounding box center [512, 102] width 431 height 18
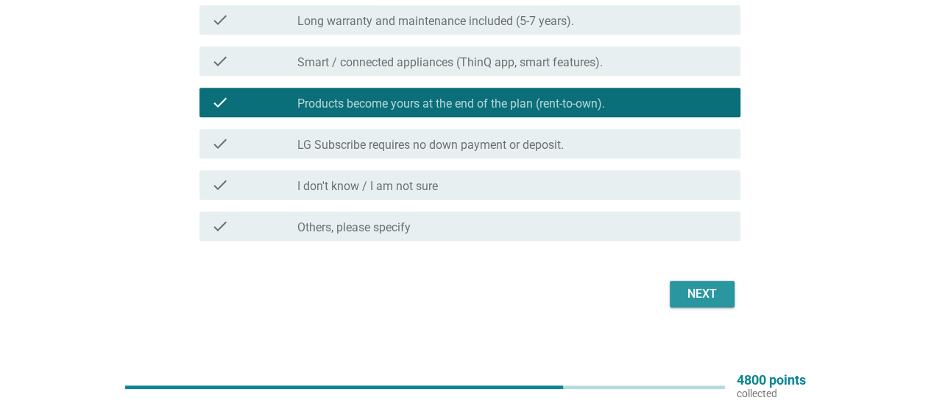
click at [687, 297] on div "Next" at bounding box center [702, 294] width 41 height 18
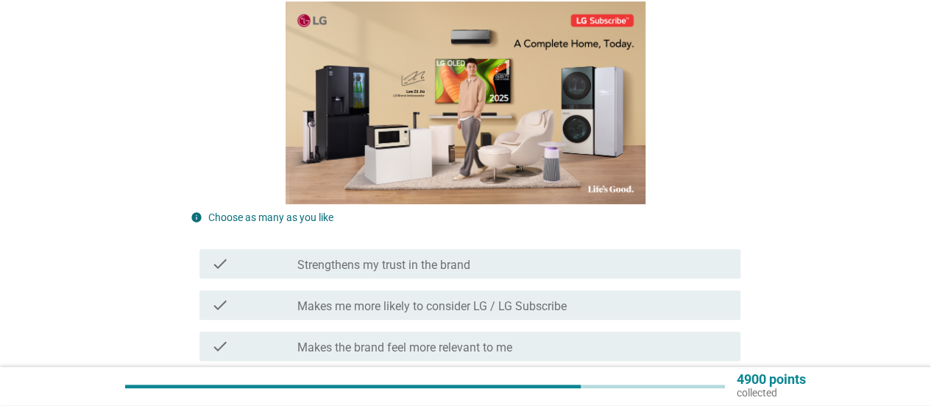
scroll to position [434, 0]
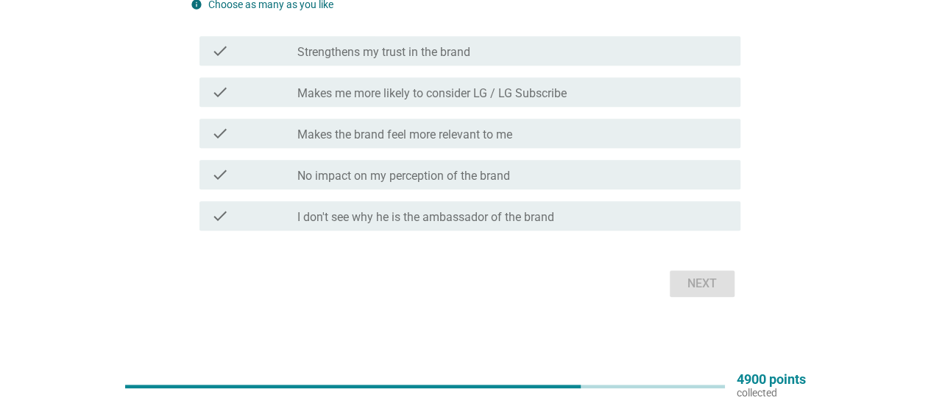
click at [512, 174] on div "check_box_outline_blank No impact on my perception of the brand" at bounding box center [512, 175] width 431 height 18
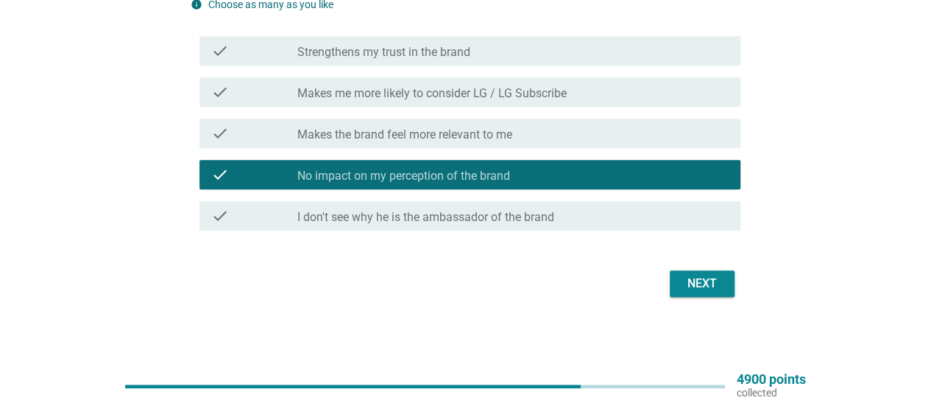
click at [730, 277] on button "Next" at bounding box center [702, 283] width 65 height 27
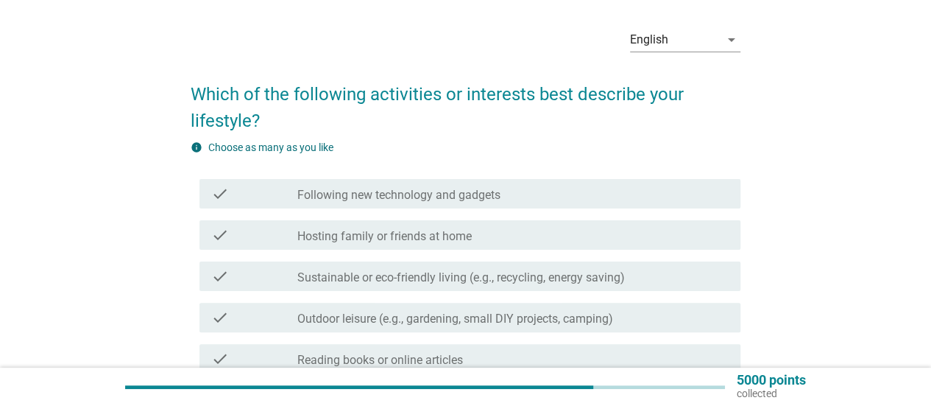
scroll to position [74, 0]
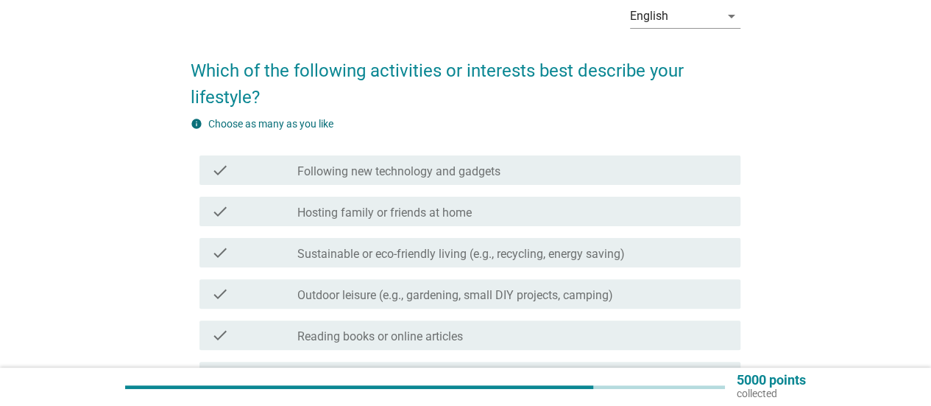
click at [433, 205] on label "Hosting family or friends at home" at bounding box center [384, 212] width 174 height 15
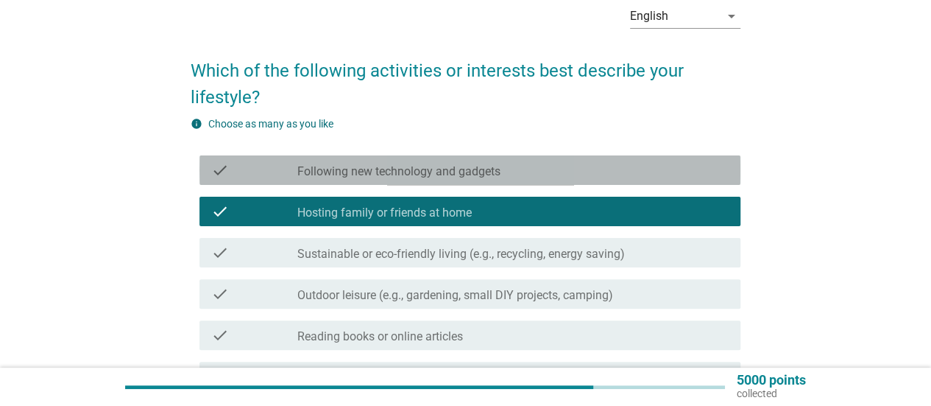
drag, startPoint x: 434, startPoint y: 176, endPoint x: 451, endPoint y: 194, distance: 24.5
click at [434, 176] on label "Following new technology and gadgets" at bounding box center [398, 171] width 203 height 15
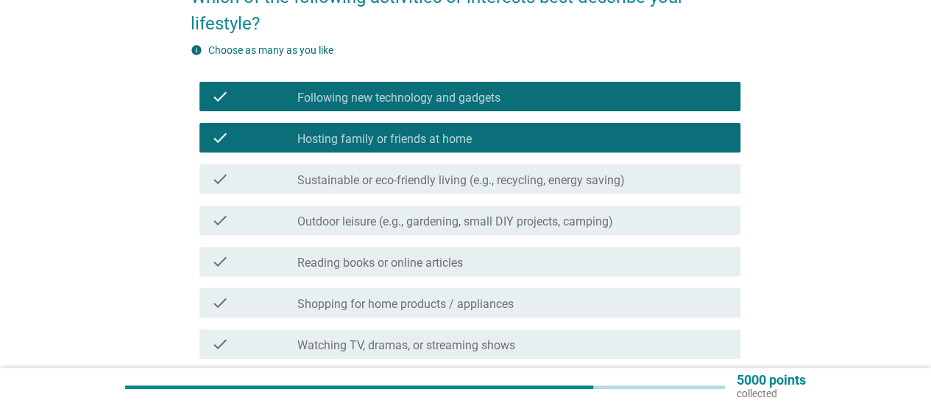
scroll to position [221, 0]
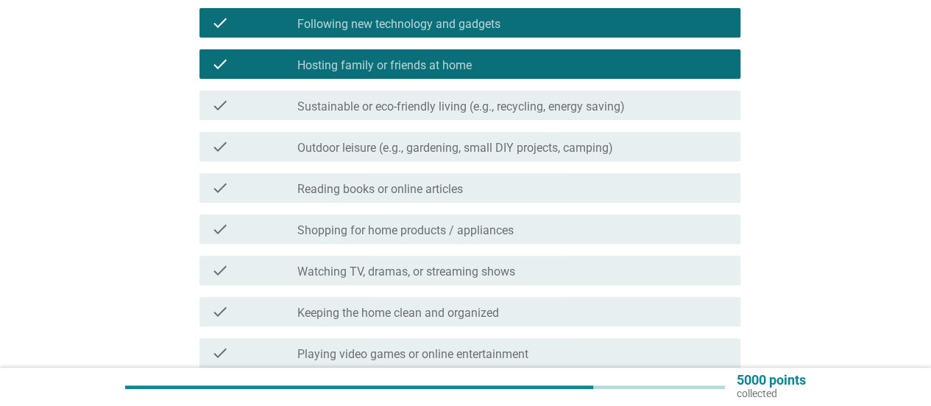
click at [502, 239] on div "check check_box_outline_blank Shopping for home products / appliances" at bounding box center [469, 228] width 541 height 29
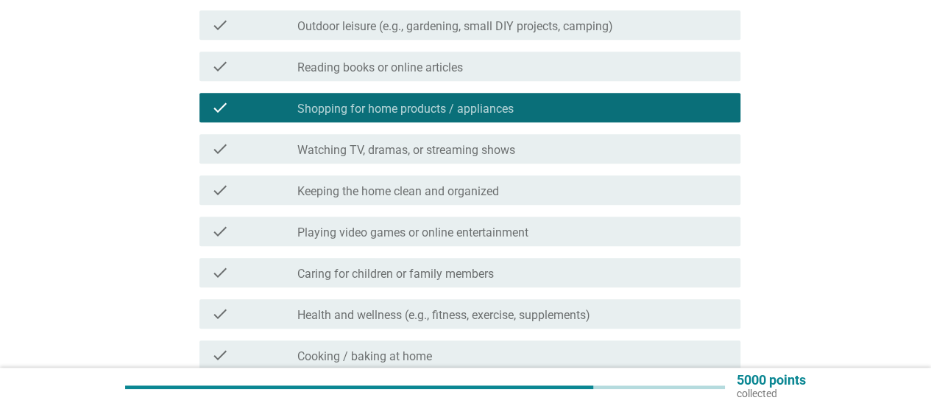
scroll to position [368, 0]
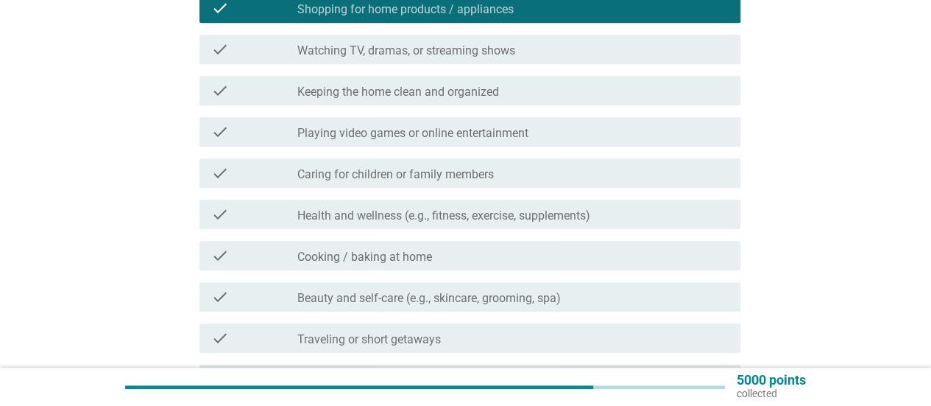
click at [439, 139] on label "Playing video games or online entertainment" at bounding box center [412, 133] width 231 height 15
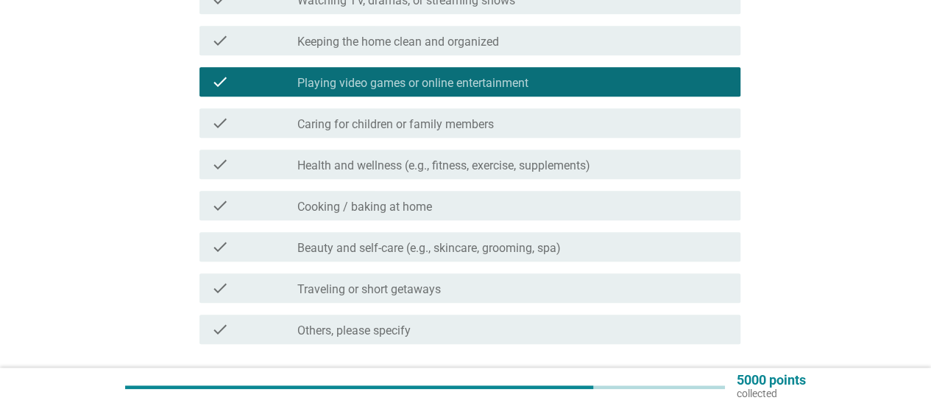
scroll to position [515, 0]
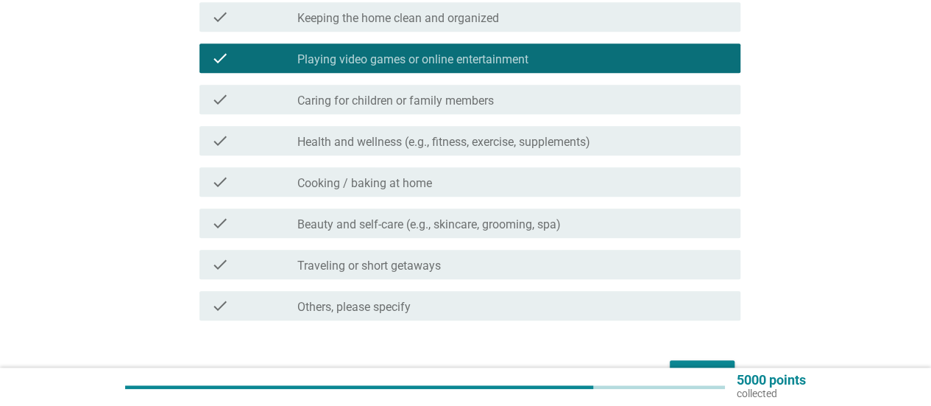
drag, startPoint x: 399, startPoint y: 186, endPoint x: 412, endPoint y: 216, distance: 33.0
click at [399, 186] on label "Cooking / baking at home" at bounding box center [364, 183] width 135 height 15
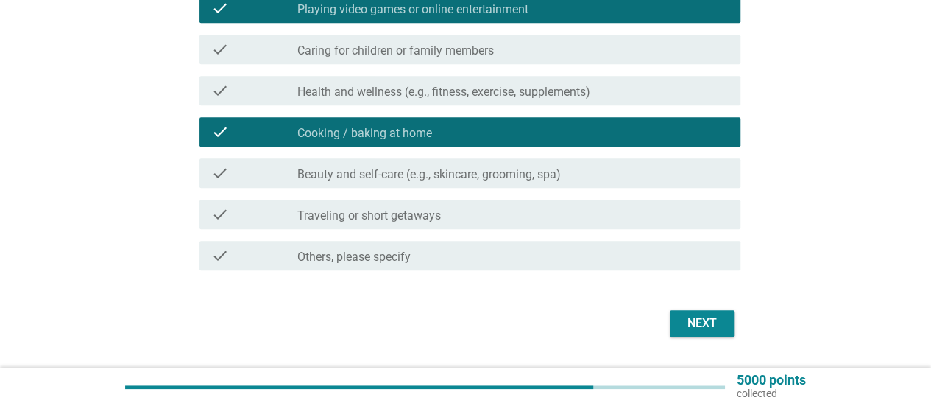
scroll to position [589, 0]
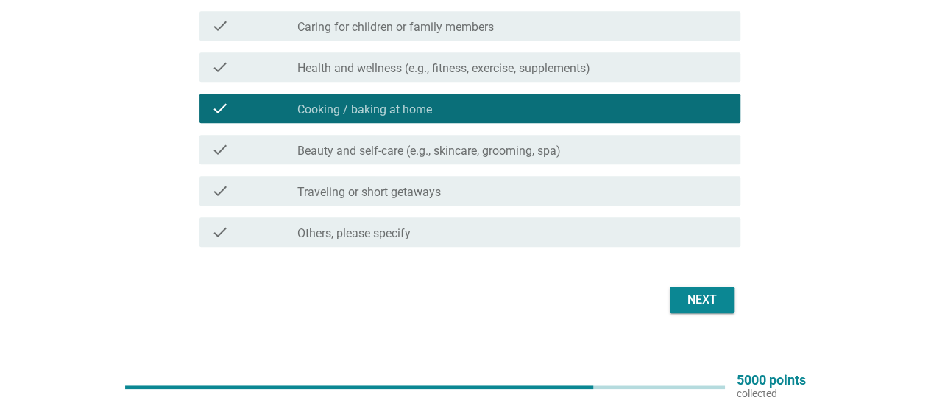
drag, startPoint x: 420, startPoint y: 196, endPoint x: 504, endPoint y: 245, distance: 98.0
click at [421, 196] on label "Traveling or short getaways" at bounding box center [369, 192] width 144 height 15
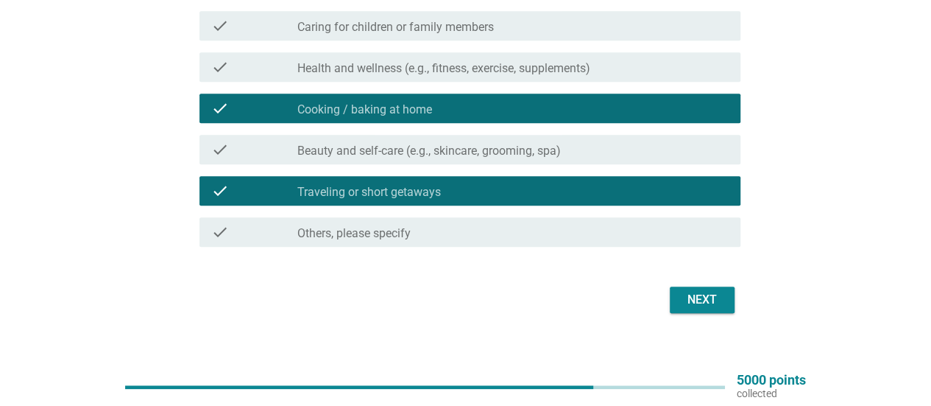
click at [688, 294] on div "Next" at bounding box center [702, 300] width 41 height 18
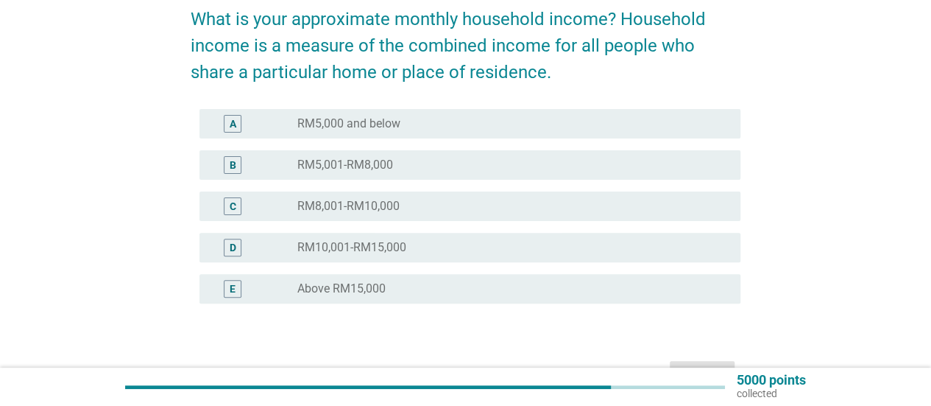
scroll to position [147, 0]
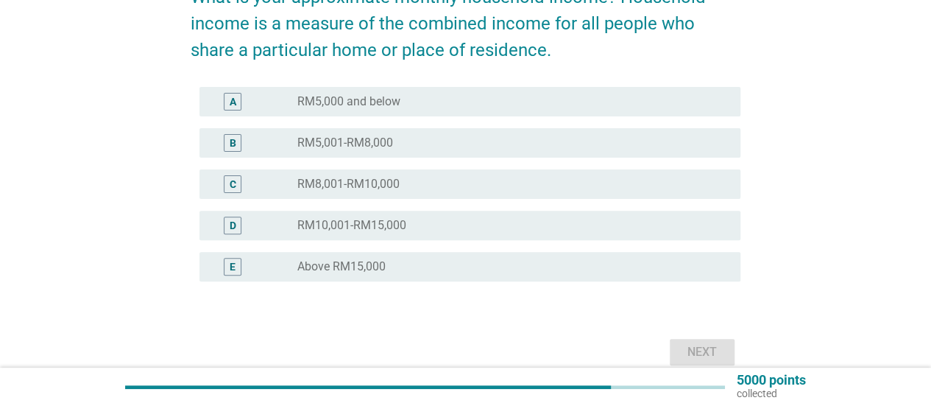
click at [362, 194] on div "C radio_button_unchecked RM8,001-RM10,000" at bounding box center [469, 183] width 541 height 29
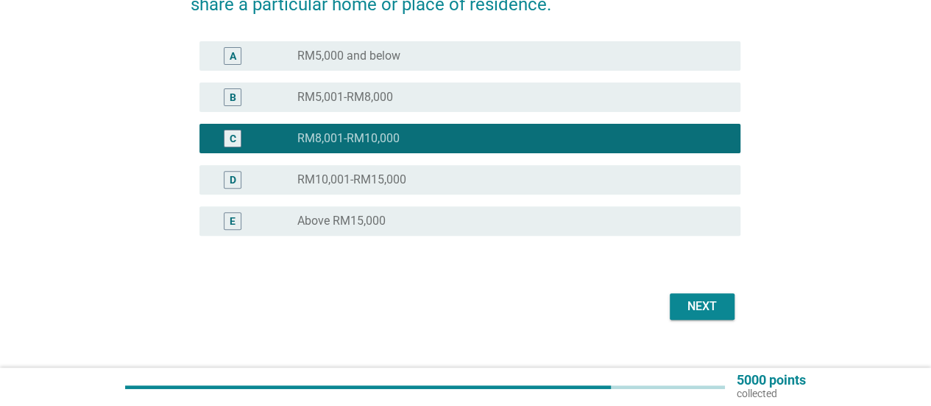
scroll to position [215, 0]
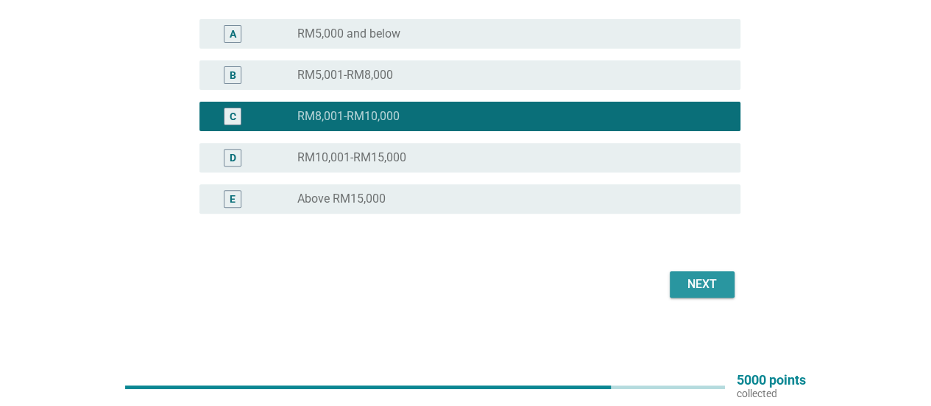
click at [704, 286] on div "Next" at bounding box center [702, 284] width 41 height 18
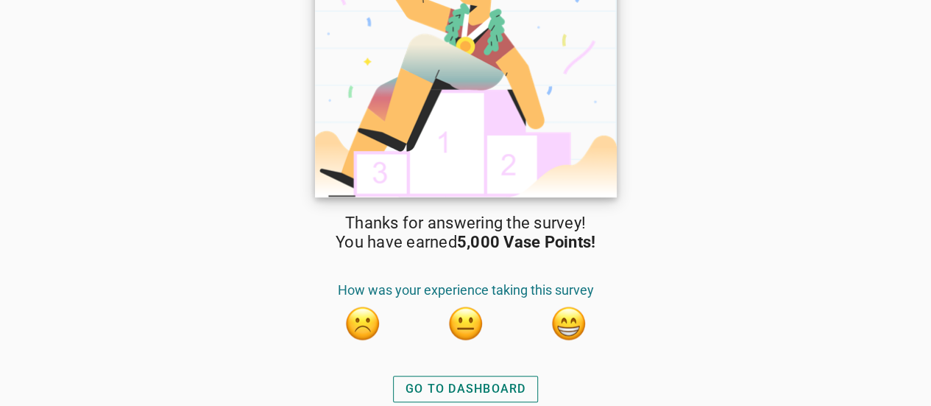
scroll to position [60, 0]
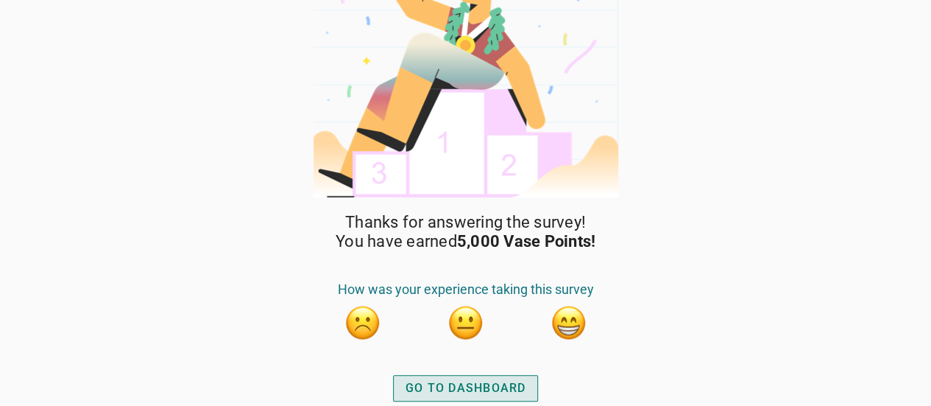
drag, startPoint x: 483, startPoint y: 390, endPoint x: 478, endPoint y: 373, distance: 17.7
click at [483, 391] on div "GO TO DASHBOARD" at bounding box center [466, 388] width 121 height 18
